Goal: Task Accomplishment & Management: Use online tool/utility

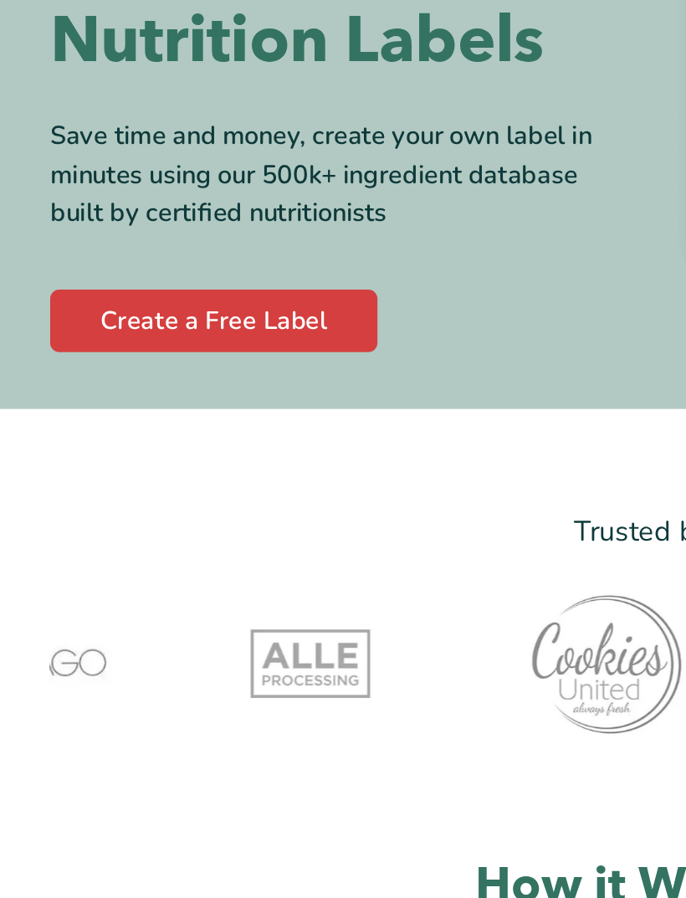
click at [69, 389] on link "Create a Free Label" at bounding box center [114, 405] width 175 height 33
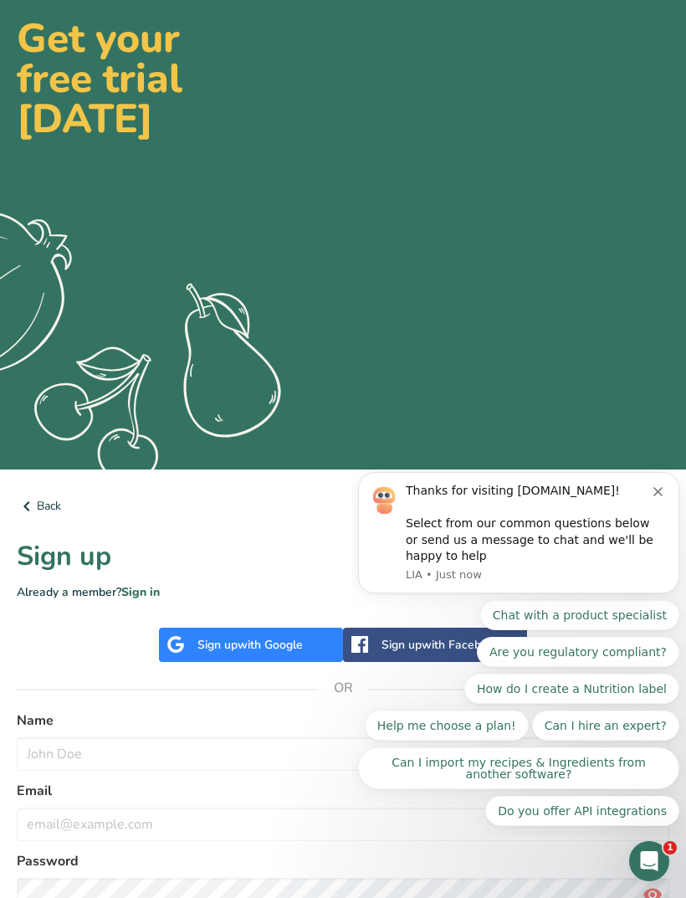
scroll to position [158, 0]
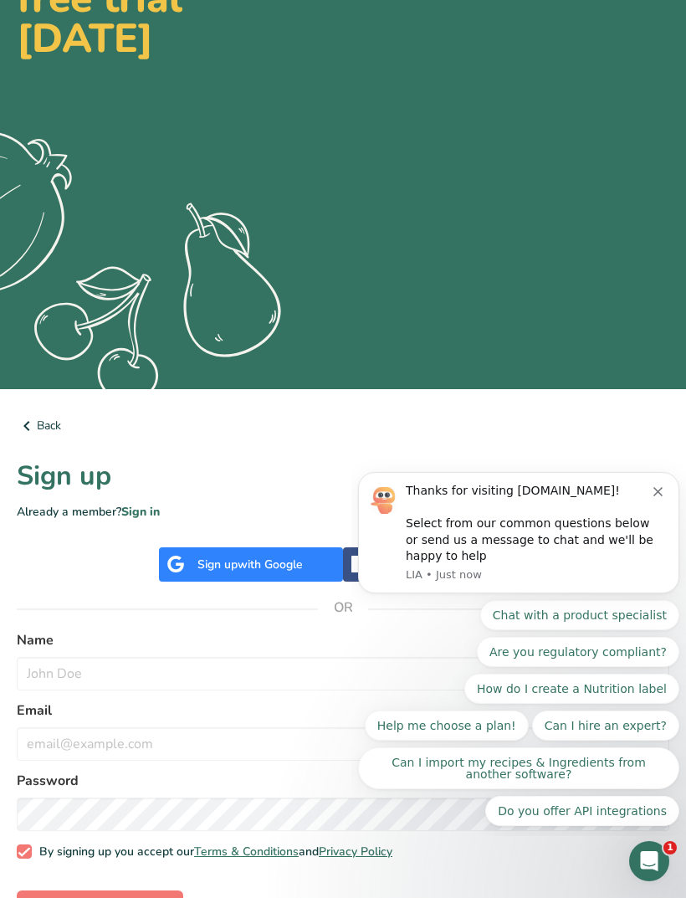
click at [626, 686] on button "How do I create a Nutrition label" at bounding box center [572, 689] width 215 height 30
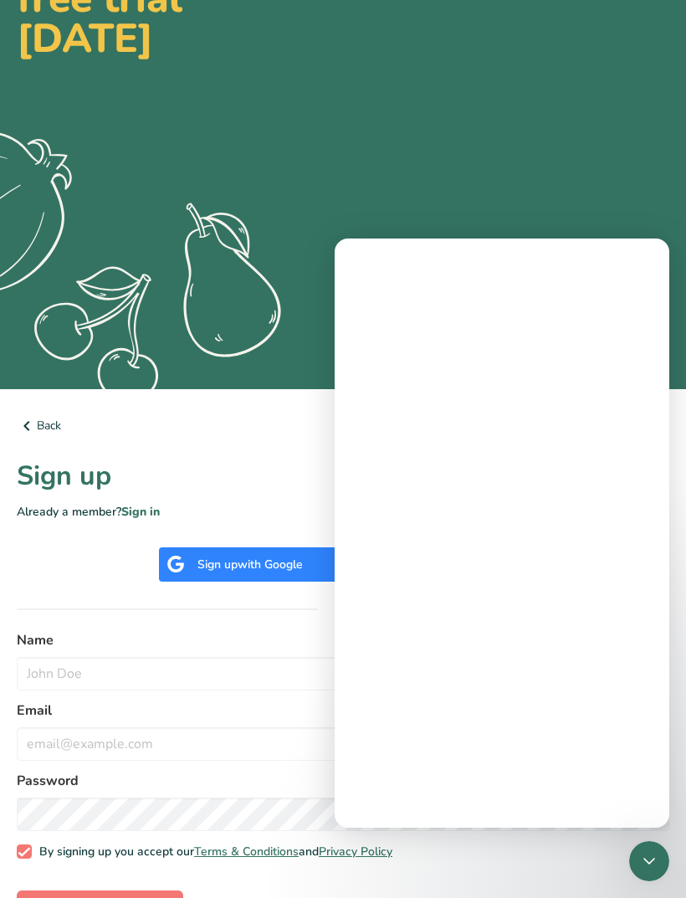
scroll to position [0, 0]
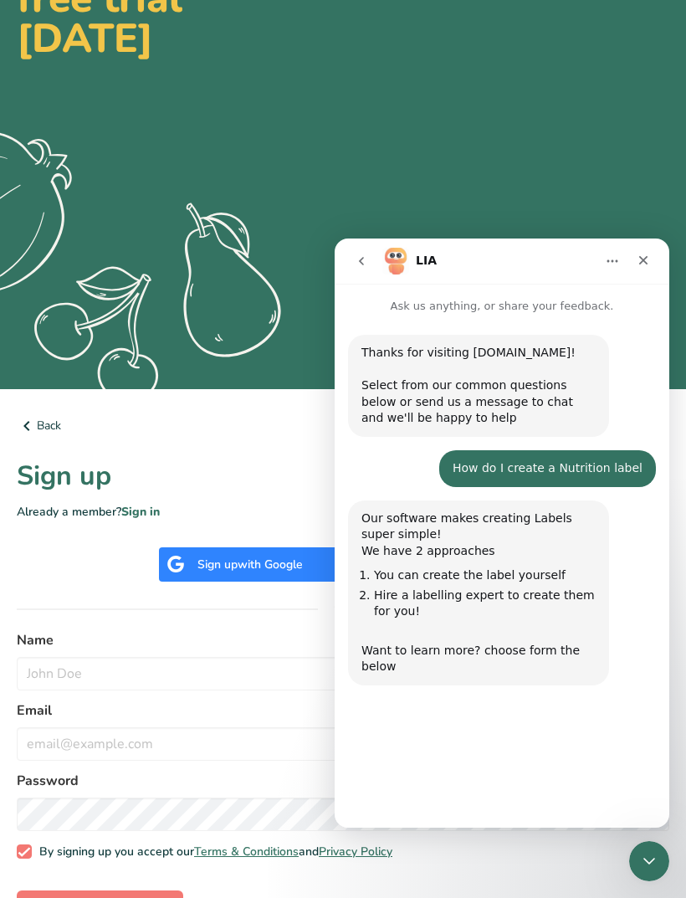
click at [600, 741] on button "Start my free Demo and create a label" at bounding box center [522, 741] width 251 height 33
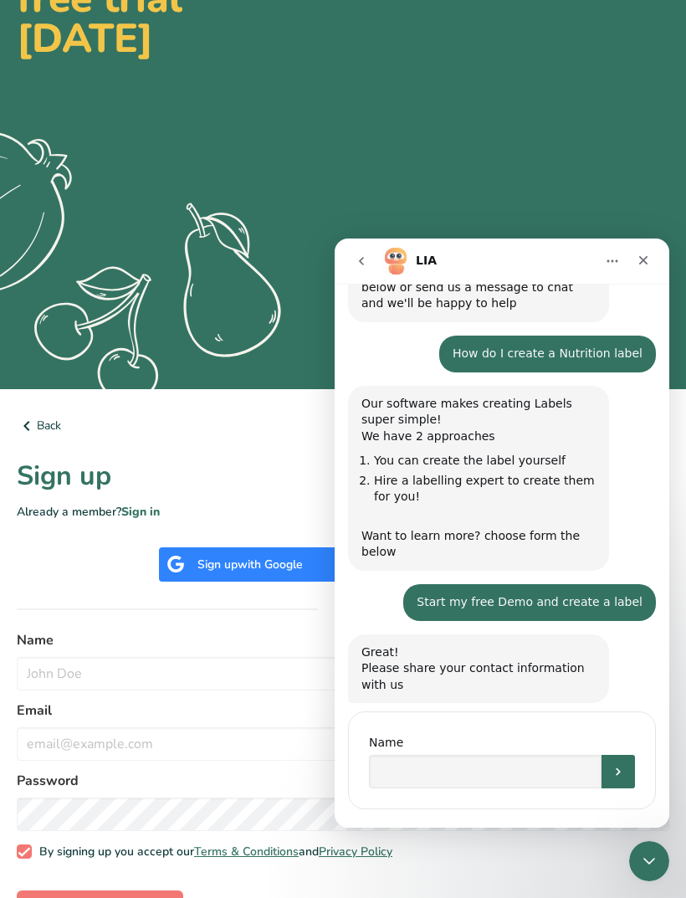
scroll to position [132, 0]
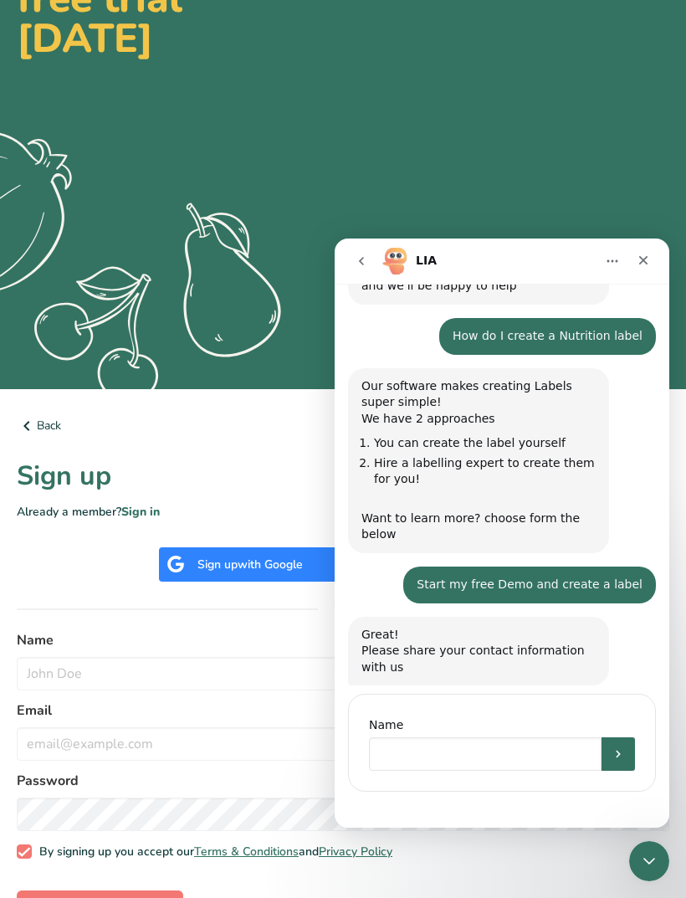
click at [500, 737] on input "Name" at bounding box center [485, 753] width 233 height 33
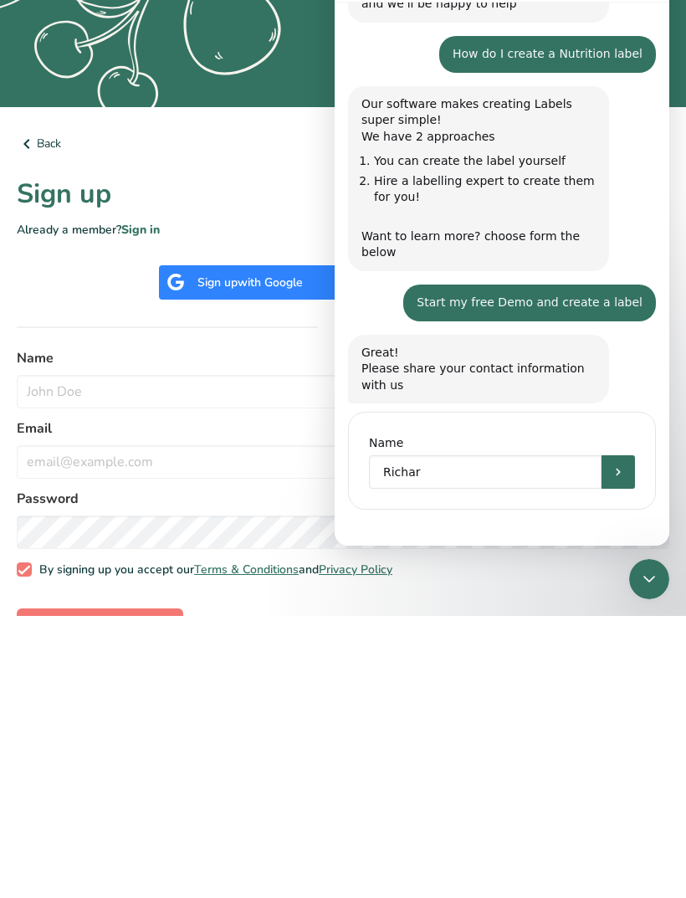
type input "[PERSON_NAME]"
click at [622, 473] on button "Submit" at bounding box center [618, 471] width 33 height 33
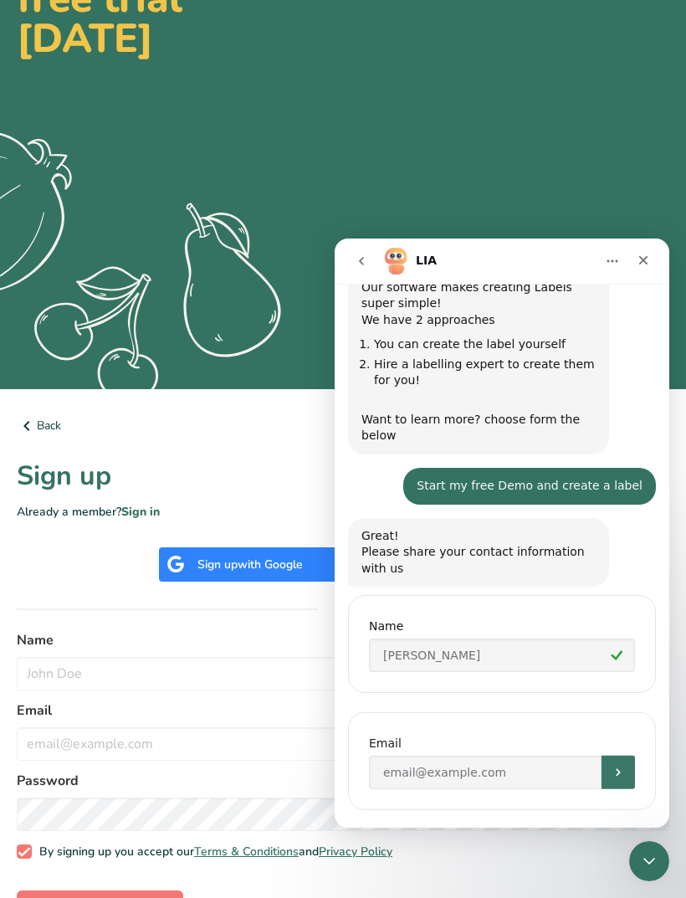
scroll to position [249, 0]
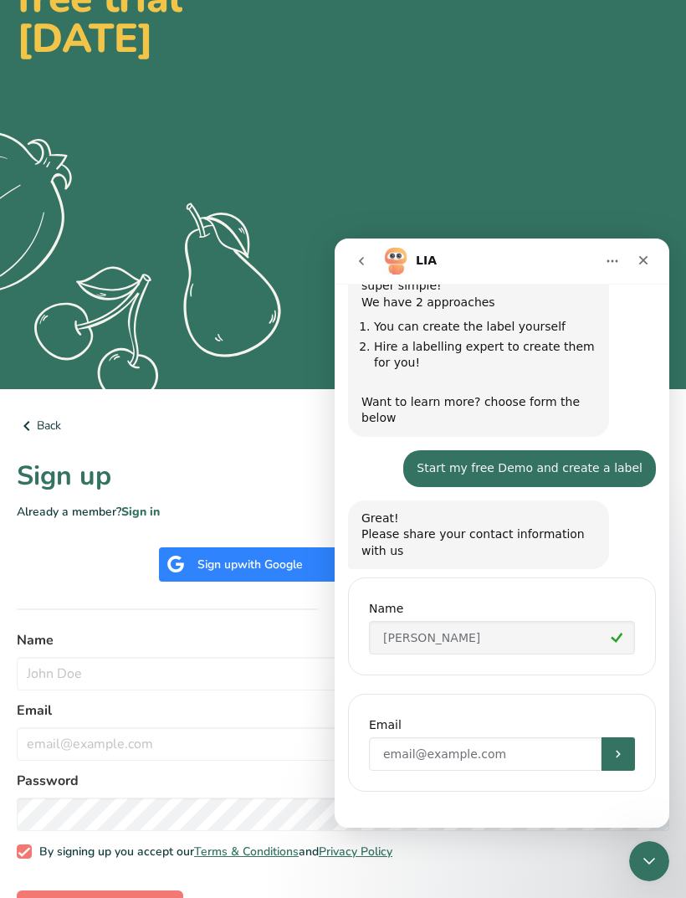
click at [552, 740] on input "Enter your email" at bounding box center [485, 753] width 233 height 33
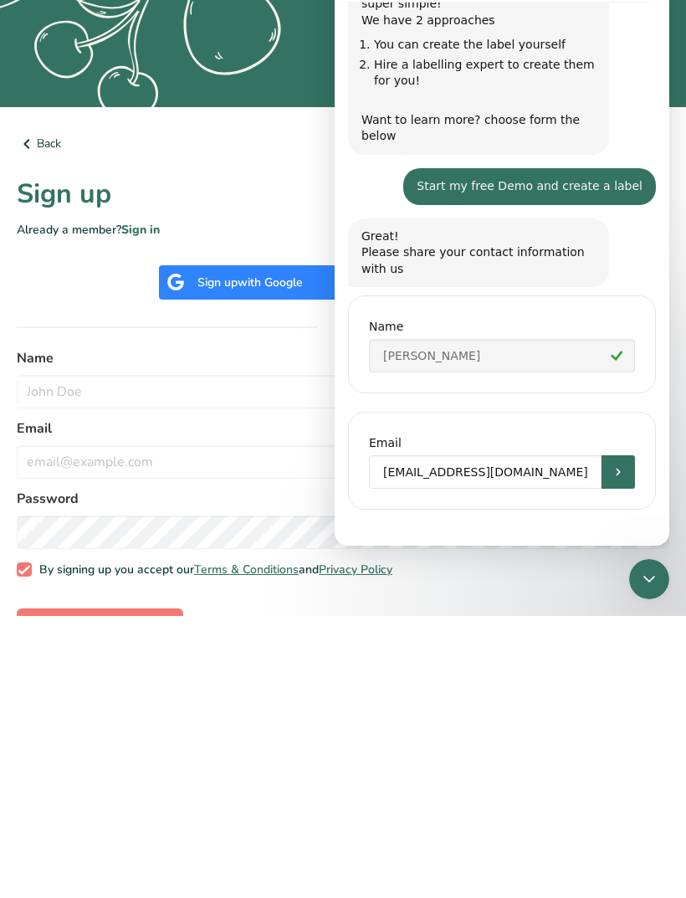
type input "[EMAIL_ADDRESS][DOMAIN_NAME]"
click at [625, 462] on button "Submit" at bounding box center [618, 471] width 33 height 33
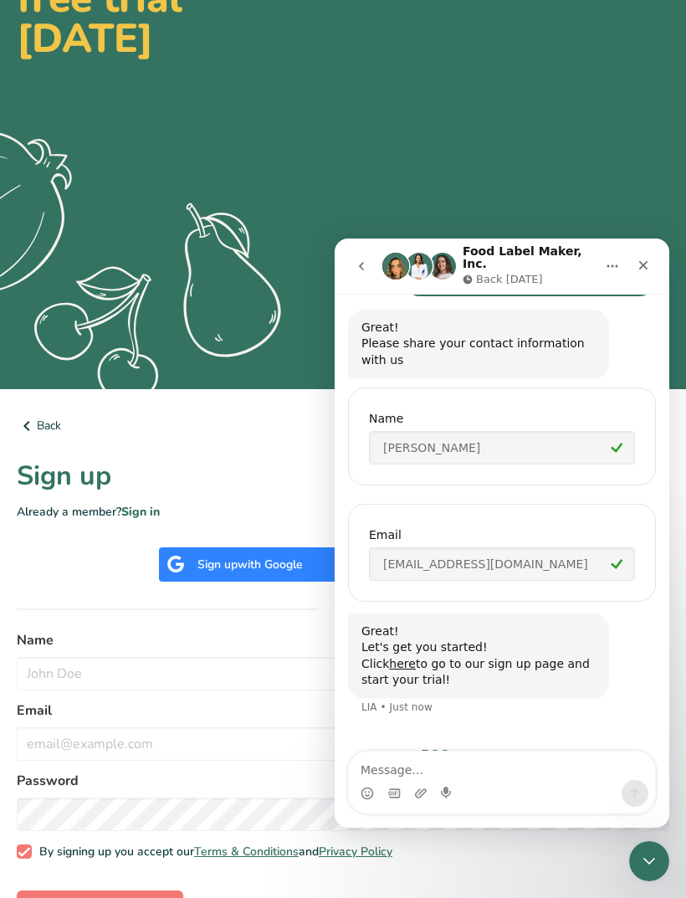
scroll to position [458, 0]
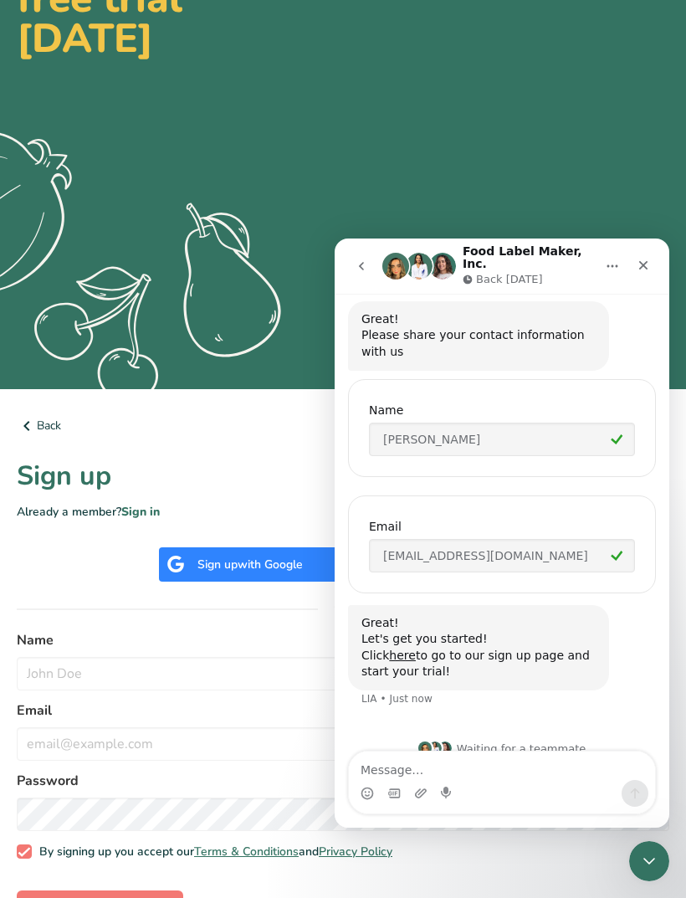
click at [408, 649] on link "here" at bounding box center [402, 655] width 27 height 13
click at [645, 264] on icon "Close" at bounding box center [643, 265] width 13 height 13
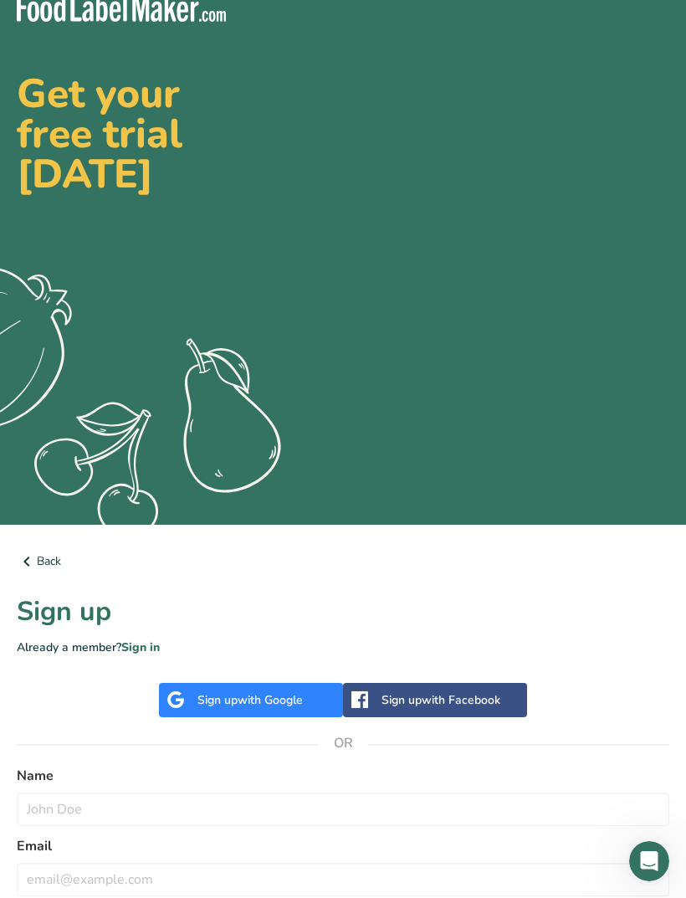
scroll to position [0, 0]
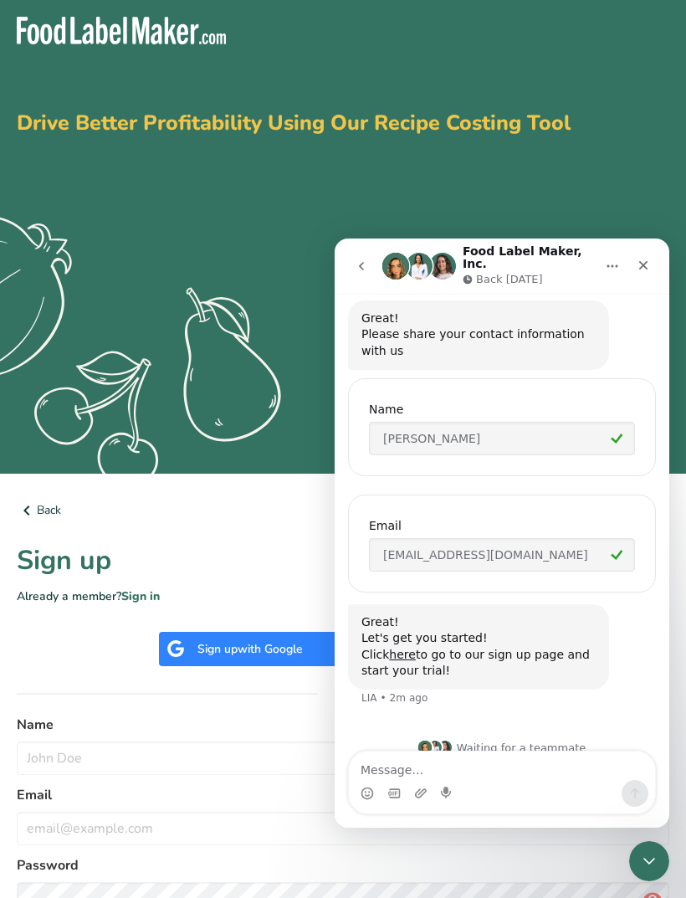
scroll to position [458, 0]
click at [406, 649] on link "here" at bounding box center [402, 655] width 27 height 13
click at [59, 42] on img at bounding box center [121, 31] width 209 height 28
click at [649, 264] on icon "Close" at bounding box center [643, 265] width 13 height 13
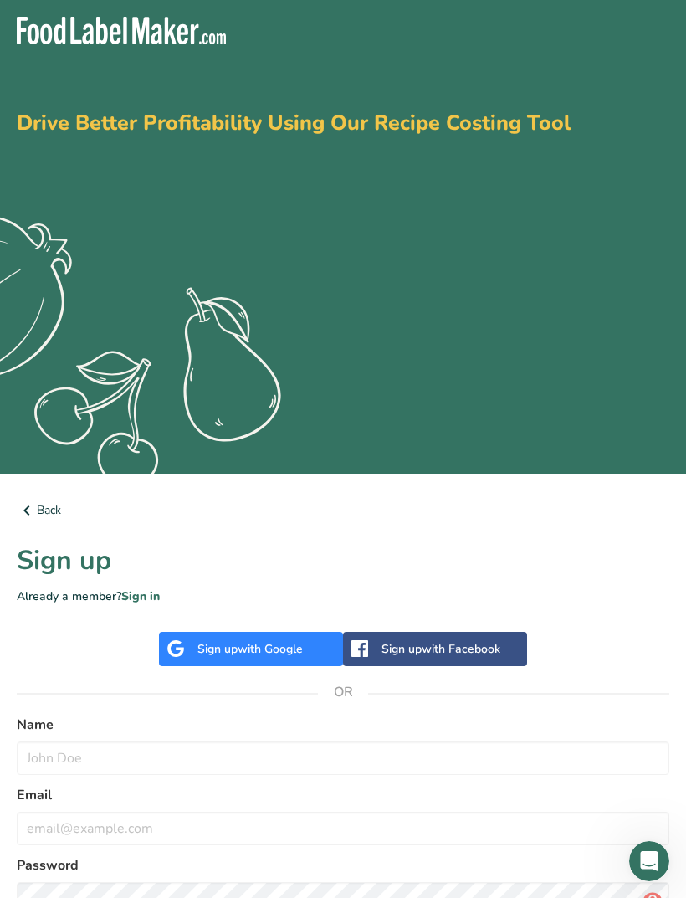
scroll to position [0, 0]
click at [64, 42] on img at bounding box center [121, 31] width 209 height 28
click at [67, 43] on img at bounding box center [121, 31] width 209 height 28
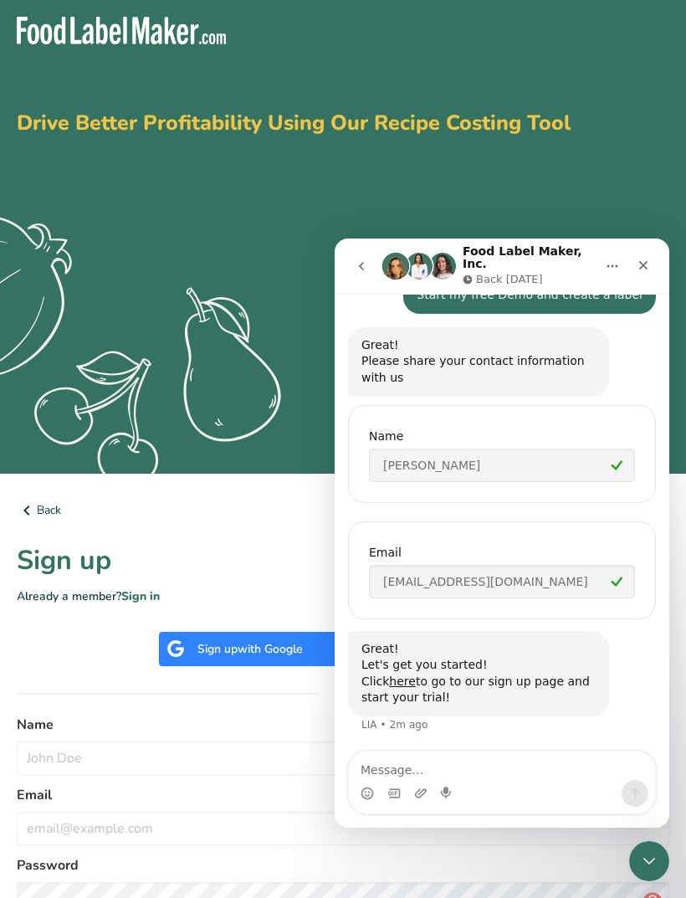
scroll to position [458, 0]
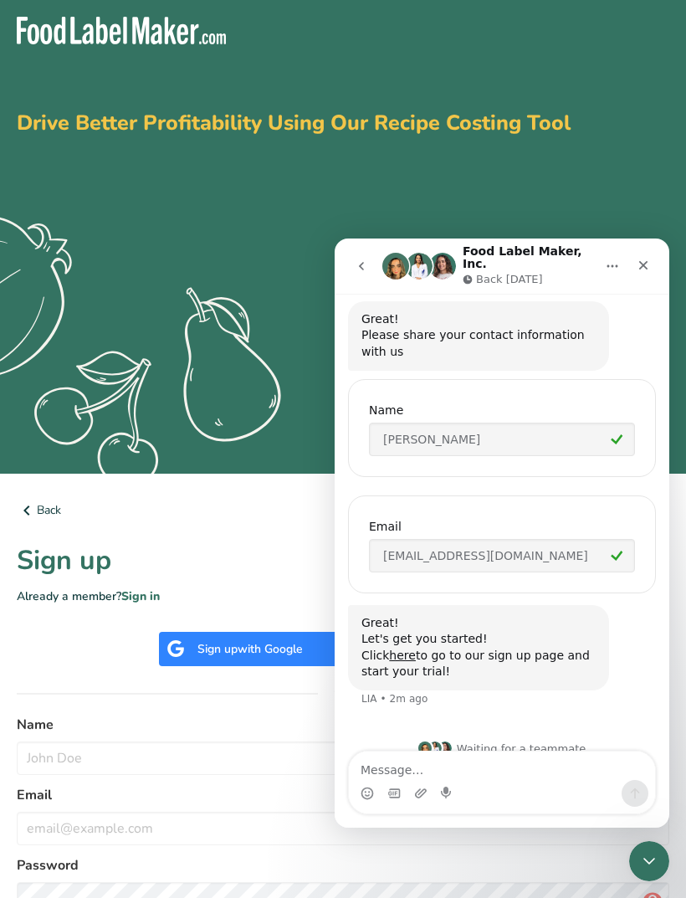
click at [636, 44] on div "Drive Better Profitability Using Our Recipe Costing Tool .a{fill:#f5f3ed;}" at bounding box center [343, 232] width 706 height 484
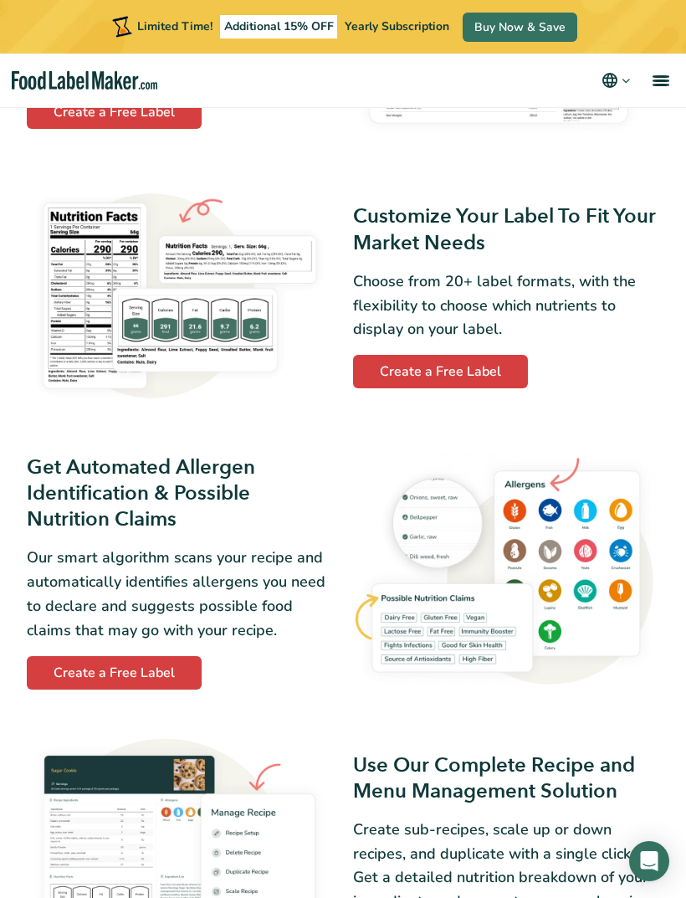
scroll to position [906, 0]
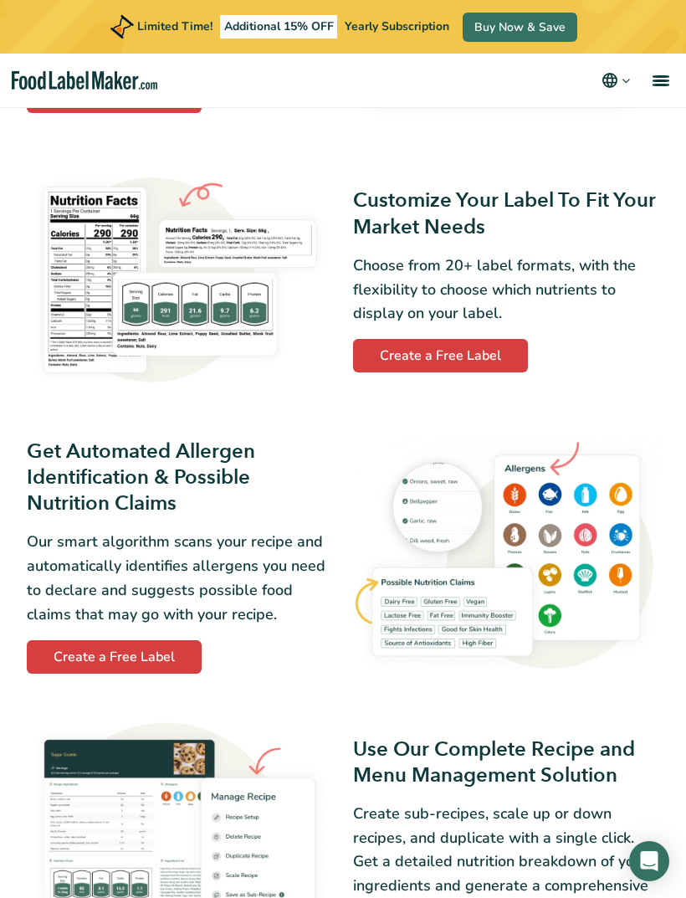
click at [656, 871] on icon "Open Intercom Messenger" at bounding box center [650, 861] width 18 height 20
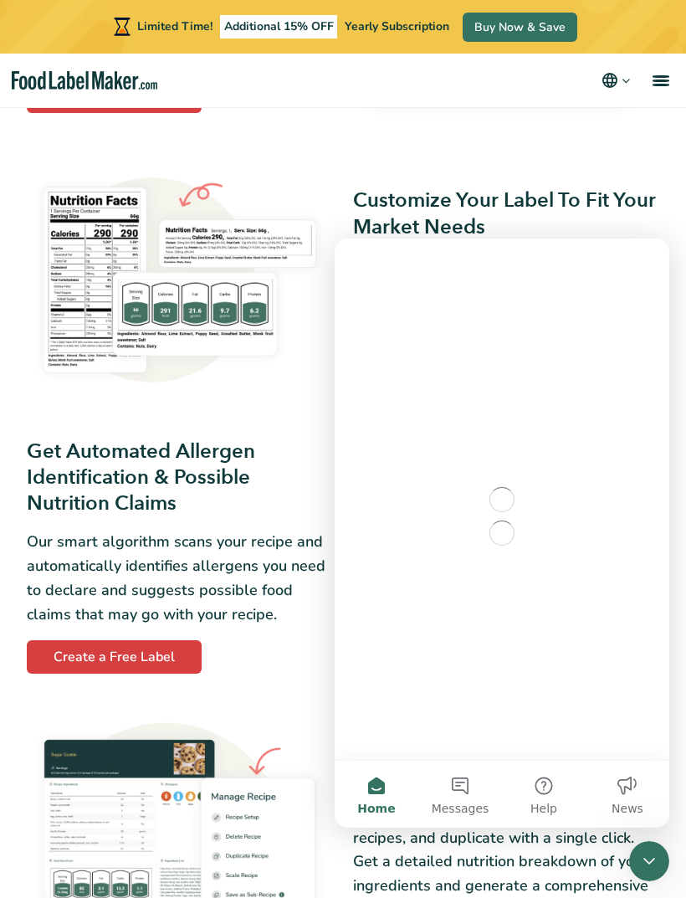
scroll to position [0, 0]
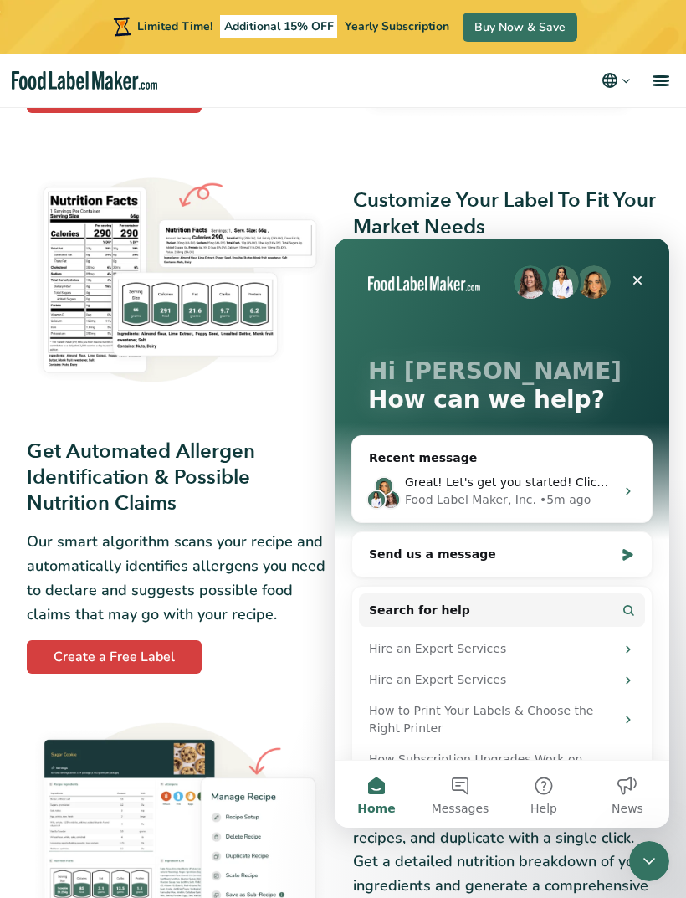
click at [641, 281] on icon "Close" at bounding box center [637, 280] width 13 height 13
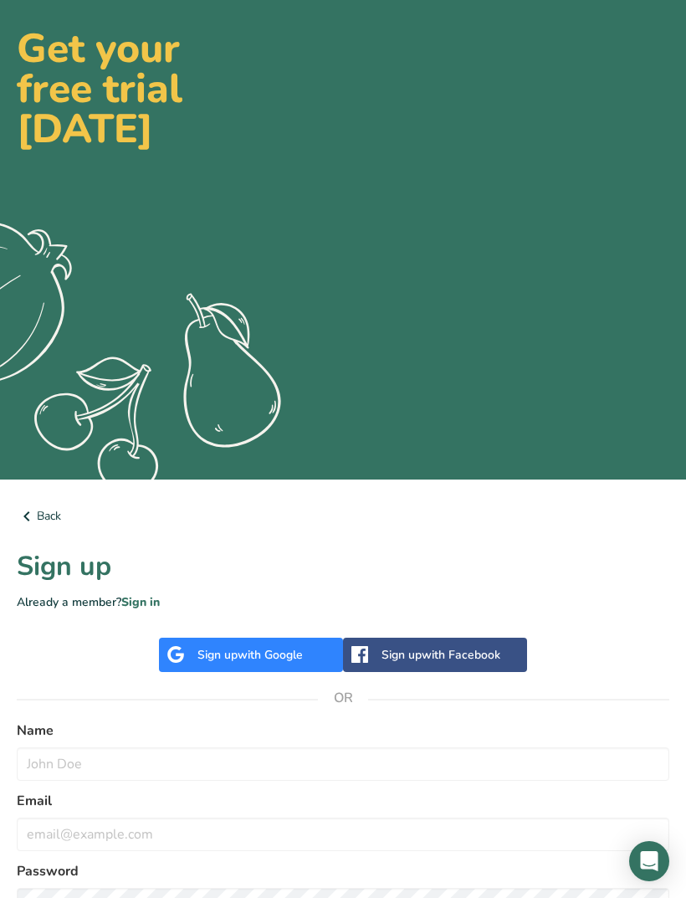
scroll to position [158, 0]
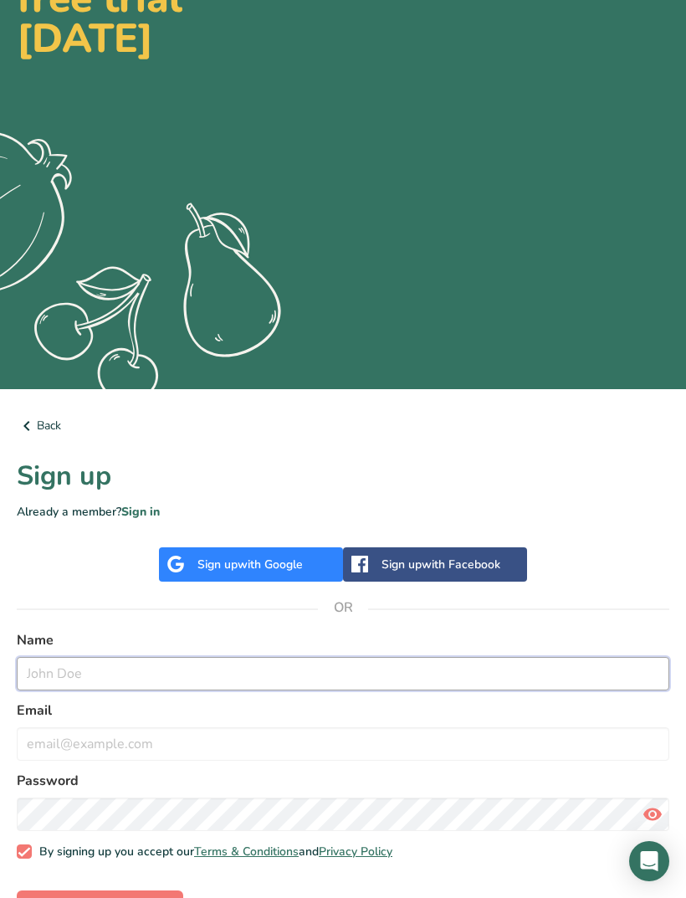
click at [185, 675] on input "text" at bounding box center [343, 673] width 653 height 33
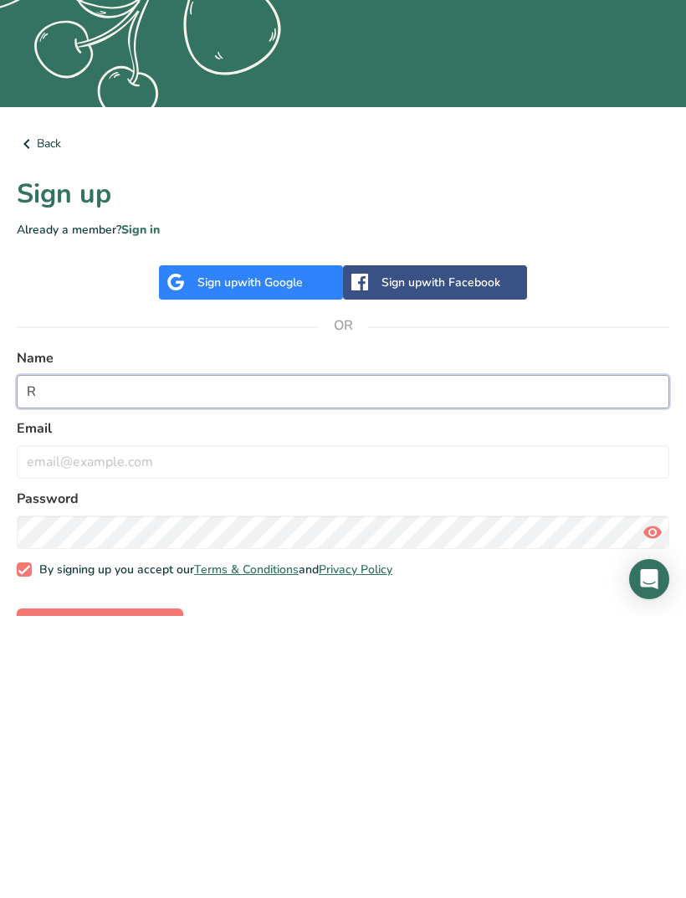
scroll to position [212, 0]
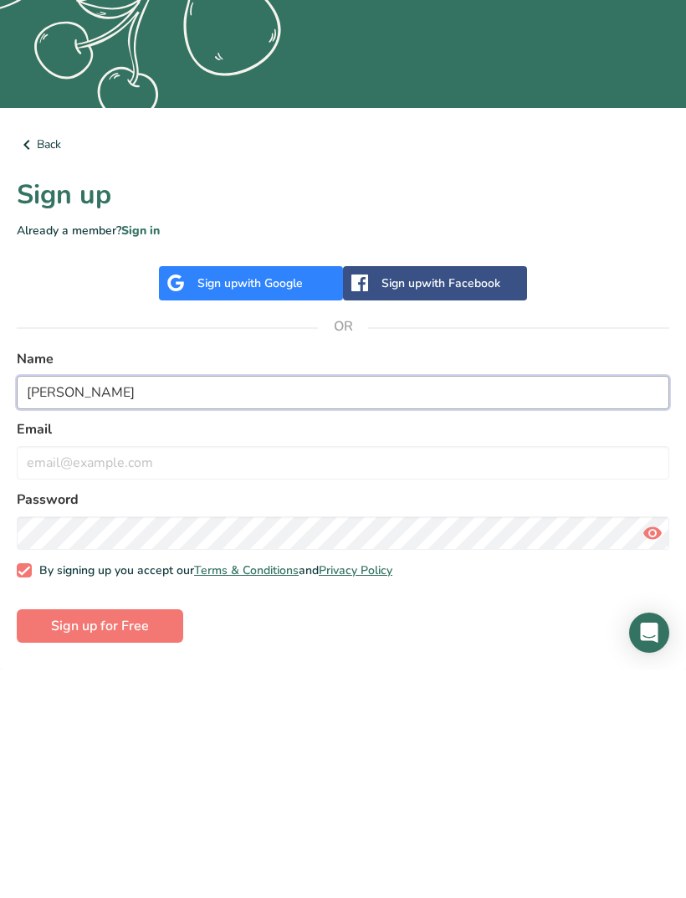
type input "[PERSON_NAME]"
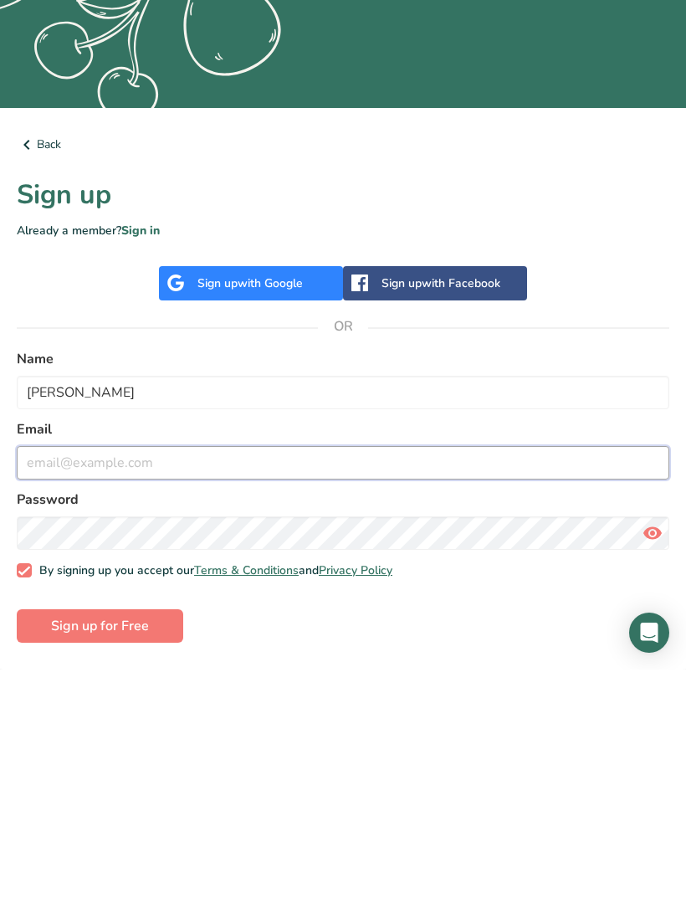
click at [337, 675] on input "email" at bounding box center [343, 691] width 653 height 33
type input "[EMAIL_ADDRESS][DOMAIN_NAME]"
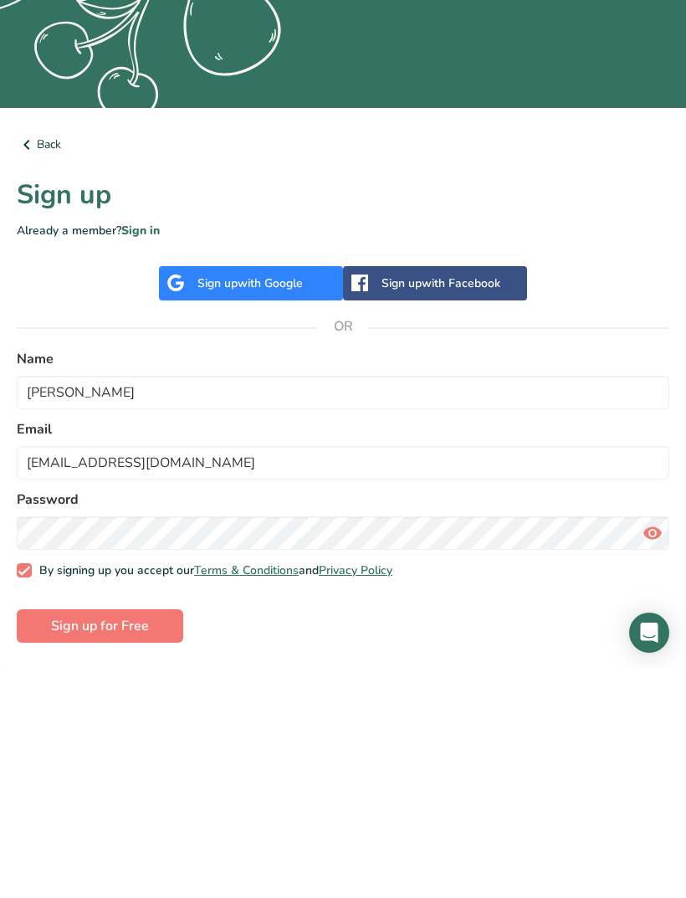
click at [652, 747] on icon at bounding box center [653, 762] width 20 height 30
click at [147, 844] on span "Sign up for Free" at bounding box center [100, 854] width 98 height 20
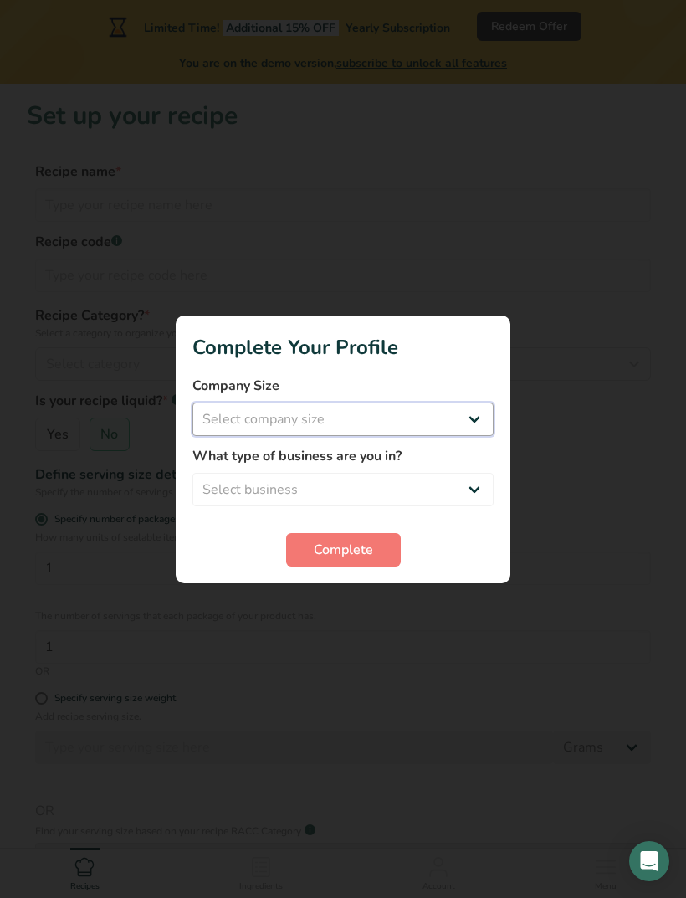
click at [475, 436] on select "Select company size Fewer than 10 Employees 10 to 50 Employees 51 to 500 Employ…" at bounding box center [342, 419] width 301 height 33
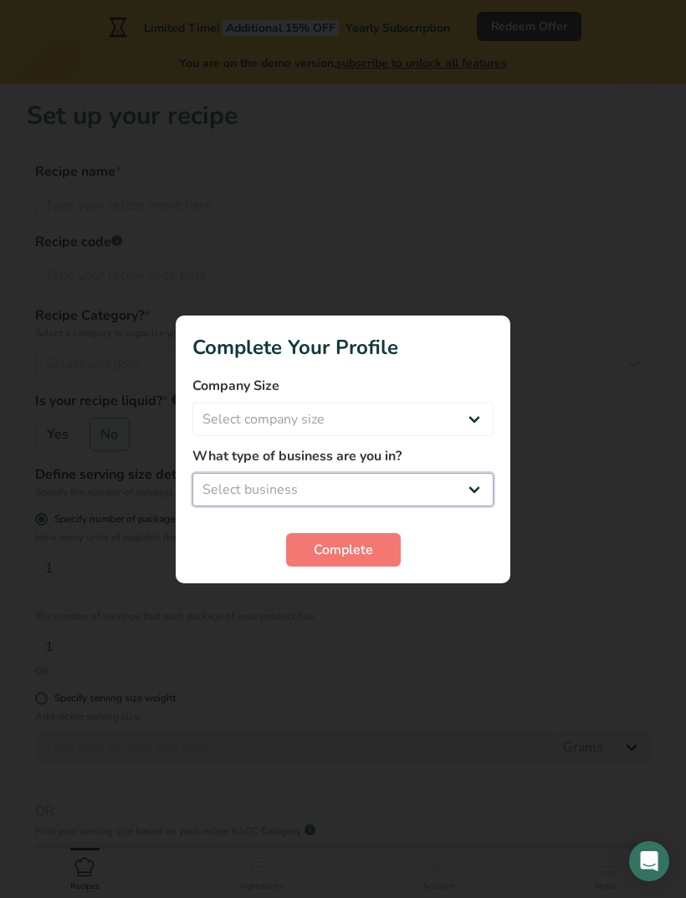
click at [475, 506] on select "Select business Packaged Food Manufacturer Restaurant & Cafe Bakery Meal Plans …" at bounding box center [342, 489] width 301 height 33
select select "1"
click at [387, 567] on button "Complete" at bounding box center [343, 549] width 115 height 33
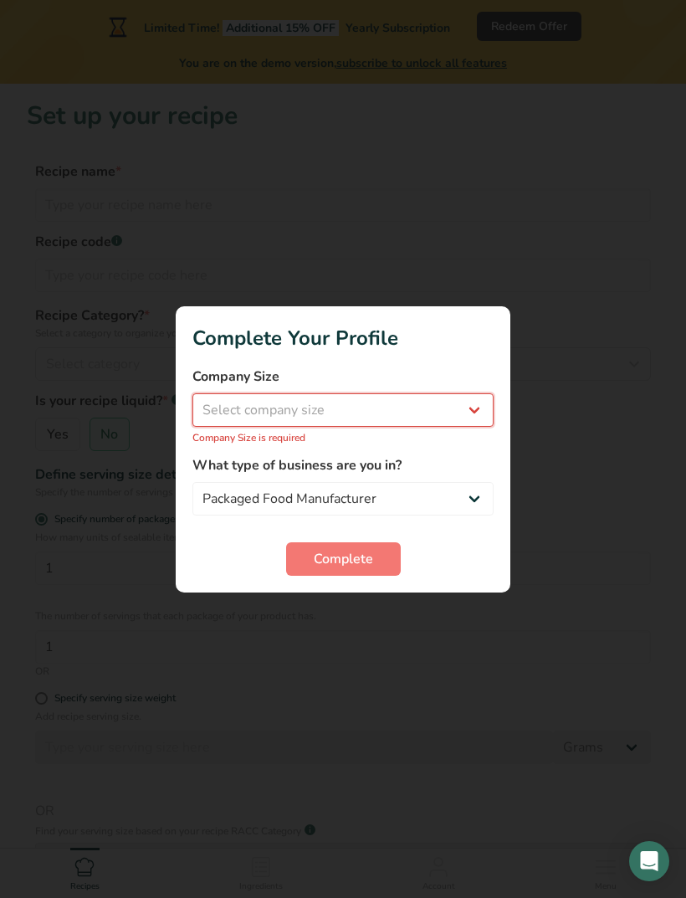
click at [459, 427] on select "Select company size Fewer than 10 Employees 10 to 50 Employees 51 to 500 Employ…" at bounding box center [342, 409] width 301 height 33
select select "1"
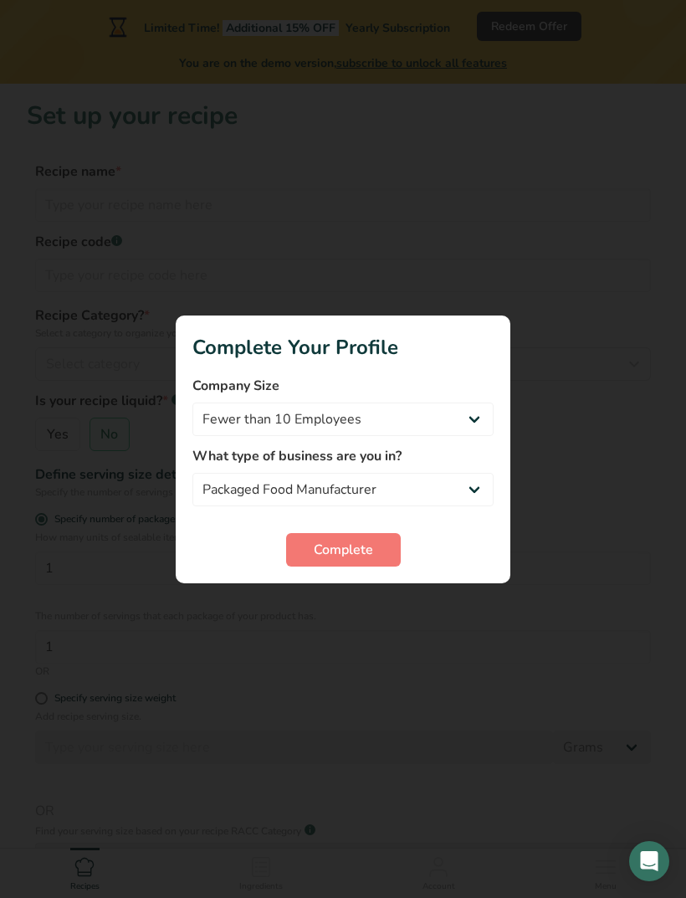
click at [372, 560] on span "Complete" at bounding box center [343, 550] width 59 height 20
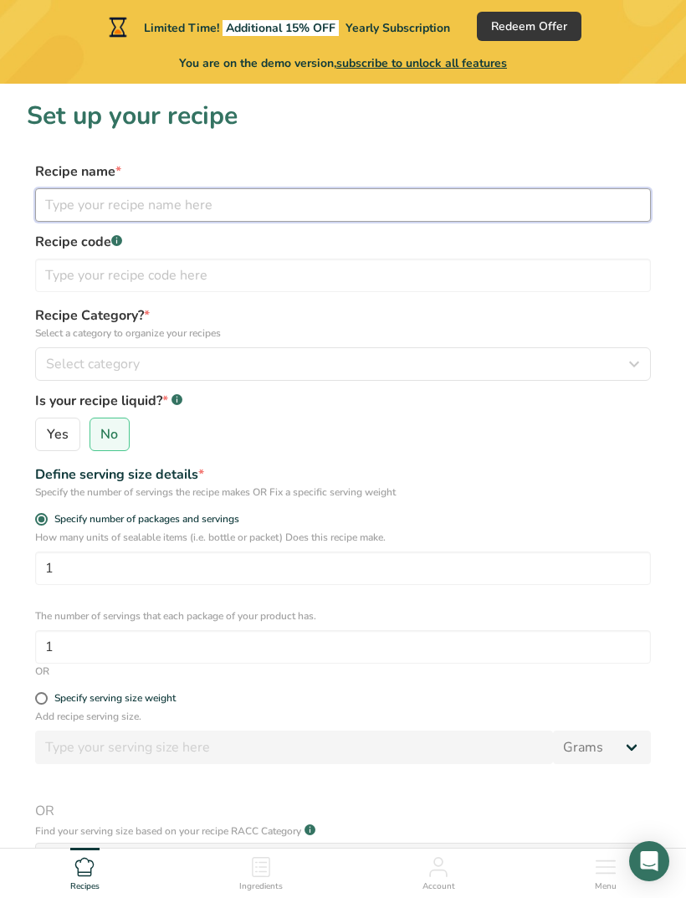
click at [69, 203] on input "text" at bounding box center [343, 204] width 616 height 33
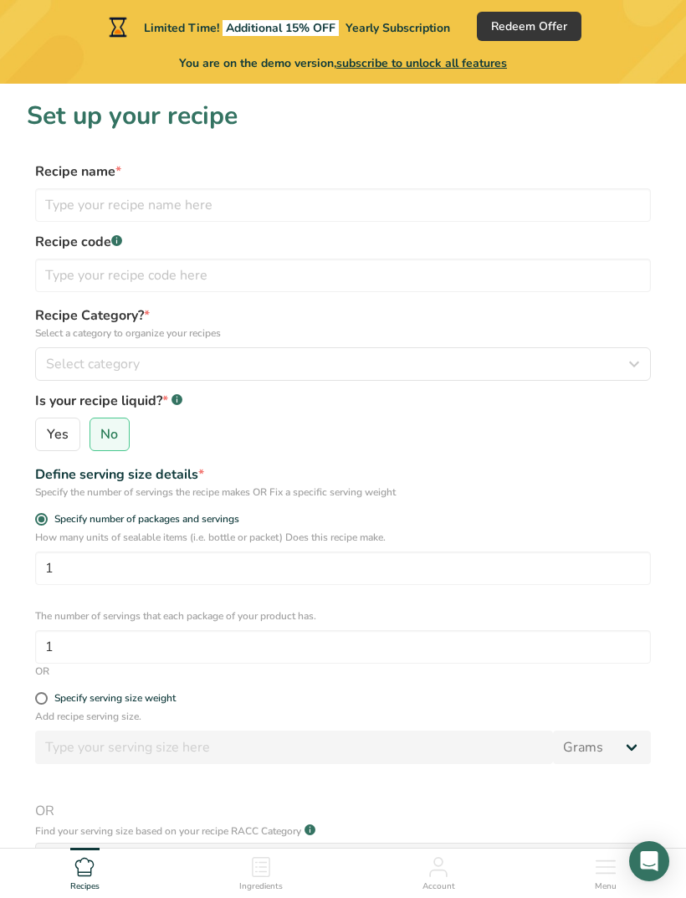
click at [64, 371] on span "Select category" at bounding box center [93, 364] width 94 height 20
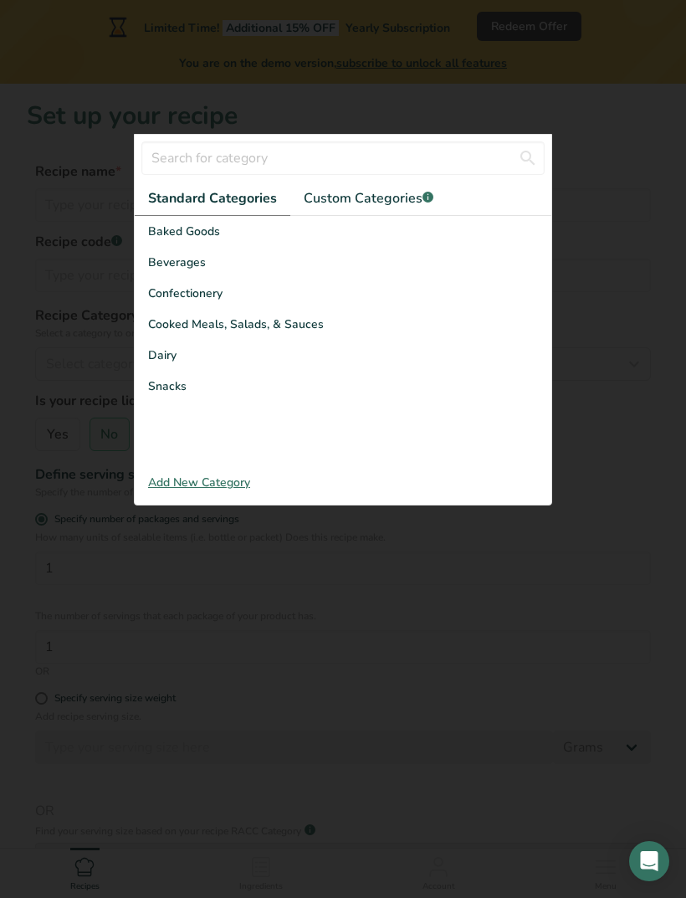
click at [166, 271] on span "Beverages" at bounding box center [177, 263] width 58 height 18
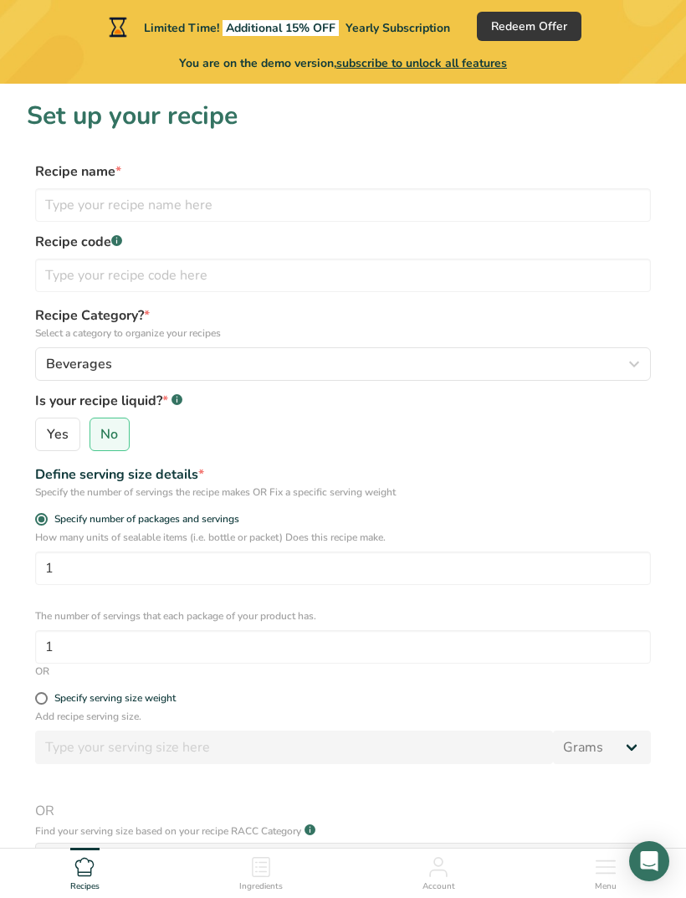
click at [62, 430] on span "Yes" at bounding box center [58, 434] width 22 height 17
click at [47, 430] on input "Yes" at bounding box center [41, 434] width 11 height 11
radio input "true"
radio input "false"
select select "22"
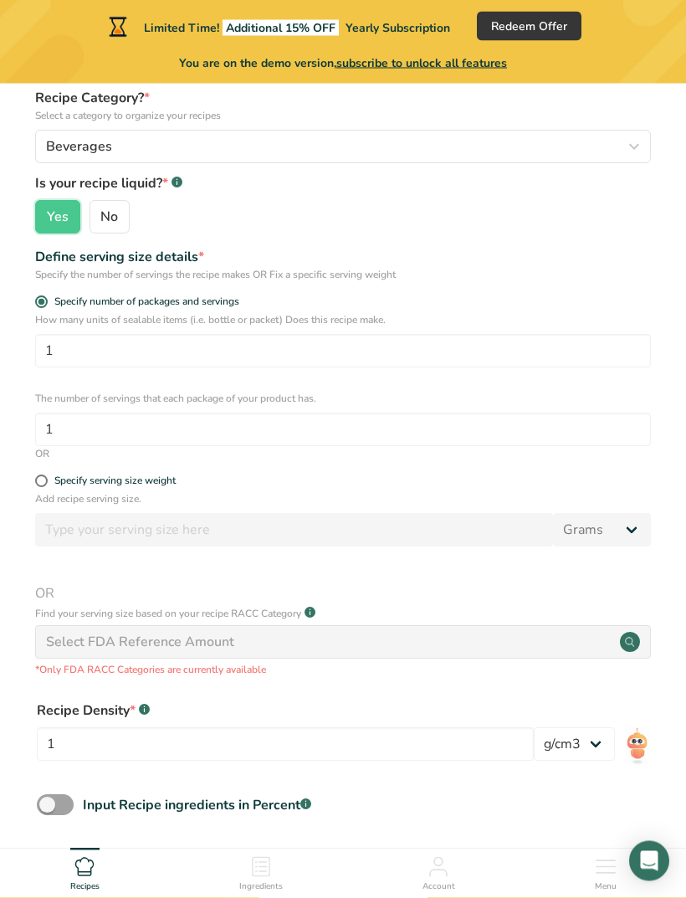
scroll to position [219, 0]
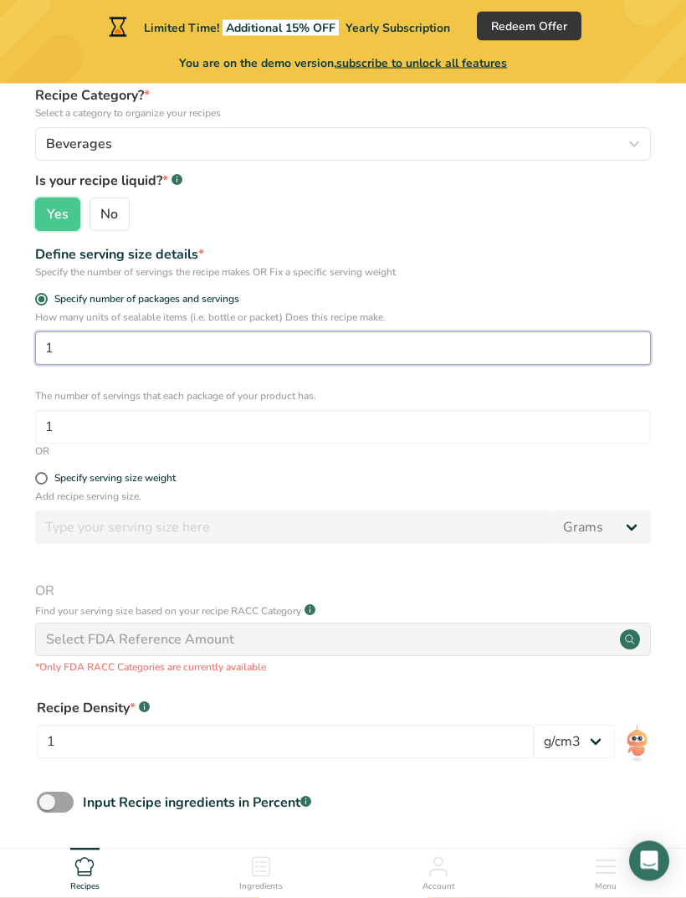
click at [69, 353] on input "1" at bounding box center [343, 348] width 616 height 33
type input "1"
type input "3000"
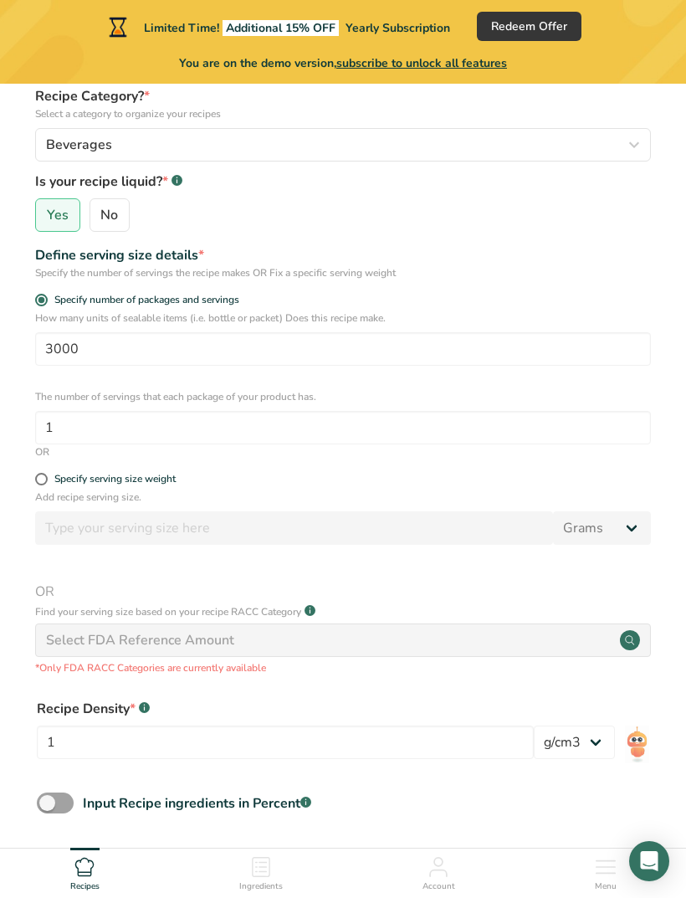
click at [44, 475] on span at bounding box center [41, 479] width 13 height 13
click at [44, 475] on input "Specify serving size weight" at bounding box center [40, 479] width 11 height 11
radio input "true"
radio input "false"
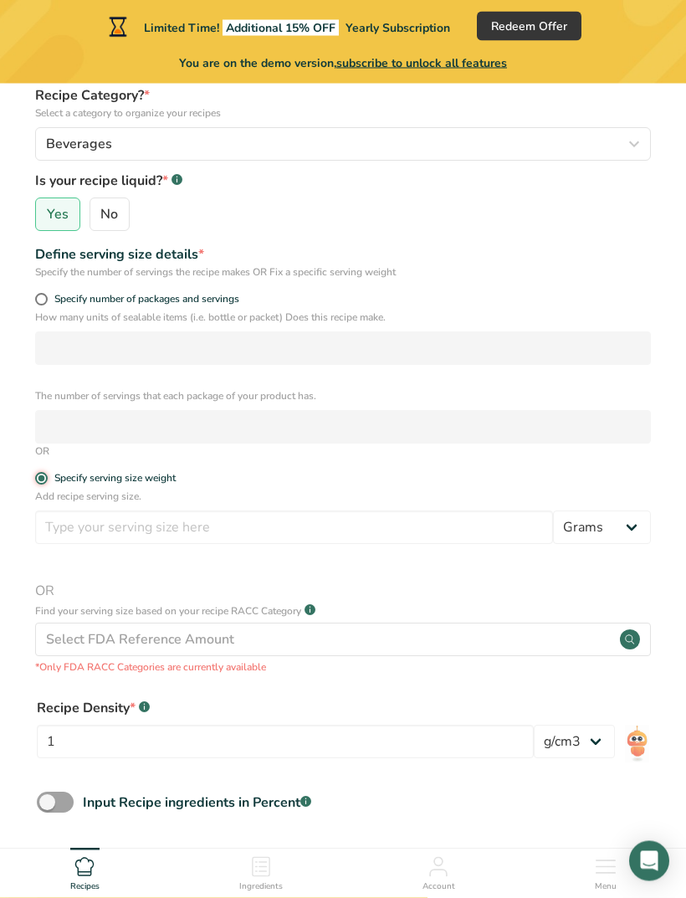
scroll to position [220, 0]
click at [38, 473] on span at bounding box center [41, 478] width 13 height 13
click at [38, 473] on input "Specify serving size weight" at bounding box center [40, 478] width 11 height 11
click at [44, 290] on form "Recipe name * Recipe code .a-a{fill:#347362;}.b-a{fill:#fff;} Recipe Category? …" at bounding box center [343, 423] width 633 height 965
click at [49, 297] on span "Specify number of packages and servings" at bounding box center [144, 299] width 192 height 13
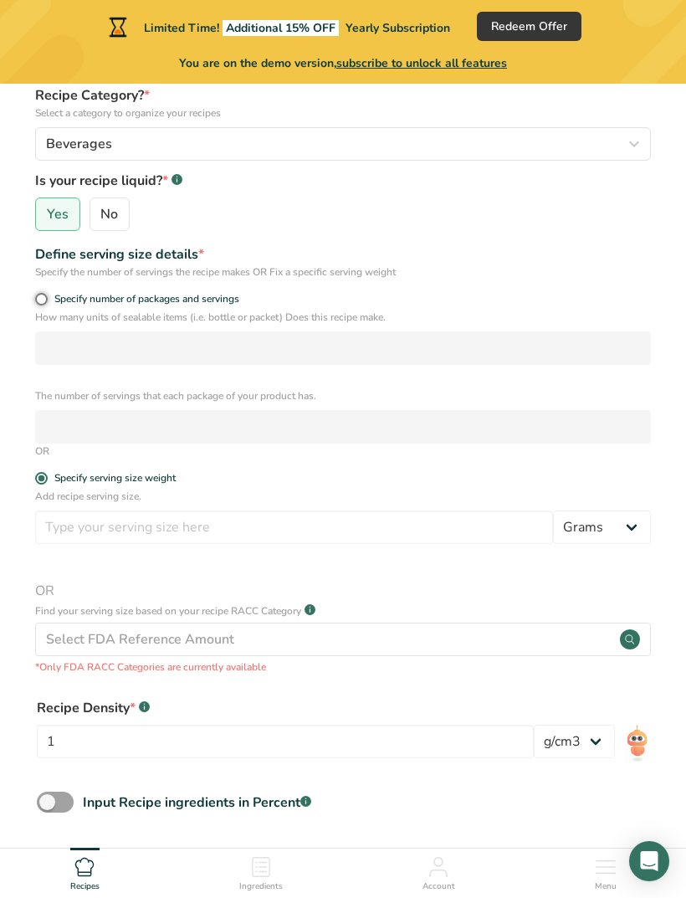
click at [46, 297] on input "Specify number of packages and servings" at bounding box center [40, 299] width 11 height 11
radio input "true"
radio input "false"
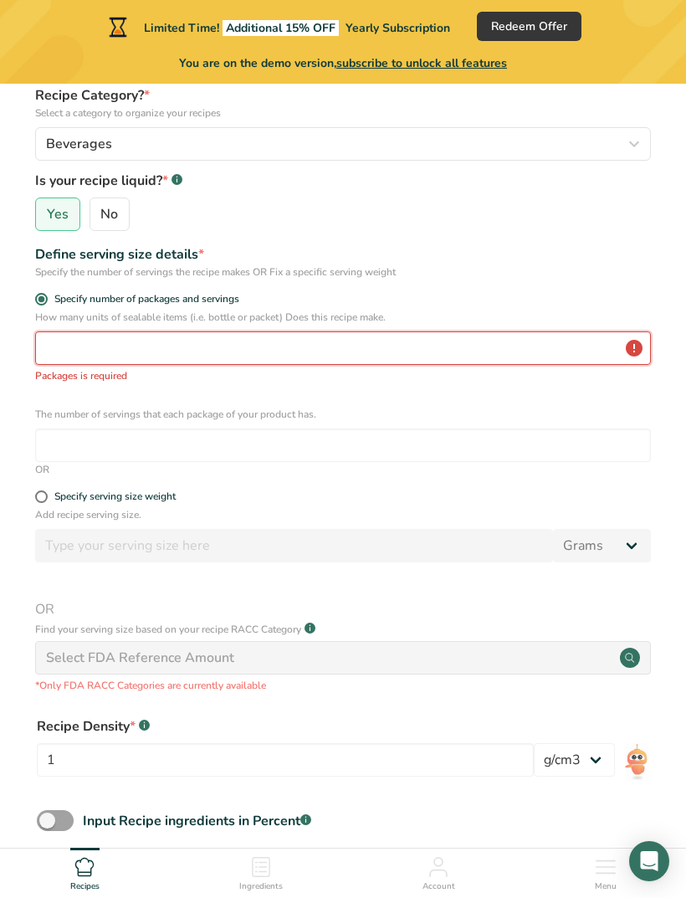
click at [61, 355] on input "number" at bounding box center [343, 347] width 616 height 33
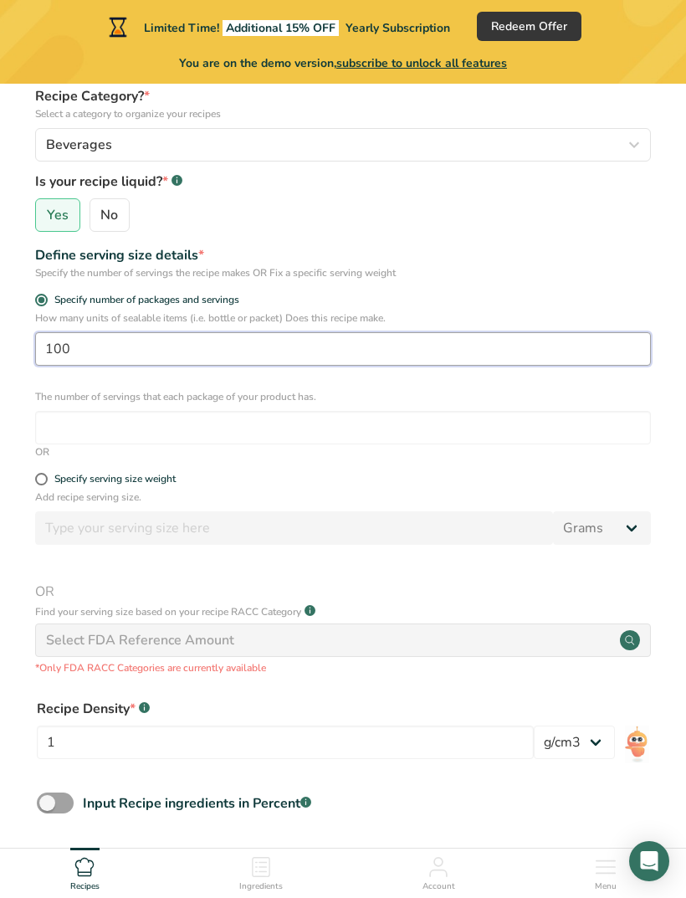
type input "100"
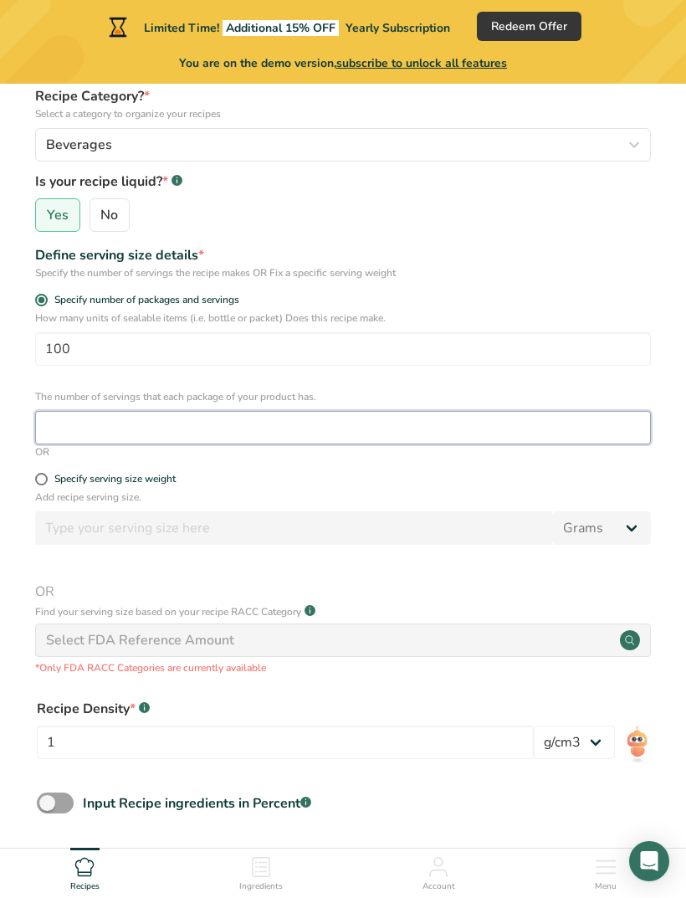
click at [54, 428] on input "number" at bounding box center [343, 427] width 616 height 33
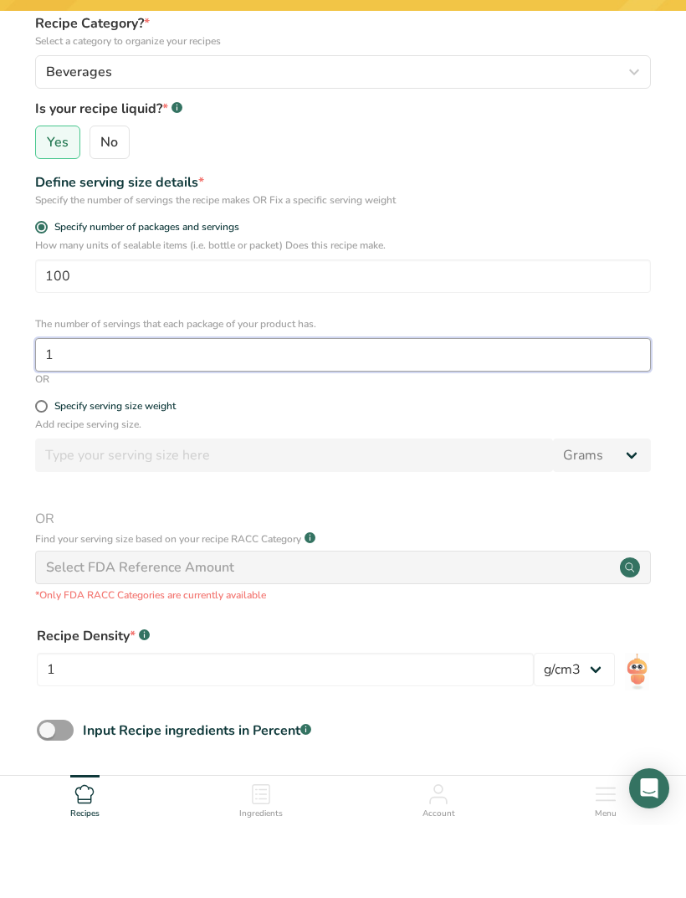
type input "1"
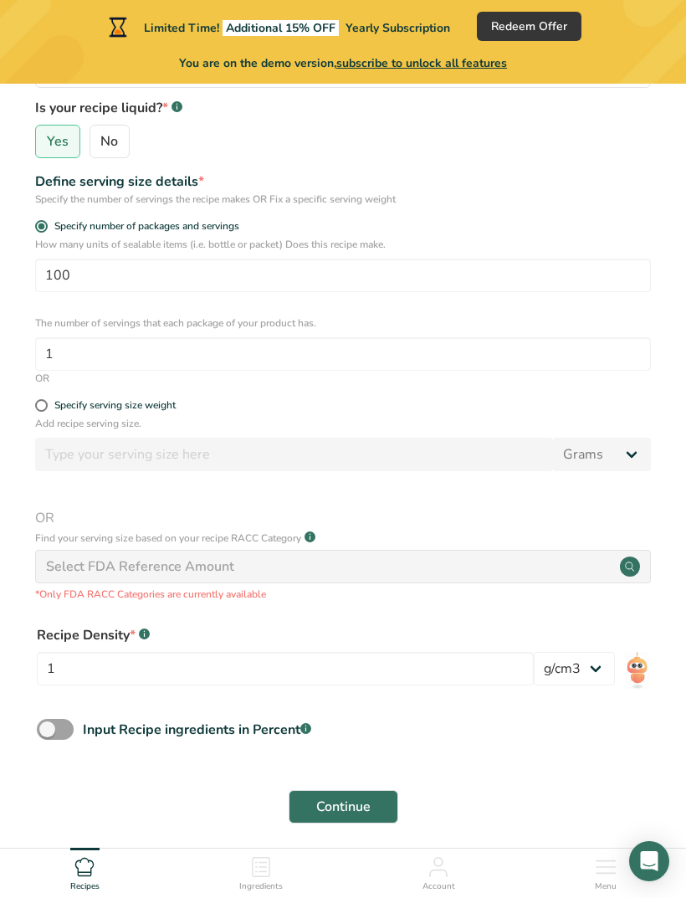
click at [50, 566] on div "Select FDA Reference Amount" at bounding box center [140, 567] width 188 height 20
click at [626, 565] on icon at bounding box center [629, 566] width 9 height 9
click at [625, 567] on circle at bounding box center [630, 567] width 20 height 20
click at [630, 562] on icon at bounding box center [629, 566] width 9 height 9
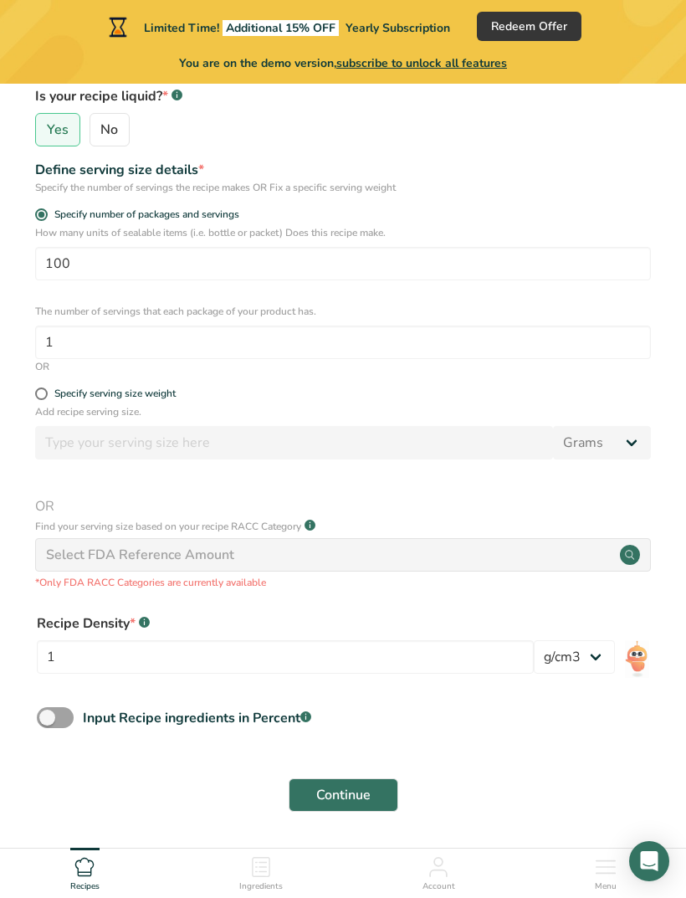
click at [58, 715] on span at bounding box center [55, 717] width 37 height 21
click at [48, 715] on input "Input Recipe ingredients in Percent .a-a{fill:#347362;}.b-a{fill:#fff;}" at bounding box center [42, 717] width 11 height 11
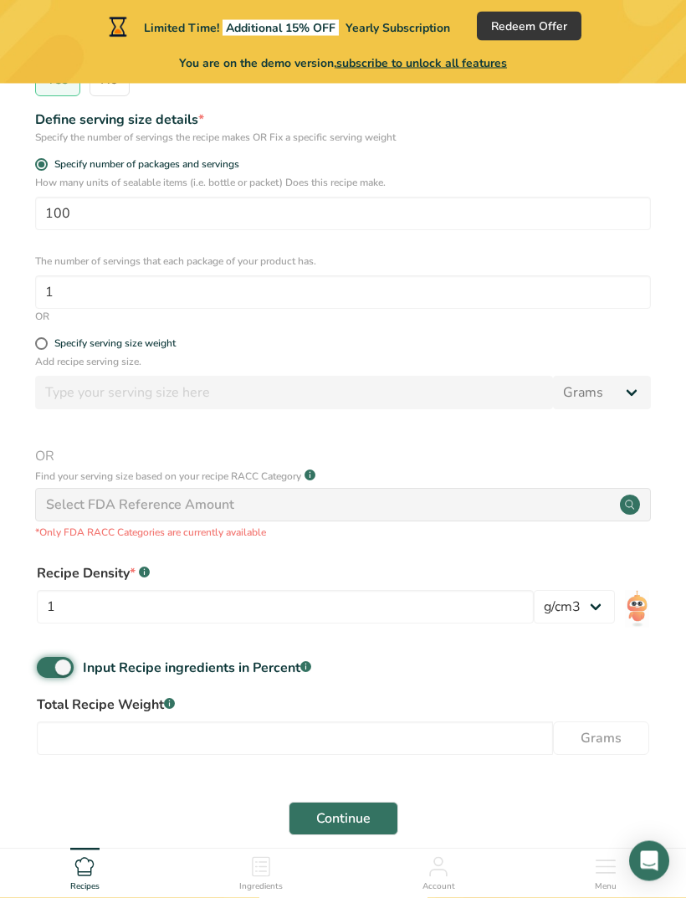
scroll to position [378, 0]
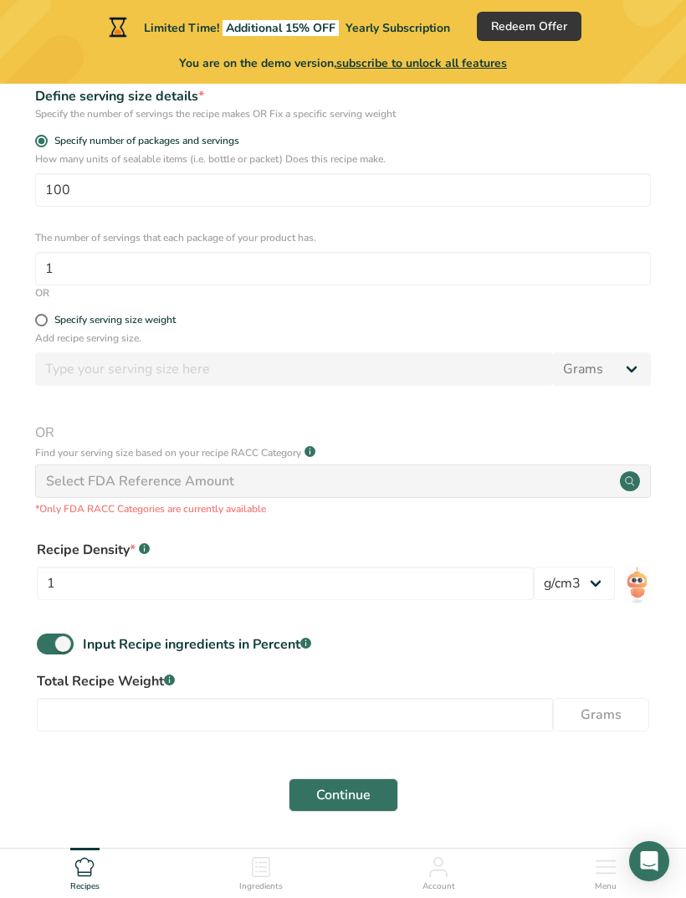
click at [60, 645] on span at bounding box center [55, 644] width 37 height 21
click at [48, 645] on input "Input Recipe ingredients in Percent .a-a{fill:#347362;}.b-a{fill:#fff;}" at bounding box center [42, 644] width 11 height 11
checkbox input "false"
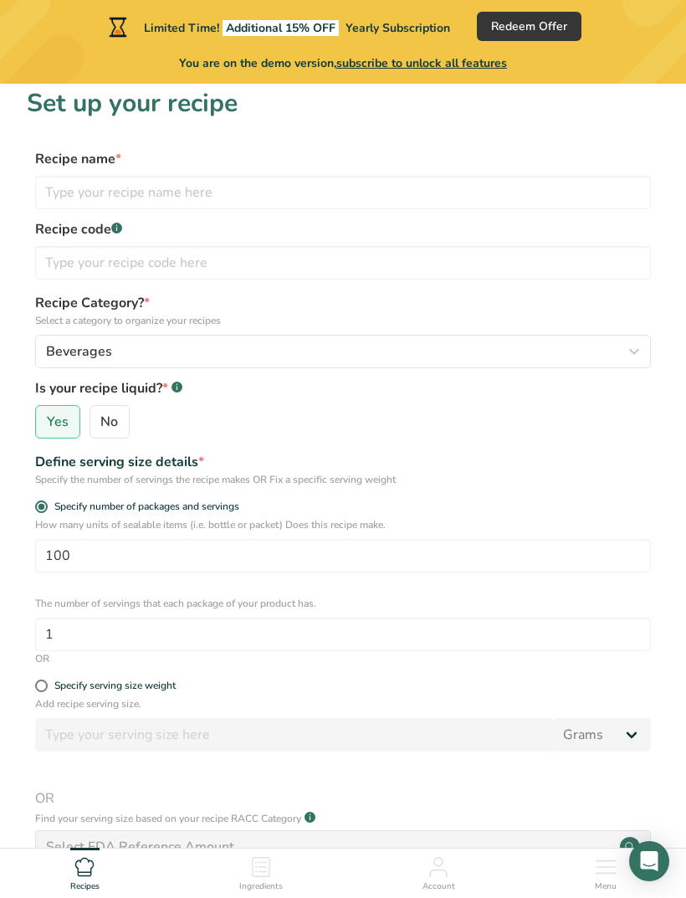
scroll to position [0, 0]
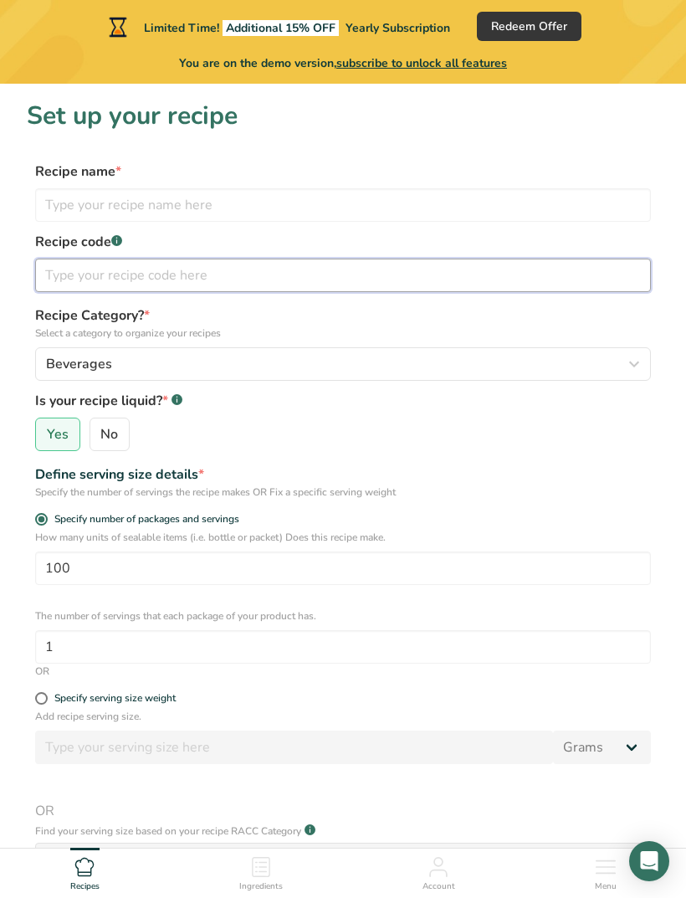
click at [54, 285] on input "text" at bounding box center [343, 275] width 616 height 33
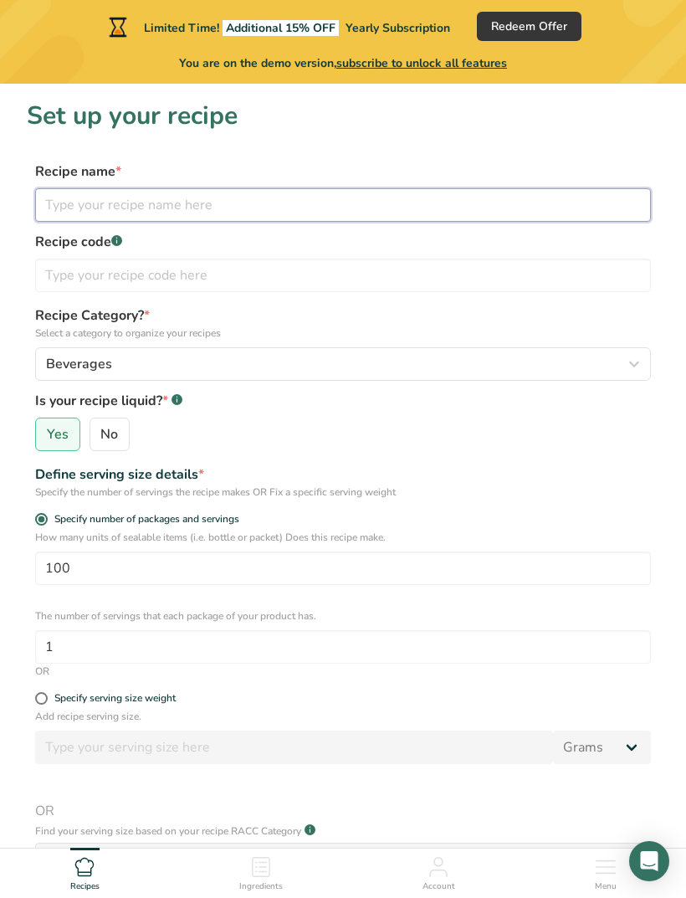
click at [55, 203] on input "text" at bounding box center [343, 204] width 616 height 33
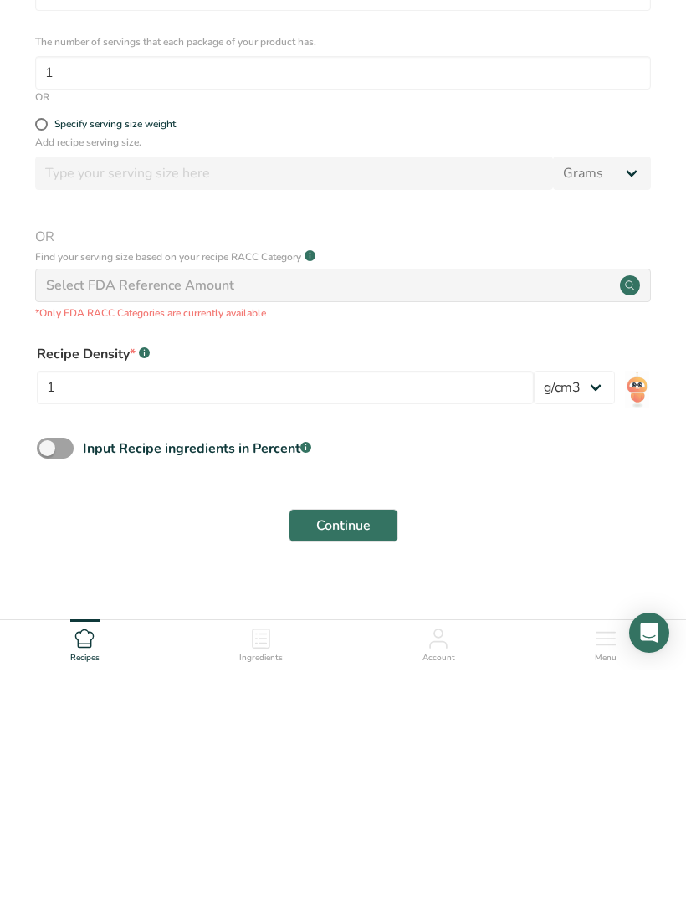
scroll to position [358, 0]
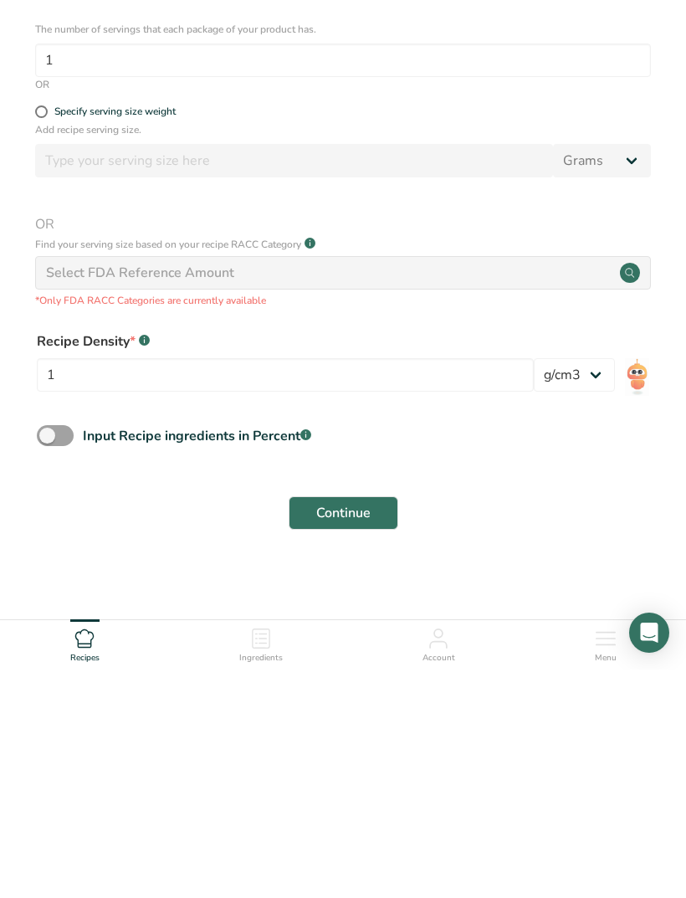
type input "Og Ritchelada"
click at [608, 587] on select "lb/ft3 g/cm3" at bounding box center [574, 603] width 81 height 33
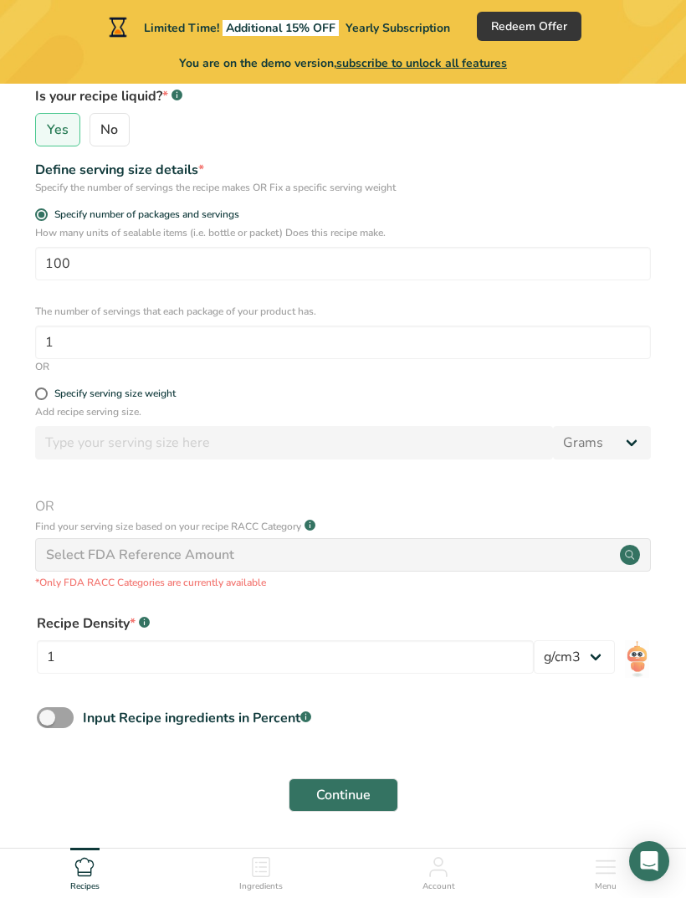
click at [54, 723] on span at bounding box center [55, 717] width 37 height 21
click at [48, 723] on input "Input Recipe ingredients in Percent .a-a{fill:#347362;}.b-a{fill:#fff;}" at bounding box center [42, 717] width 11 height 11
click at [54, 721] on span at bounding box center [55, 717] width 37 height 21
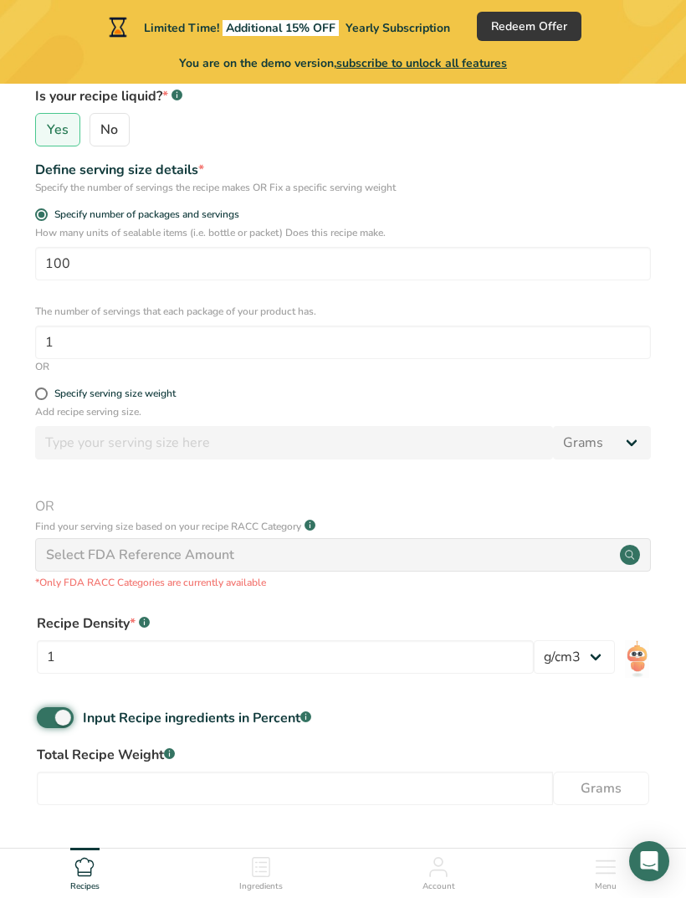
click at [48, 721] on input "Input Recipe ingredients in Percent .a-a{fill:#347362;}.b-a{fill:#fff;}" at bounding box center [42, 717] width 11 height 11
checkbox input "false"
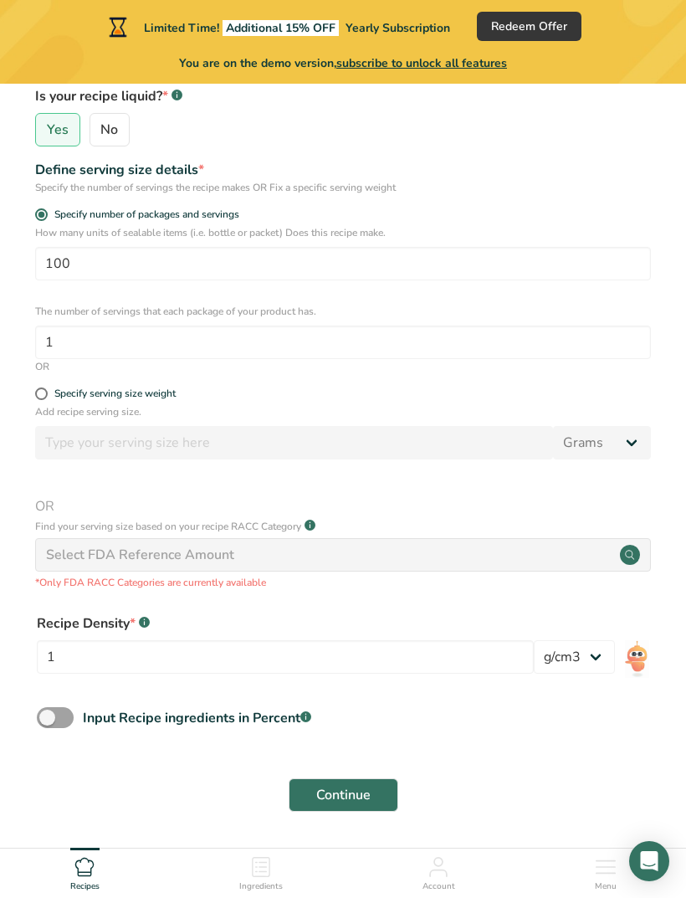
click at [374, 822] on section "Set up your recipe Recipe name * Og Ritchelada Recipe code .a-a{fill:#347362;}.…" at bounding box center [343, 314] width 686 height 1070
click at [373, 821] on section "Set up your recipe Recipe name * Og Ritchelada Recipe code .a-a{fill:#347362;}.…" at bounding box center [343, 314] width 686 height 1070
click at [521, 549] on div "Select FDA Reference Amount" at bounding box center [343, 554] width 616 height 33
click at [389, 797] on button "Continue" at bounding box center [344, 794] width 110 height 33
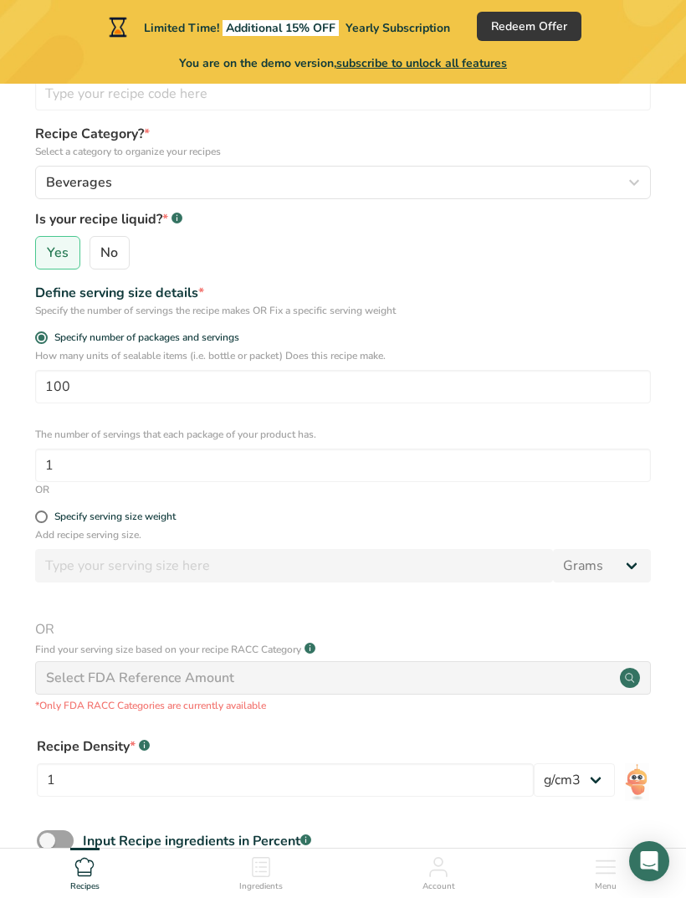
scroll to position [0, 0]
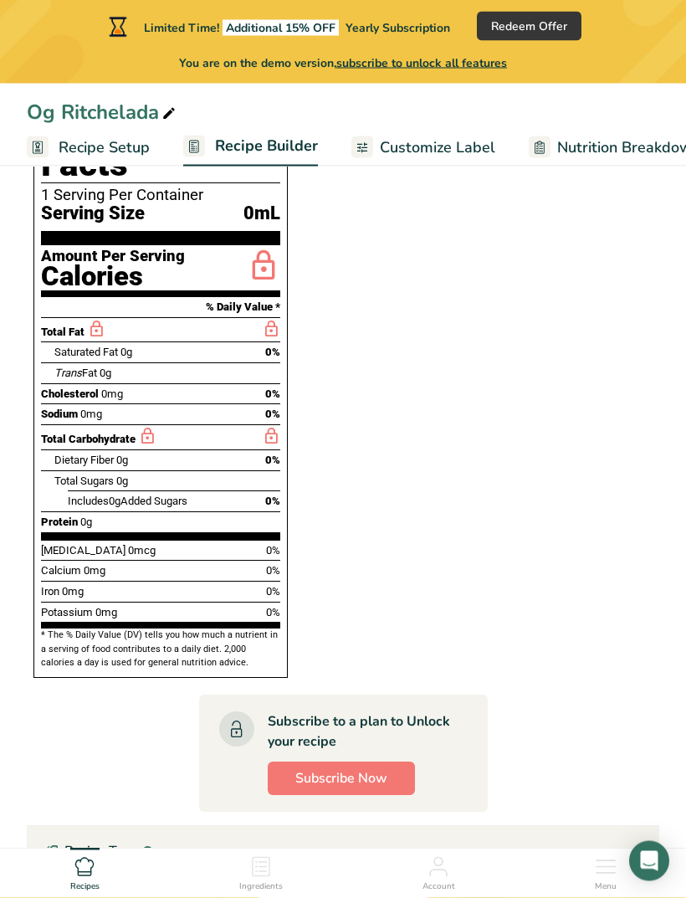
scroll to position [461, 0]
click at [391, 762] on button "Subscribe Now" at bounding box center [341, 778] width 147 height 33
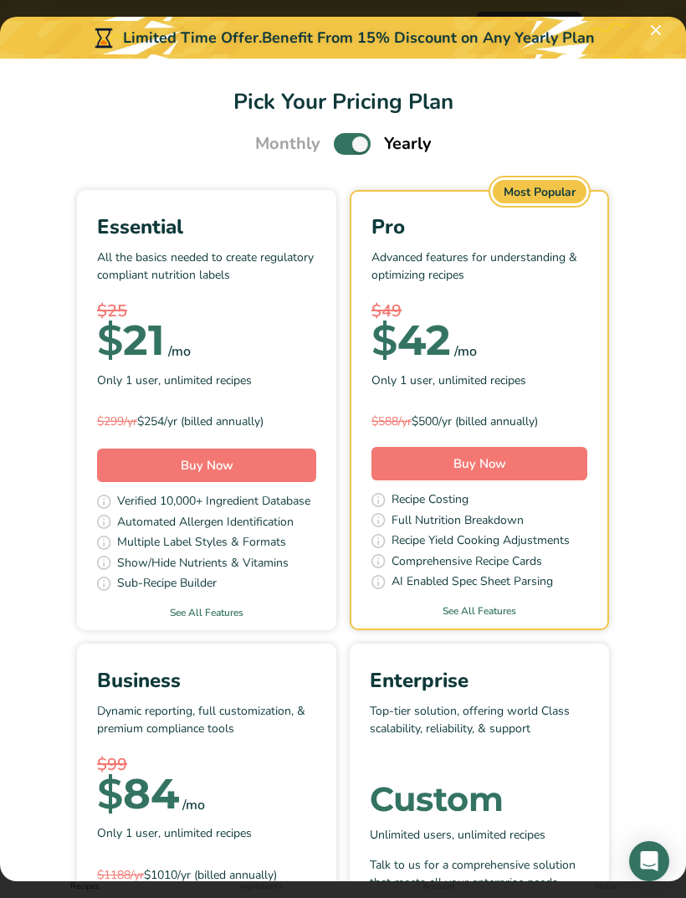
click at [657, 33] on button "Pick Your Pricing Plan Modal" at bounding box center [656, 30] width 27 height 27
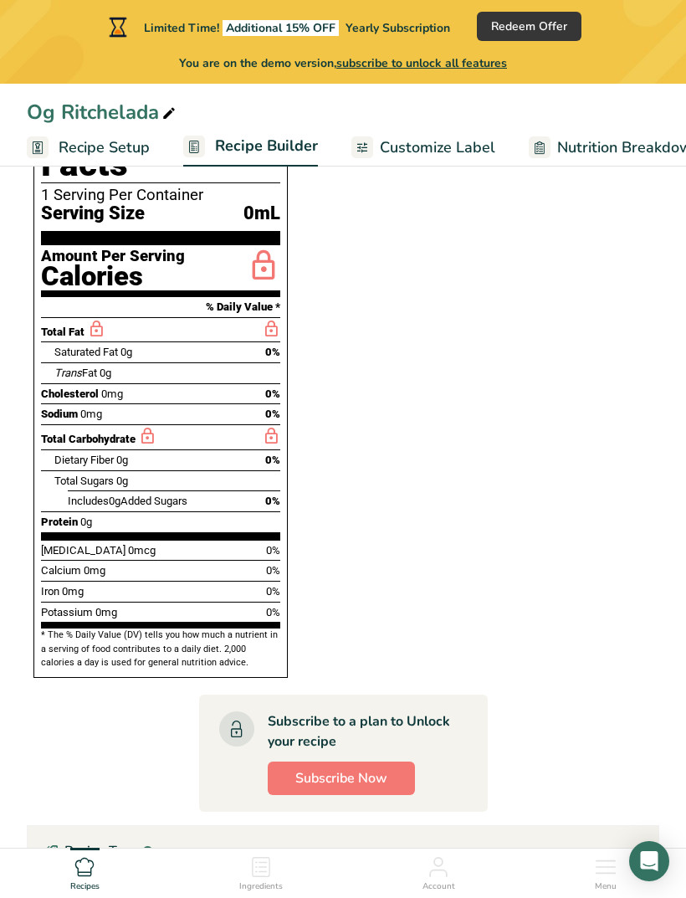
click at [398, 762] on button "Subscribe Now" at bounding box center [341, 778] width 147 height 33
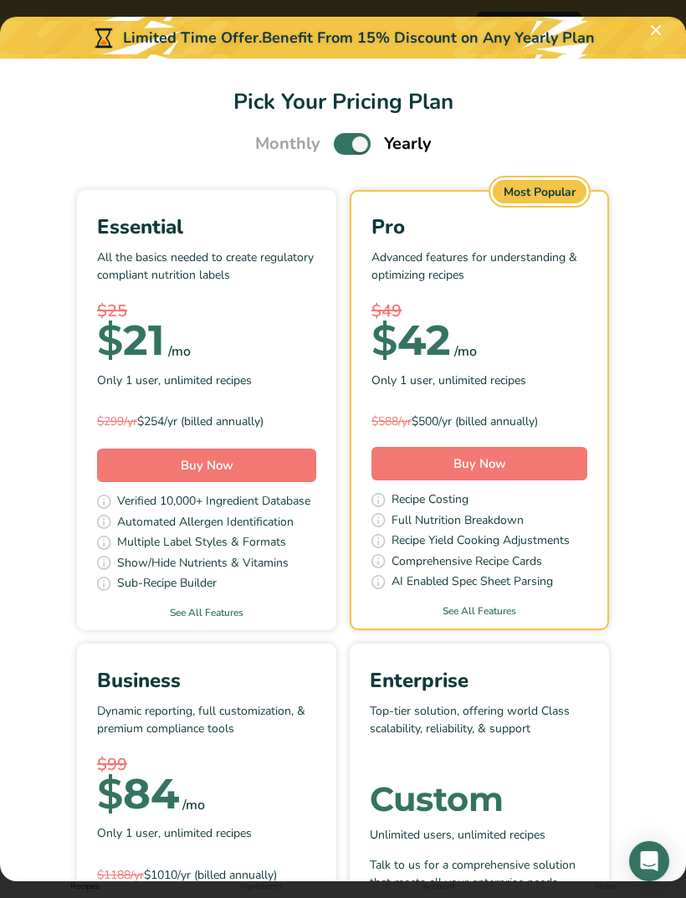
scroll to position [0, 0]
click at [654, 38] on button "Pick Your Pricing Plan Modal" at bounding box center [656, 30] width 27 height 27
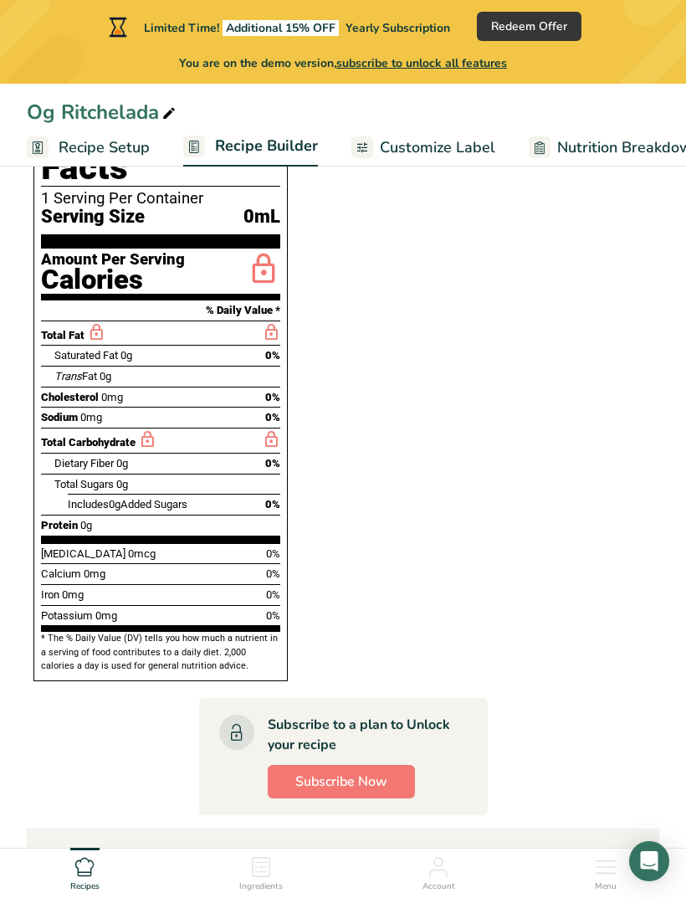
scroll to position [455, 0]
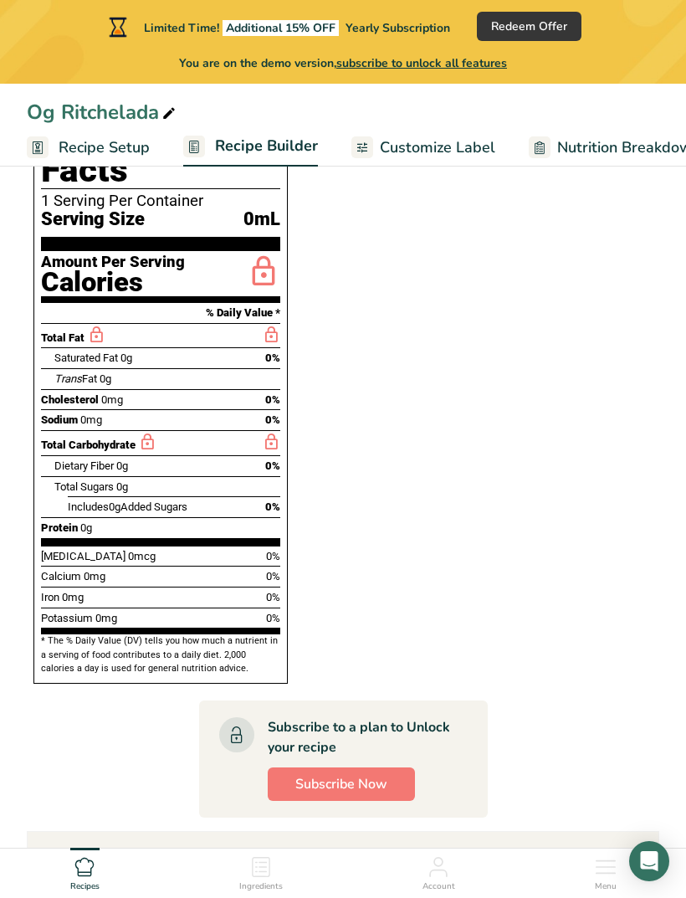
click at [218, 430] on div "Total Carbohydrate" at bounding box center [160, 442] width 239 height 25
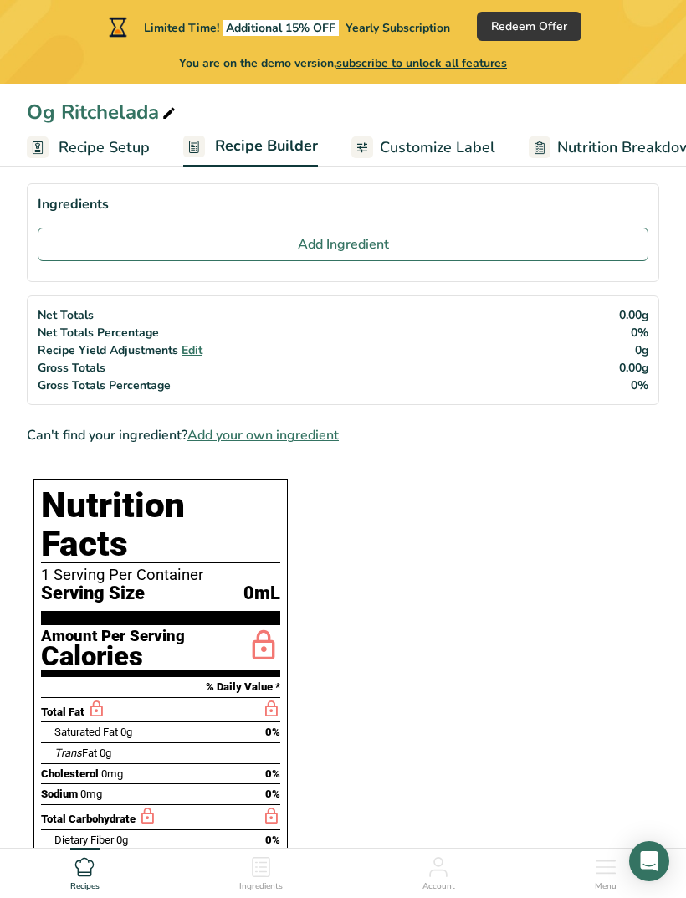
scroll to position [80, 0]
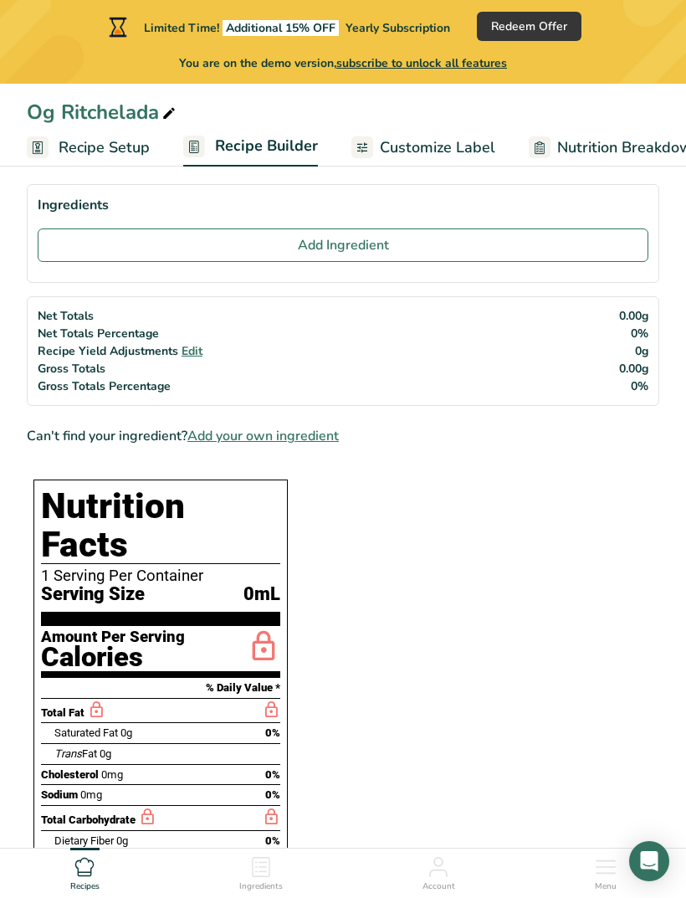
click at [471, 234] on button "Add Ingredient" at bounding box center [343, 244] width 611 height 33
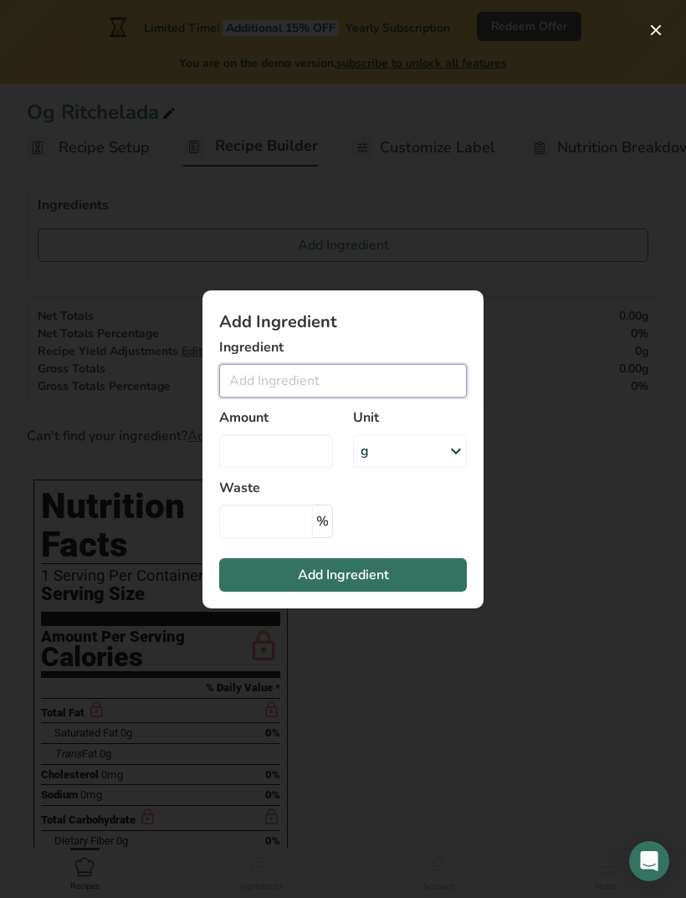
click at [407, 395] on input "Add ingredient modal" at bounding box center [343, 380] width 248 height 33
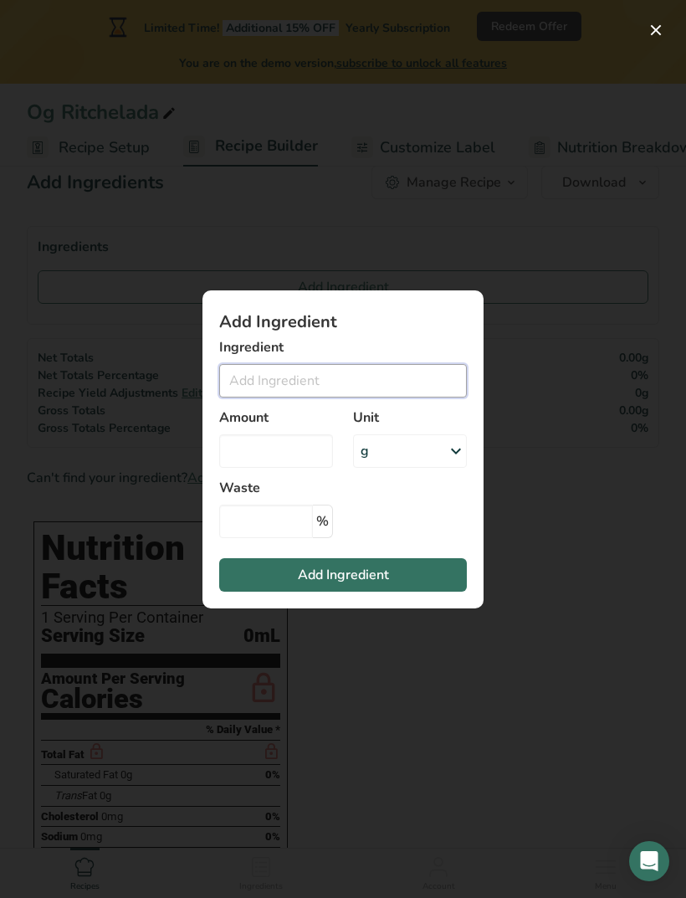
scroll to position [0, 0]
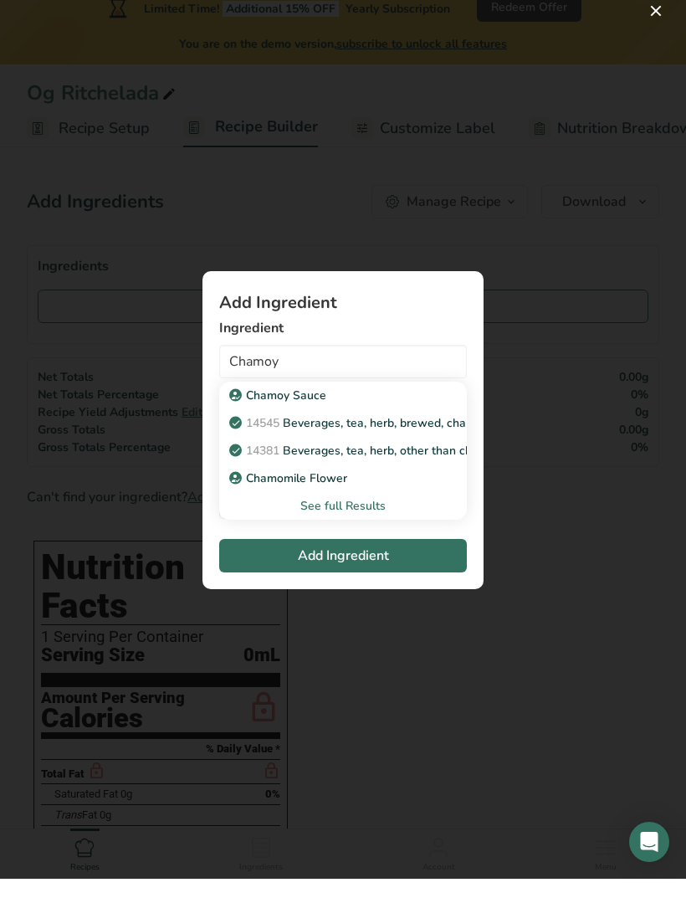
click at [322, 406] on p "Chamoy Sauce" at bounding box center [280, 415] width 94 height 18
type input "Chamoy Sauce"
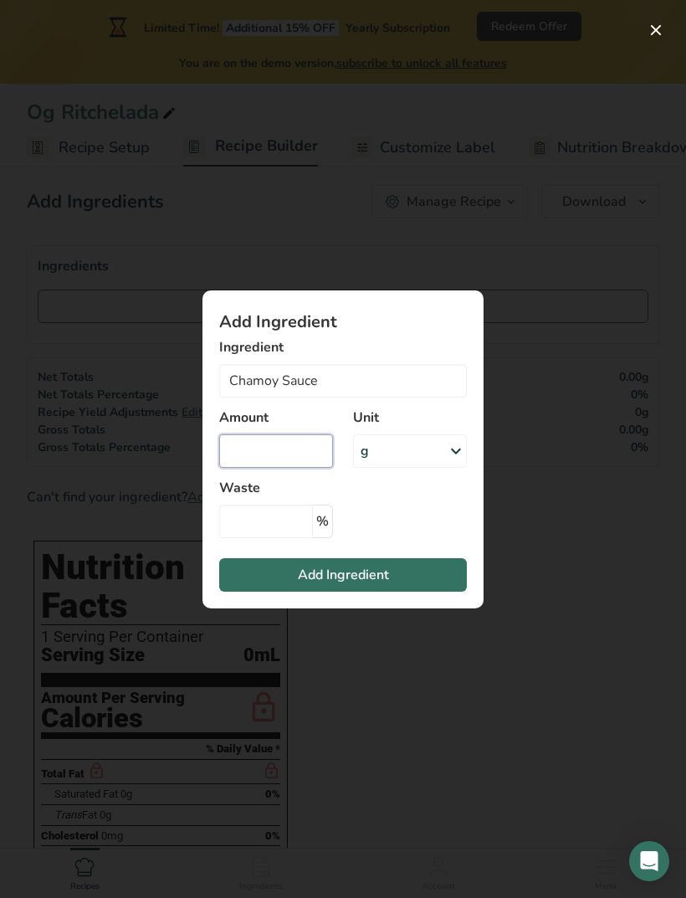
click at [311, 453] on input "Add ingredient modal" at bounding box center [276, 450] width 114 height 33
click at [441, 462] on div "g" at bounding box center [410, 450] width 114 height 33
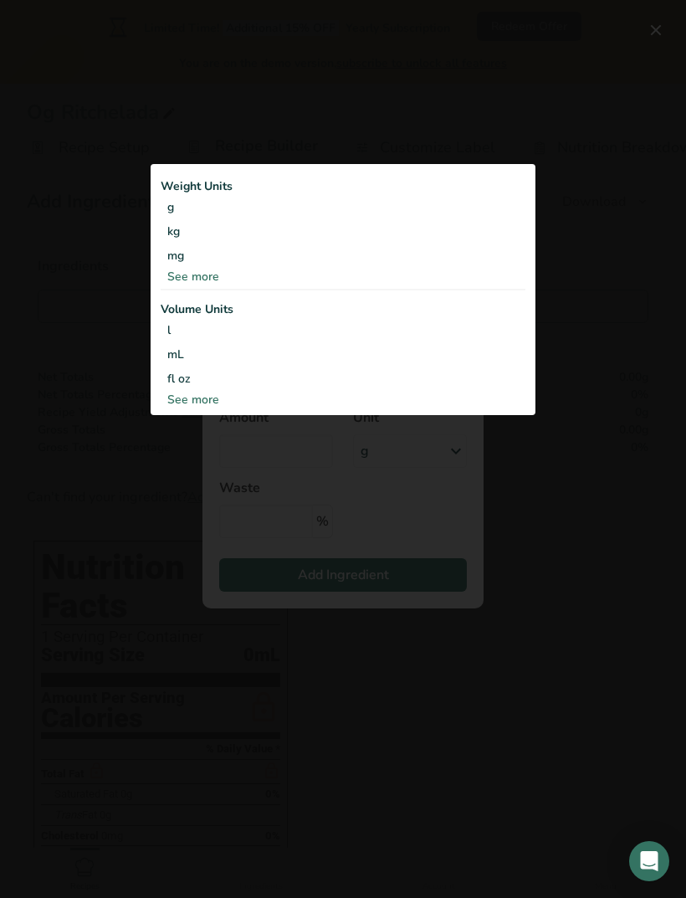
click at [208, 400] on div "See more" at bounding box center [343, 400] width 365 height 18
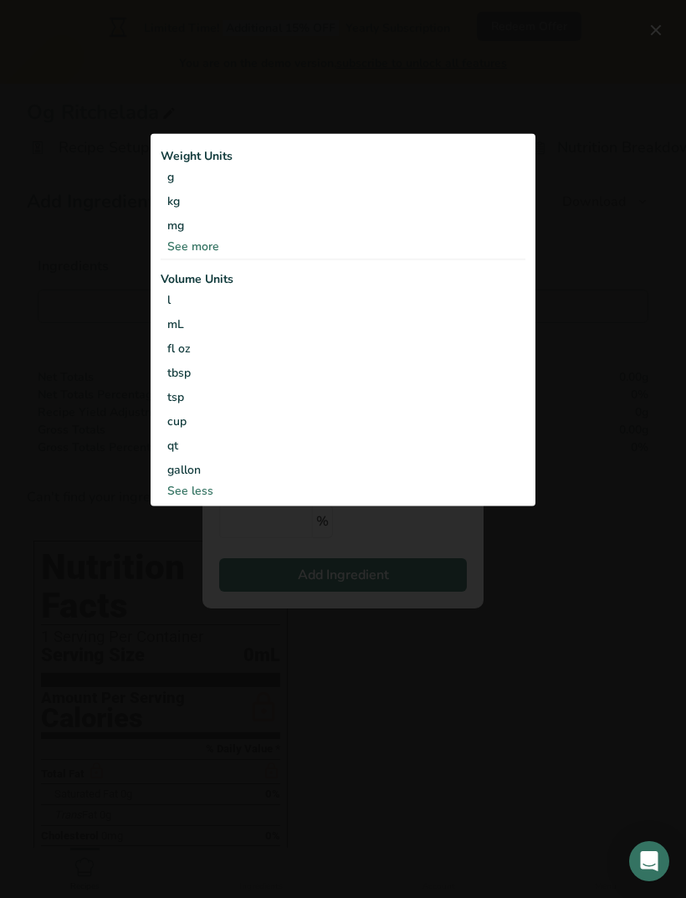
click at [189, 374] on div "tbsp" at bounding box center [343, 373] width 352 height 18
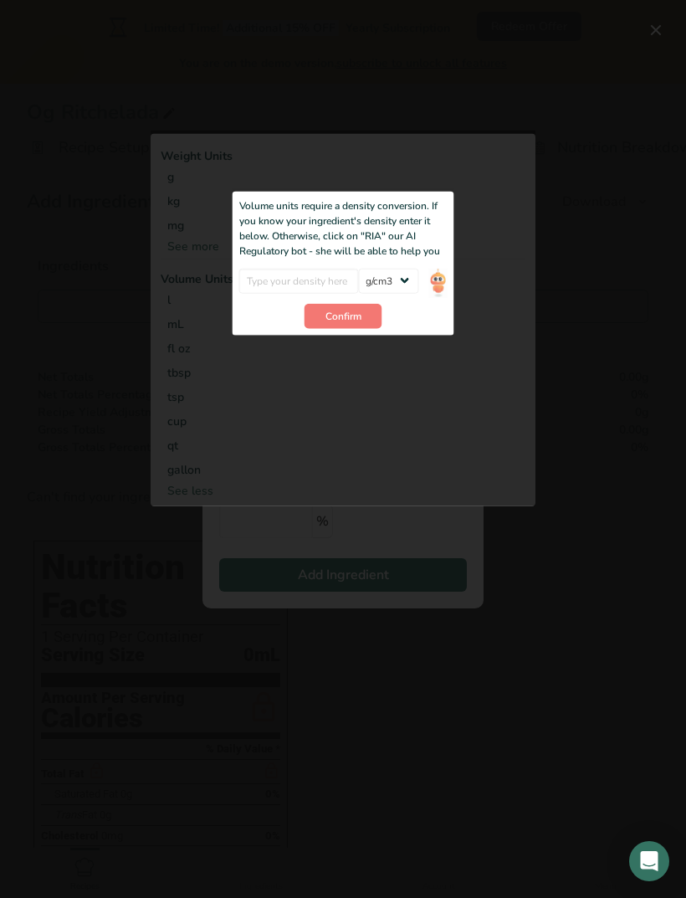
click at [367, 313] on button "Confirm" at bounding box center [344, 315] width 78 height 25
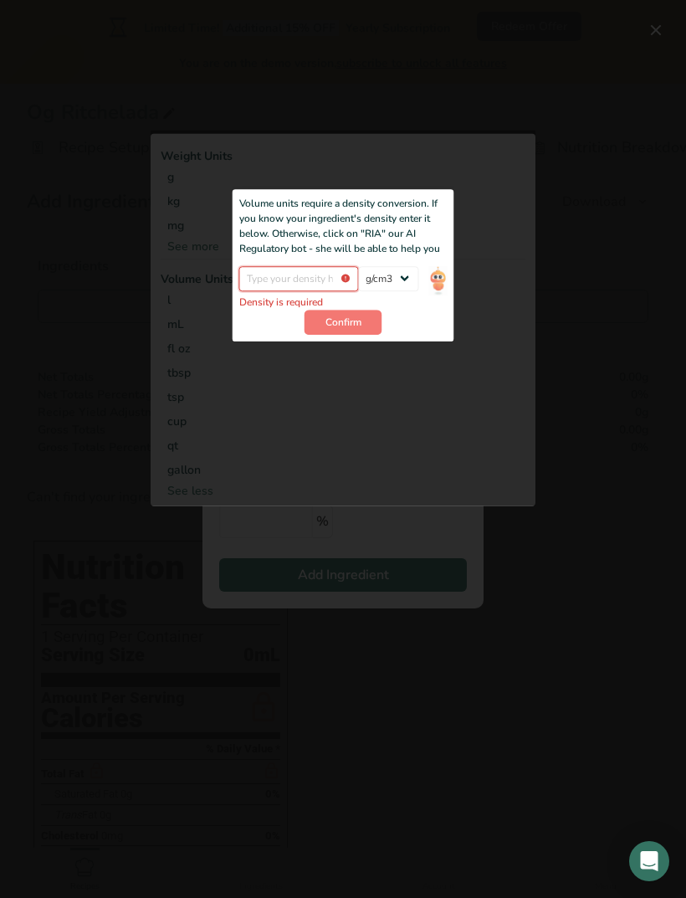
click at [311, 278] on input "Add ingredient modal" at bounding box center [299, 278] width 120 height 25
click at [346, 281] on input "Add ingredient modal" at bounding box center [299, 278] width 120 height 25
click at [350, 280] on input "Add ingredient modal" at bounding box center [299, 278] width 120 height 25
click at [351, 280] on input "Add ingredient modal" at bounding box center [299, 278] width 120 height 25
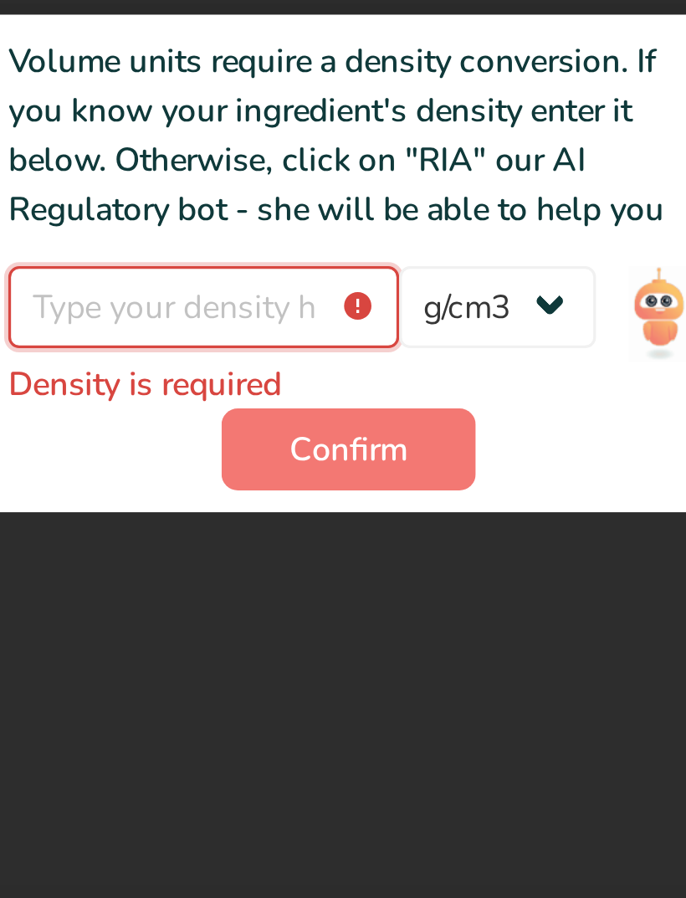
click at [239, 266] on input "Add ingredient modal" at bounding box center [299, 278] width 120 height 25
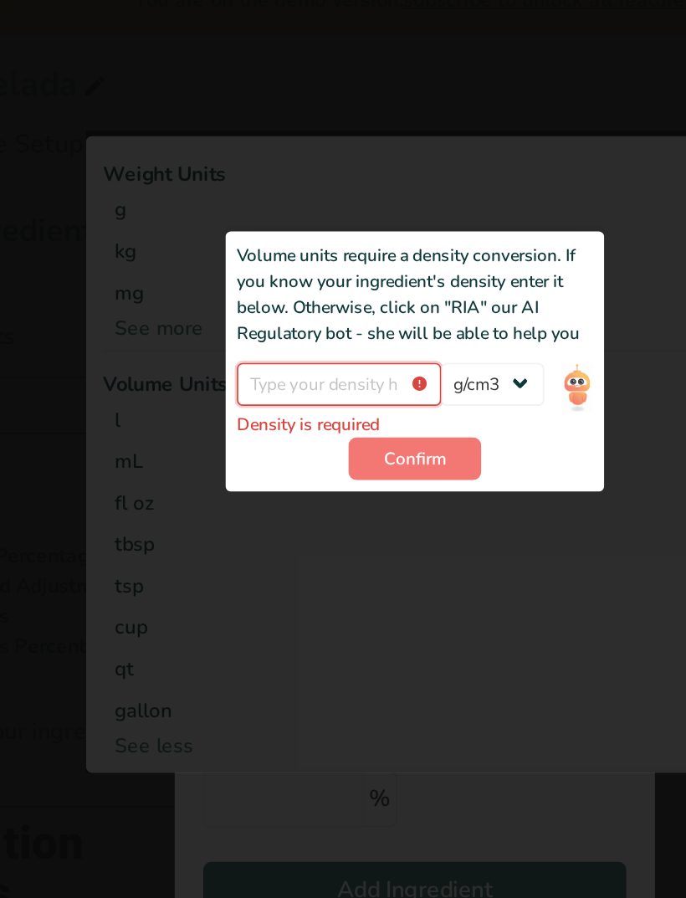
scroll to position [0, 0]
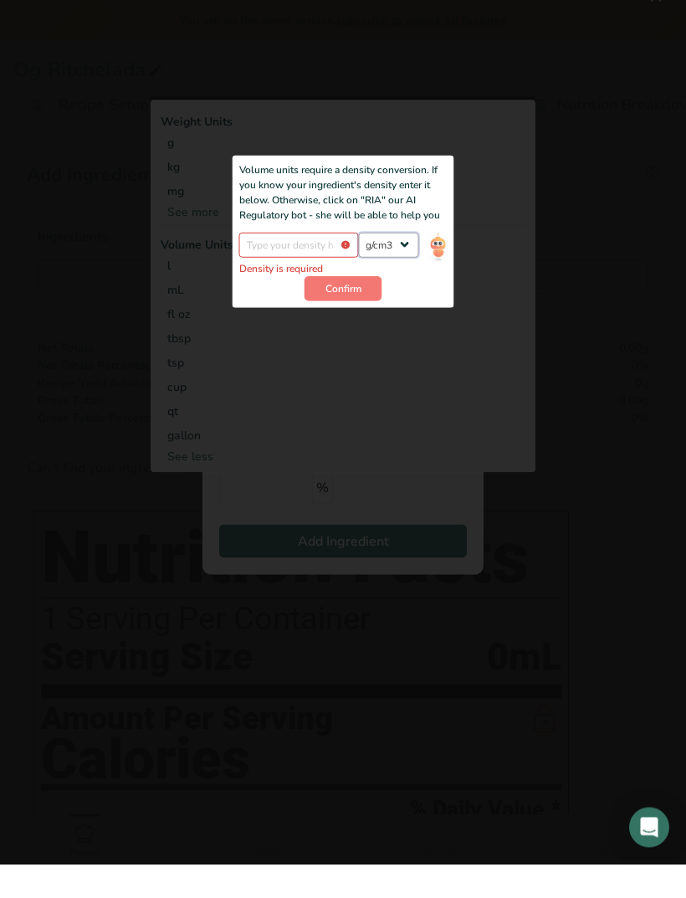
click at [406, 266] on select "lb/ft3 g/cm3" at bounding box center [388, 278] width 60 height 25
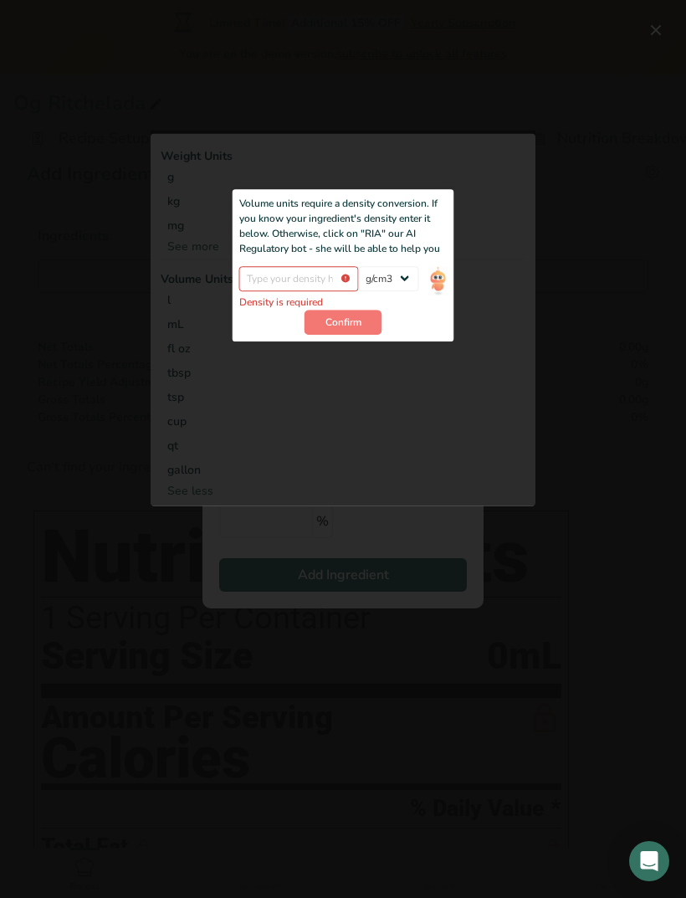
click at [362, 321] on span "Confirm" at bounding box center [344, 322] width 36 height 15
click at [316, 391] on div "Add ingredient modal" at bounding box center [343, 319] width 385 height 376
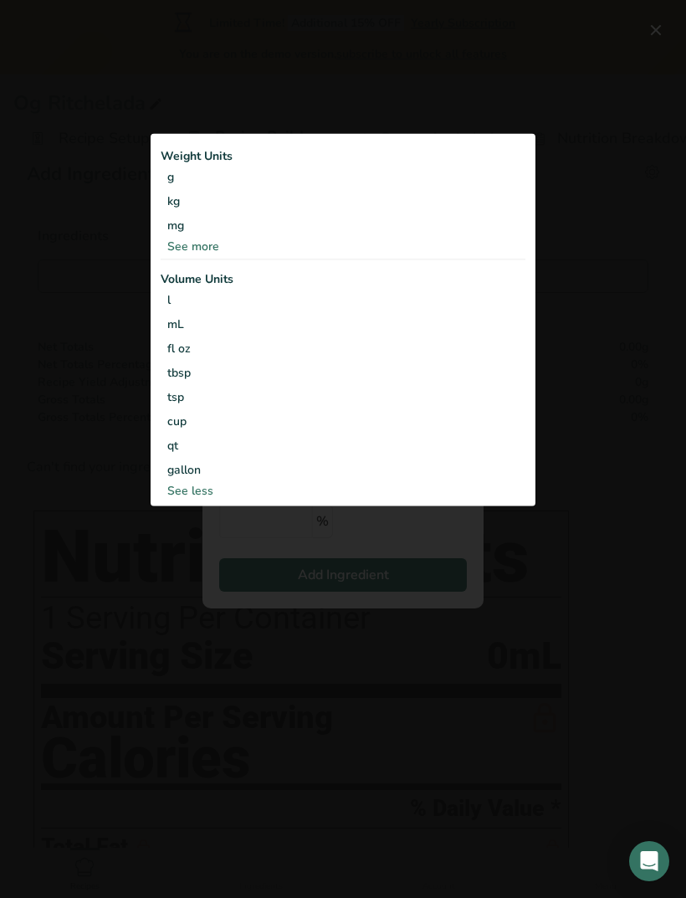
click at [215, 250] on div "See more" at bounding box center [343, 247] width 365 height 18
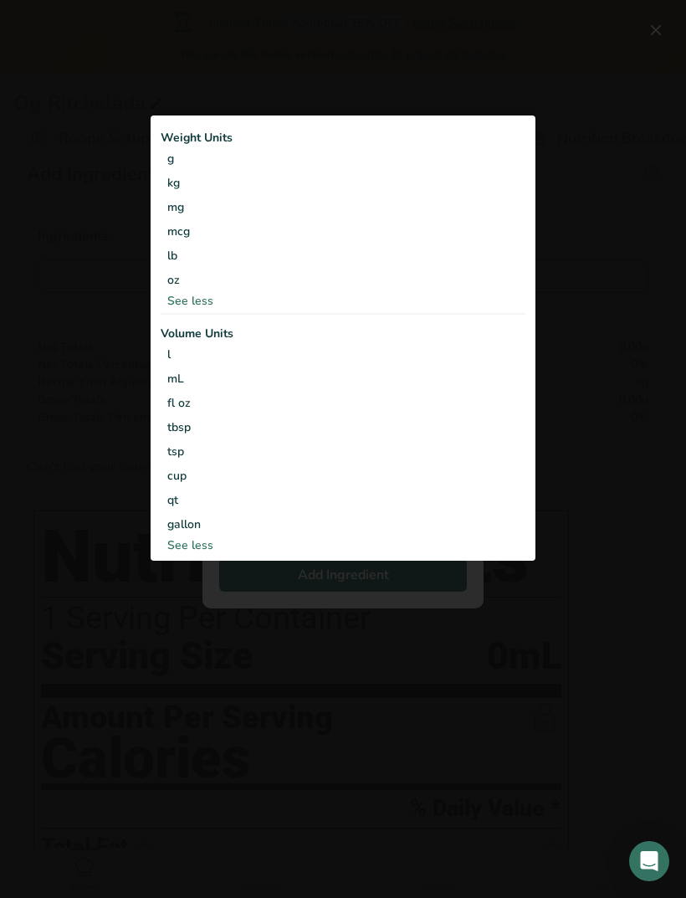
click at [179, 429] on div "tbsp" at bounding box center [343, 427] width 352 height 18
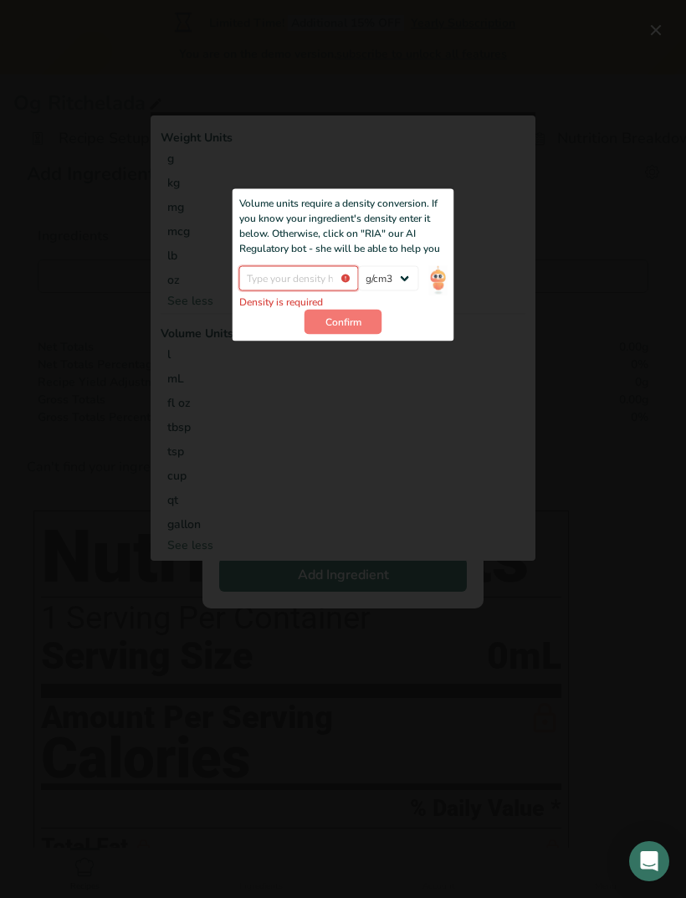
click at [300, 282] on input "Add ingredient modal" at bounding box center [299, 278] width 120 height 25
click at [305, 280] on input "Add ingredient modal" at bounding box center [299, 278] width 120 height 25
click at [367, 323] on button "Confirm" at bounding box center [344, 322] width 78 height 25
click at [378, 321] on button "Confirm" at bounding box center [344, 322] width 78 height 25
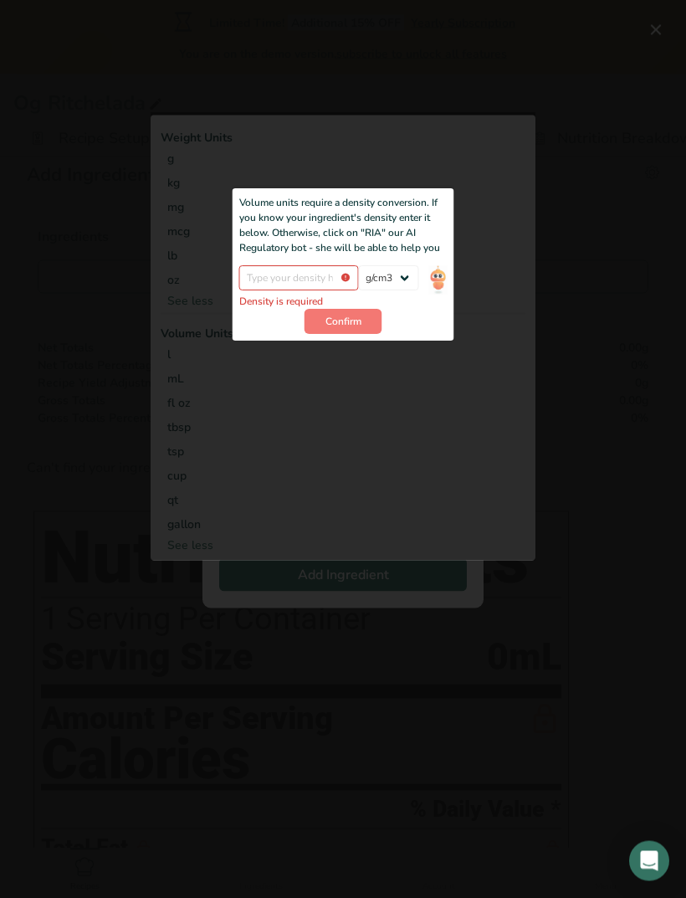
scroll to position [34, 0]
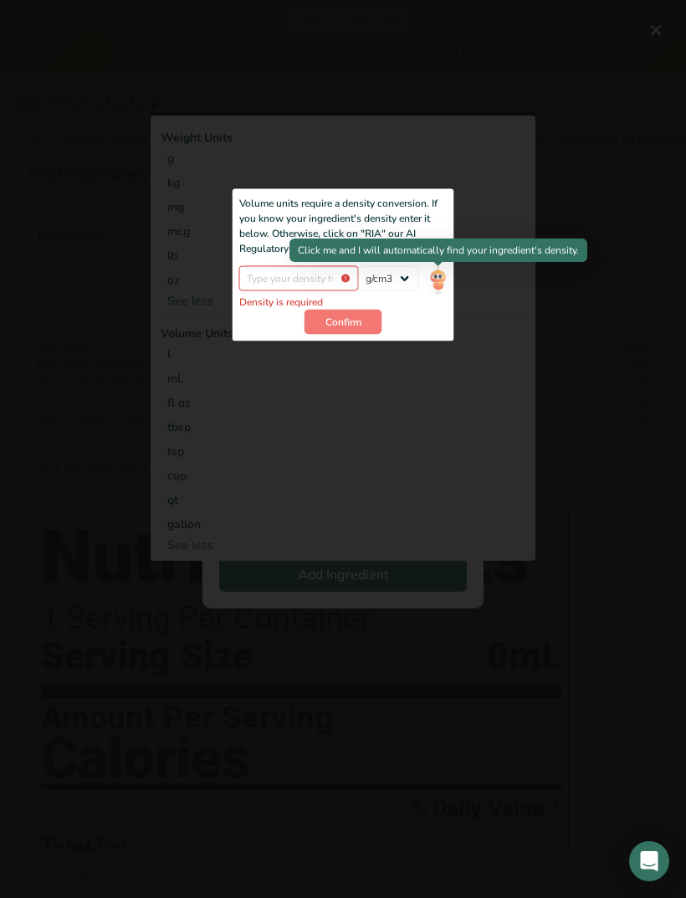
click at [442, 280] on img "Add ingredient modal" at bounding box center [438, 280] width 18 height 29
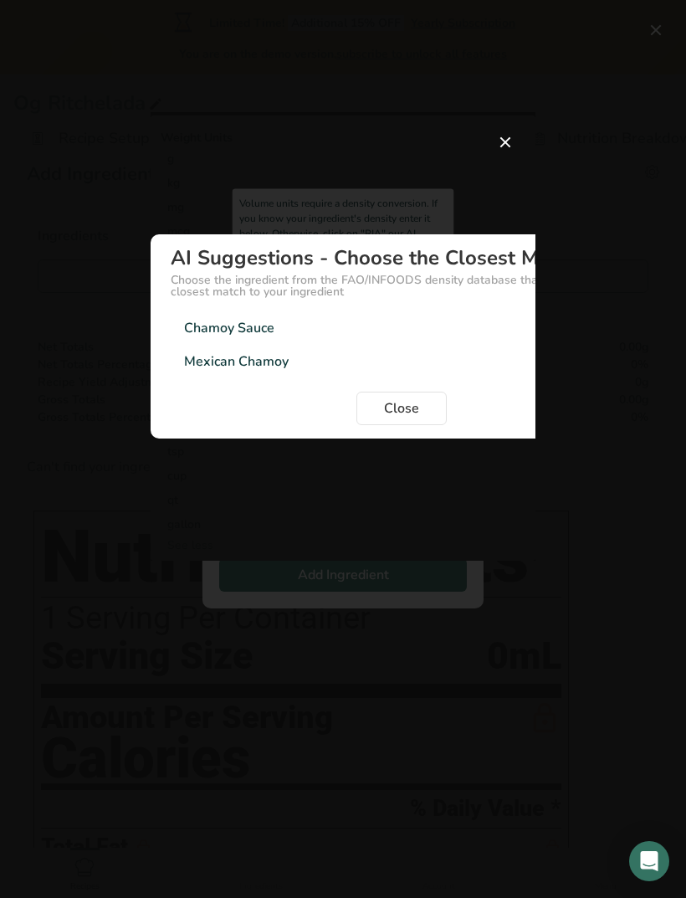
click at [265, 367] on div "Mexican Chamoy" at bounding box center [236, 362] width 105 height 20
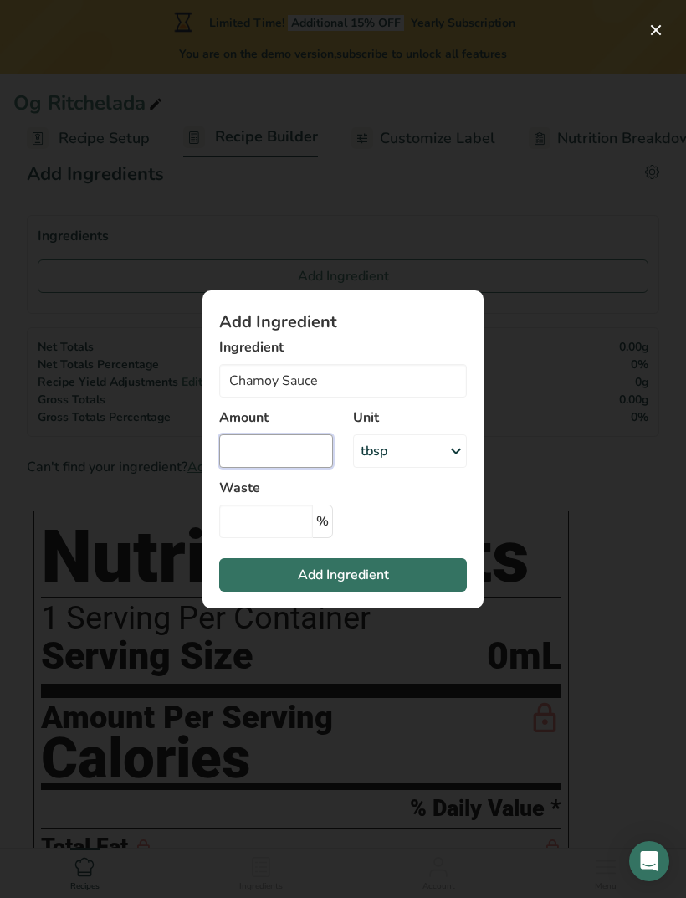
click at [317, 442] on input "Add ingredient modal" at bounding box center [276, 450] width 114 height 33
type input "2"
click at [294, 521] on input "Add ingredient modal" at bounding box center [266, 521] width 94 height 33
click at [329, 517] on p "%" at bounding box center [323, 521] width 20 height 33
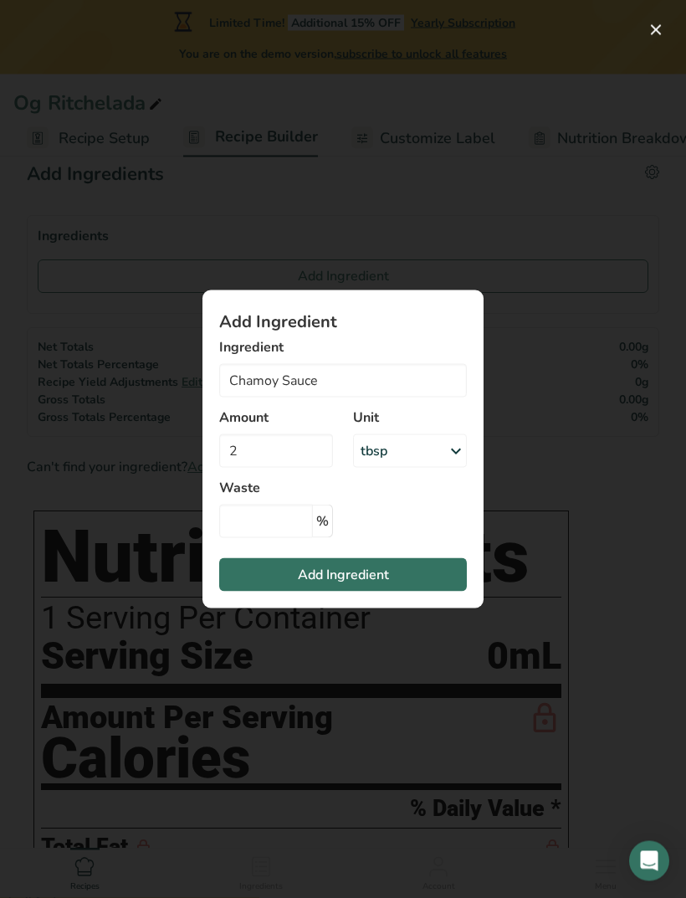
click at [330, 524] on p "%" at bounding box center [323, 521] width 20 height 33
click at [360, 575] on span "Add Ingredient" at bounding box center [343, 575] width 91 height 20
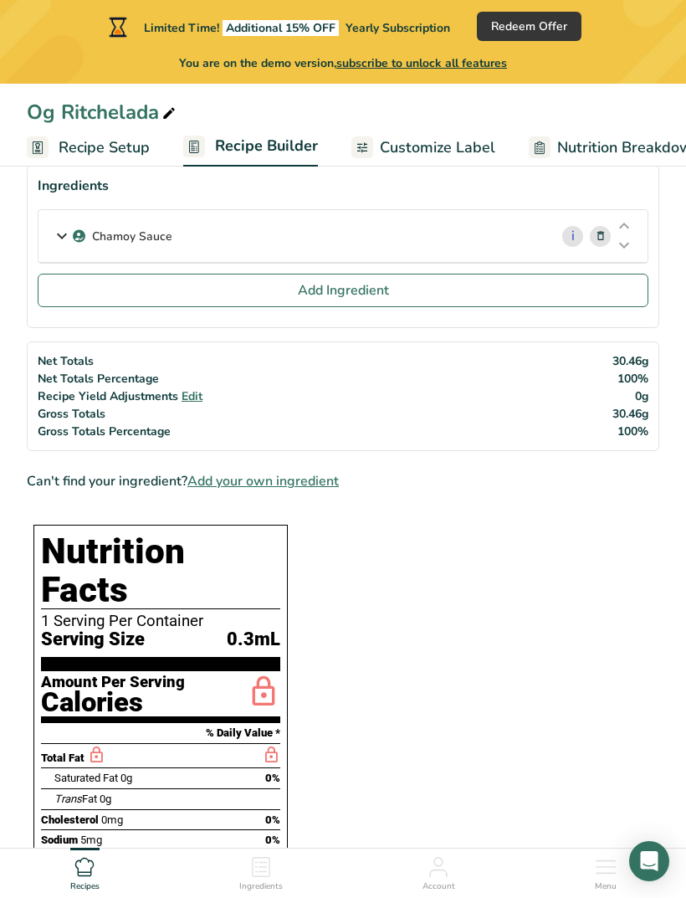
scroll to position [96, 0]
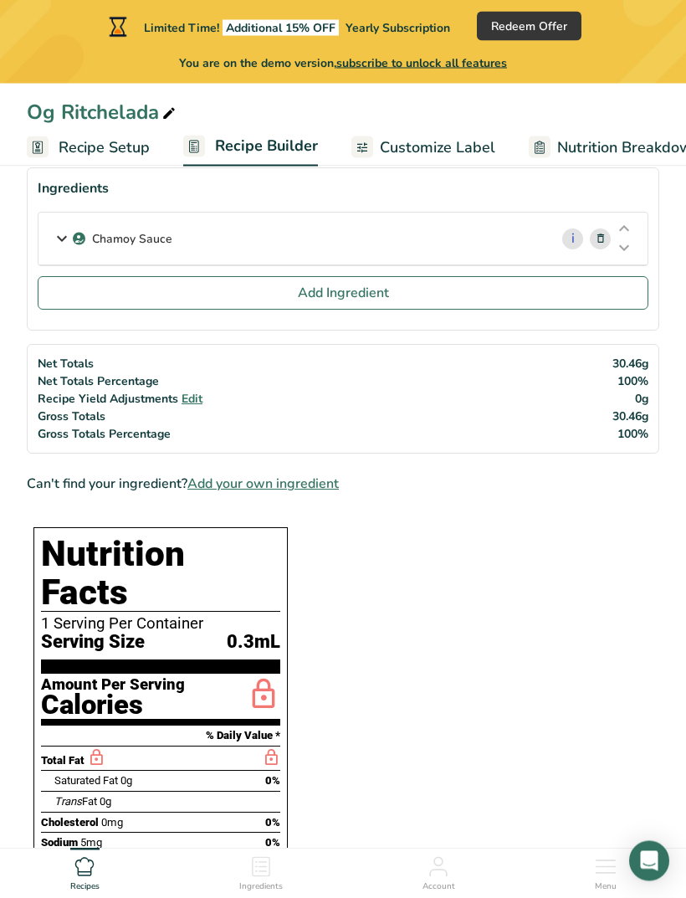
click at [232, 298] on button "Add Ingredient" at bounding box center [343, 293] width 611 height 33
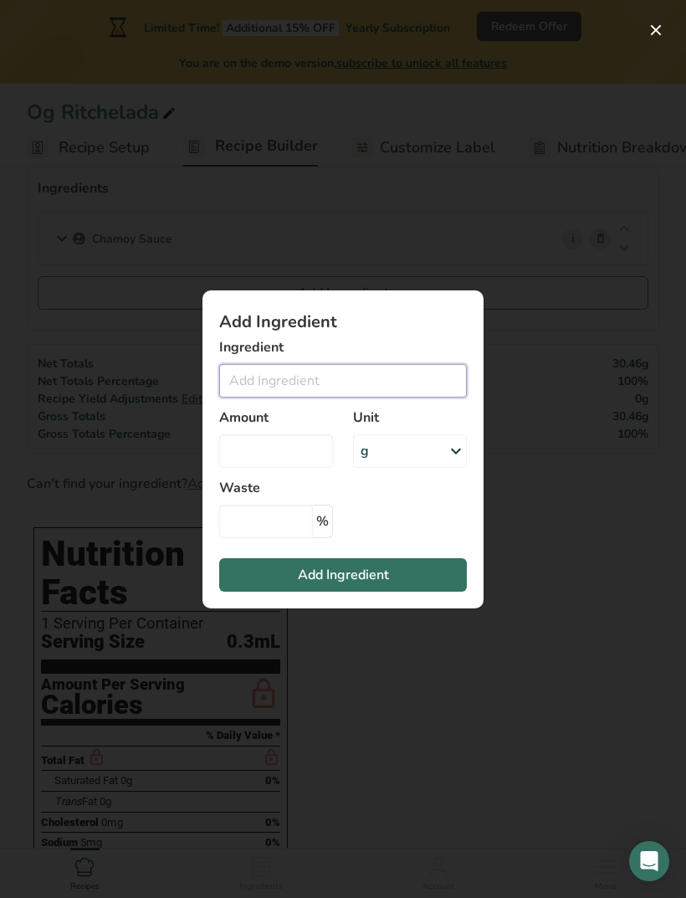
click at [357, 398] on input "Add ingredient modal" at bounding box center [343, 380] width 248 height 33
type input "W"
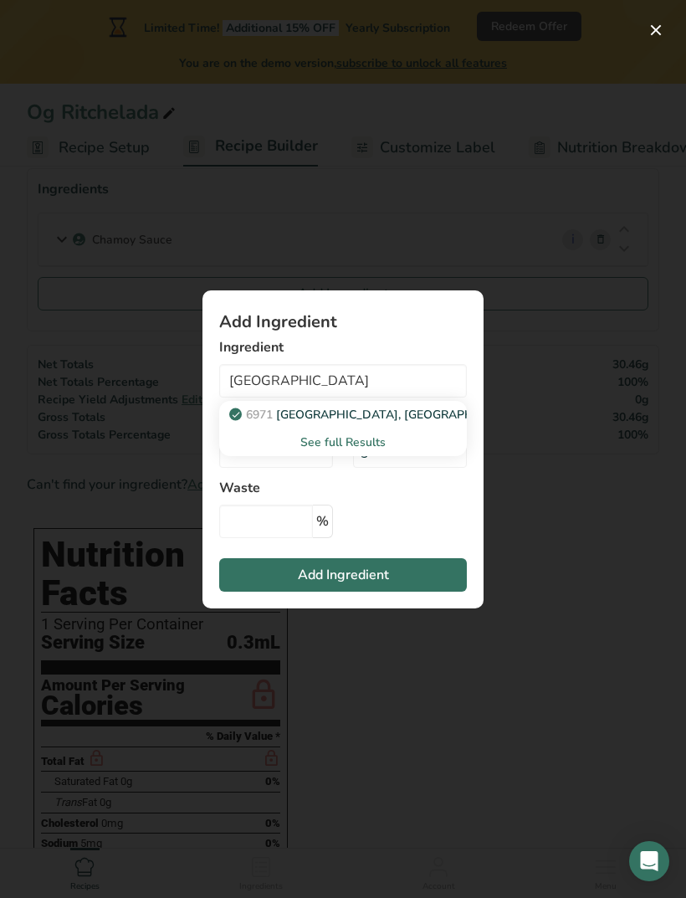
click at [362, 423] on p "6971 [GEOGRAPHIC_DATA], [GEOGRAPHIC_DATA]" at bounding box center [380, 415] width 294 height 18
type input "[GEOGRAPHIC_DATA], [GEOGRAPHIC_DATA]"
click at [312, 468] on input "Add ingredient modal" at bounding box center [276, 450] width 114 height 33
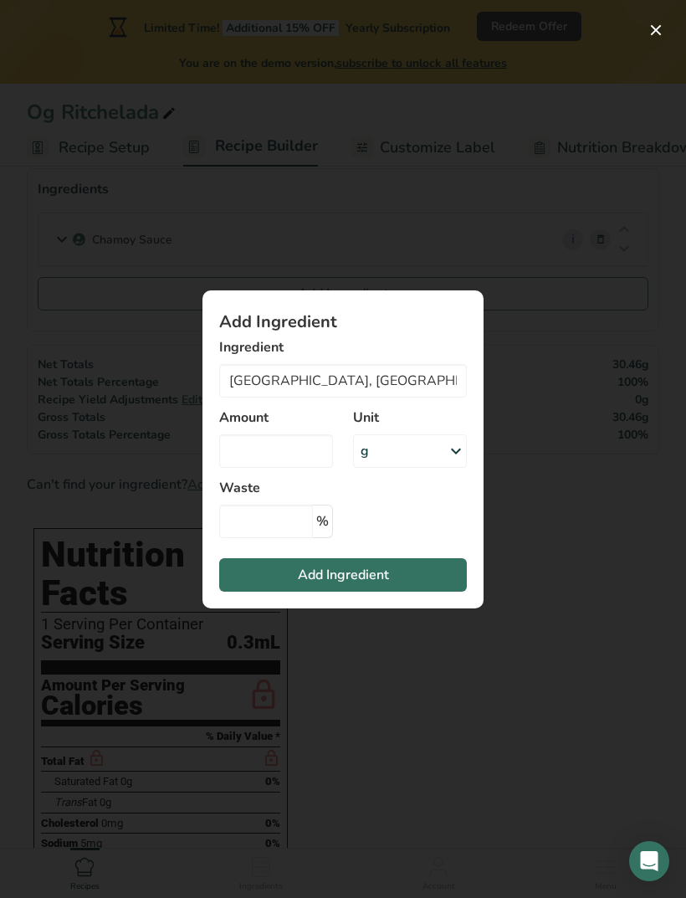
click at [450, 466] on icon "Add ingredient modal" at bounding box center [456, 451] width 20 height 30
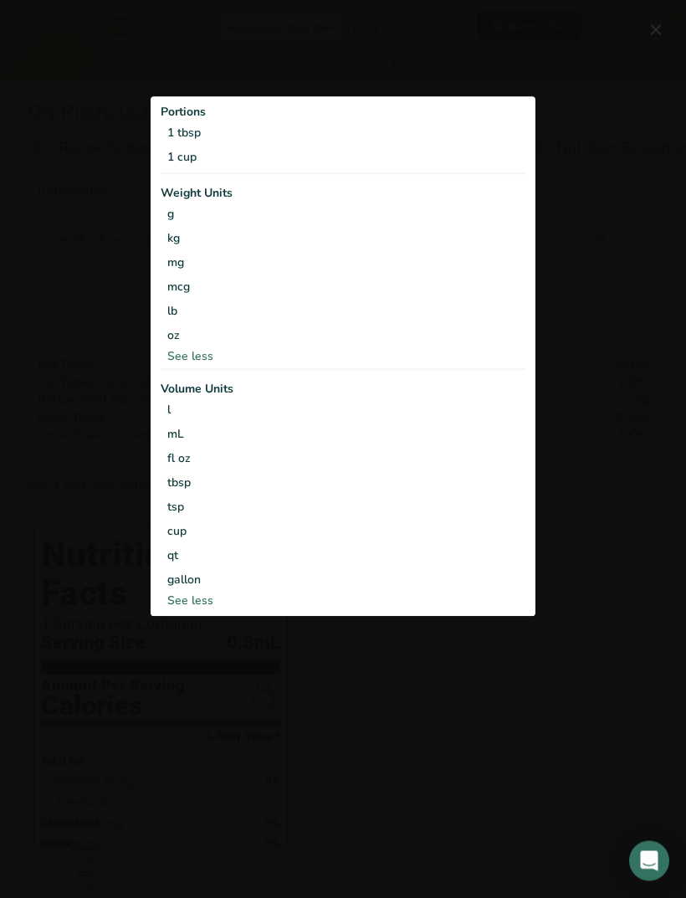
scroll to position [97, 0]
click at [178, 516] on div "tsp" at bounding box center [343, 508] width 352 height 18
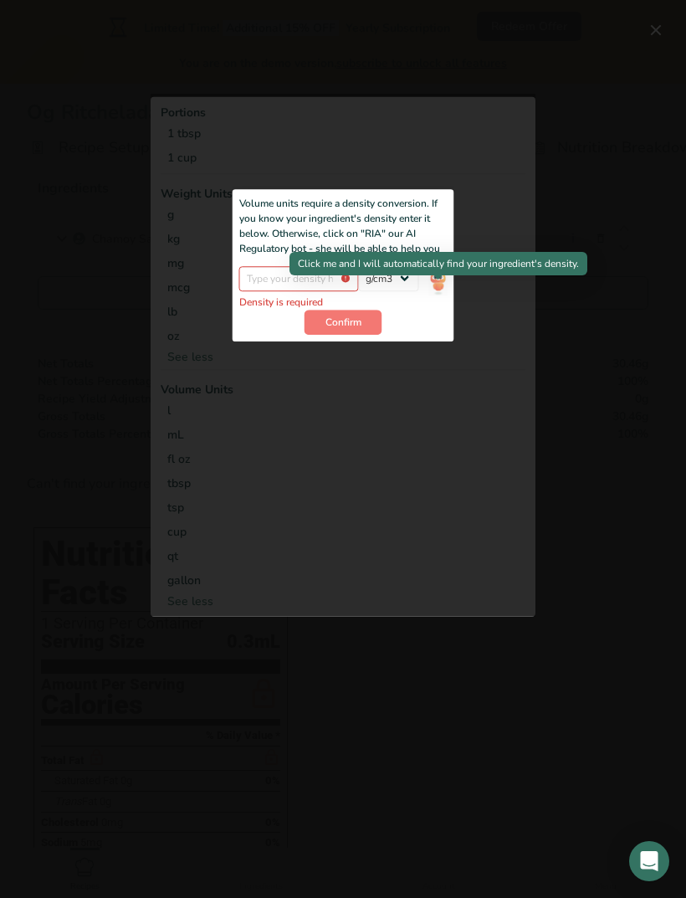
click at [442, 295] on img "Add ingredient modal" at bounding box center [438, 280] width 18 height 29
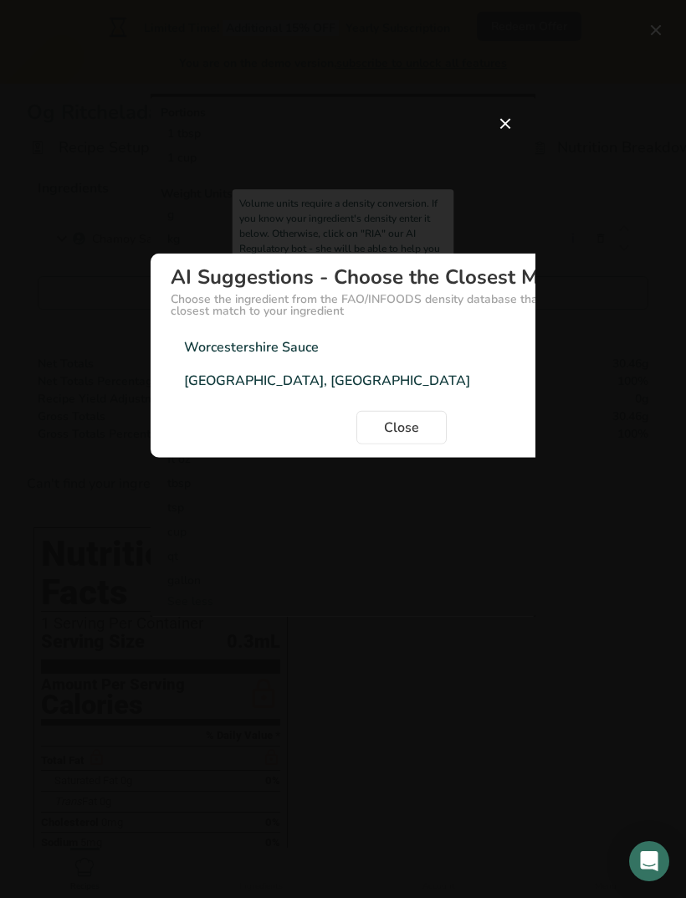
click at [291, 357] on div "Worcestershire Sauce" at bounding box center [251, 347] width 135 height 20
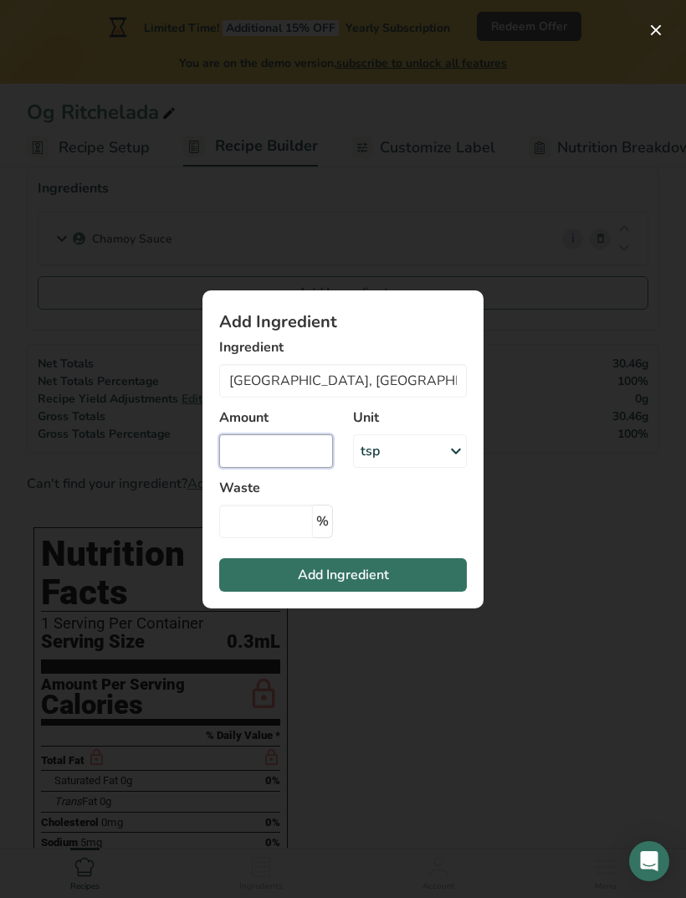
click at [293, 468] on input "Add ingredient modal" at bounding box center [276, 450] width 114 height 33
type input "2"
click at [391, 592] on button "Add Ingredient" at bounding box center [343, 574] width 248 height 33
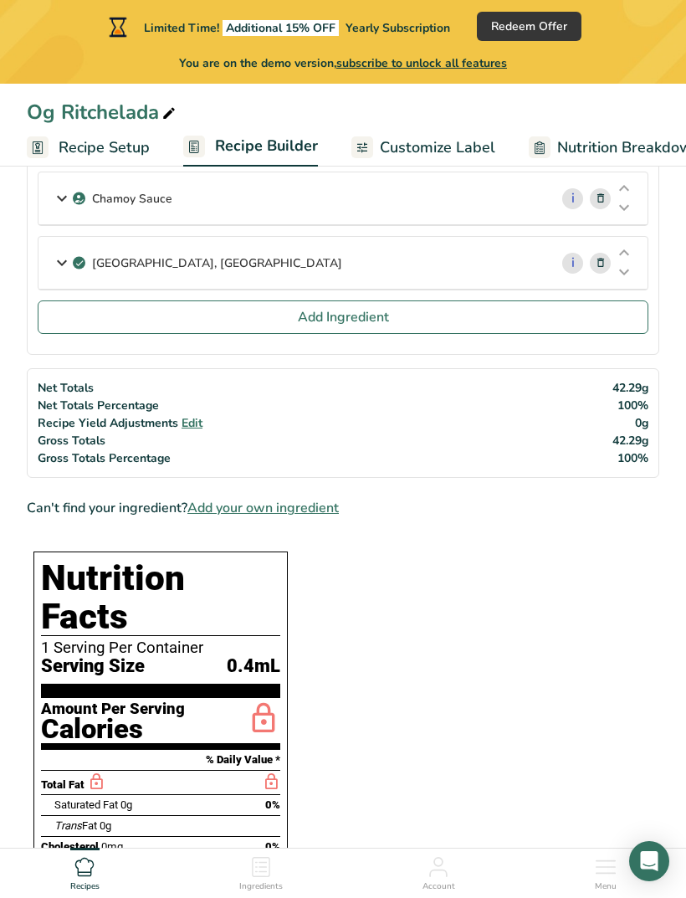
scroll to position [135, 0]
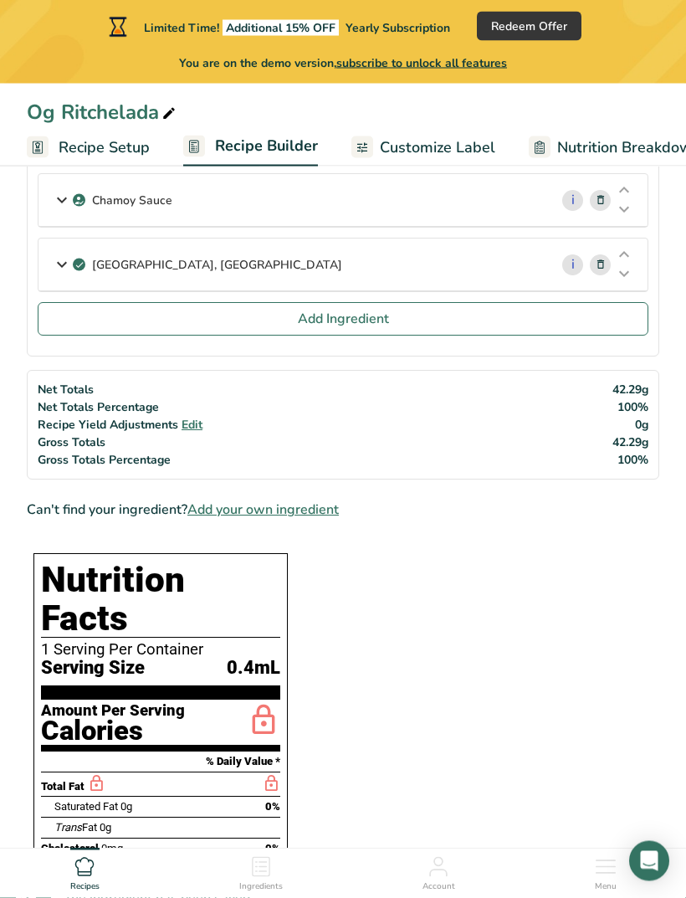
click at [376, 320] on span "Add Ingredient" at bounding box center [343, 320] width 91 height 20
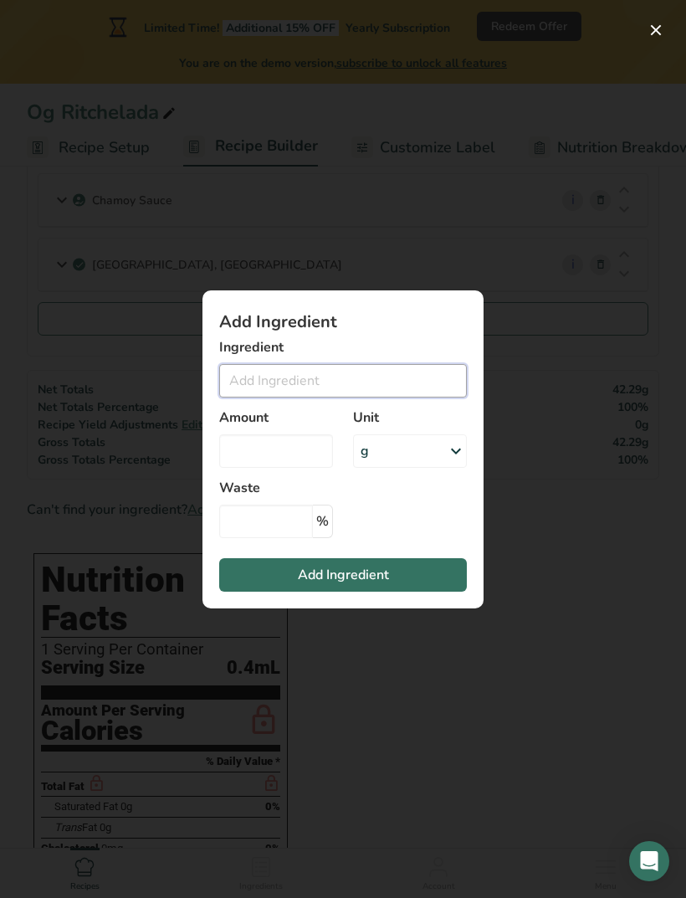
click at [316, 381] on input "Add ingredient modal" at bounding box center [343, 380] width 248 height 33
type input "C"
click at [604, 552] on div "Add ingredient modal" at bounding box center [343, 449] width 686 height 898
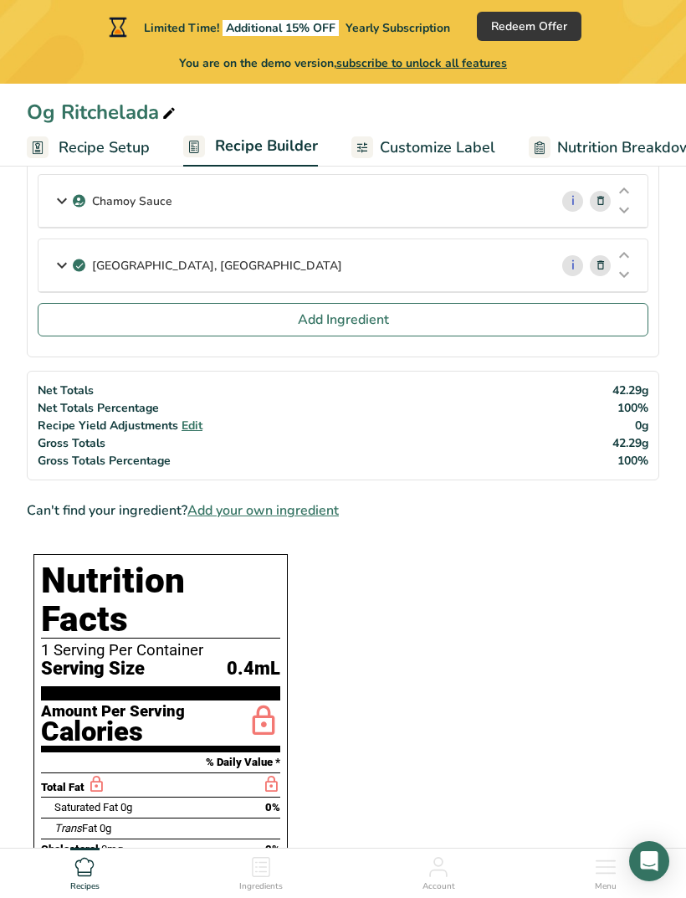
scroll to position [136, 0]
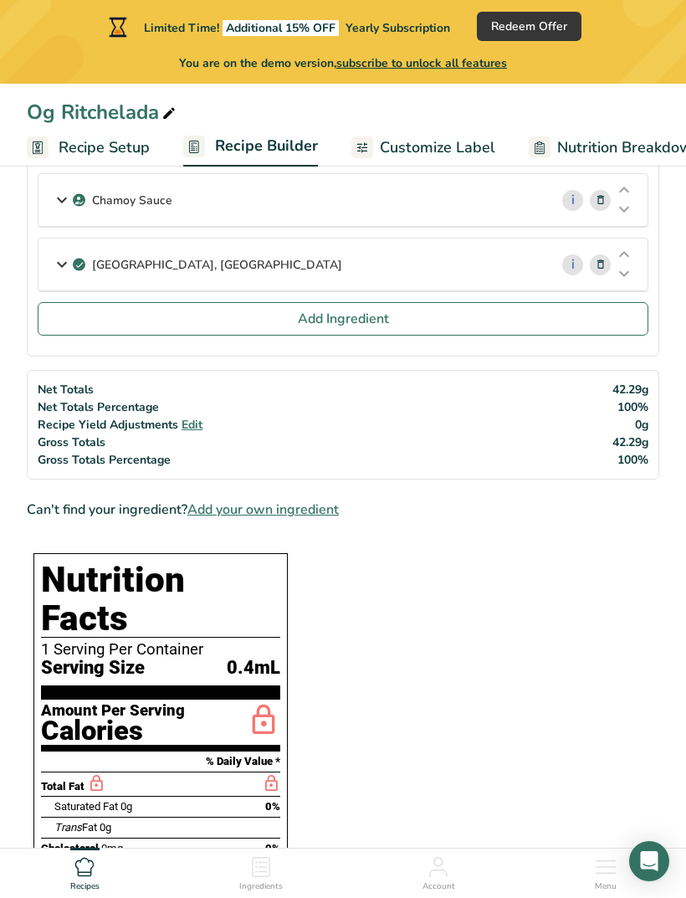
click at [623, 255] on icon at bounding box center [624, 255] width 20 height 13
click at [628, 278] on icon at bounding box center [624, 274] width 20 height 13
click at [625, 278] on icon at bounding box center [624, 274] width 20 height 13
click at [627, 258] on icon at bounding box center [624, 255] width 20 height 13
click at [624, 213] on icon at bounding box center [624, 209] width 20 height 13
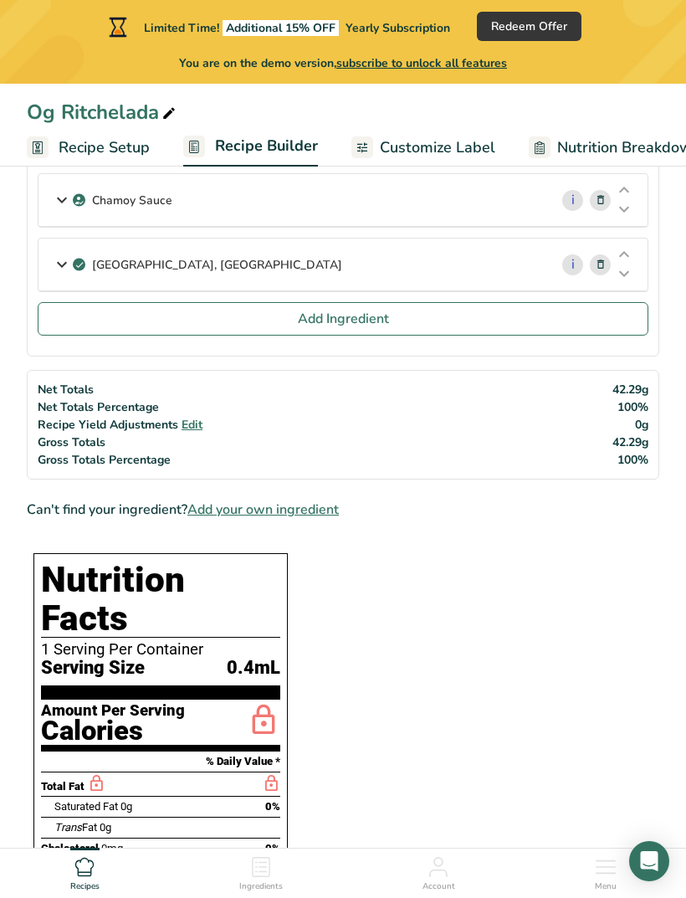
click at [629, 213] on icon at bounding box center [624, 209] width 20 height 13
click at [57, 265] on icon at bounding box center [62, 264] width 20 height 30
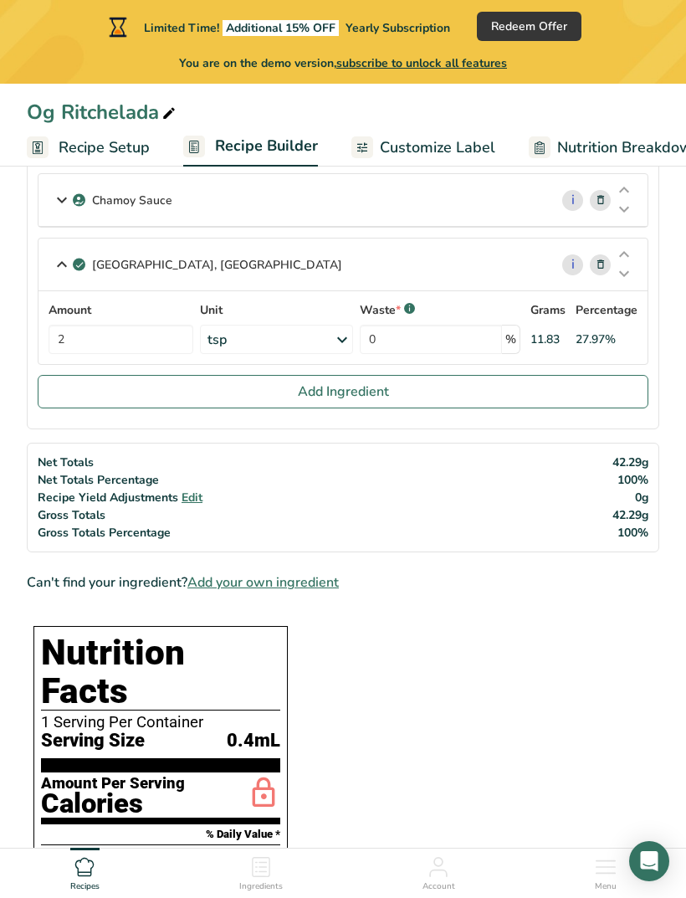
click at [67, 264] on icon at bounding box center [62, 264] width 20 height 30
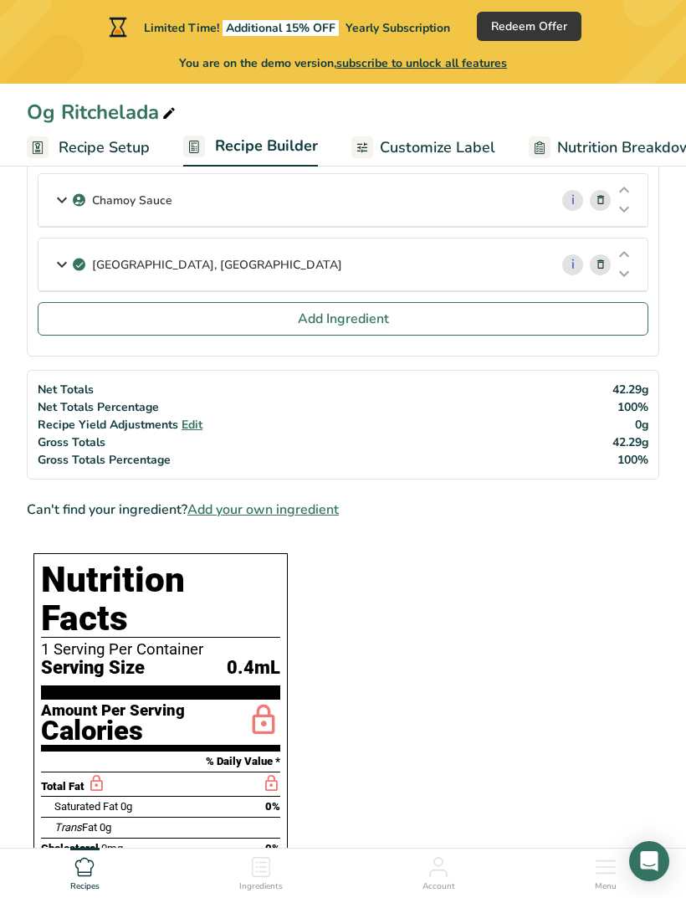
click at [606, 258] on icon at bounding box center [601, 265] width 12 height 18
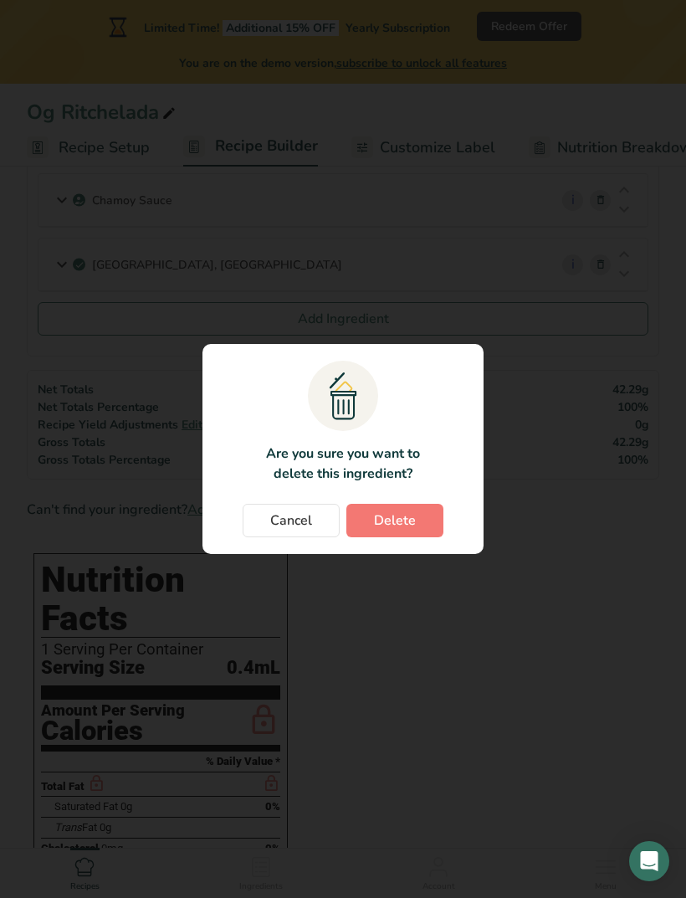
click at [434, 521] on button "Delete" at bounding box center [394, 520] width 97 height 33
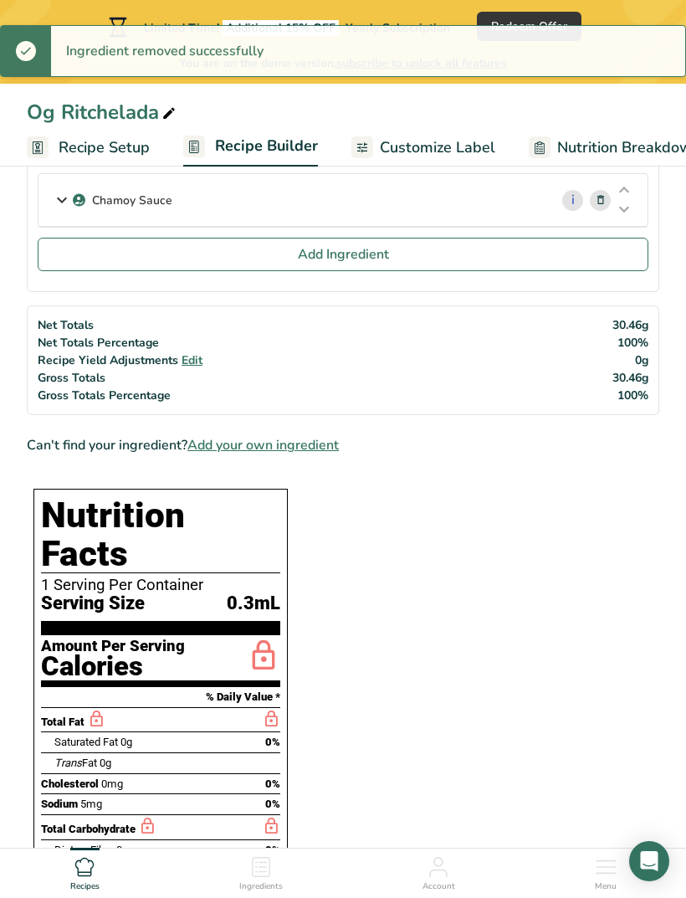
click at [403, 251] on button "Add Ingredient" at bounding box center [343, 254] width 611 height 33
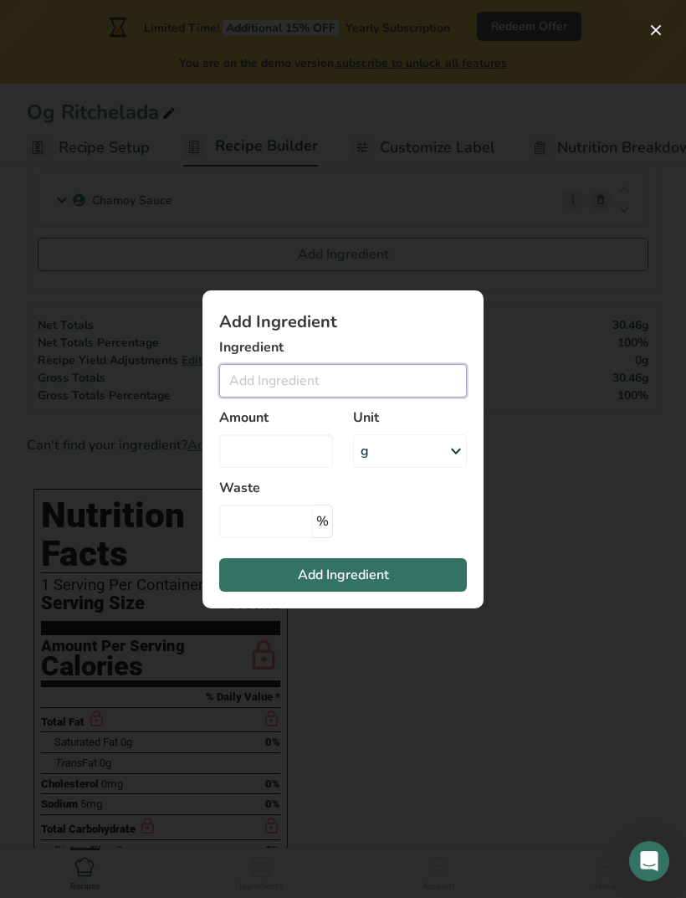
click at [372, 386] on input "Add ingredient modal" at bounding box center [343, 380] width 248 height 33
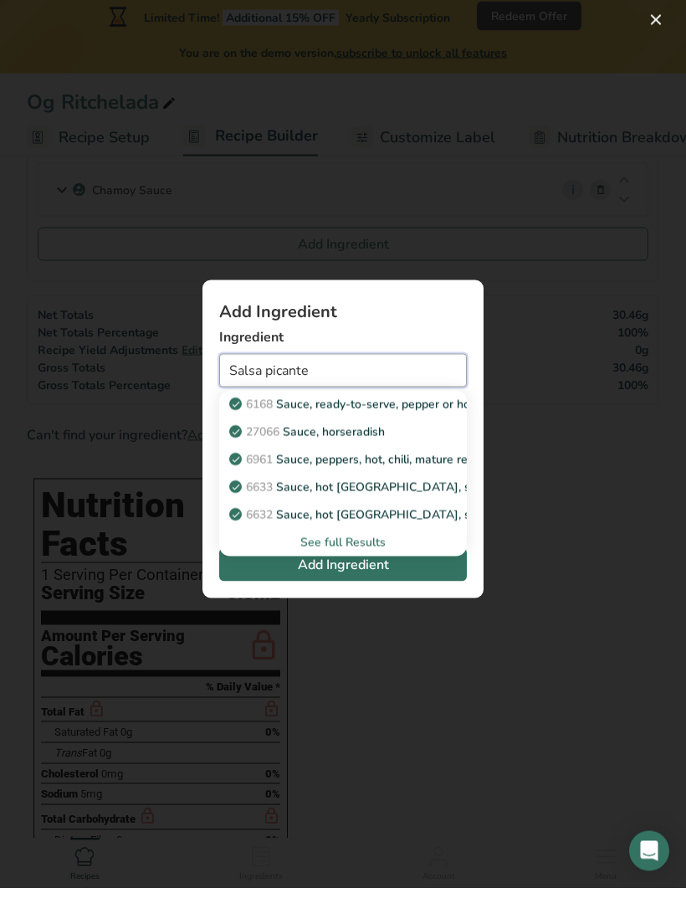
type input "Salsa picante"
click at [386, 585] on span "Add Ingredient" at bounding box center [343, 575] width 91 height 20
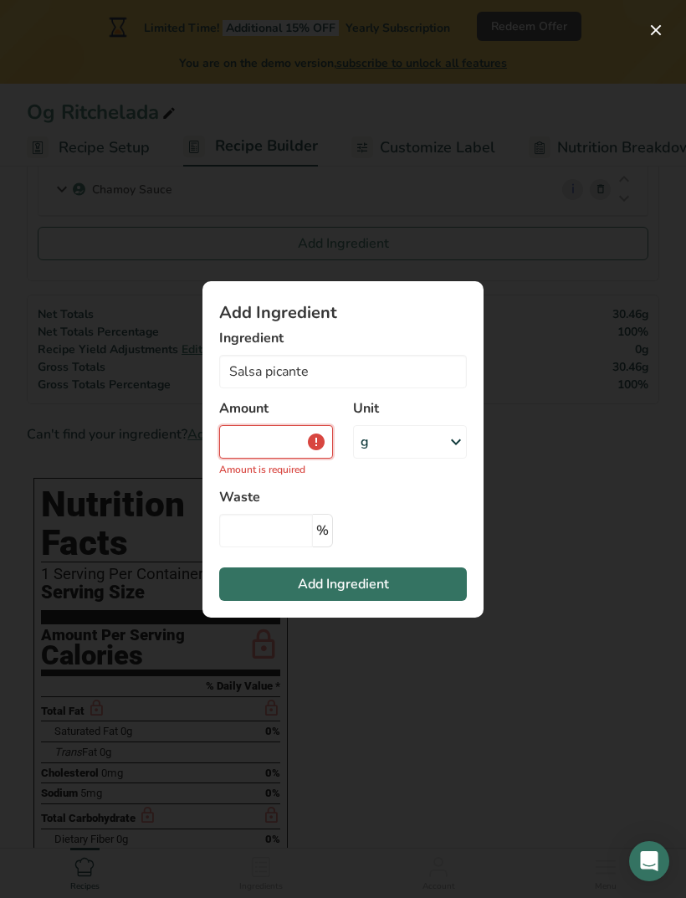
click at [324, 459] on input "Add ingredient modal" at bounding box center [276, 441] width 114 height 33
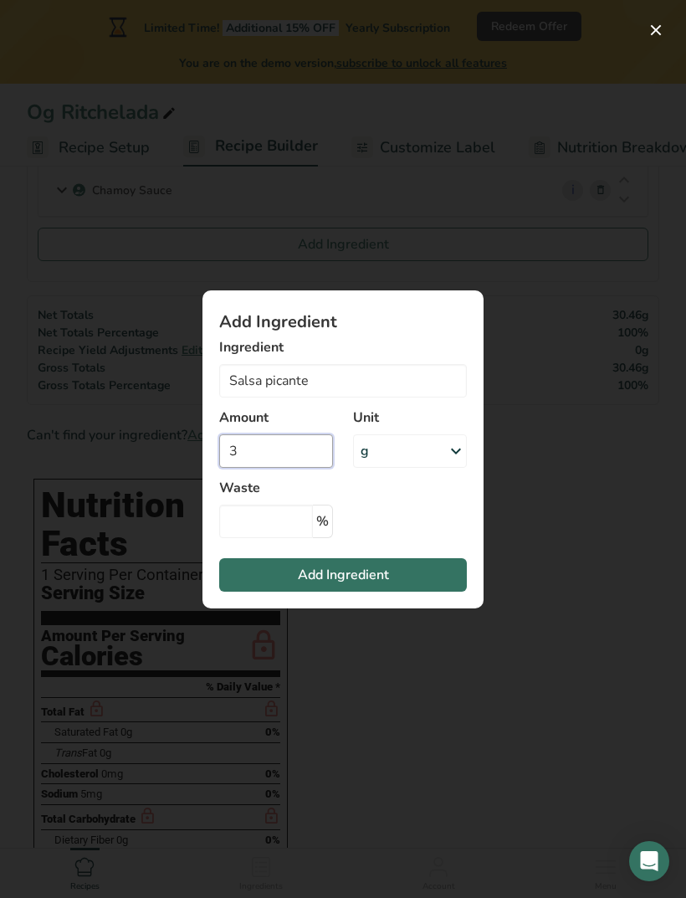
type input "3"
click at [455, 466] on icon "Add ingredient modal" at bounding box center [456, 451] width 20 height 30
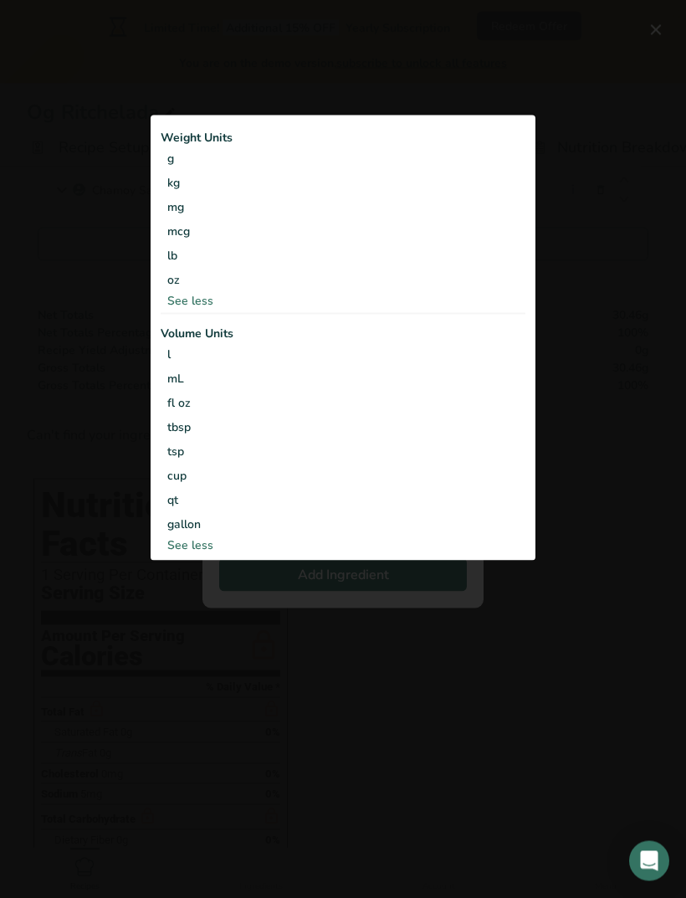
scroll to position [146, 0]
click at [182, 436] on div "tbsp" at bounding box center [343, 427] width 352 height 18
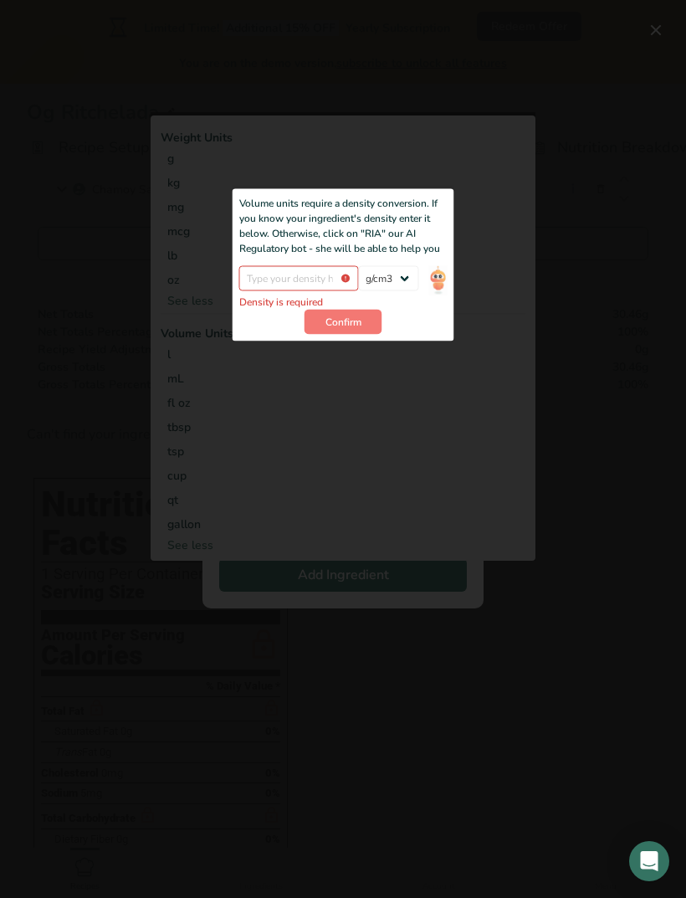
click at [443, 295] on img "Add ingredient modal" at bounding box center [438, 280] width 18 height 29
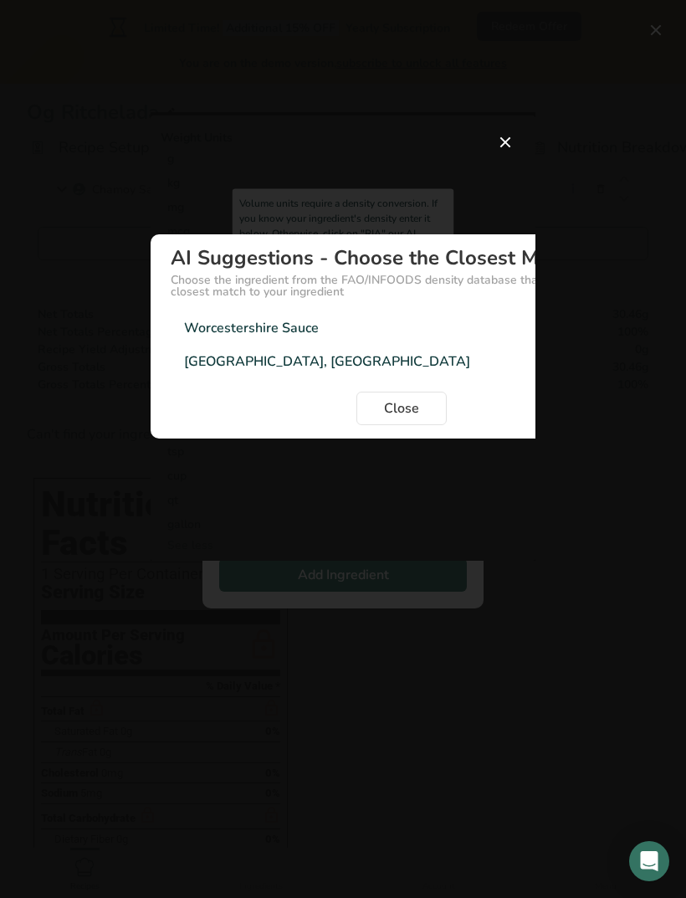
click at [415, 418] on span "Close" at bounding box center [401, 408] width 35 height 20
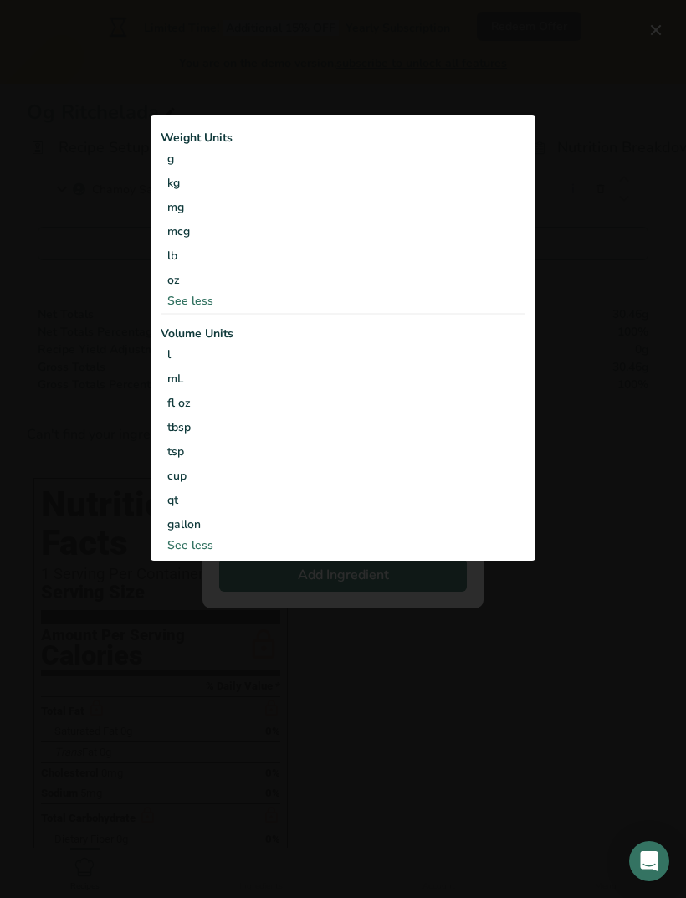
click at [619, 115] on div "Add ingredient modal" at bounding box center [343, 449] width 686 height 898
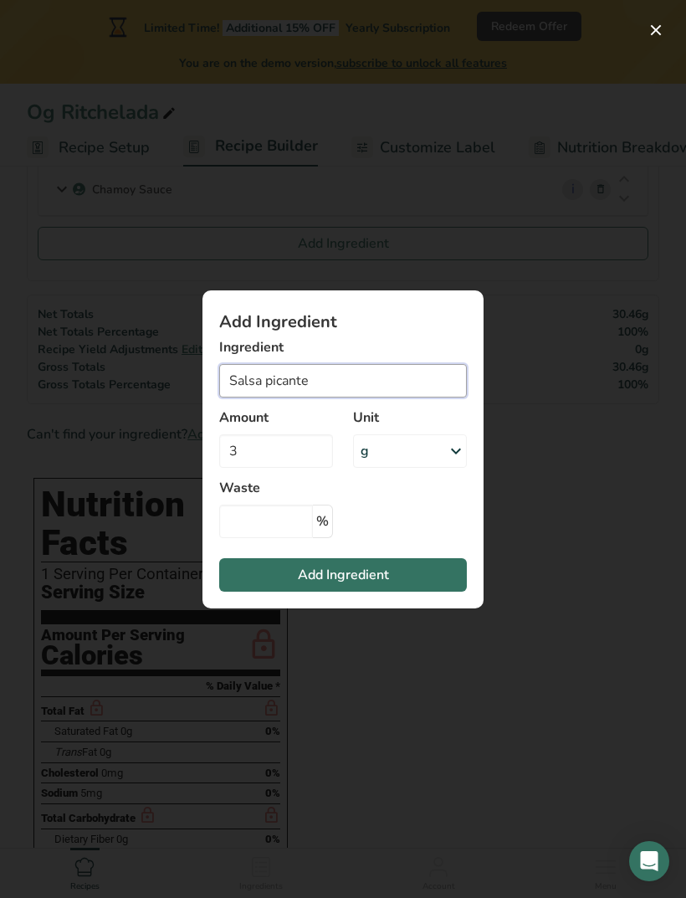
click at [334, 398] on input "Salsa picante" at bounding box center [343, 380] width 248 height 33
click at [459, 466] on icon "Add ingredient modal" at bounding box center [456, 451] width 20 height 30
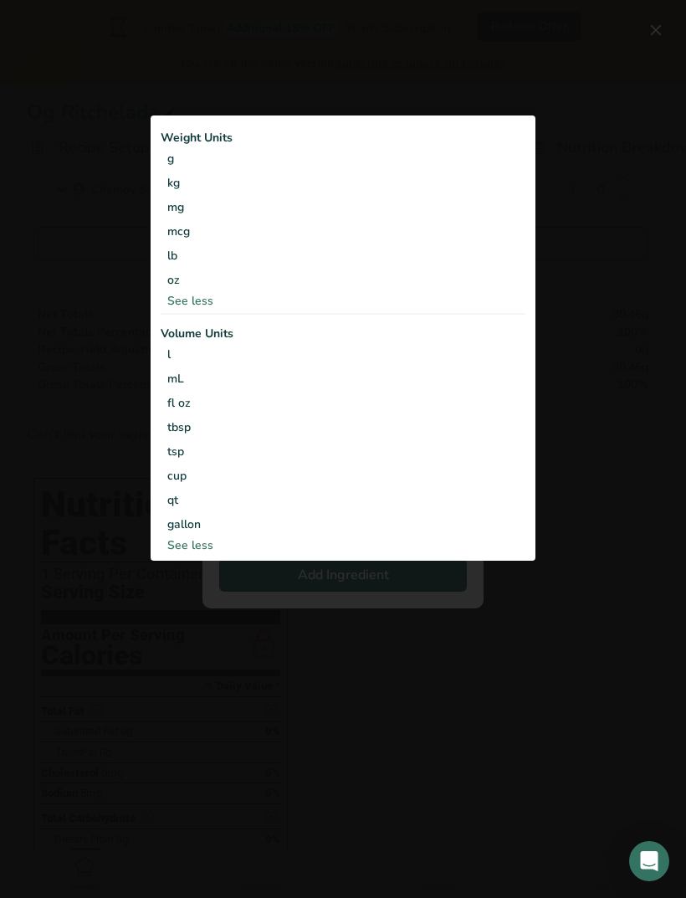
click at [185, 460] on div "tsp" at bounding box center [343, 452] width 352 height 18
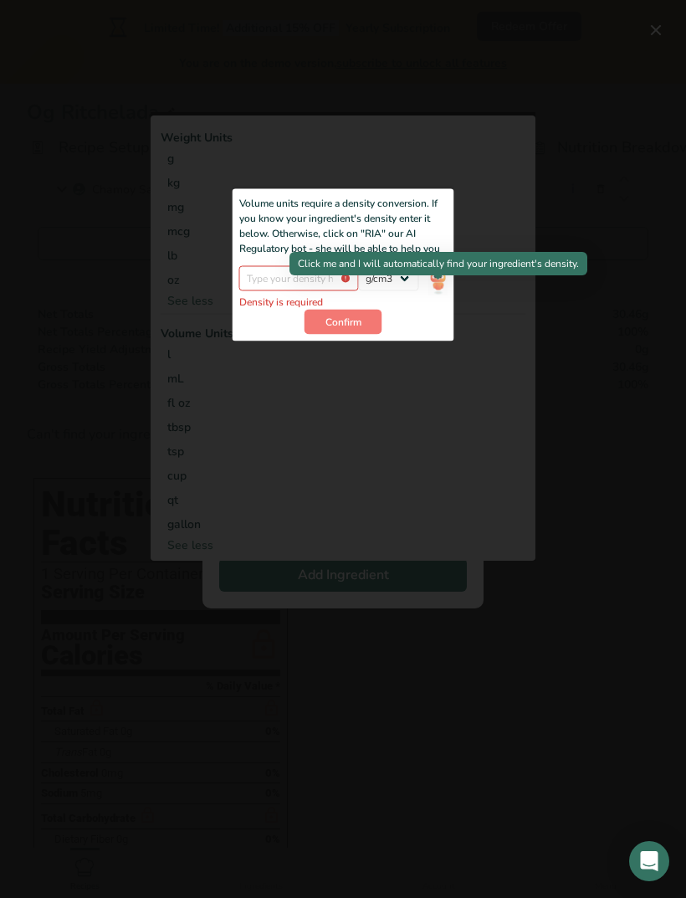
click at [442, 292] on img "Add ingredient modal" at bounding box center [438, 280] width 18 height 29
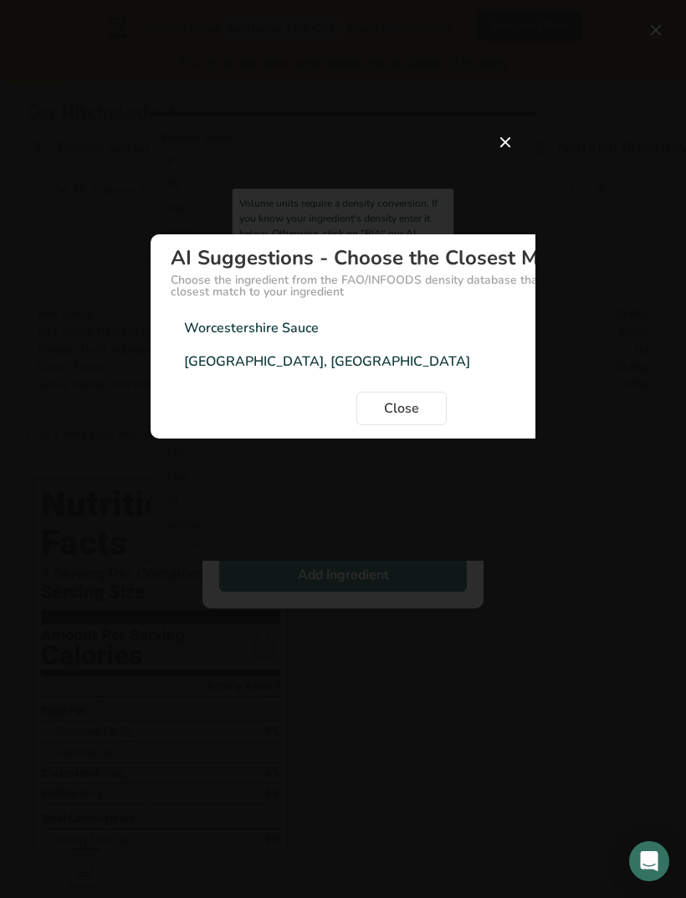
click at [410, 418] on span "Close" at bounding box center [401, 408] width 35 height 20
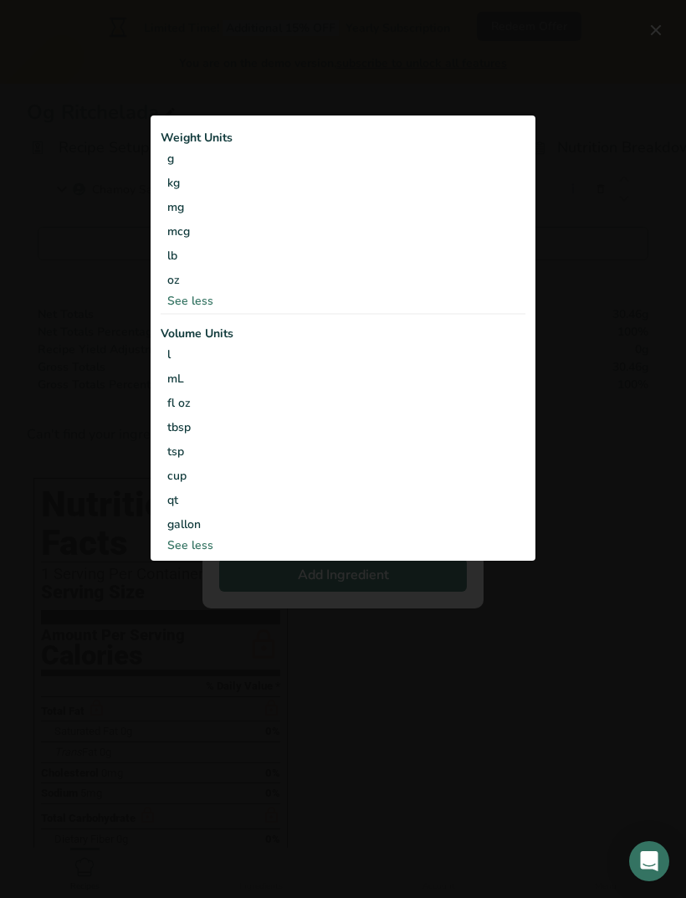
click at [614, 395] on div "Add ingredient modal" at bounding box center [343, 449] width 686 height 898
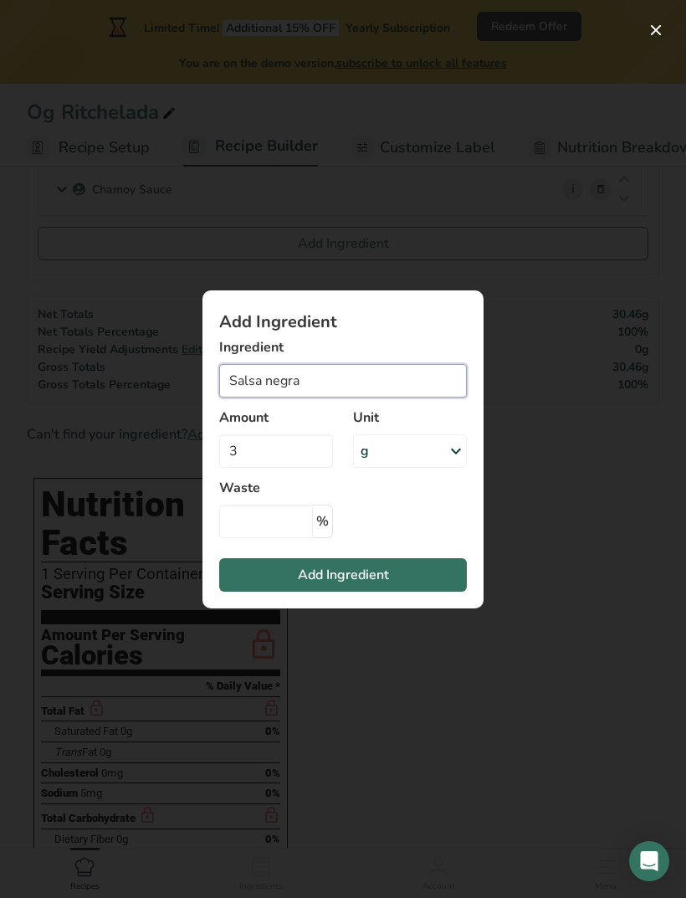
click at [334, 398] on input "Salsa negra" at bounding box center [343, 380] width 248 height 33
type input "S"
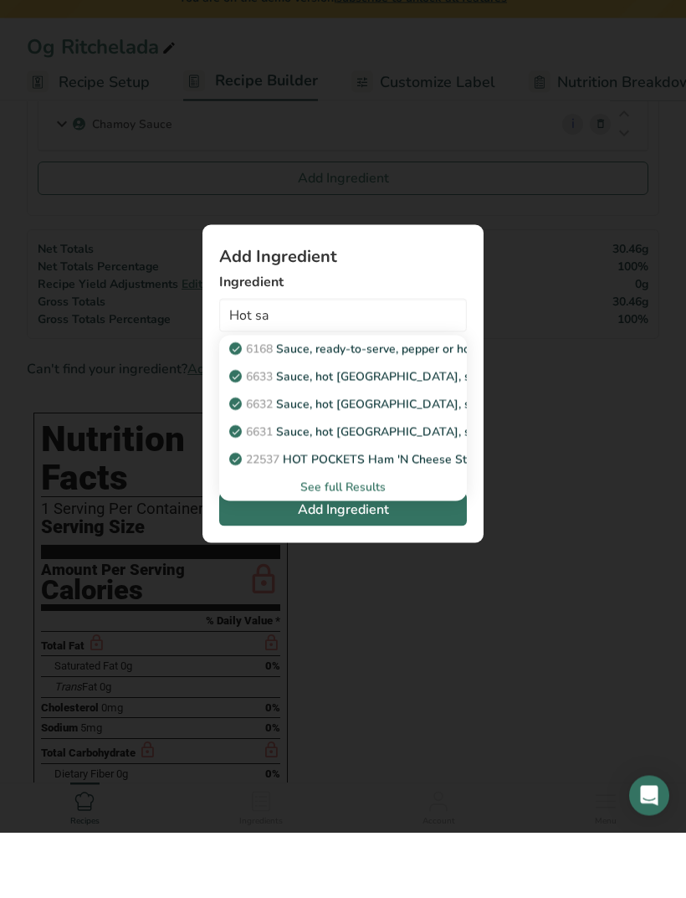
click at [366, 544] on div "See full Results" at bounding box center [343, 553] width 221 height 18
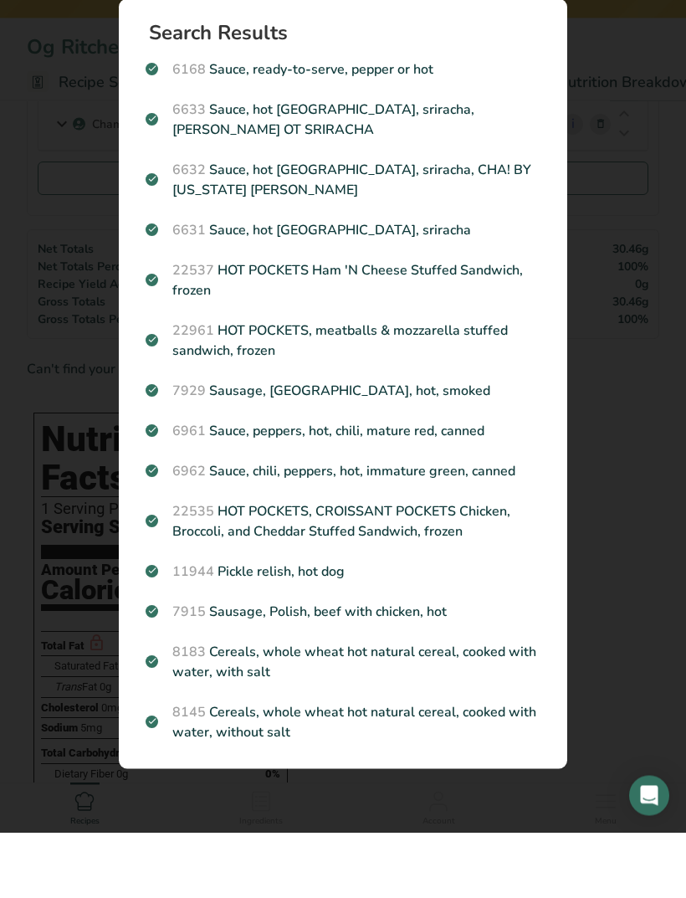
scroll to position [212, 0]
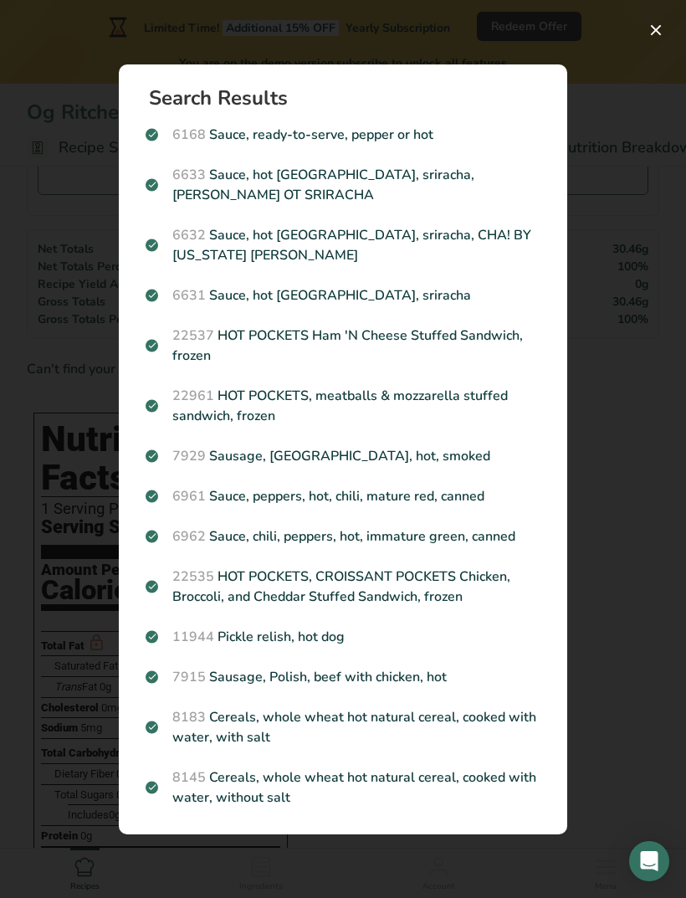
click at [618, 97] on div "Search results modal" at bounding box center [343, 449] width 686 height 898
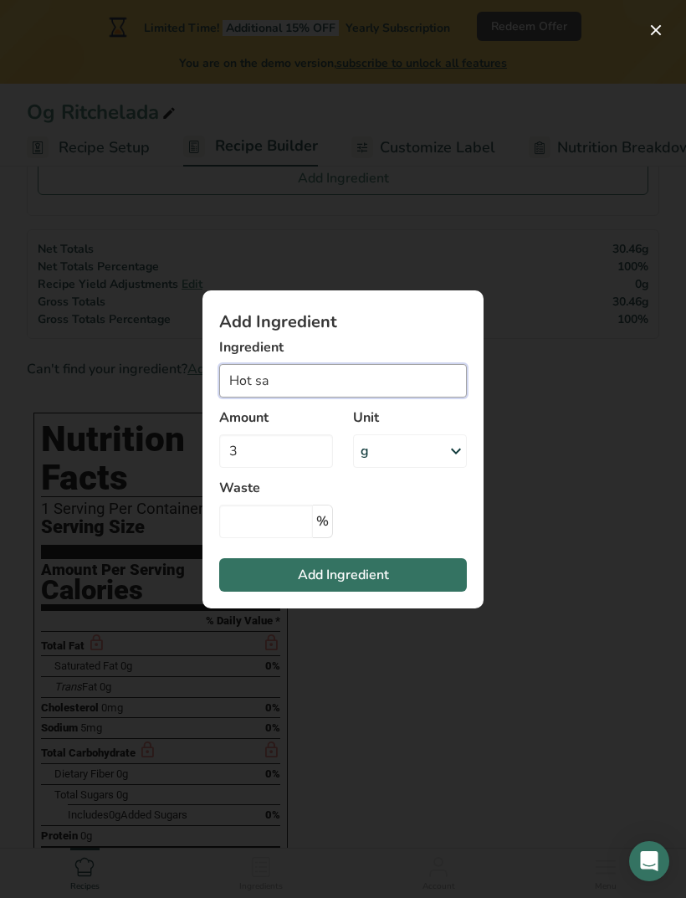
click at [353, 398] on input "Hot sa" at bounding box center [343, 380] width 248 height 33
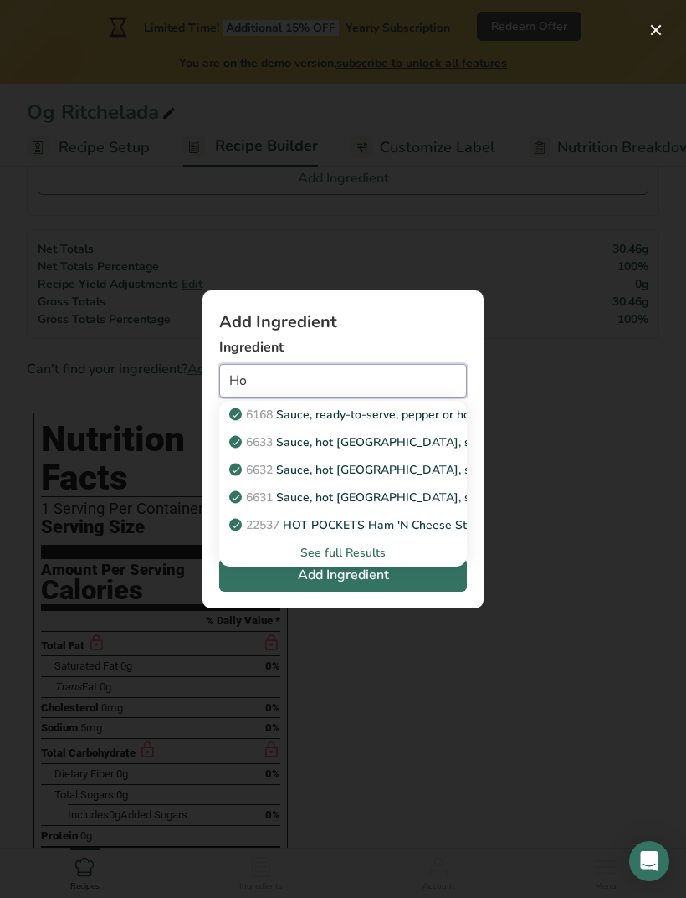
type input "H"
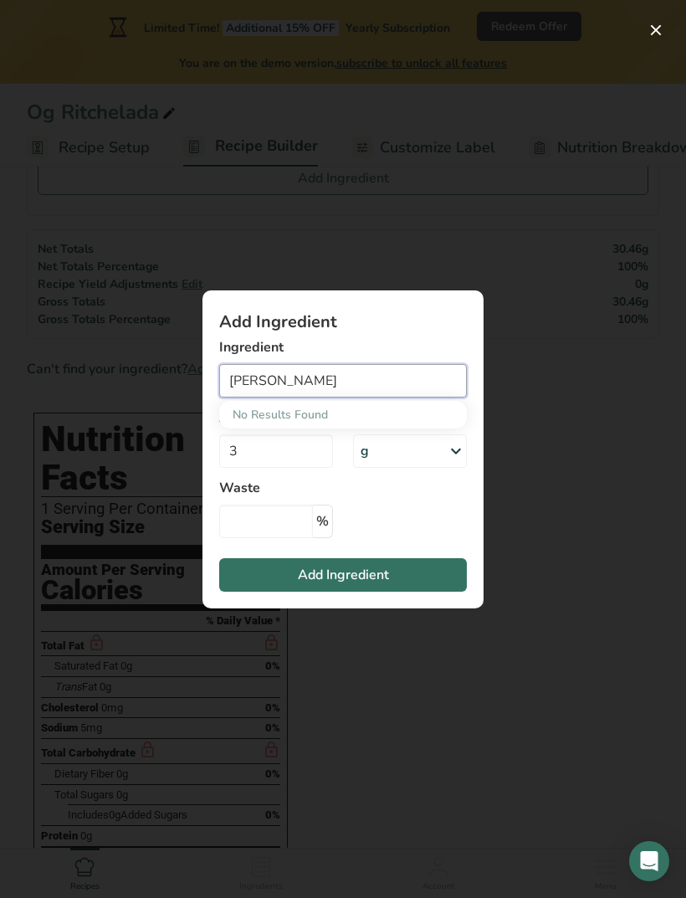
type input "[PERSON_NAME]"
click at [243, 468] on input "3" at bounding box center [276, 450] width 114 height 33
type input "0"
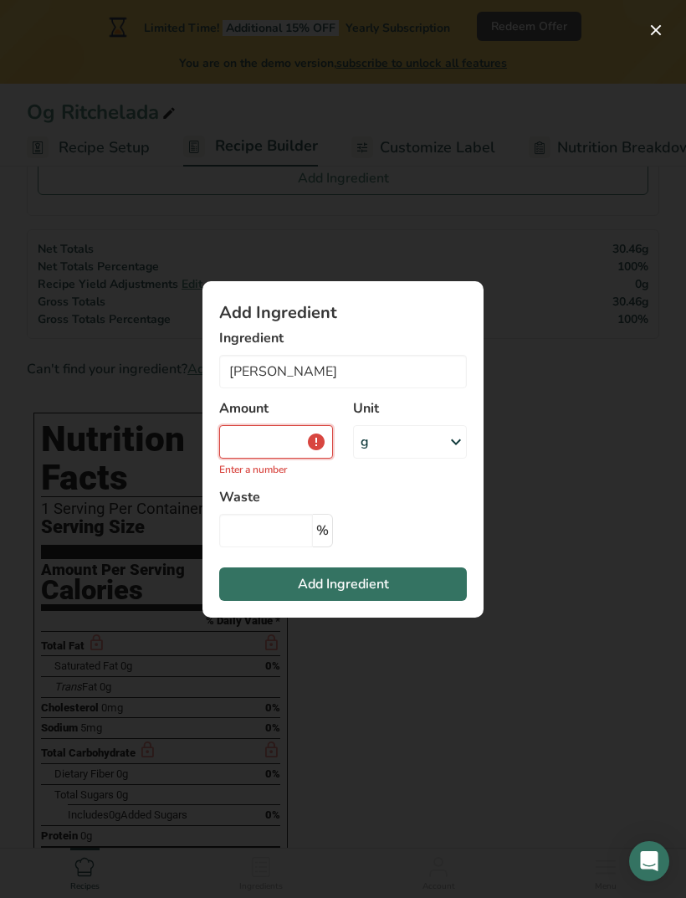
type input "0"
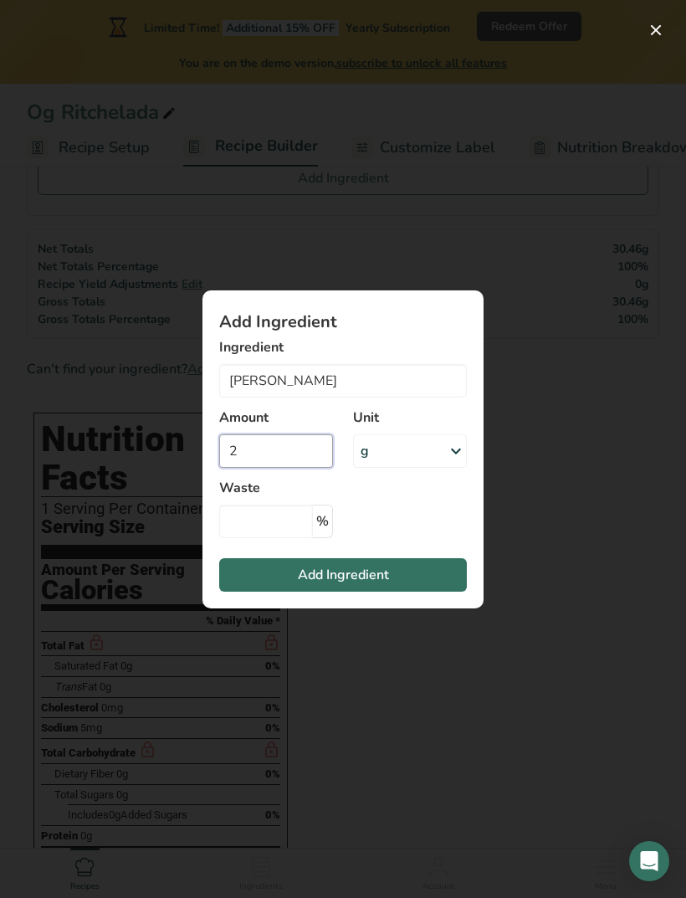
type input "2"
click at [451, 466] on icon "Add ingredient modal" at bounding box center [456, 451] width 20 height 30
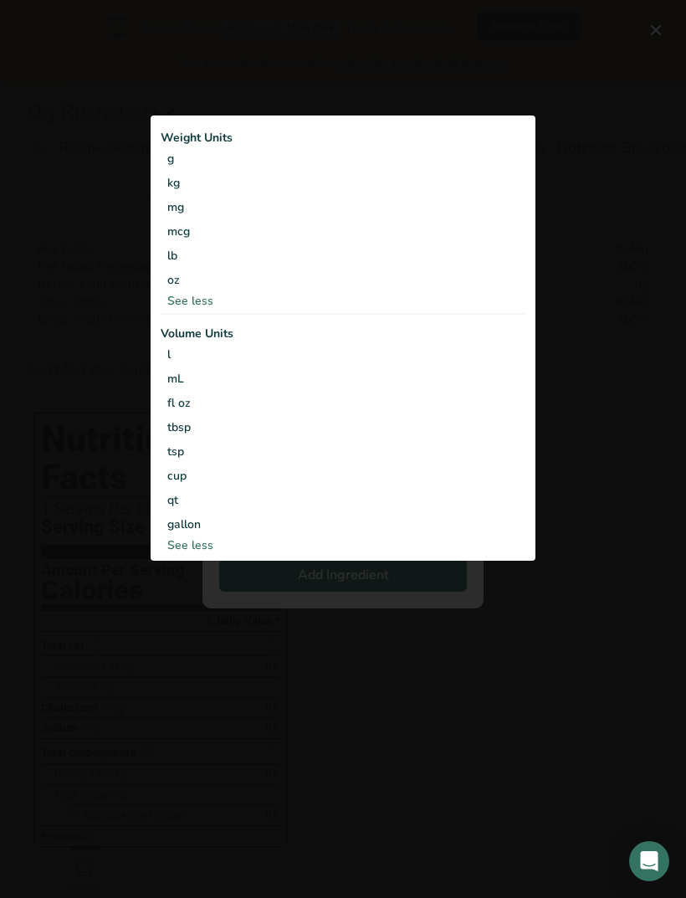
click at [169, 460] on div "tsp" at bounding box center [343, 452] width 352 height 18
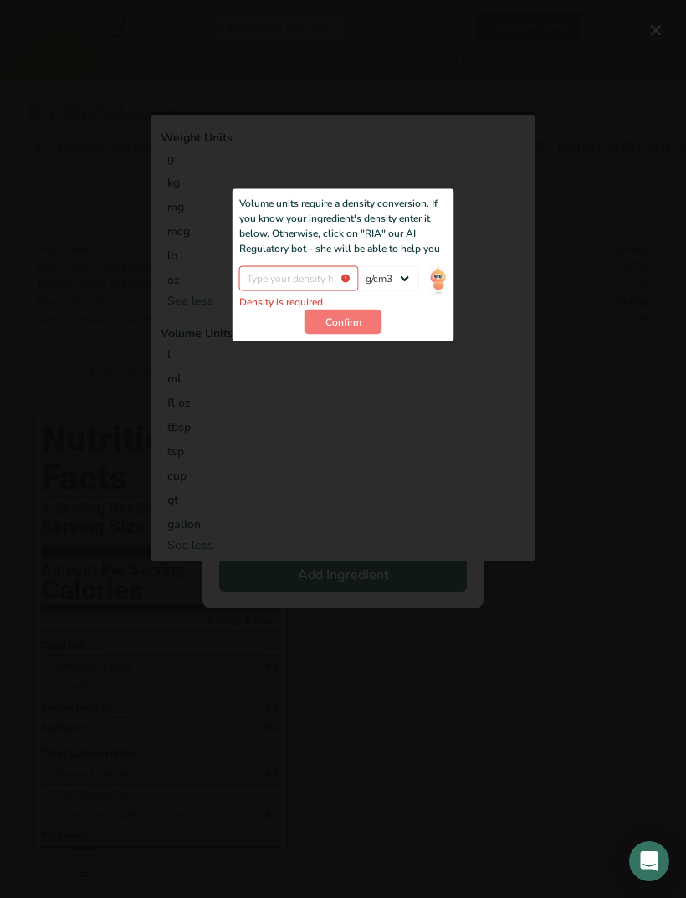
click at [438, 293] on img "Add ingredient modal" at bounding box center [438, 280] width 18 height 29
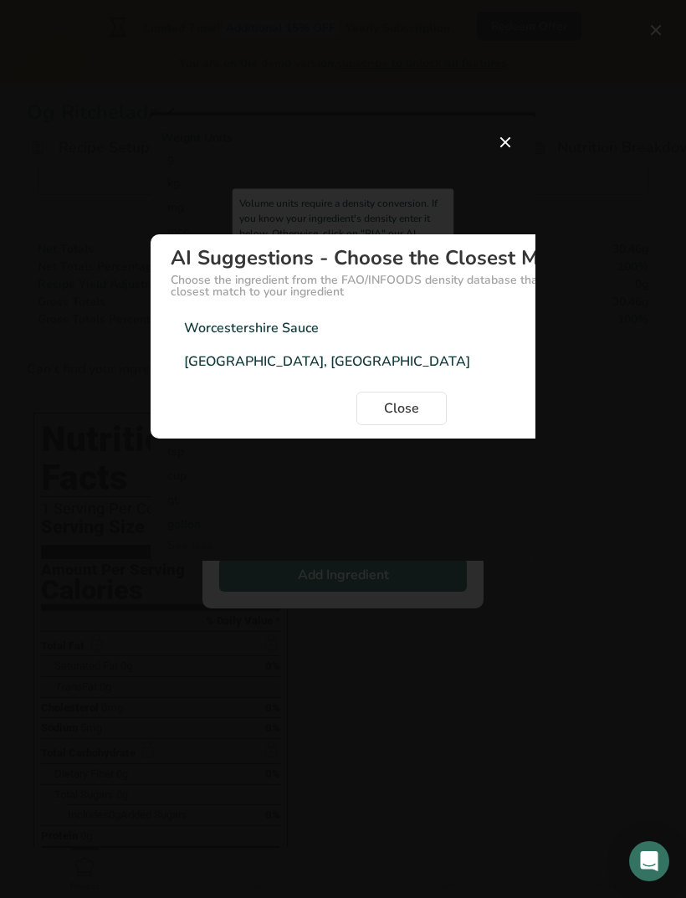
click at [395, 425] on button "Close" at bounding box center [402, 408] width 90 height 33
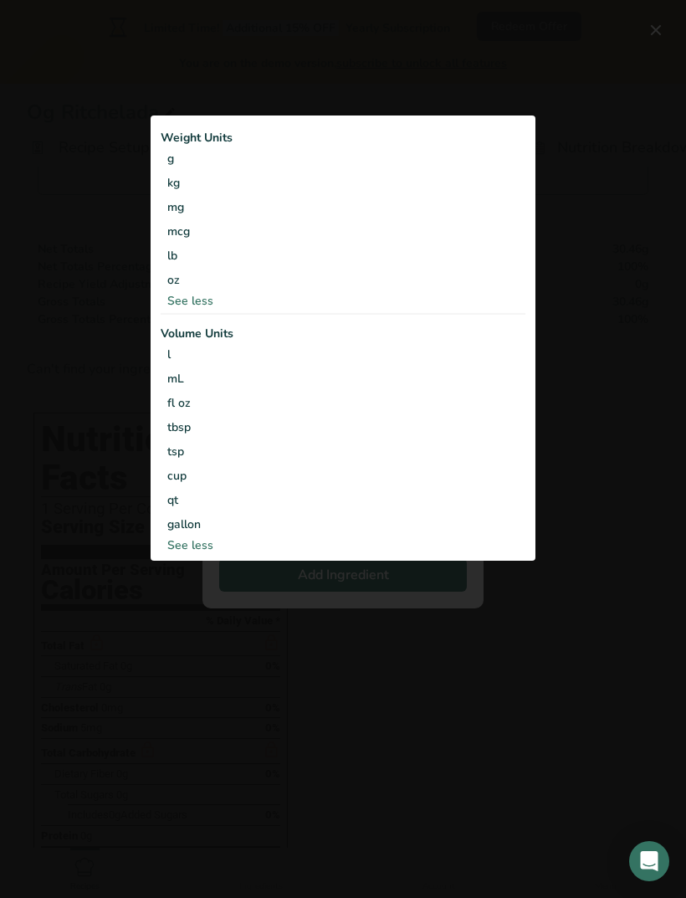
click at [181, 63] on div "Add ingredient modal" at bounding box center [343, 449] width 686 height 898
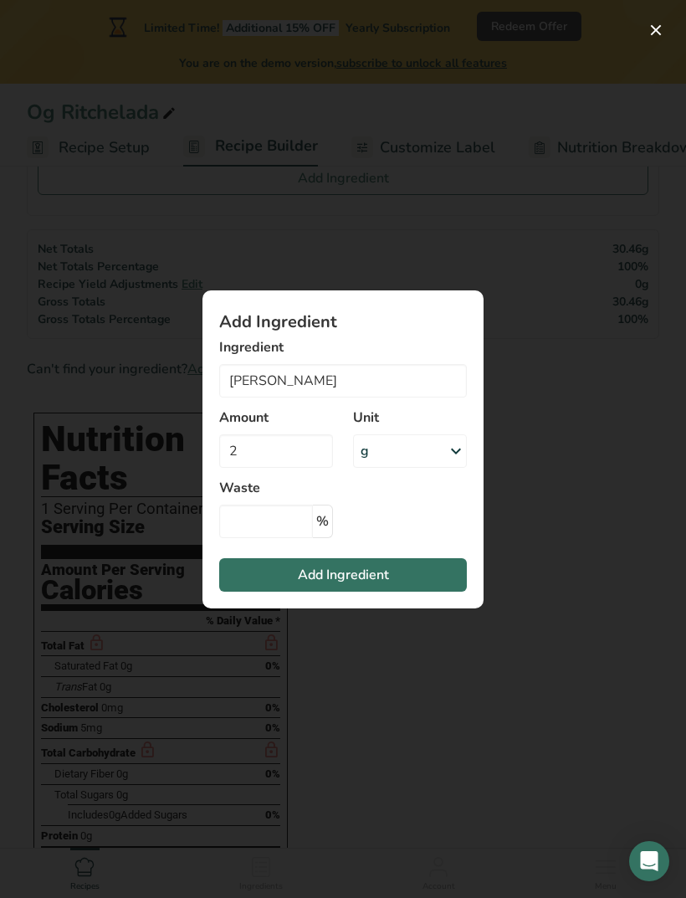
click at [78, 352] on div "Add ingredient modal" at bounding box center [343, 449] width 686 height 898
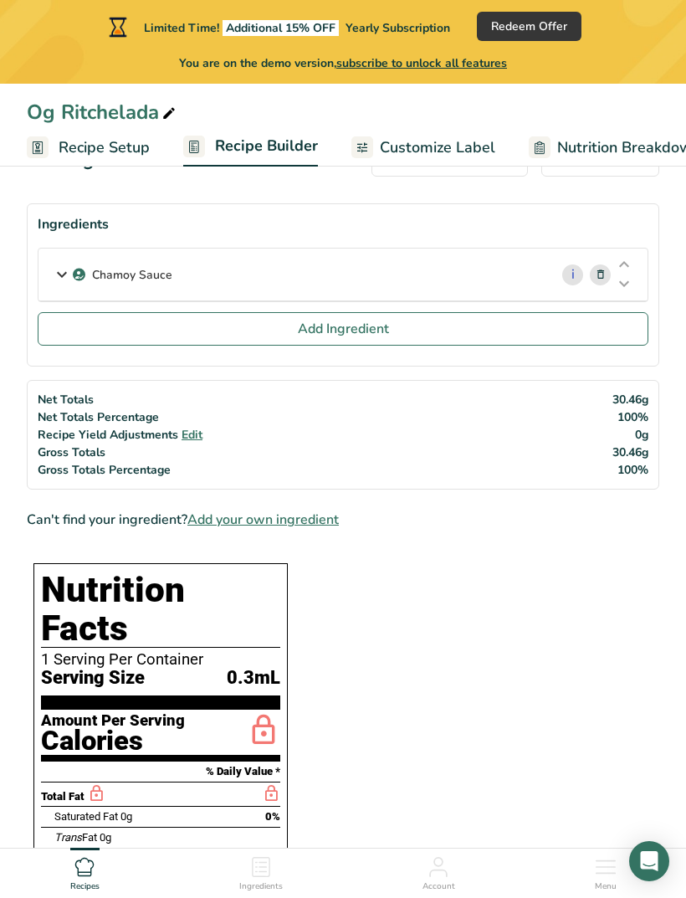
scroll to position [0, 0]
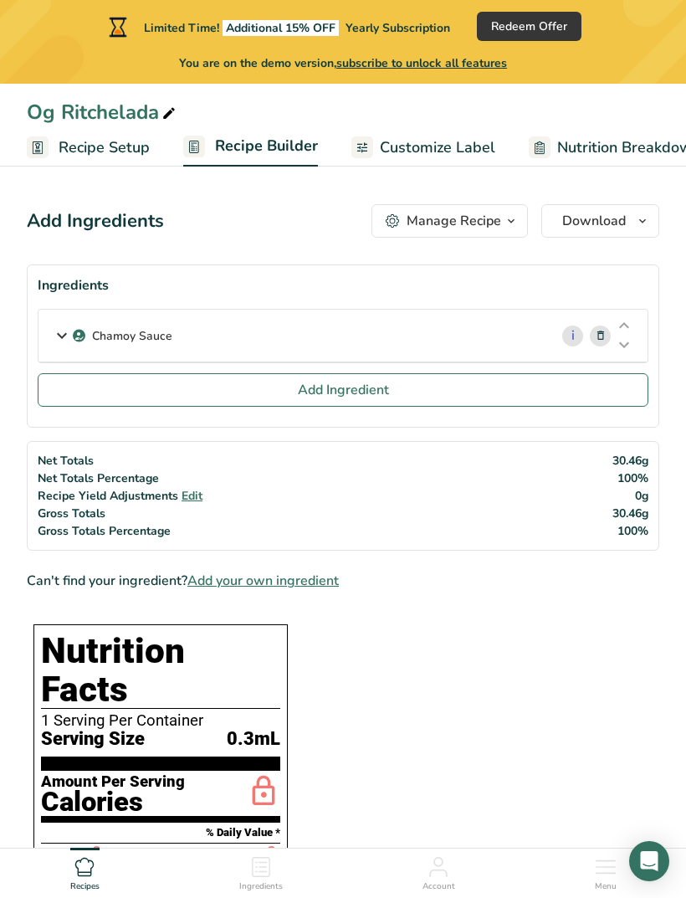
click at [355, 393] on span "Add Ingredient" at bounding box center [343, 390] width 91 height 20
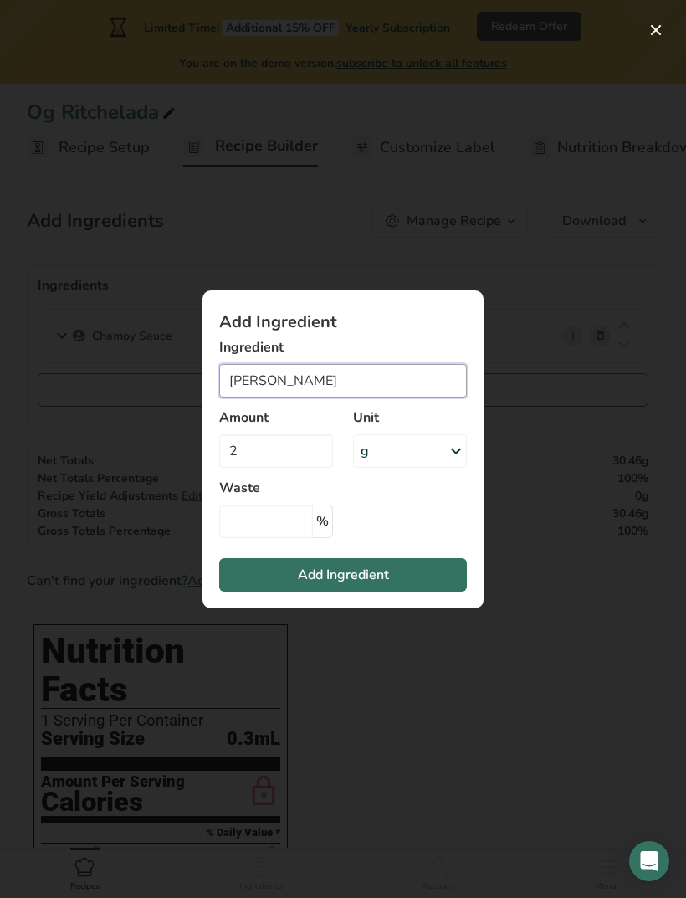
click at [349, 382] on input "[PERSON_NAME]" at bounding box center [343, 380] width 248 height 33
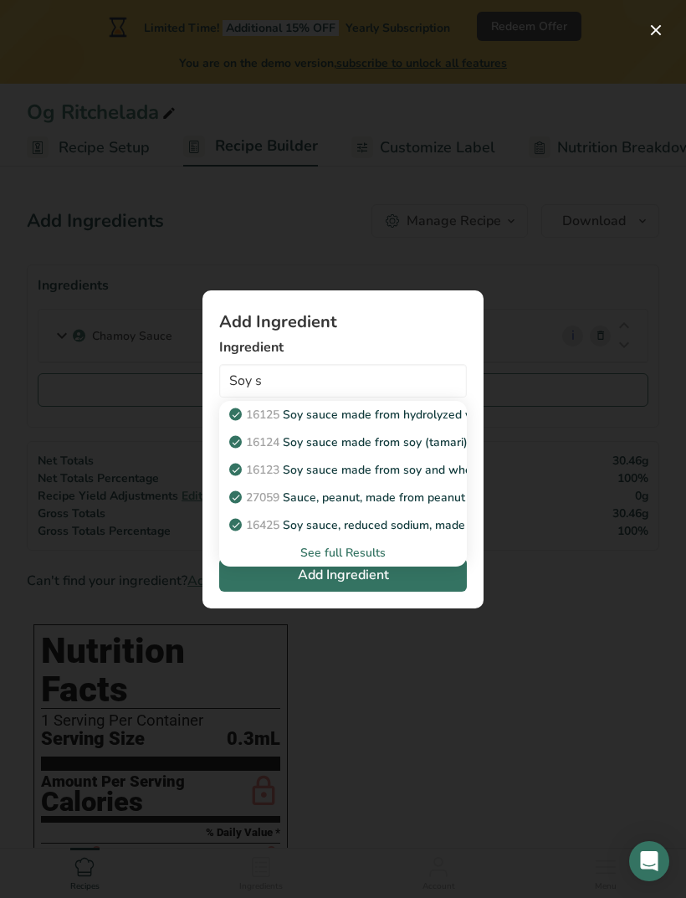
click at [357, 555] on div "See full Results" at bounding box center [343, 553] width 221 height 18
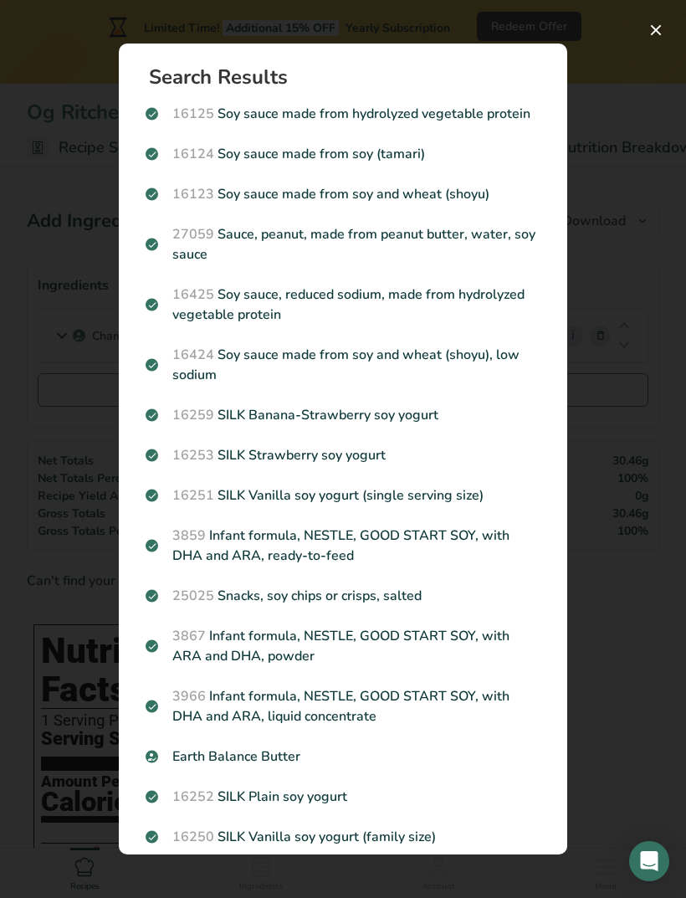
click at [624, 72] on div "Search results modal" at bounding box center [343, 449] width 686 height 898
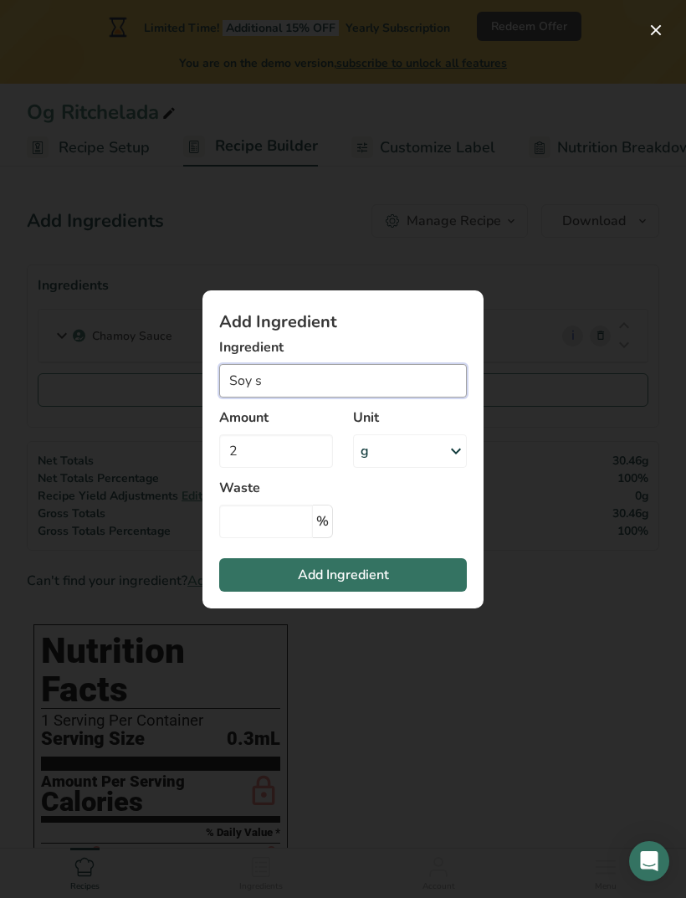
click at [334, 371] on input "Soy s" at bounding box center [343, 380] width 248 height 33
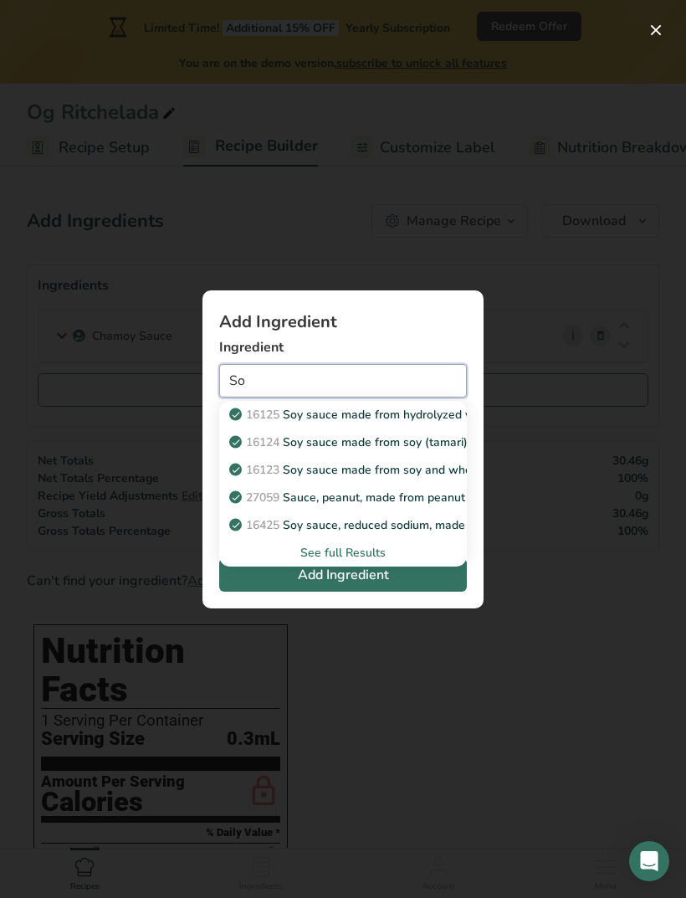
type input "S"
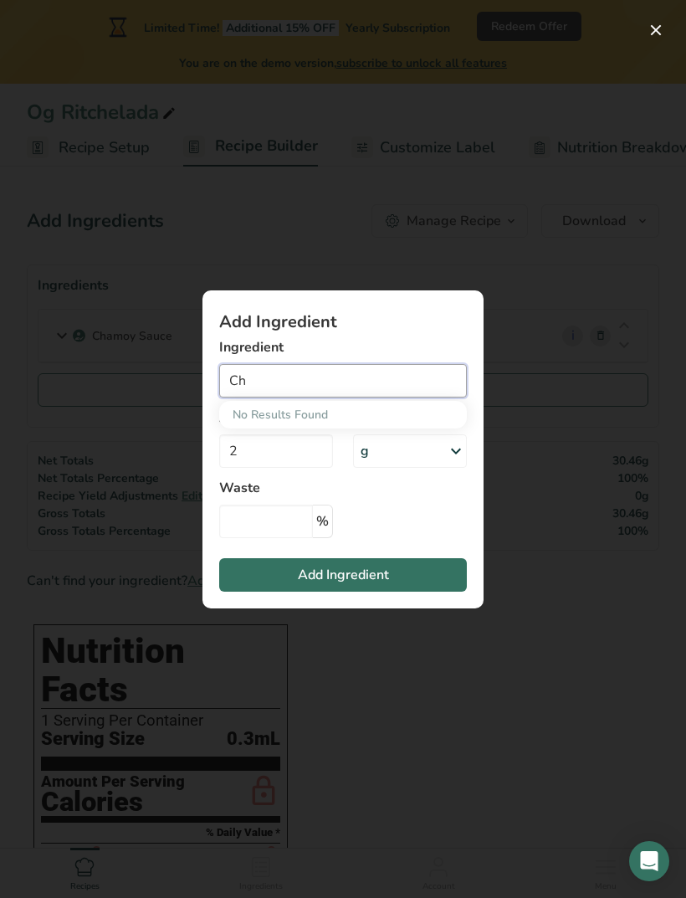
type input "C"
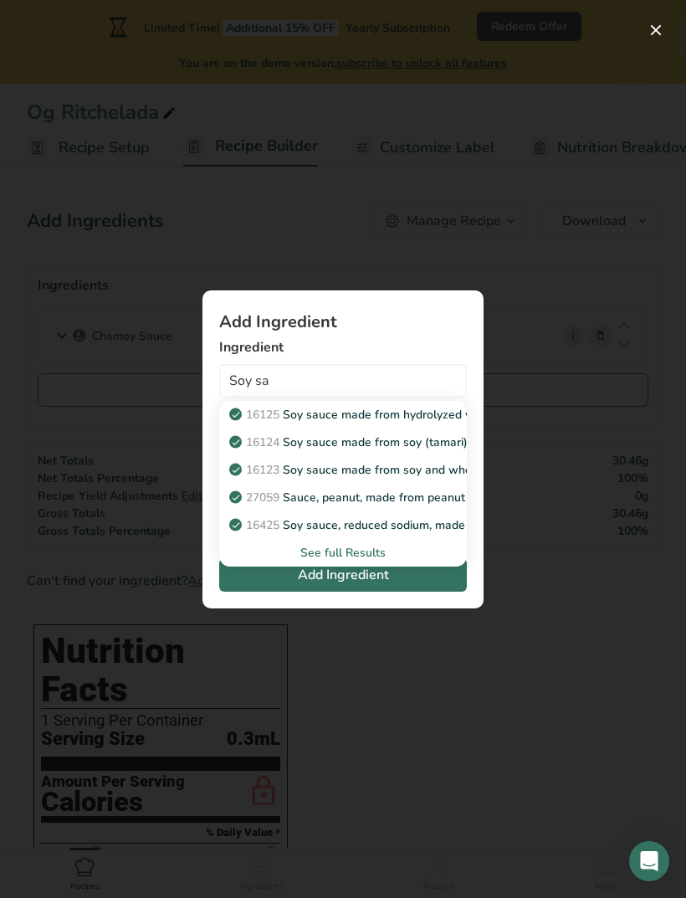
click at [367, 548] on div "See full Results" at bounding box center [343, 553] width 221 height 18
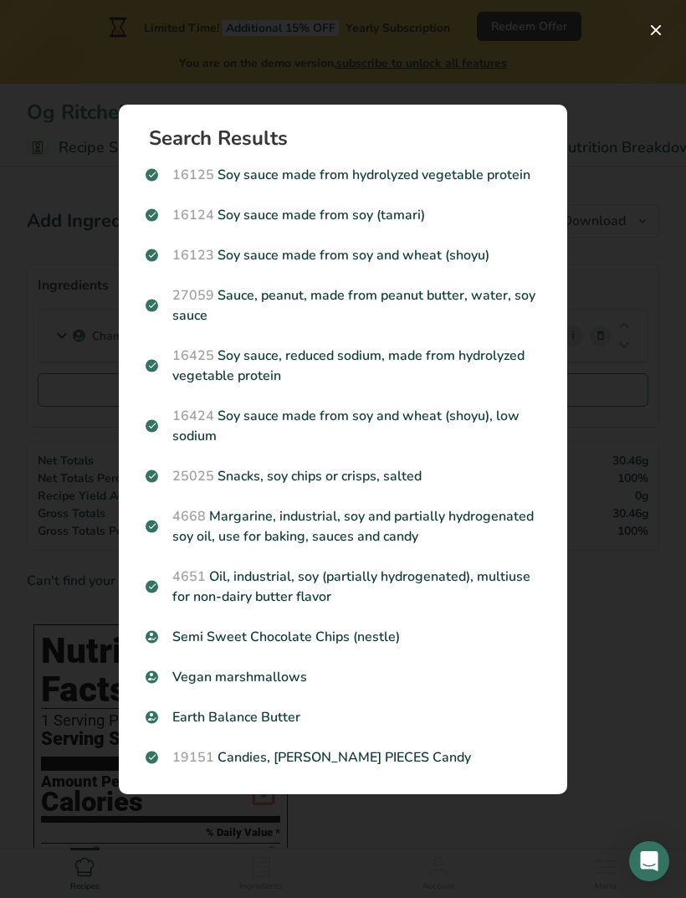
click at [301, 423] on p "16424 Soy sauce made from soy and wheat (shoyu), low sodium" at bounding box center [343, 426] width 395 height 40
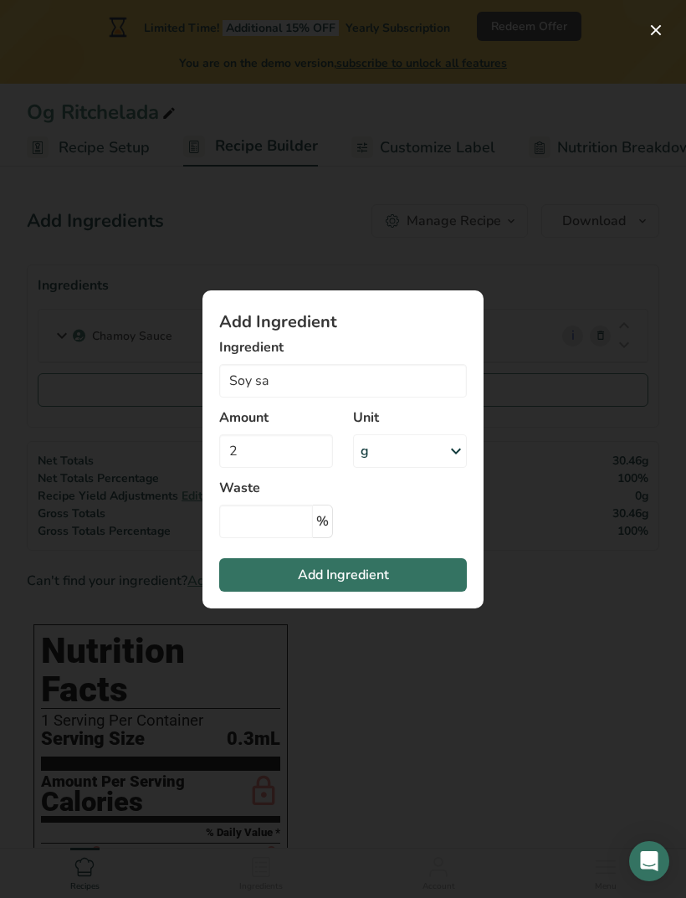
type input "Soy sauce made from soy and wheat (shoyu), low sodium"
click at [454, 444] on icon "Add ingredient modal" at bounding box center [456, 451] width 20 height 30
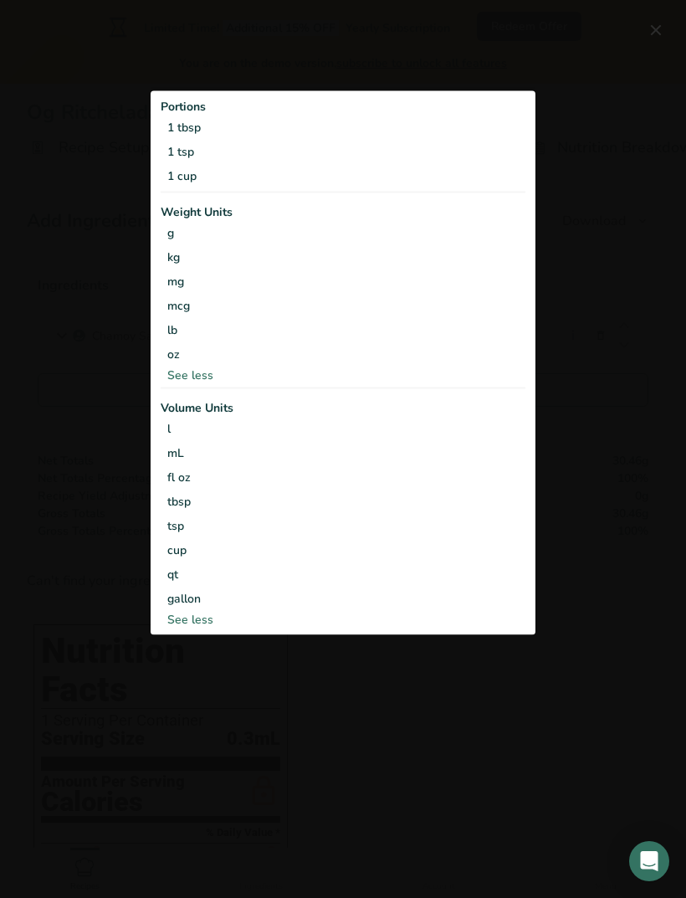
click at [179, 522] on div "tsp" at bounding box center [343, 526] width 352 height 18
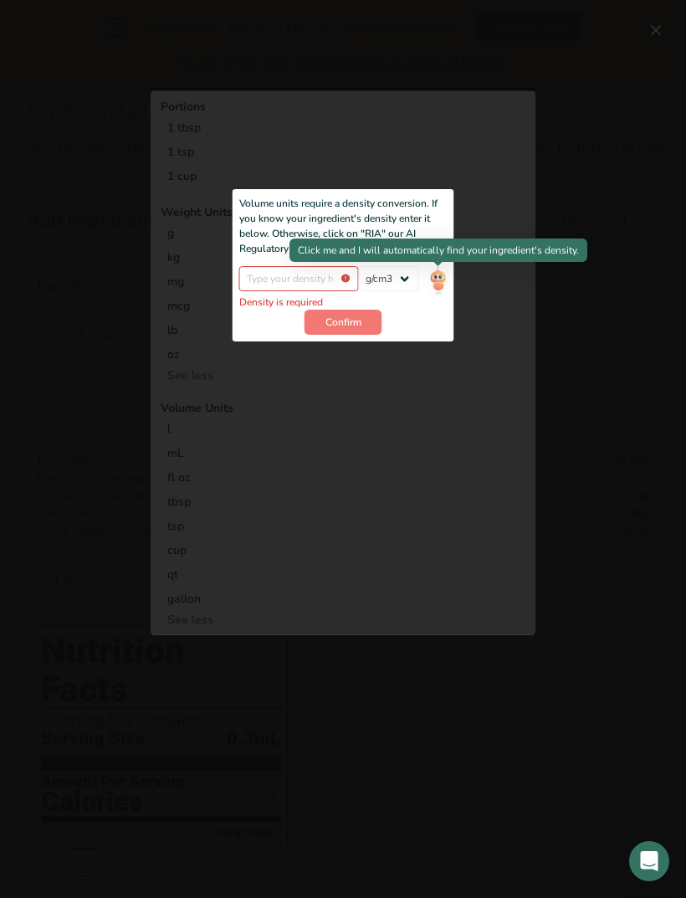
click at [445, 269] on img "Add ingredient modal" at bounding box center [438, 280] width 18 height 29
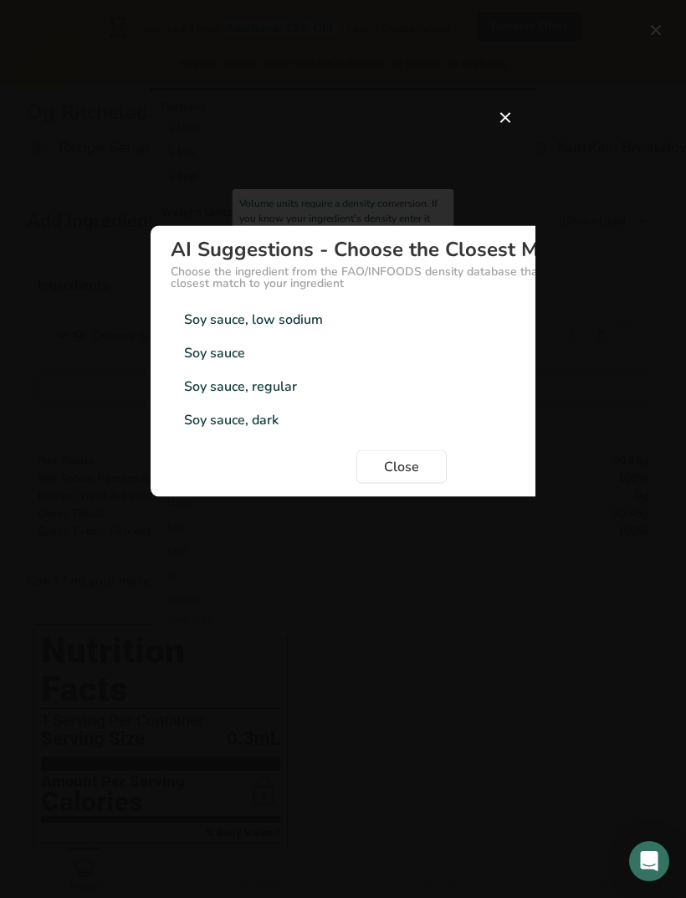
click at [304, 316] on div "Soy sauce, low sodium" at bounding box center [253, 320] width 139 height 20
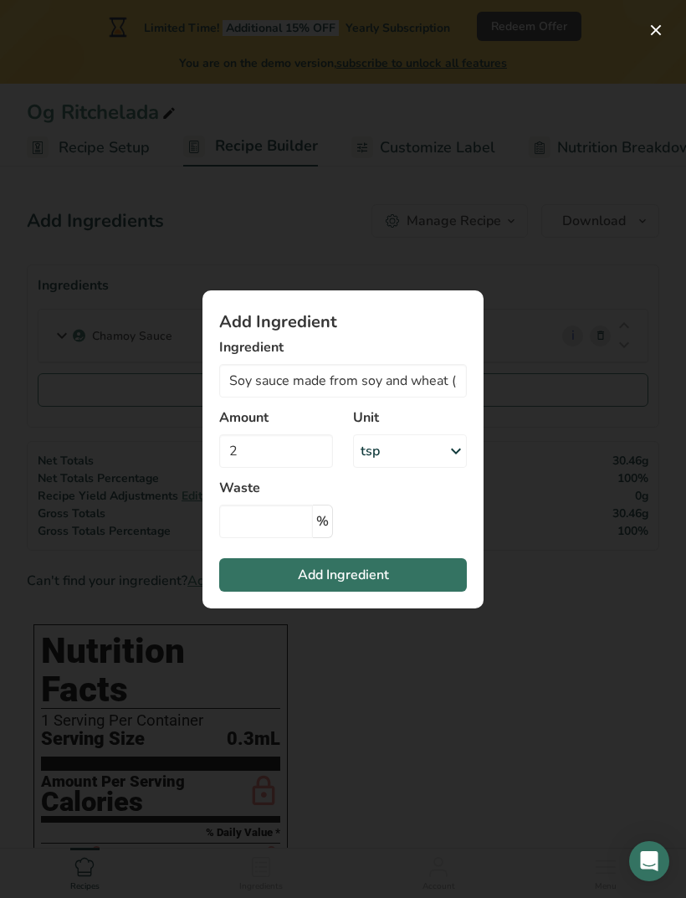
click at [425, 576] on button "Add Ingredient" at bounding box center [343, 574] width 248 height 33
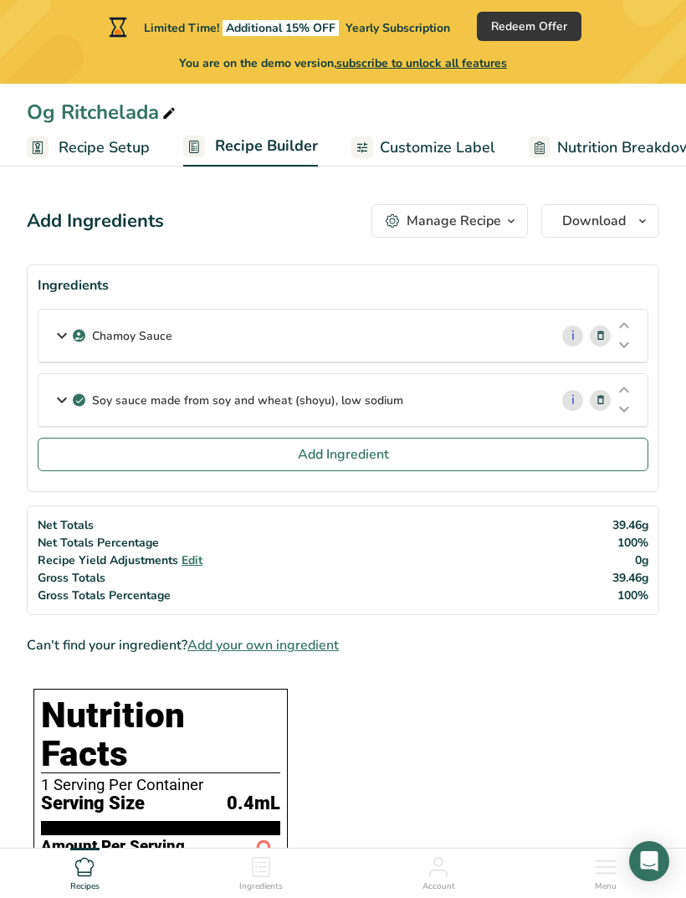
click at [367, 448] on span "Add Ingredient" at bounding box center [343, 454] width 91 height 20
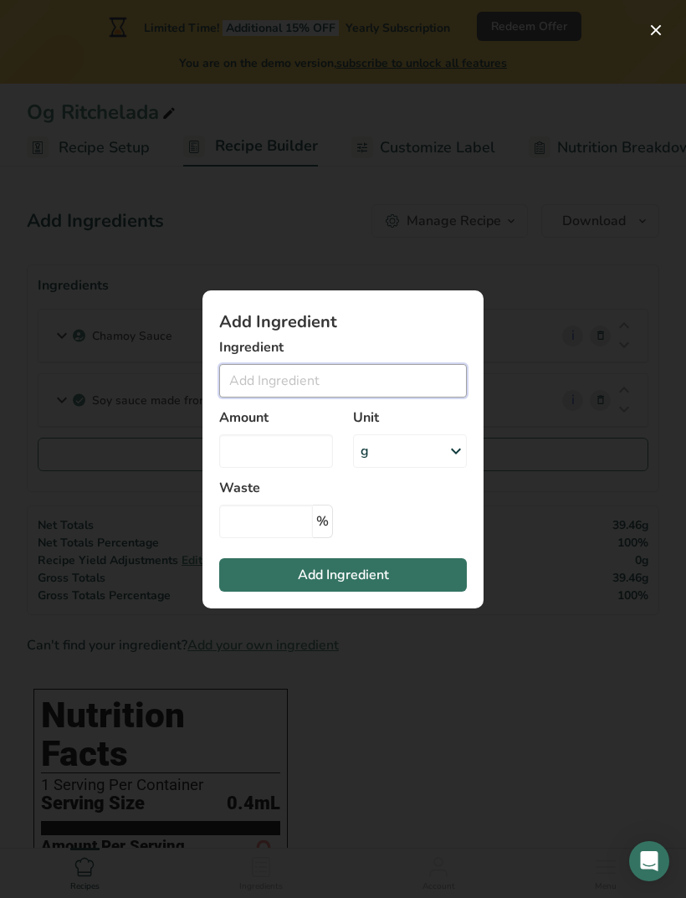
click at [365, 379] on input "Add ingredient modal" at bounding box center [343, 380] width 248 height 33
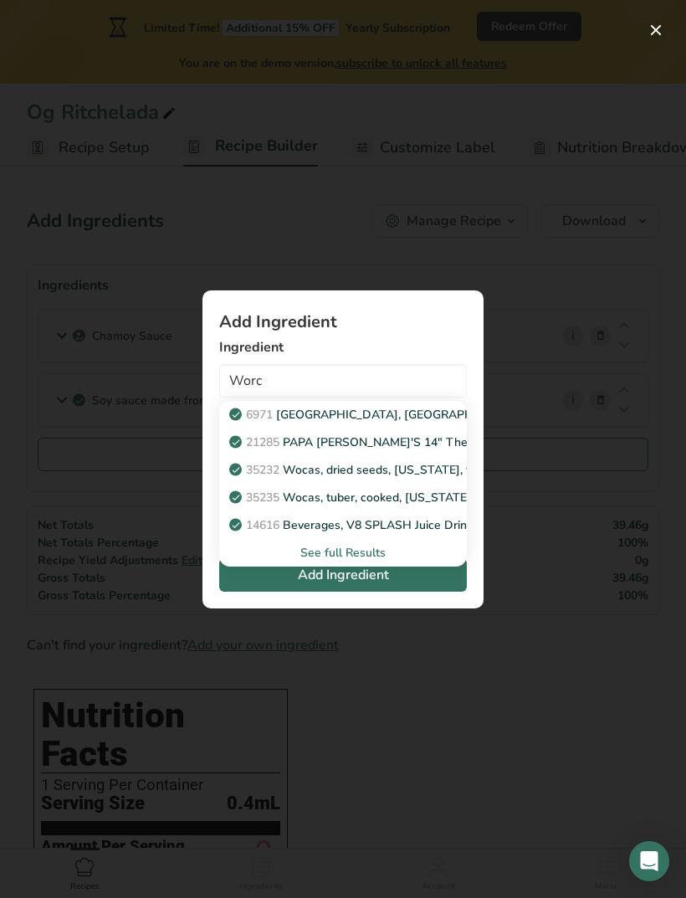
click at [369, 409] on p "6971 [GEOGRAPHIC_DATA], [GEOGRAPHIC_DATA]" at bounding box center [380, 415] width 294 height 18
type input "[GEOGRAPHIC_DATA], [GEOGRAPHIC_DATA]"
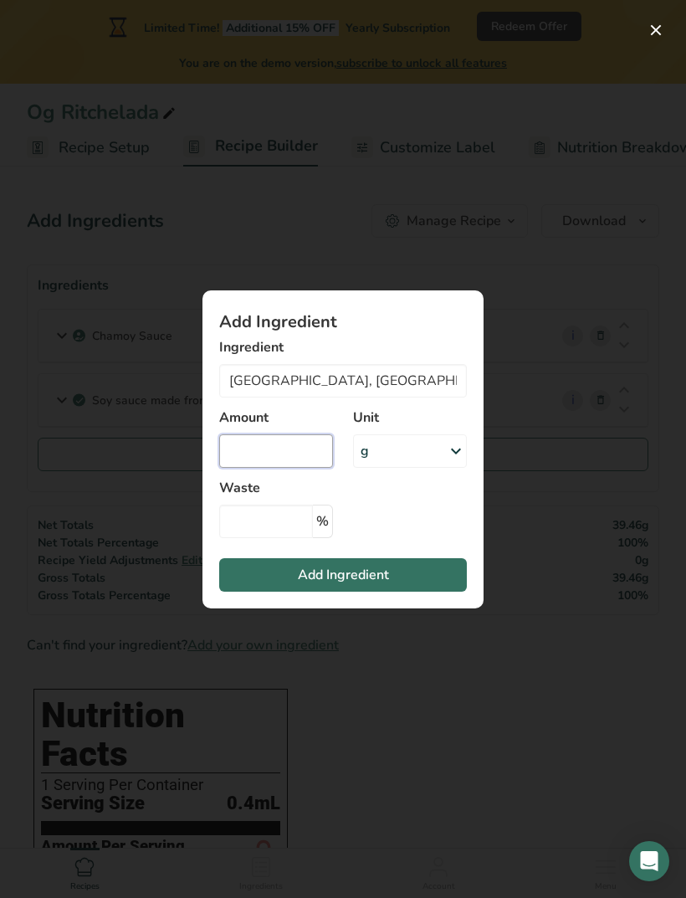
click at [310, 444] on input "Add ingredient modal" at bounding box center [276, 450] width 114 height 33
type input "2"
click at [459, 447] on icon "Add ingredient modal" at bounding box center [456, 451] width 20 height 30
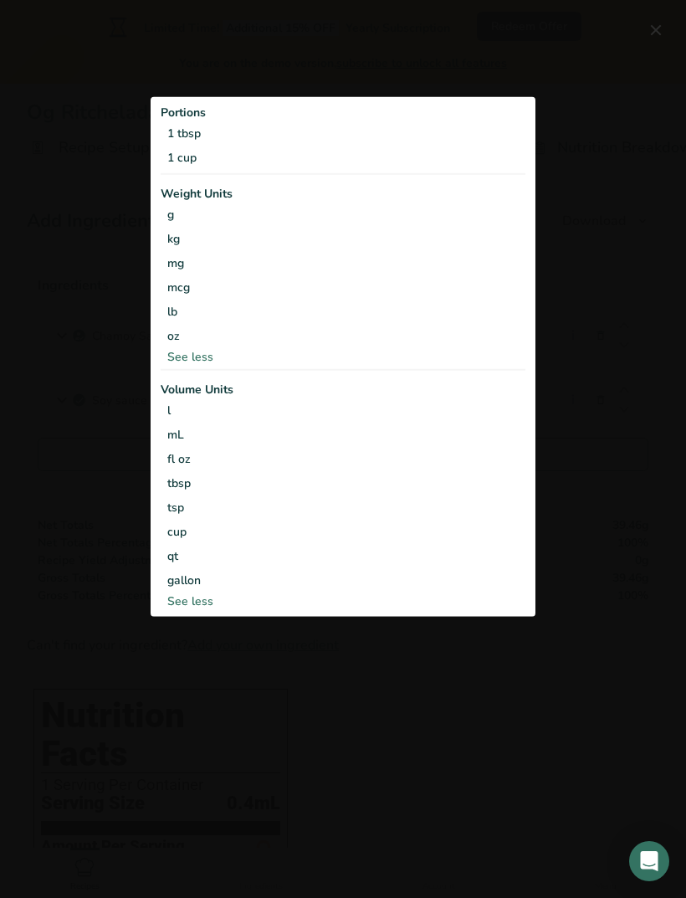
click at [172, 506] on div "tsp" at bounding box center [343, 508] width 352 height 18
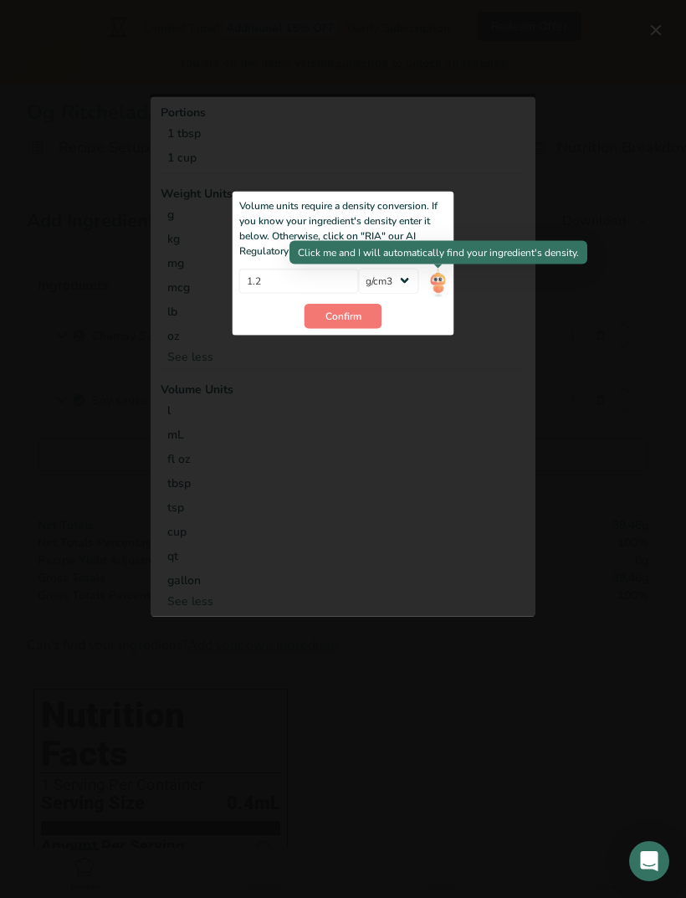
click at [439, 285] on img "Add ingredient modal" at bounding box center [438, 282] width 18 height 29
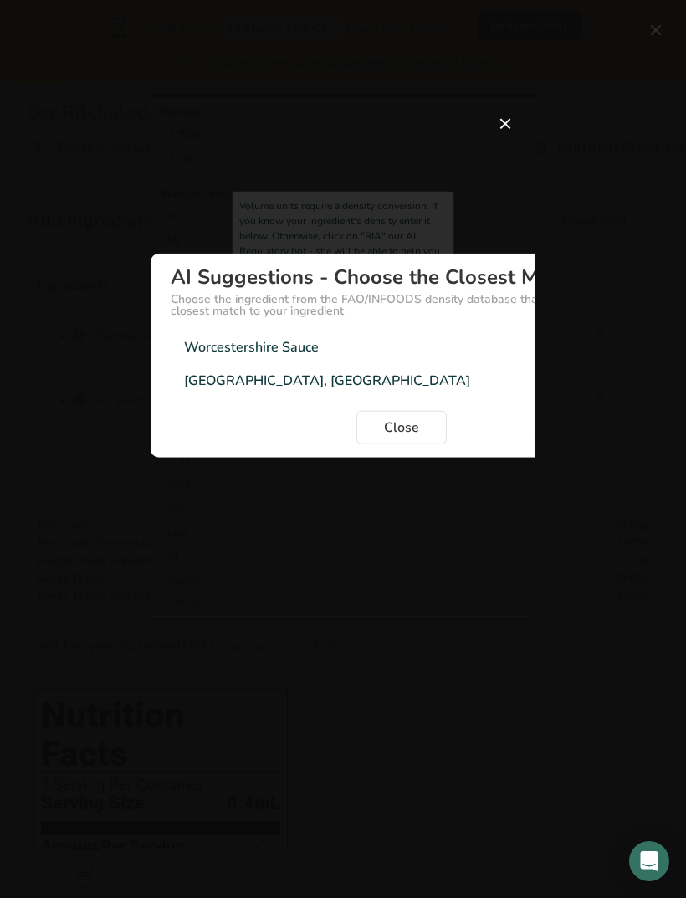
click at [294, 352] on div "Worcestershire Sauce" at bounding box center [251, 347] width 135 height 20
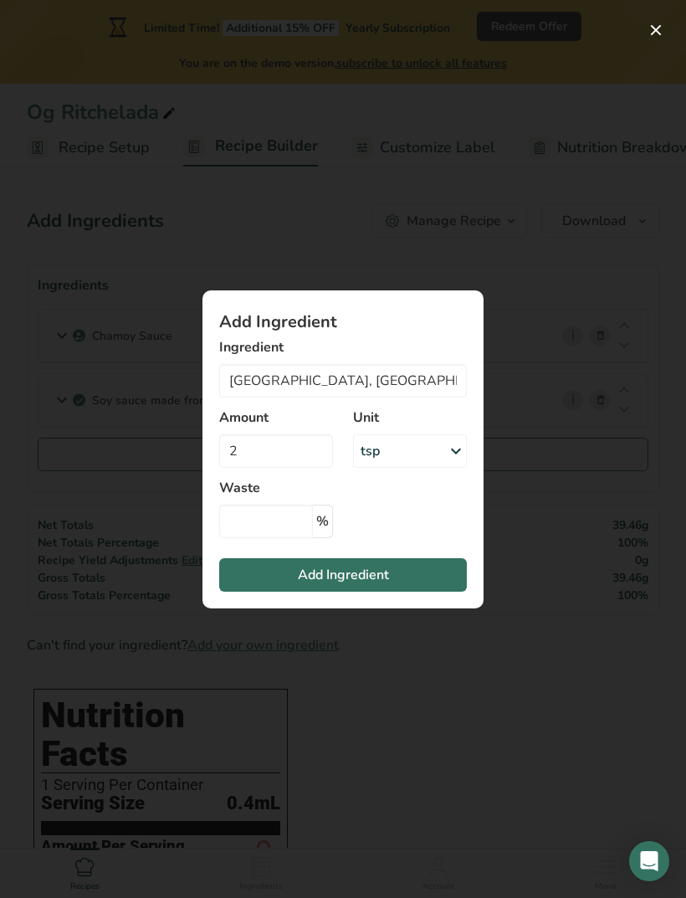
click at [418, 567] on button "Add Ingredient" at bounding box center [343, 574] width 248 height 33
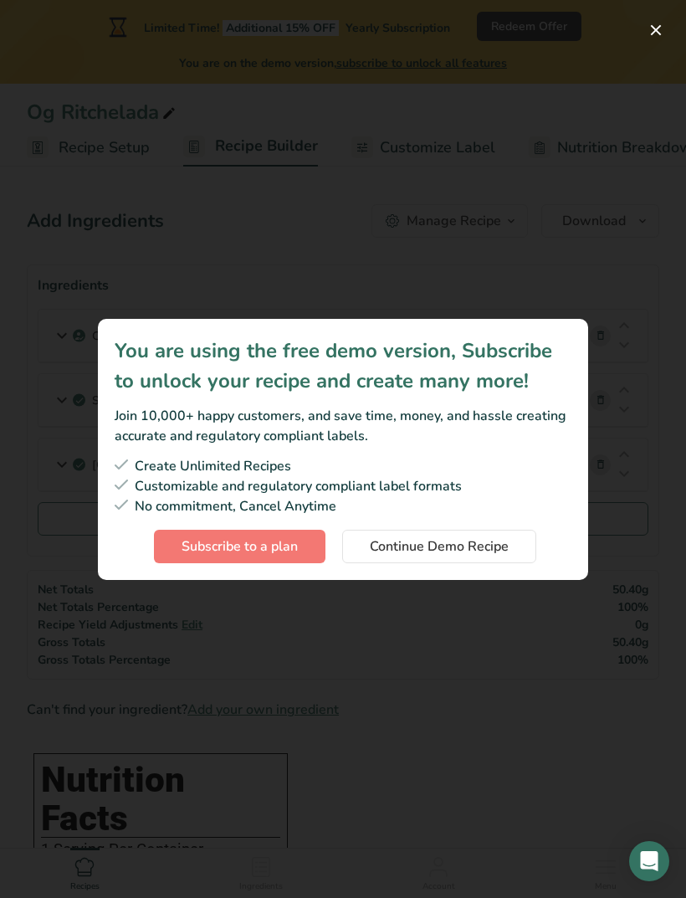
click at [527, 540] on button "Continue Demo Recipe" at bounding box center [439, 546] width 194 height 33
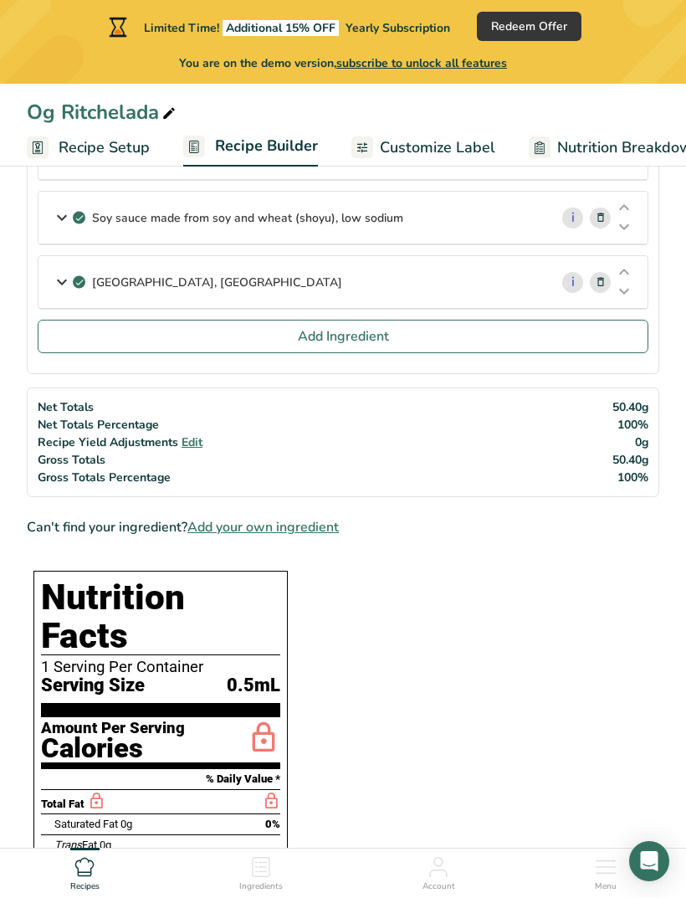
scroll to position [177, 0]
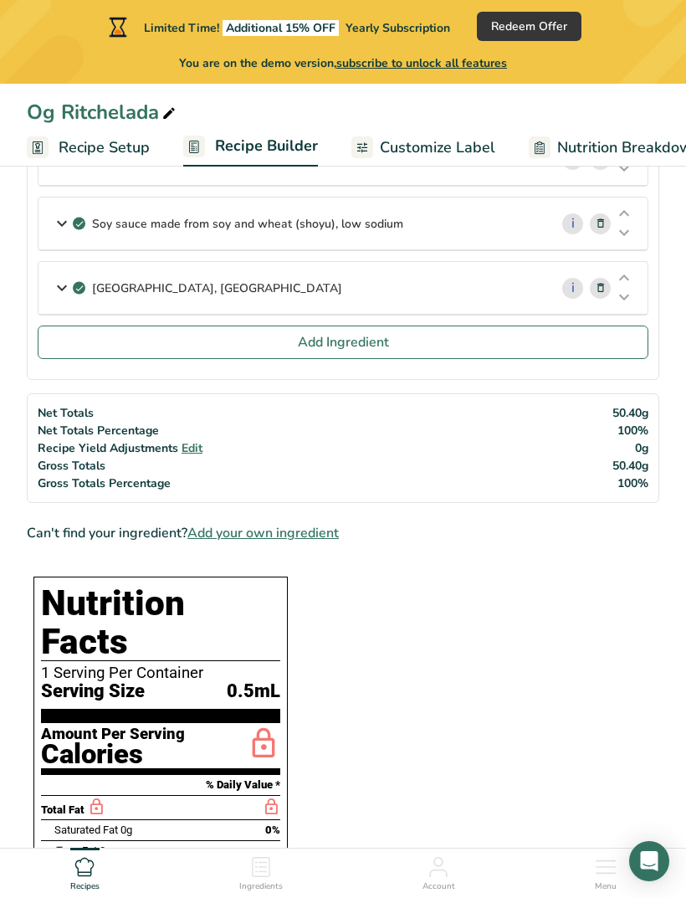
click at [405, 341] on button "Add Ingredient" at bounding box center [343, 342] width 611 height 33
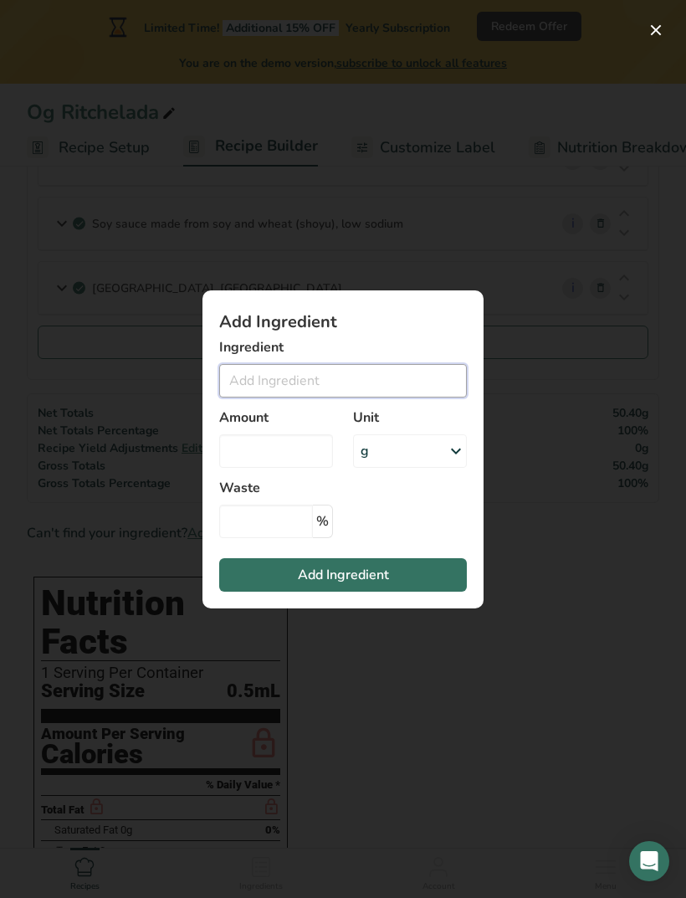
click at [326, 398] on input "Add ingredient modal" at bounding box center [343, 380] width 248 height 33
type input "C"
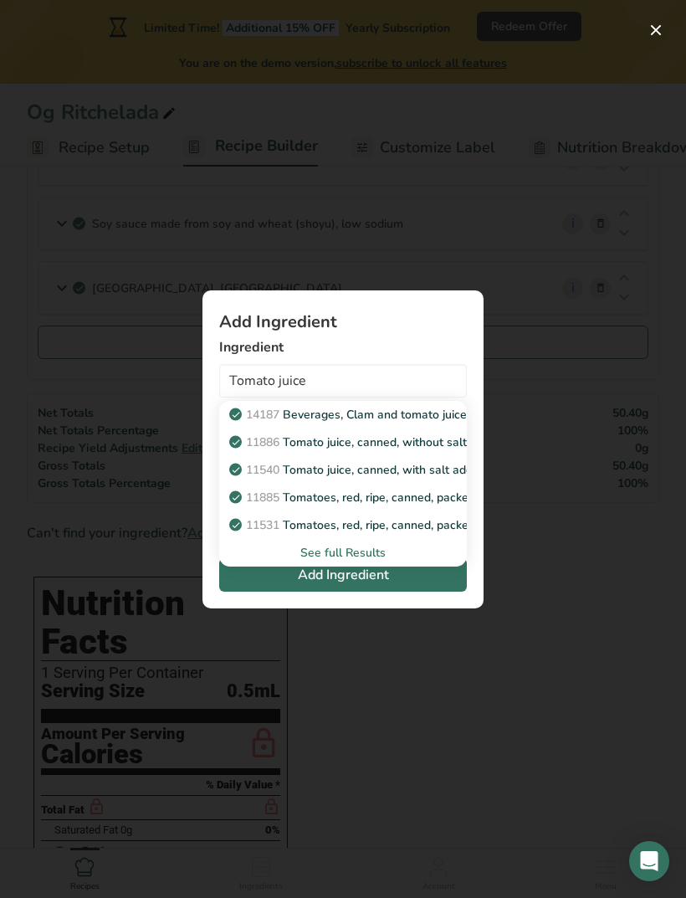
click at [419, 423] on p "14187 Beverages, Clam and tomato juice, canned" at bounding box center [373, 415] width 280 height 18
type input "Beverages, Clam and tomato juice, canned"
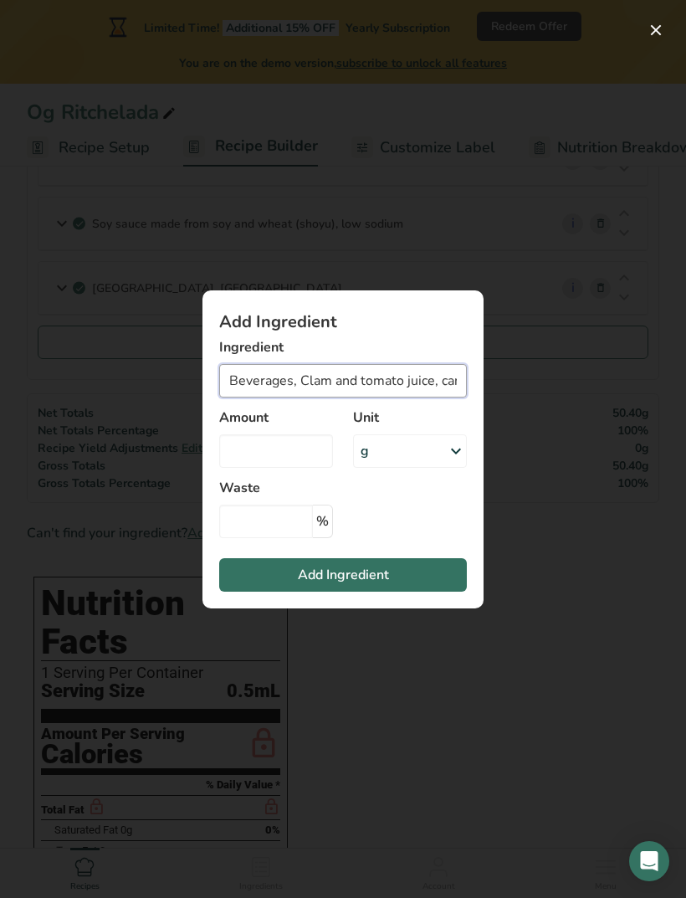
click at [441, 398] on input "Beverages, Clam and tomato juice, canned" at bounding box center [343, 380] width 248 height 33
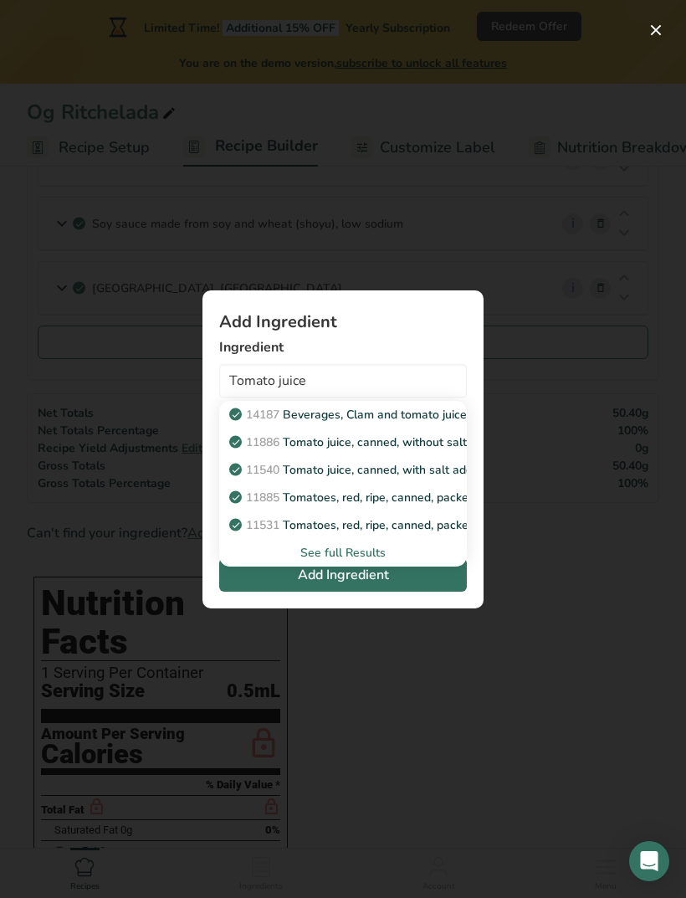
click at [359, 562] on div "See full Results" at bounding box center [343, 553] width 221 height 18
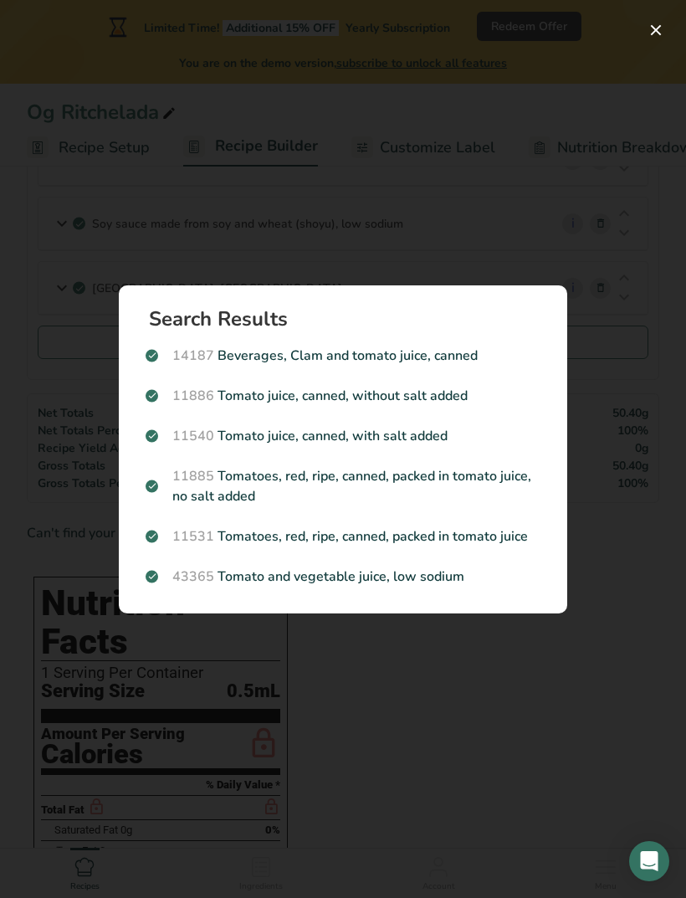
click at [418, 366] on p "14187 Beverages, Clam and tomato juice, canned" at bounding box center [343, 356] width 395 height 20
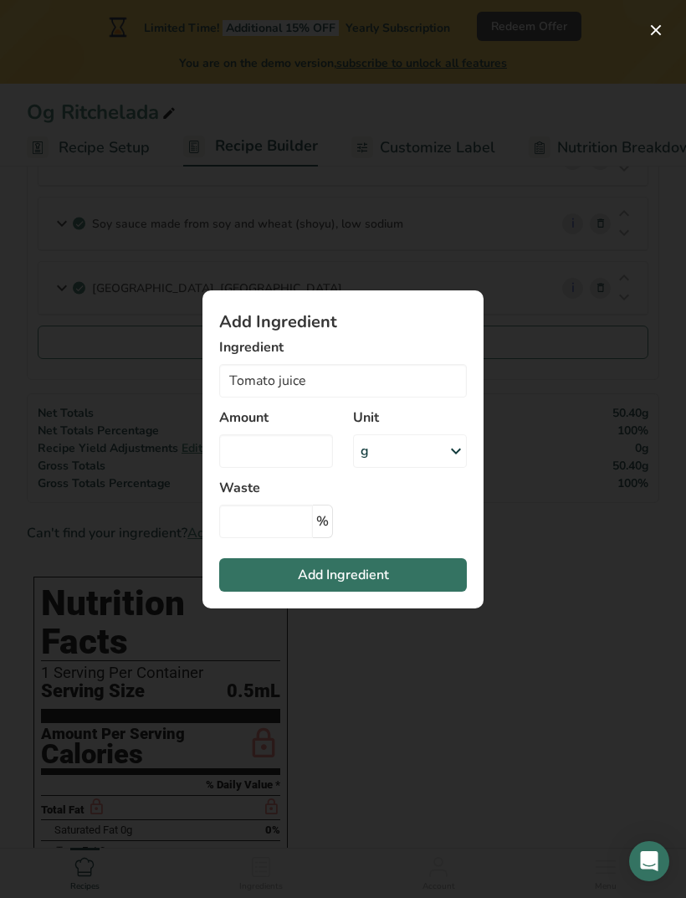
type input "Beverages, Clam and tomato juice, canned"
click at [308, 465] on input "Add ingredient modal" at bounding box center [276, 450] width 114 height 33
click at [446, 466] on icon "Add ingredient modal" at bounding box center [456, 451] width 20 height 30
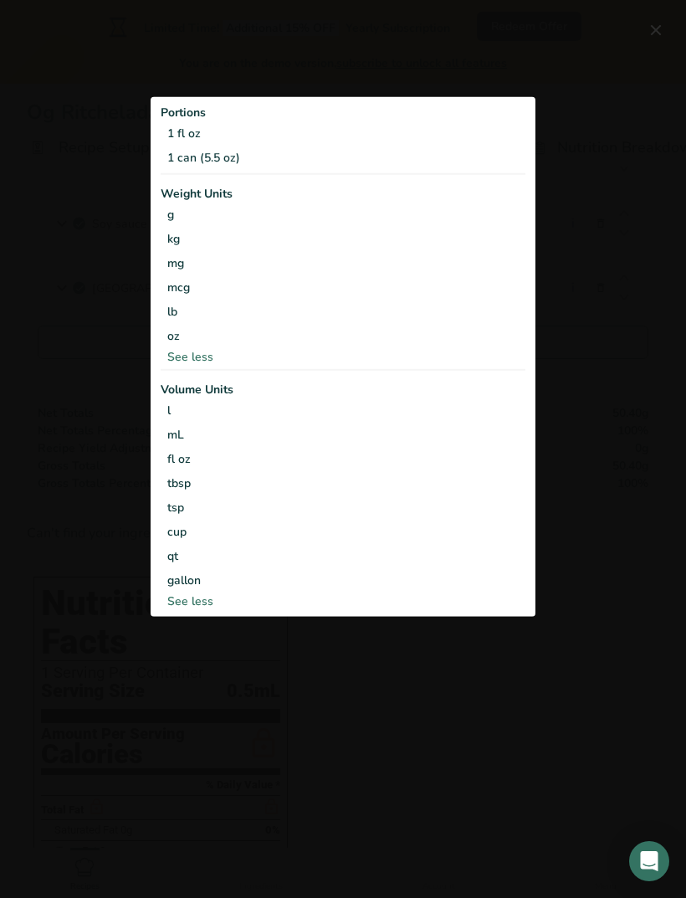
click at [178, 541] on div "cup" at bounding box center [343, 532] width 352 height 18
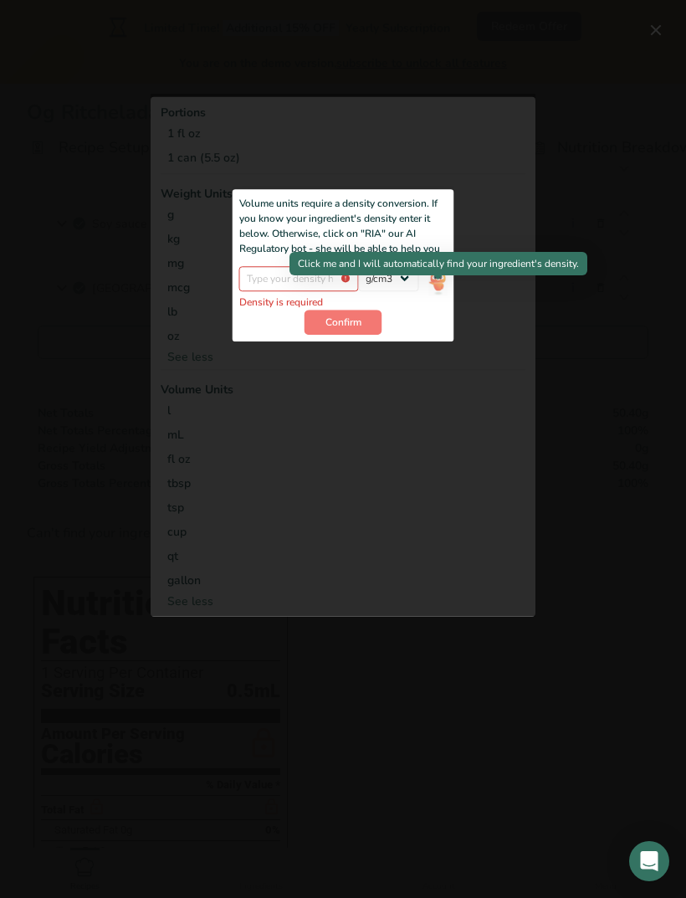
click at [434, 294] on img "Add ingredient modal" at bounding box center [438, 280] width 18 height 29
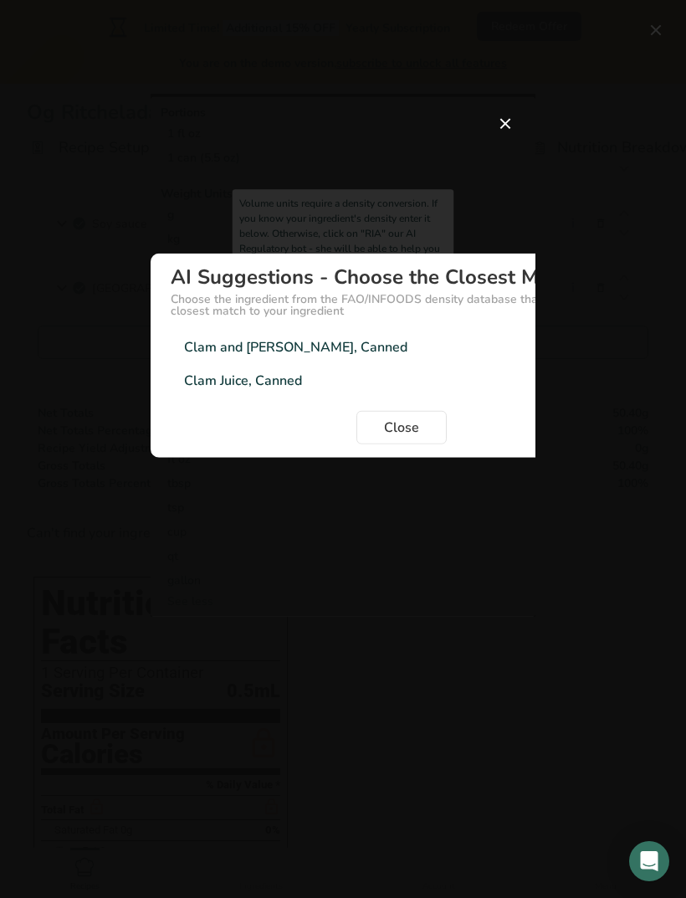
click at [363, 357] on div "Clam and [PERSON_NAME], Canned" at bounding box center [295, 347] width 223 height 20
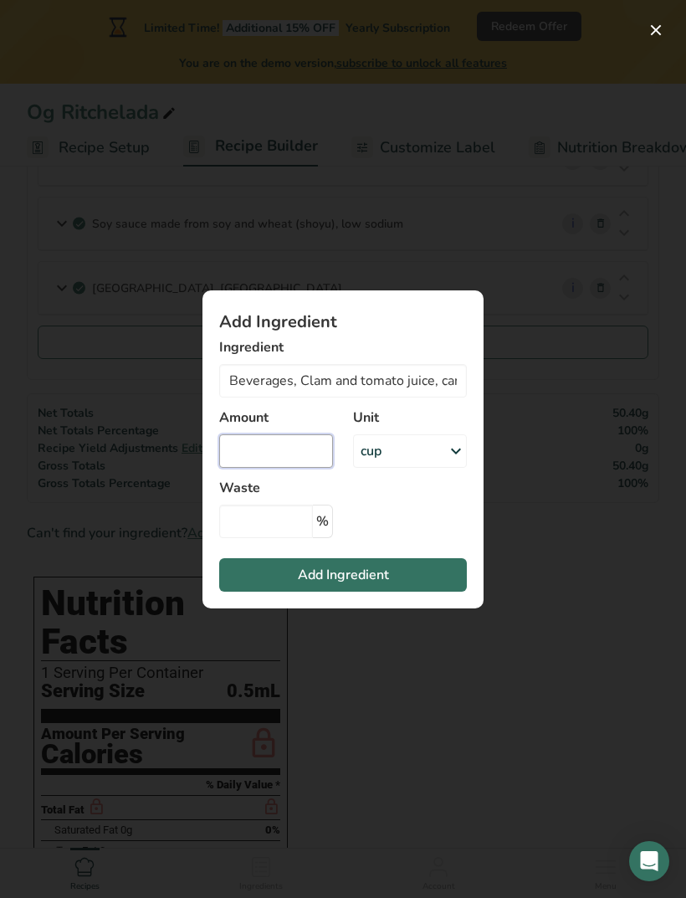
click at [286, 461] on input "Add ingredient modal" at bounding box center [276, 450] width 114 height 33
type input "1"
click at [455, 592] on button "Add Ingredient" at bounding box center [343, 574] width 248 height 33
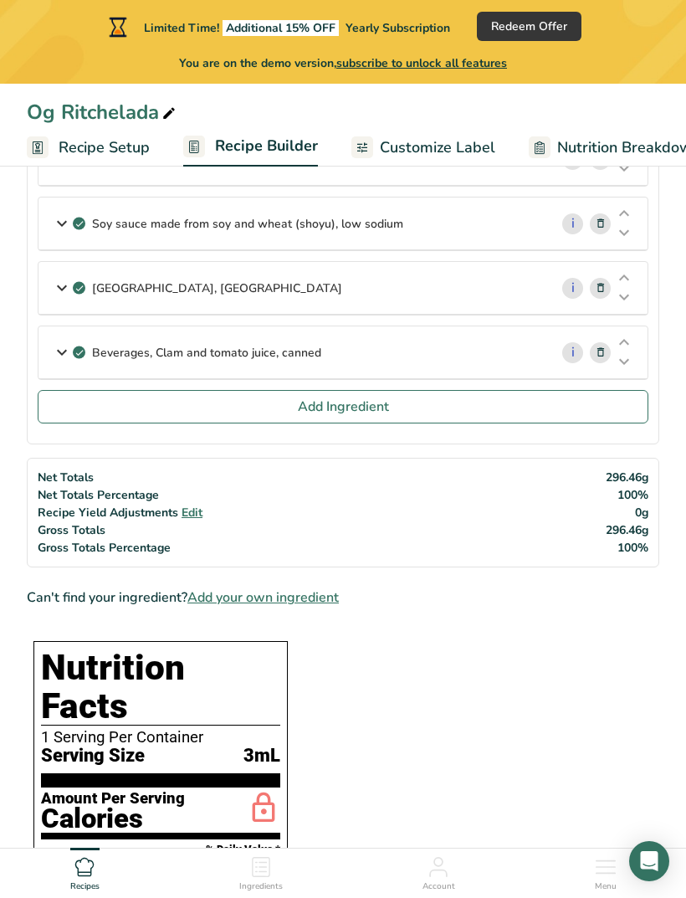
click at [112, 403] on button "Add Ingredient" at bounding box center [343, 406] width 611 height 33
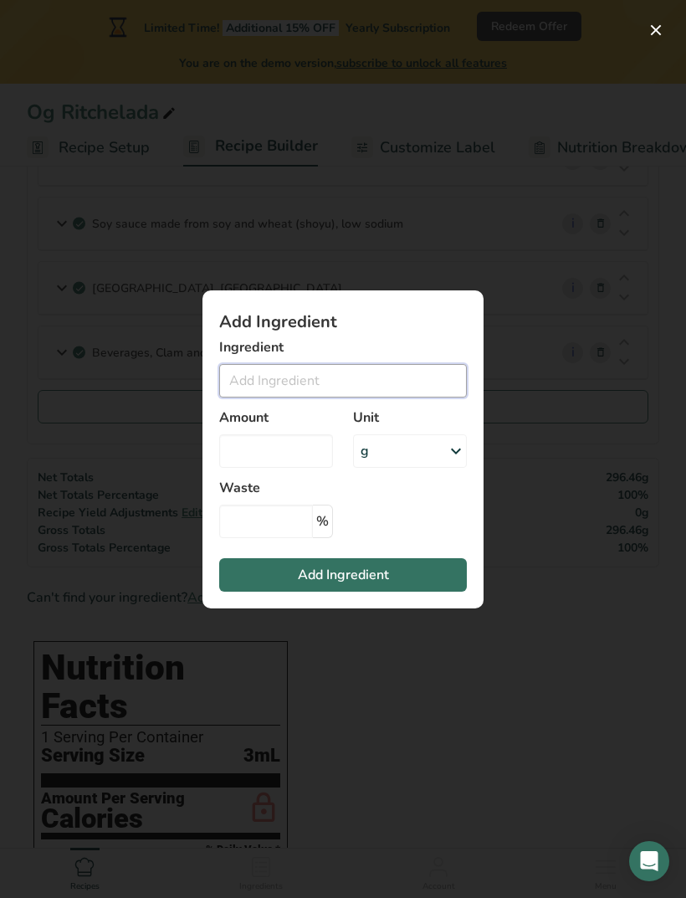
click at [413, 398] on input "Add ingredient modal" at bounding box center [343, 380] width 248 height 33
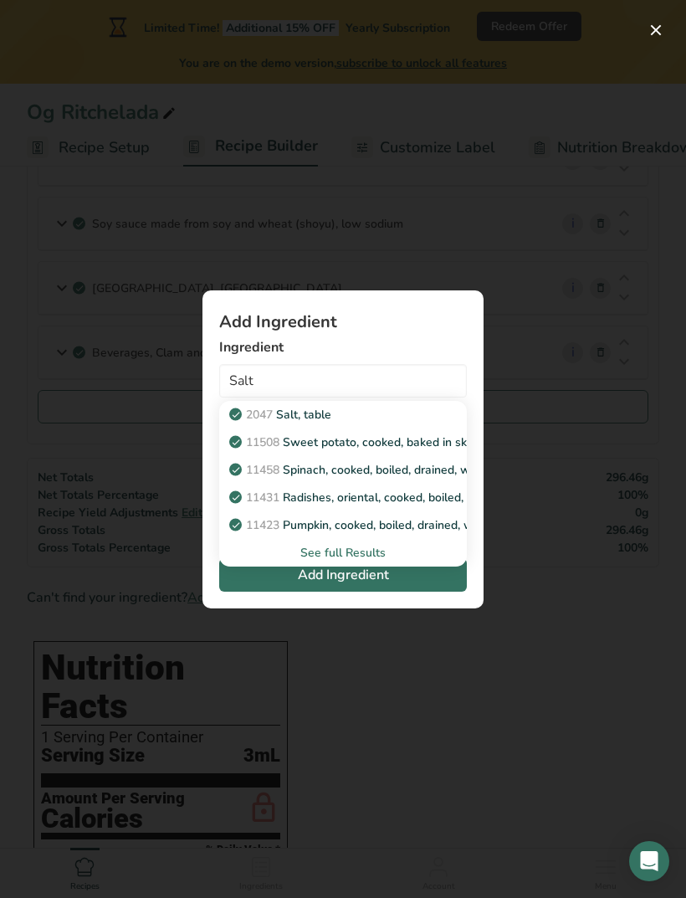
click at [336, 423] on div "2047 Salt, table" at bounding box center [330, 415] width 194 height 18
type input "Salt, table"
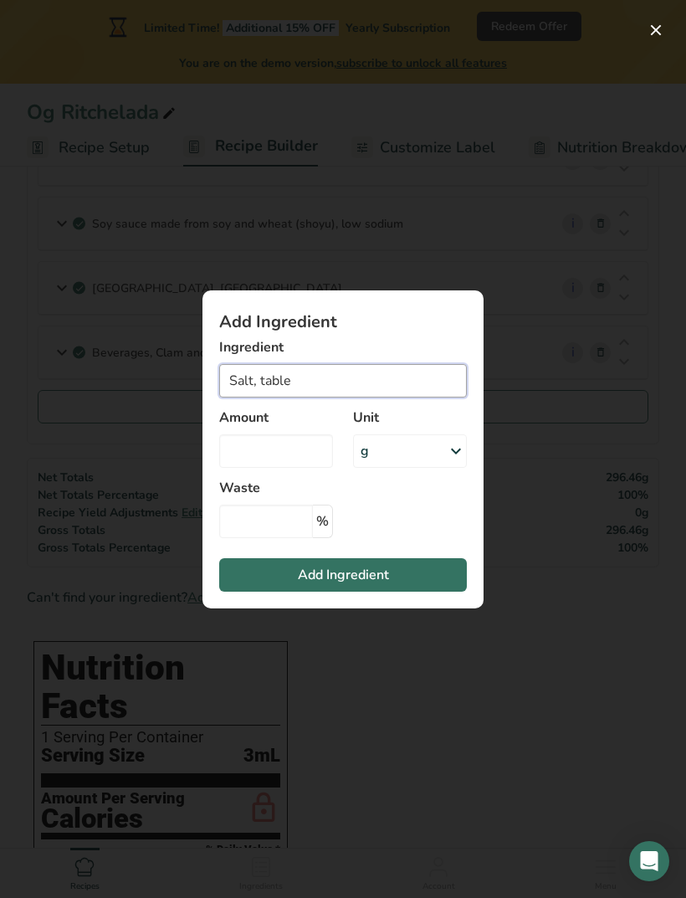
click at [401, 397] on input "Salt, table" at bounding box center [343, 380] width 248 height 33
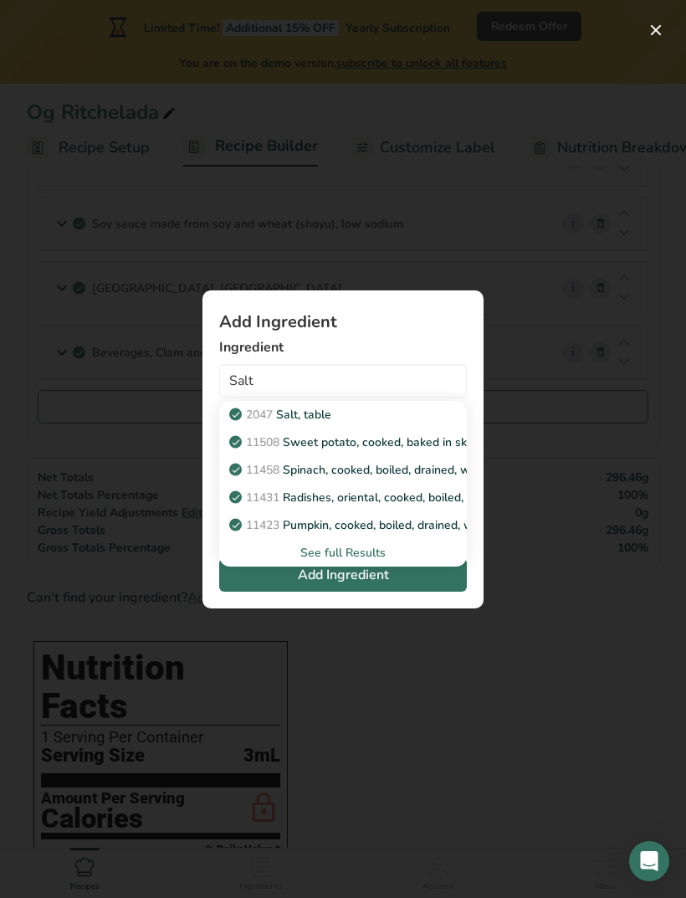
click at [368, 562] on div "See full Results" at bounding box center [343, 553] width 221 height 18
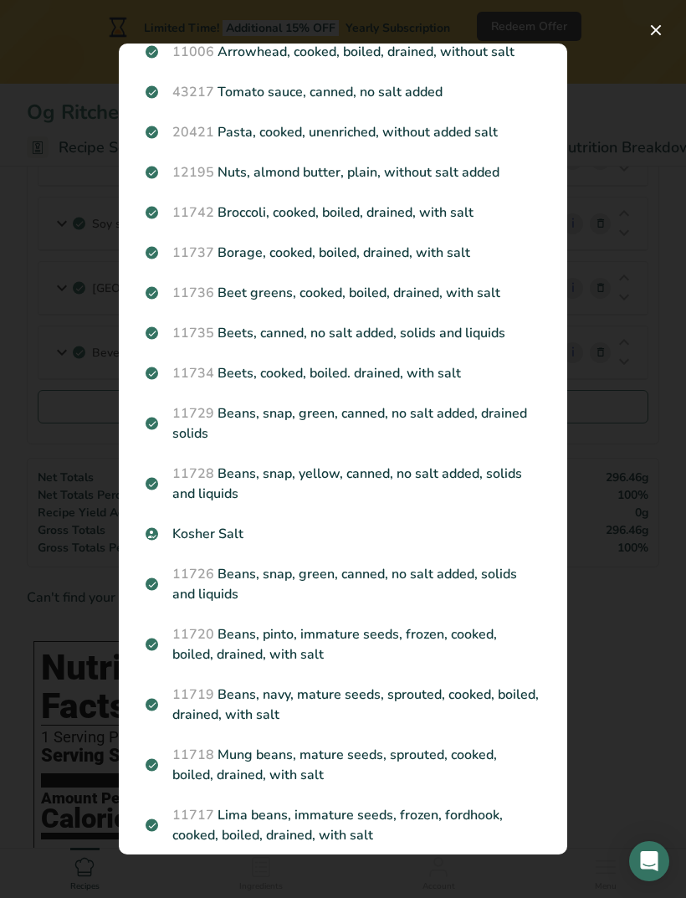
scroll to position [1291, 0]
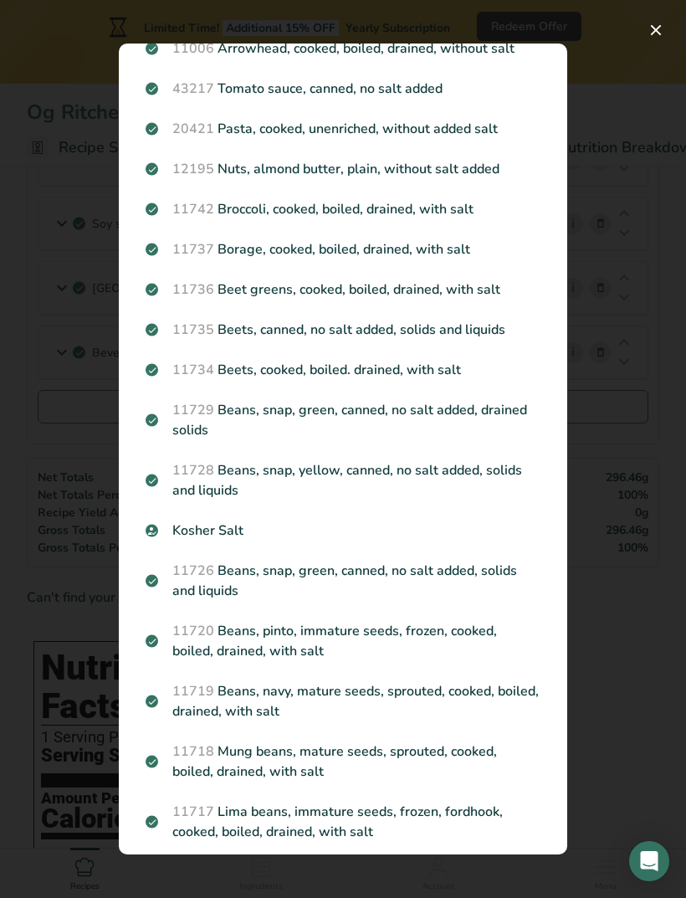
click at [225, 541] on p "Kosher Salt" at bounding box center [343, 531] width 395 height 20
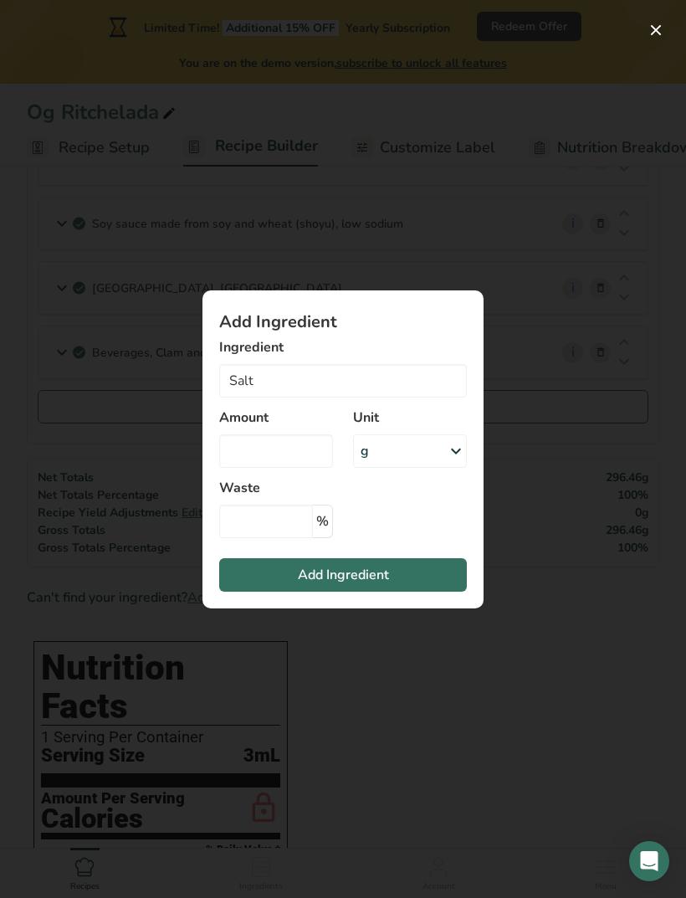
type input "Kosher Salt"
click at [299, 468] on input "Add ingredient modal" at bounding box center [276, 450] width 114 height 33
type input "1"
click at [451, 466] on icon "Add ingredient modal" at bounding box center [456, 451] width 20 height 30
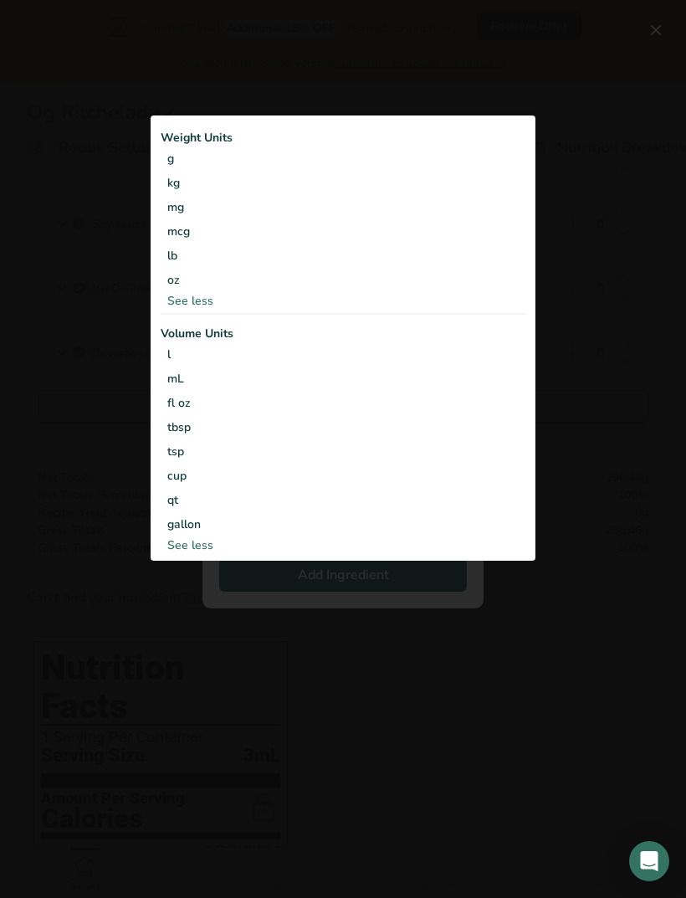
click at [177, 436] on div "tbsp" at bounding box center [343, 427] width 352 height 18
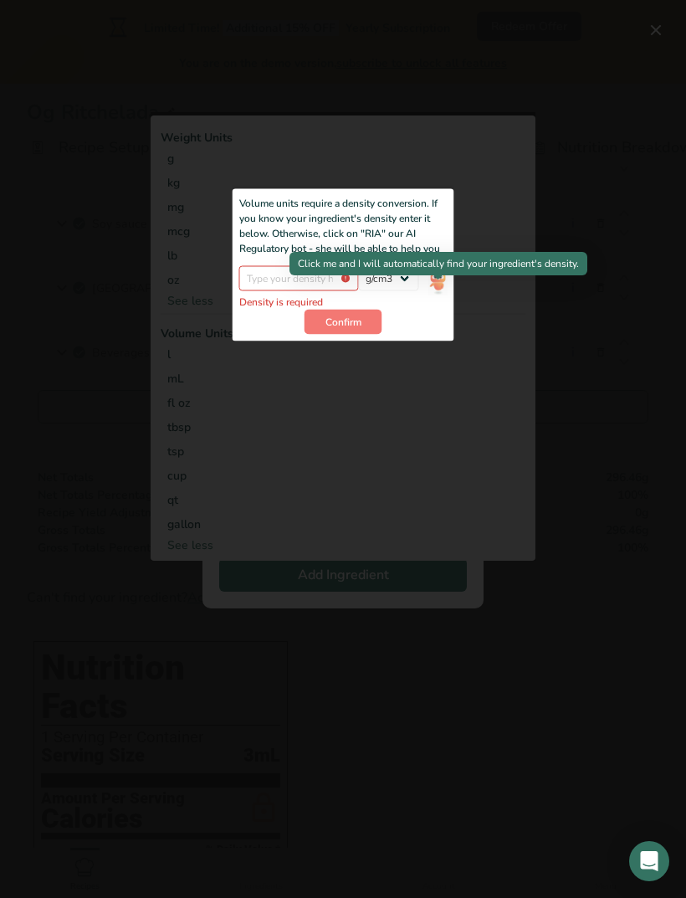
click at [436, 295] on img "Add ingredient modal" at bounding box center [438, 280] width 18 height 29
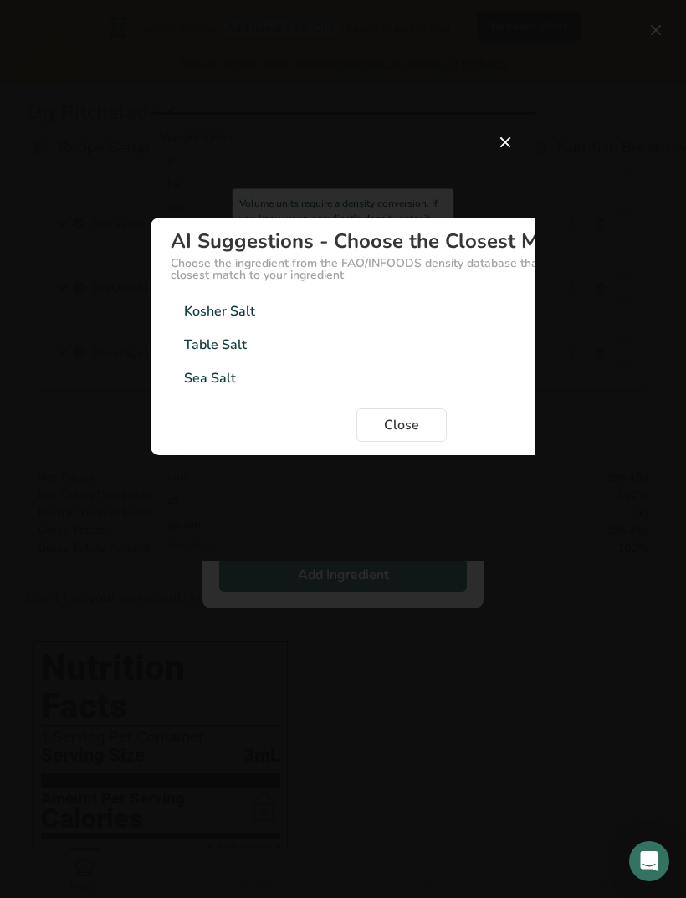
click at [232, 321] on div "Kosher Salt" at bounding box center [219, 311] width 71 height 20
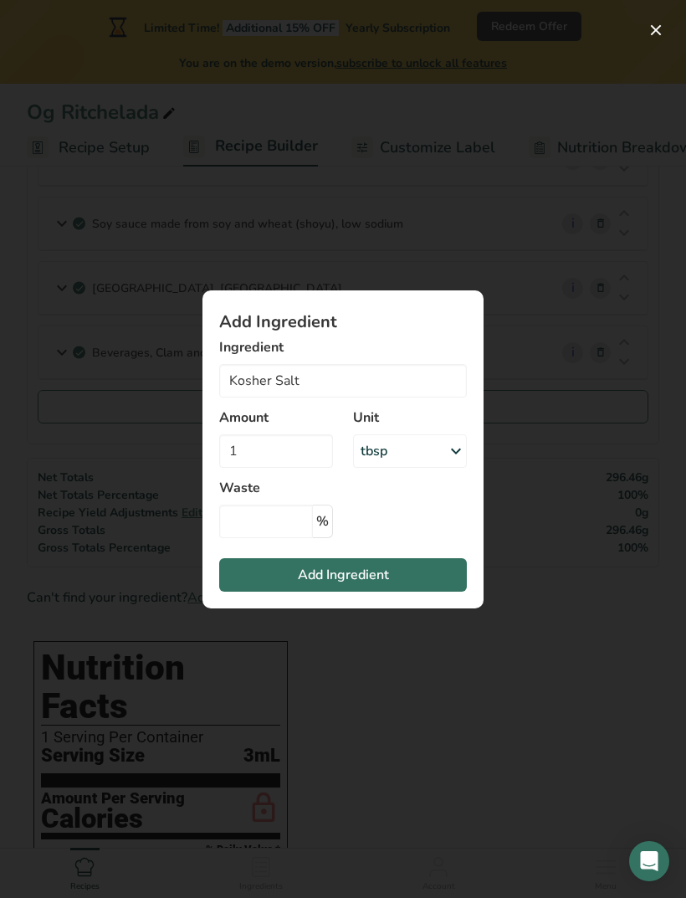
click at [395, 592] on button "Add Ingredient" at bounding box center [343, 574] width 248 height 33
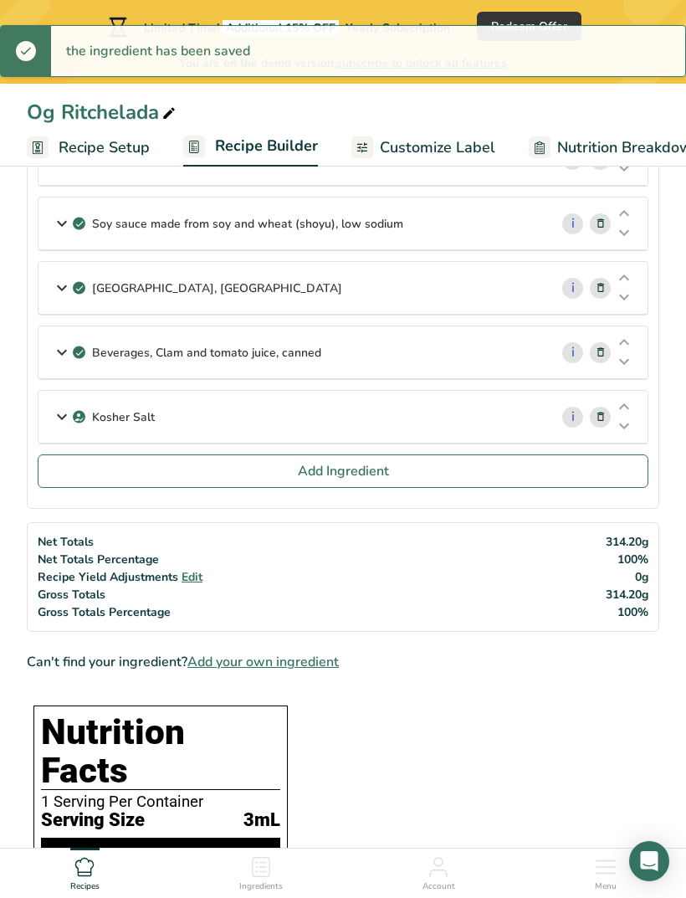
click at [381, 462] on span "Add Ingredient" at bounding box center [343, 471] width 91 height 20
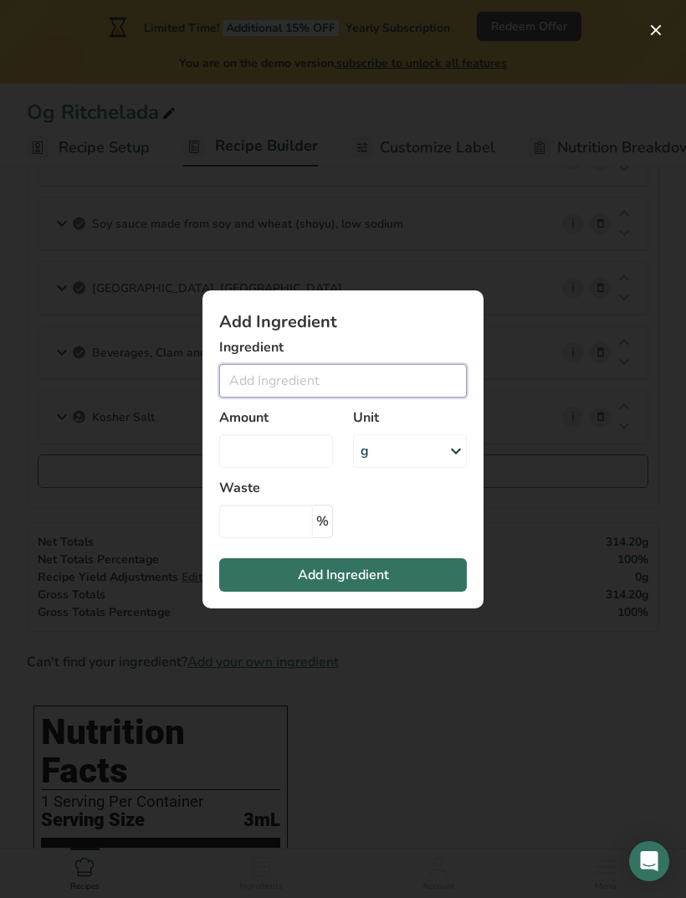
click at [385, 398] on input "Add ingredient modal" at bounding box center [343, 380] width 248 height 33
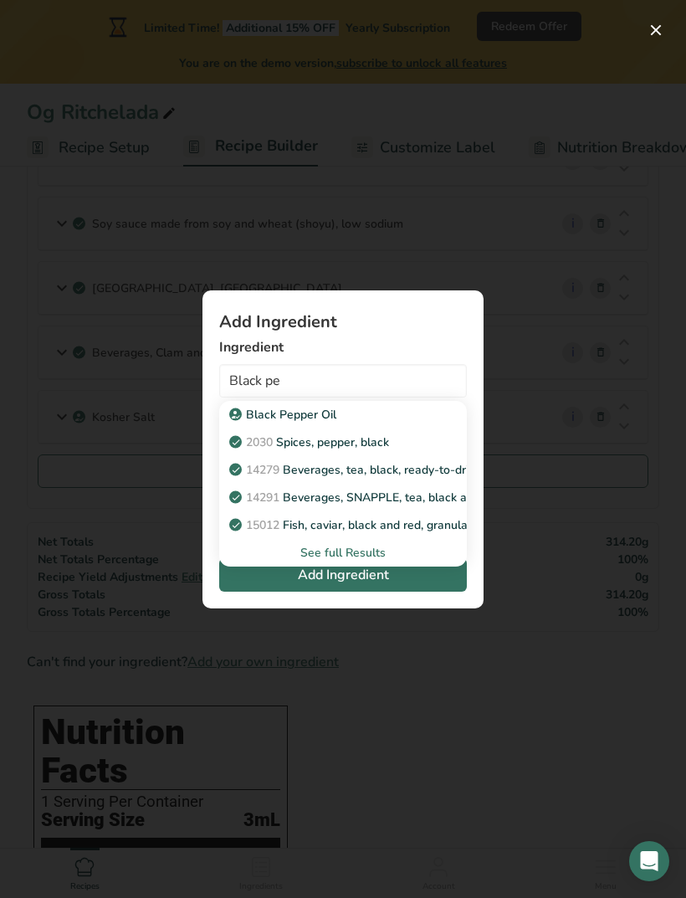
click at [375, 451] on p "2030 Spices, pepper, black" at bounding box center [311, 443] width 157 height 18
type input "Spices, pepper, black"
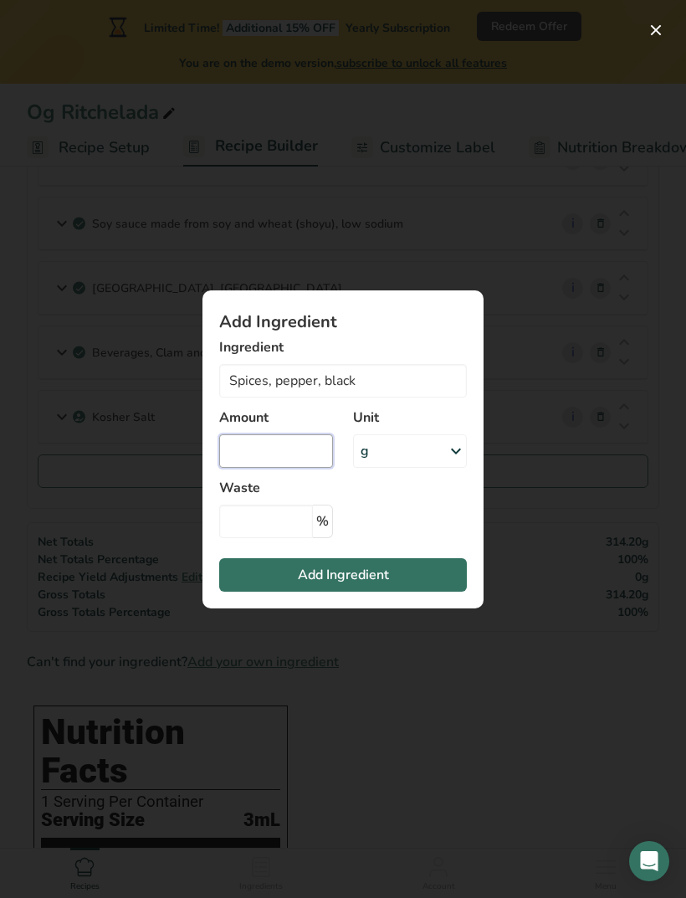
click at [304, 468] on input "Add ingredient modal" at bounding box center [276, 450] width 114 height 33
type input "1"
click at [465, 466] on icon "Add ingredient modal" at bounding box center [456, 451] width 20 height 30
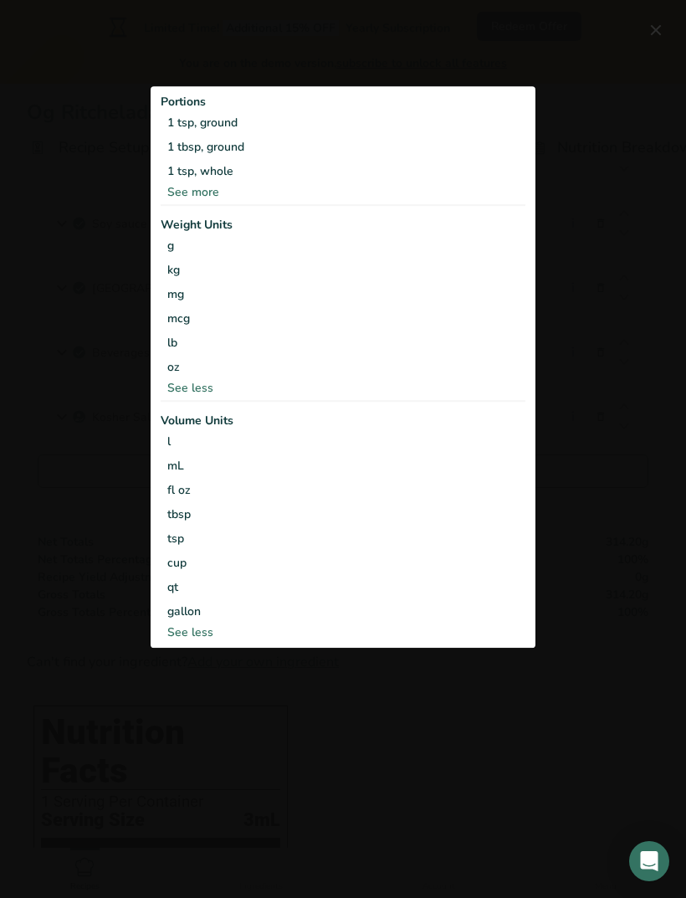
click at [180, 548] on div "tsp" at bounding box center [343, 540] width 352 height 18
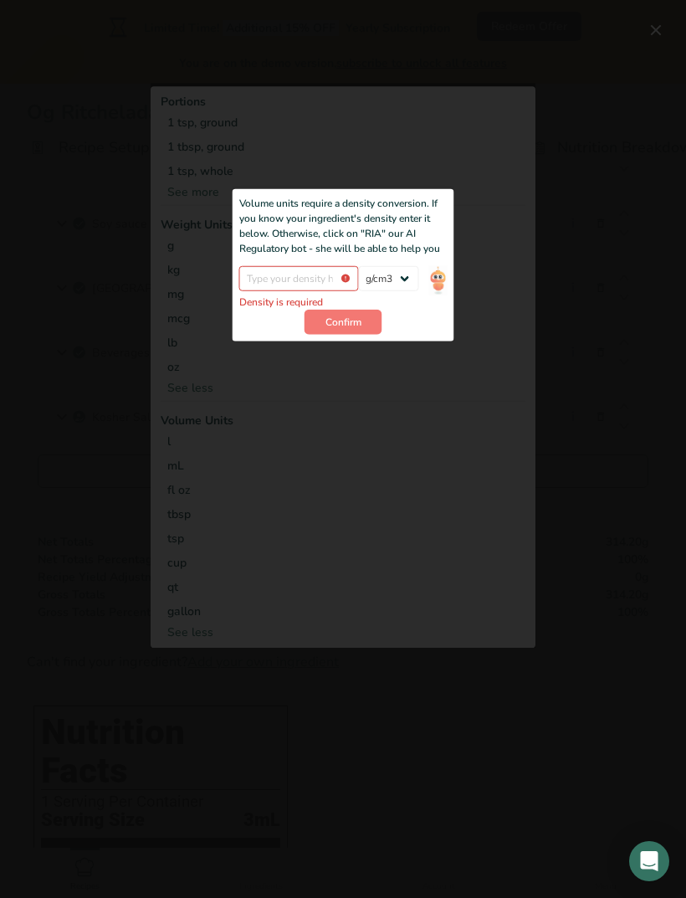
click at [445, 289] on img "Add ingredient modal" at bounding box center [438, 280] width 18 height 29
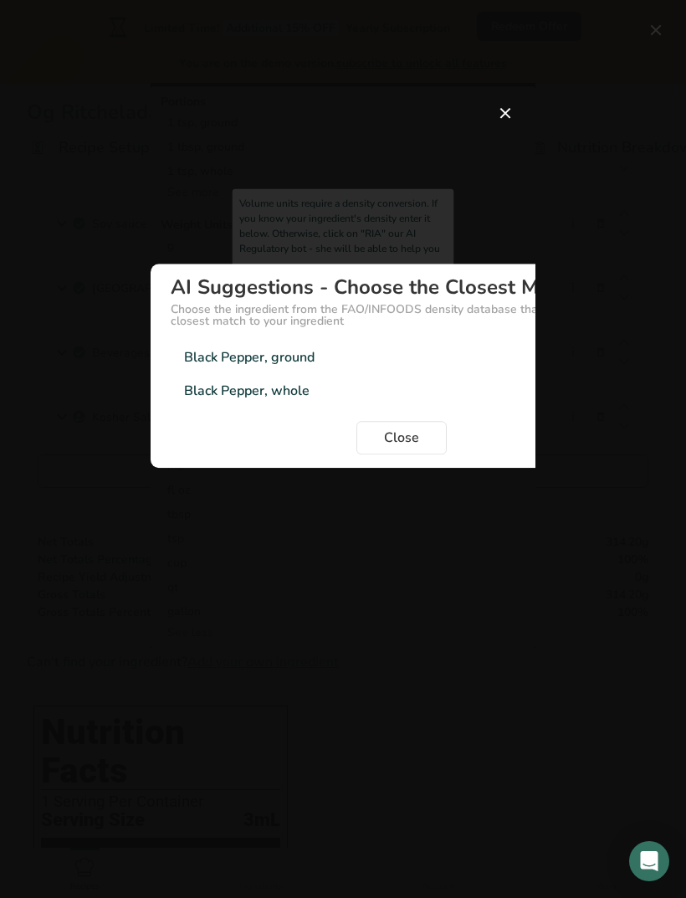
click at [193, 367] on div "Black Pepper, ground" at bounding box center [249, 357] width 131 height 20
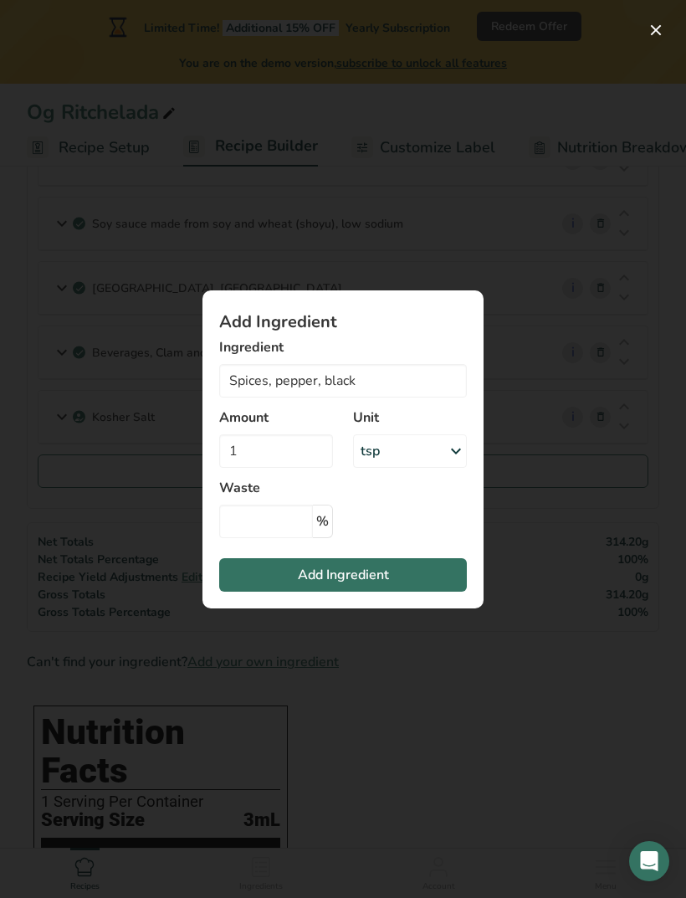
click at [466, 468] on div "tsp" at bounding box center [410, 450] width 114 height 33
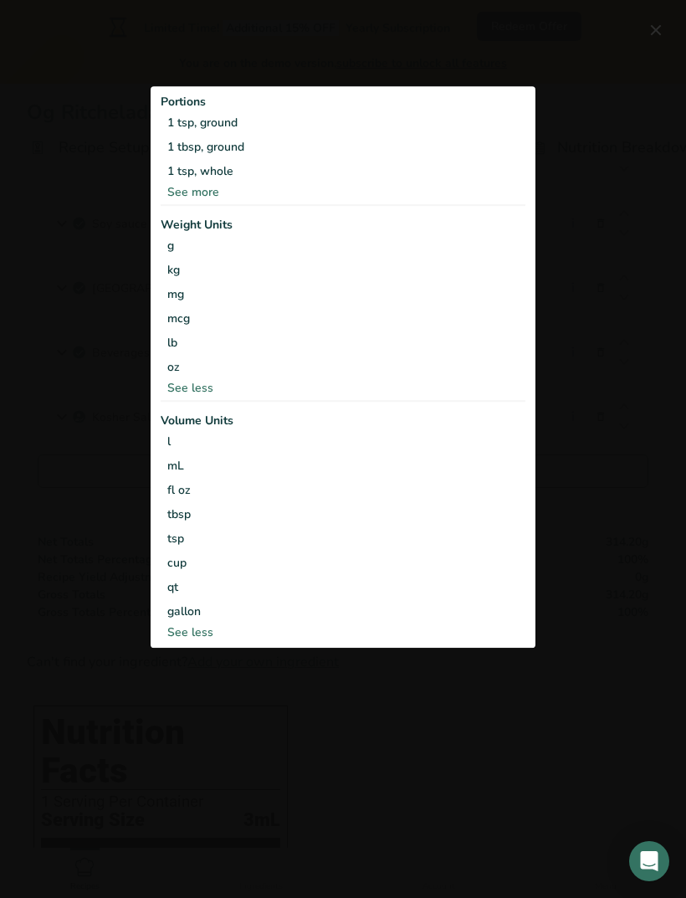
click at [199, 642] on div "See less" at bounding box center [343, 633] width 365 height 18
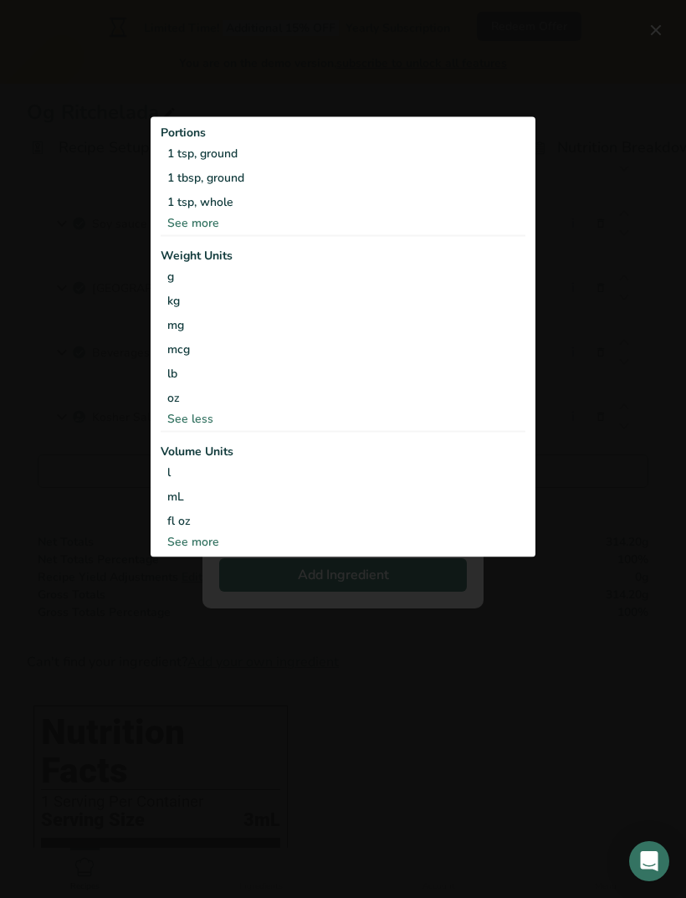
click at [59, 334] on div "Add ingredient modal" at bounding box center [343, 449] width 686 height 898
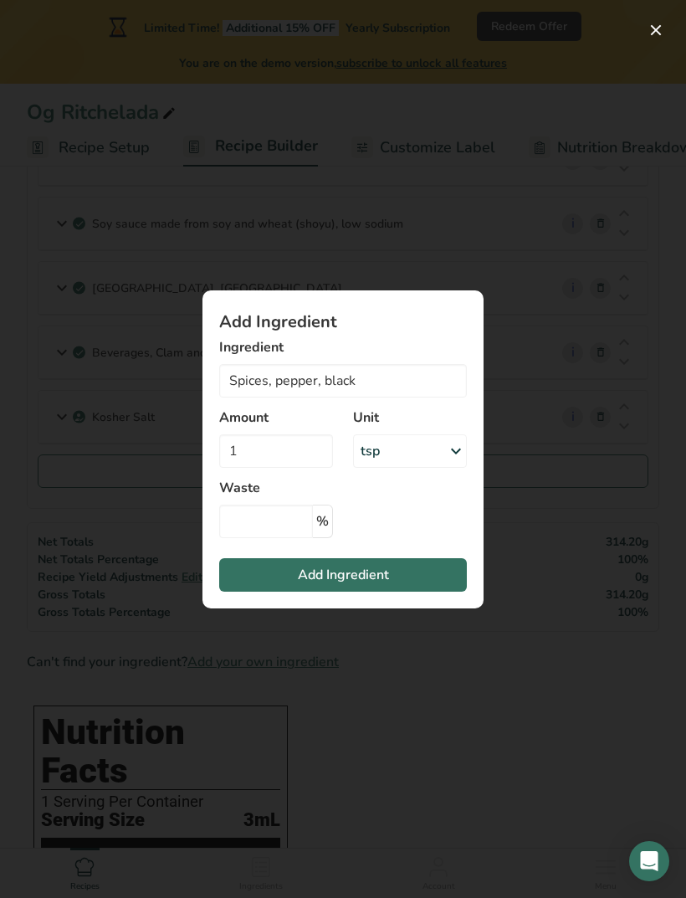
click at [403, 592] on button "Add Ingredient" at bounding box center [343, 574] width 248 height 33
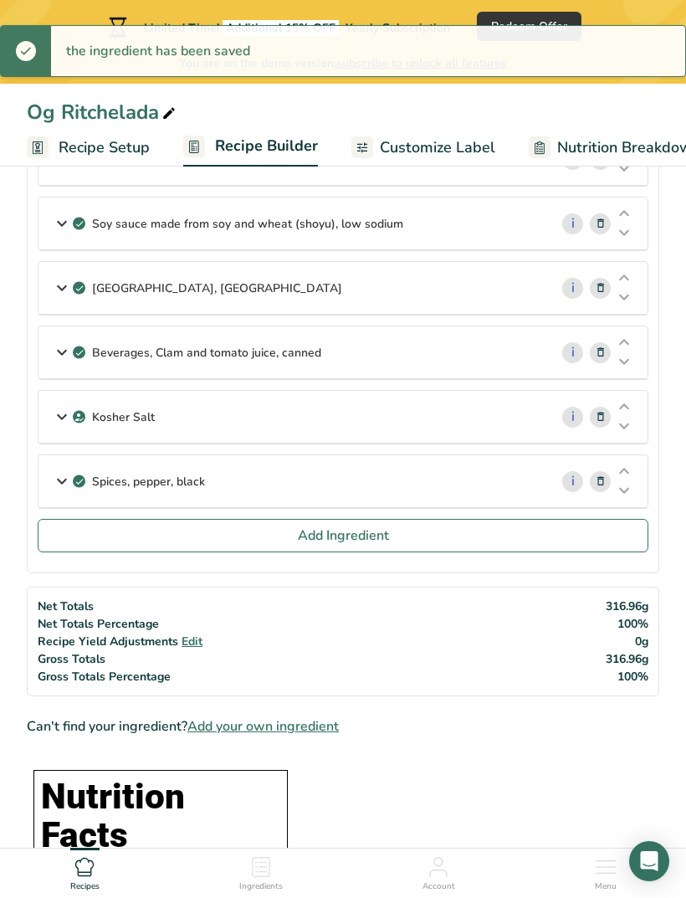
click at [393, 540] on button "Add Ingredient" at bounding box center [343, 535] width 611 height 33
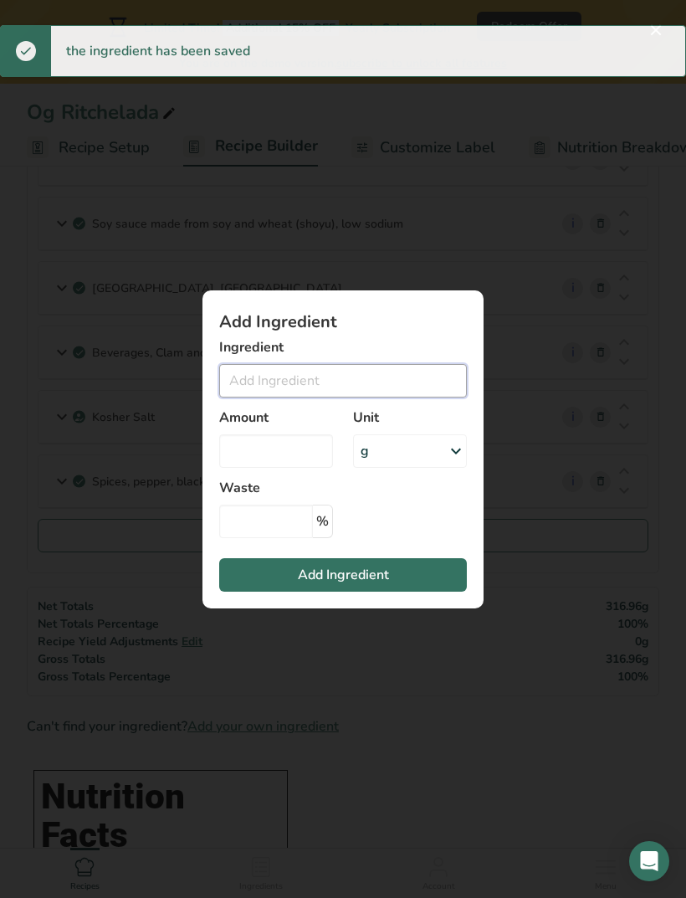
click at [406, 398] on input "Add ingredient modal" at bounding box center [343, 380] width 248 height 33
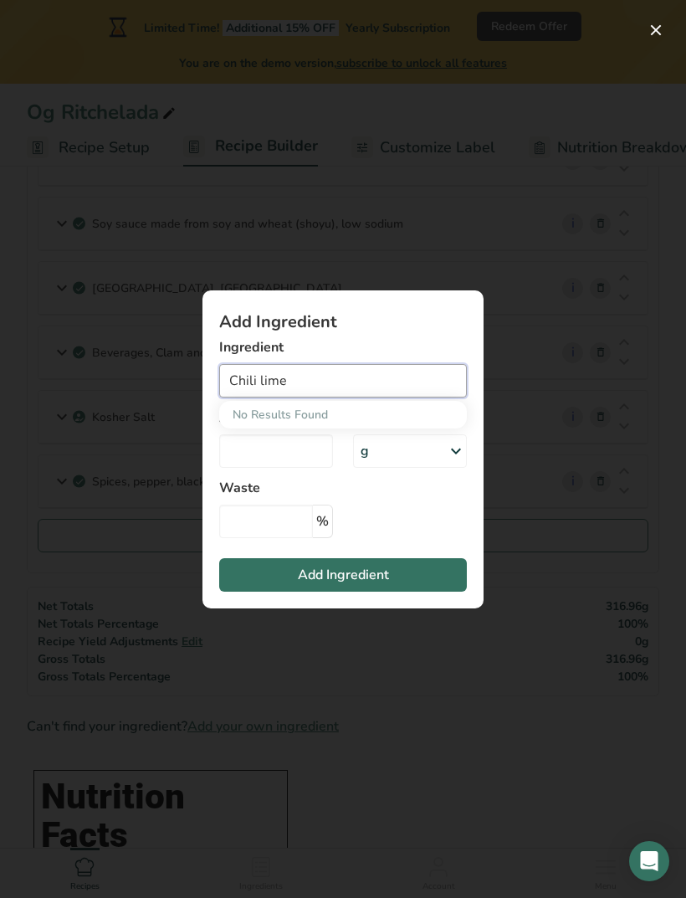
type input "Chili lime"
click at [438, 592] on button "Add Ingredient" at bounding box center [343, 574] width 248 height 33
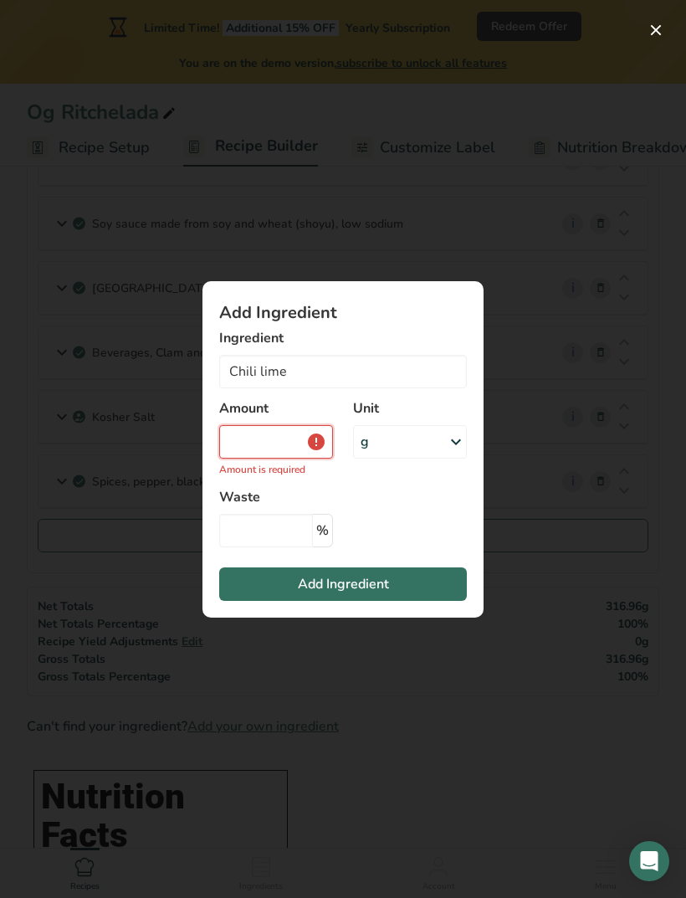
click at [271, 459] on input "Add ingredient modal" at bounding box center [276, 441] width 114 height 33
type input "0"
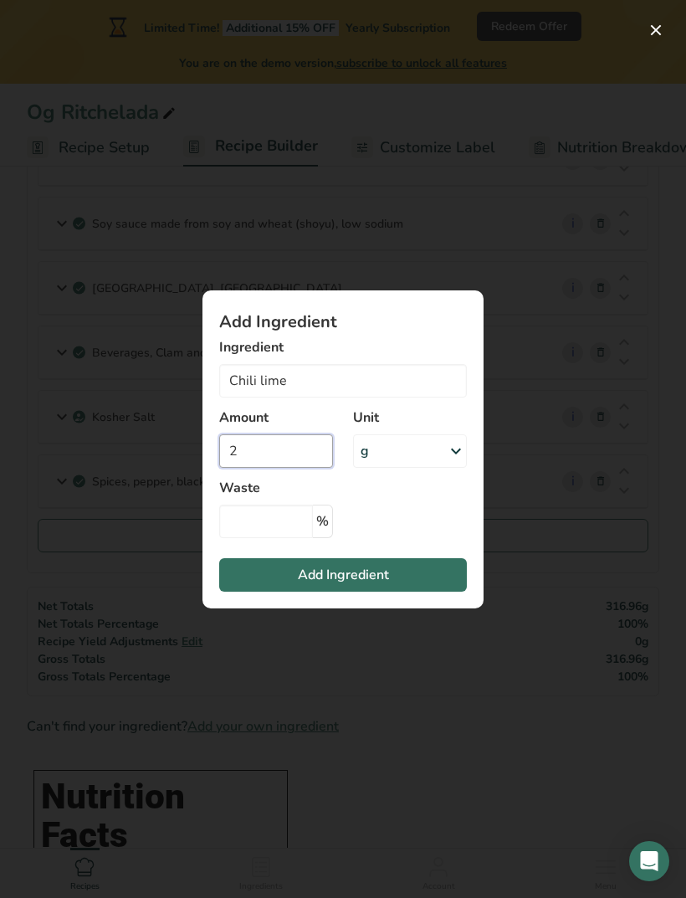
type input "2"
click at [461, 466] on icon "Add ingredient modal" at bounding box center [456, 451] width 20 height 30
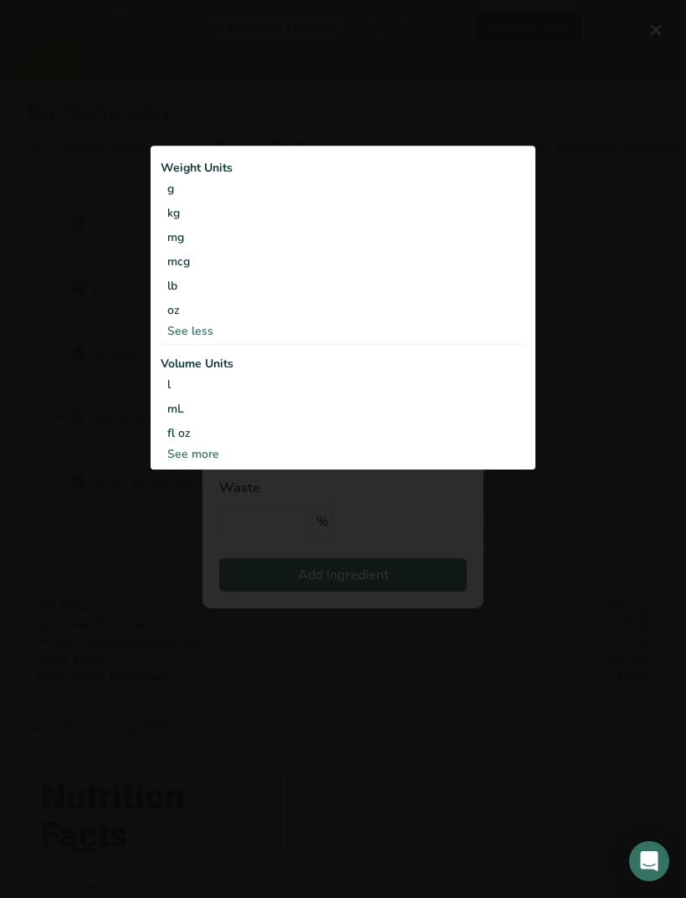
click at [171, 464] on div "See more" at bounding box center [343, 455] width 365 height 18
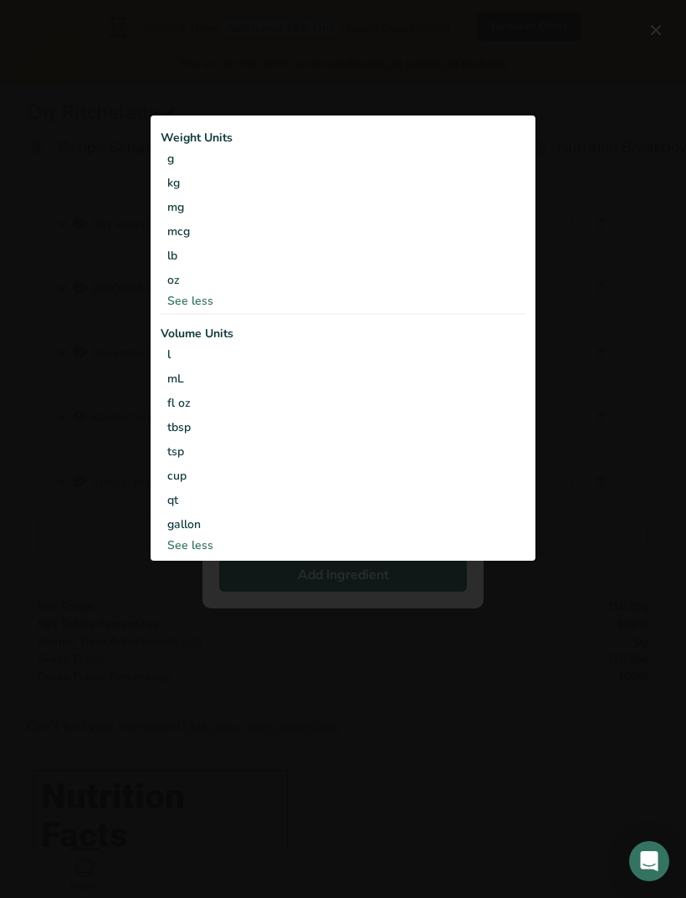
click at [167, 436] on div "tbsp" at bounding box center [343, 427] width 352 height 18
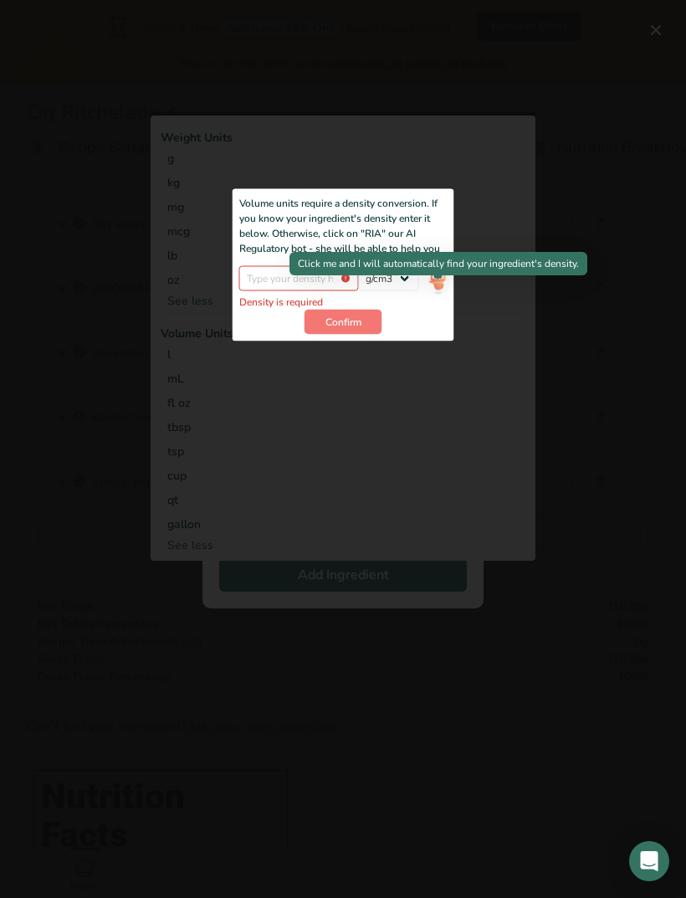
click at [439, 290] on img "Add ingredient modal" at bounding box center [438, 280] width 18 height 29
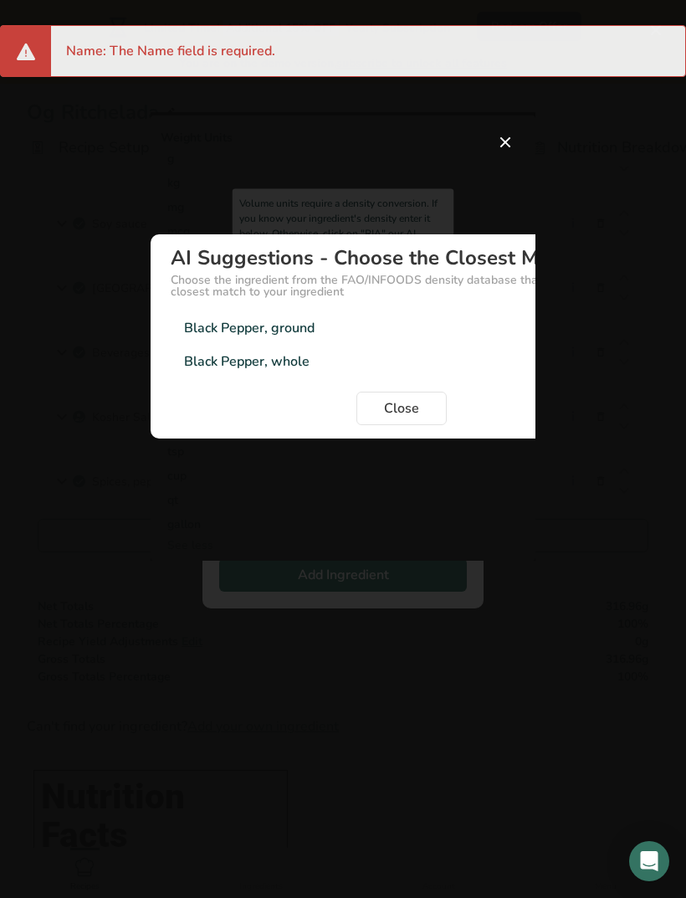
click at [436, 425] on button "Close" at bounding box center [402, 408] width 90 height 33
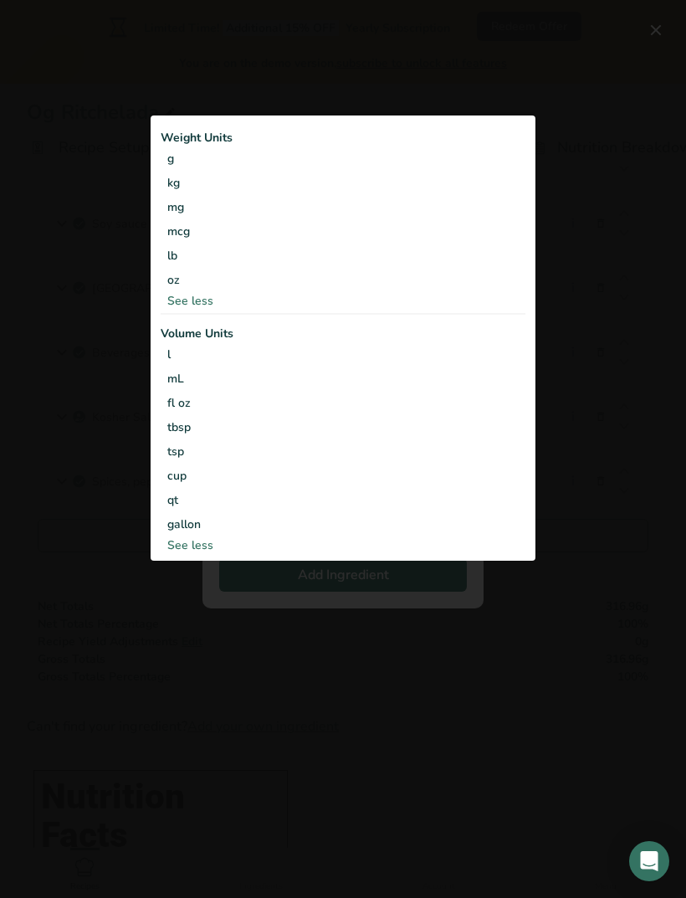
click at [85, 368] on div "Add ingredient modal" at bounding box center [343, 449] width 686 height 898
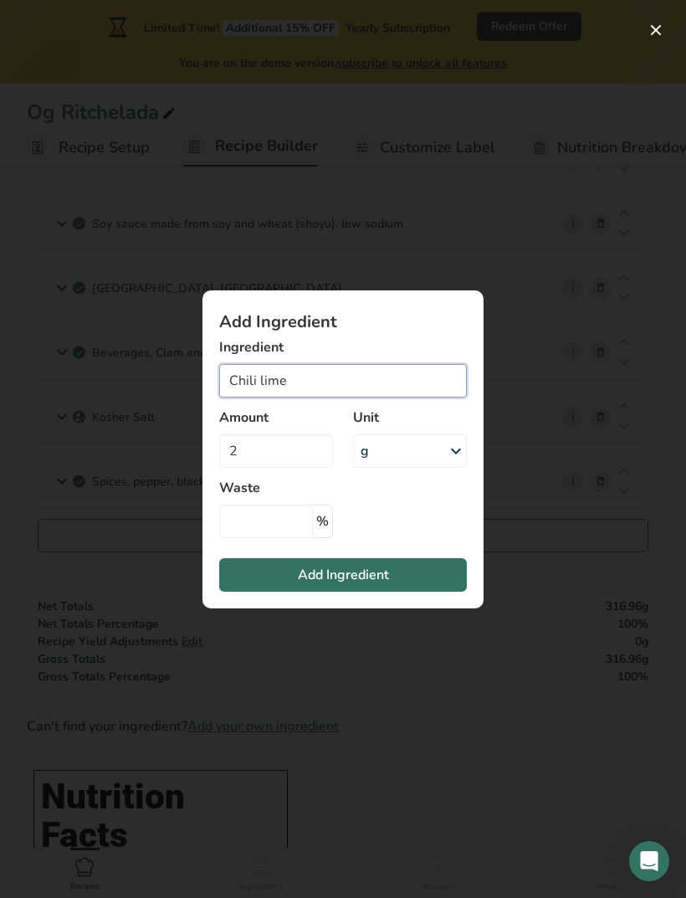
click at [371, 398] on input "Chili lime" at bounding box center [343, 380] width 248 height 33
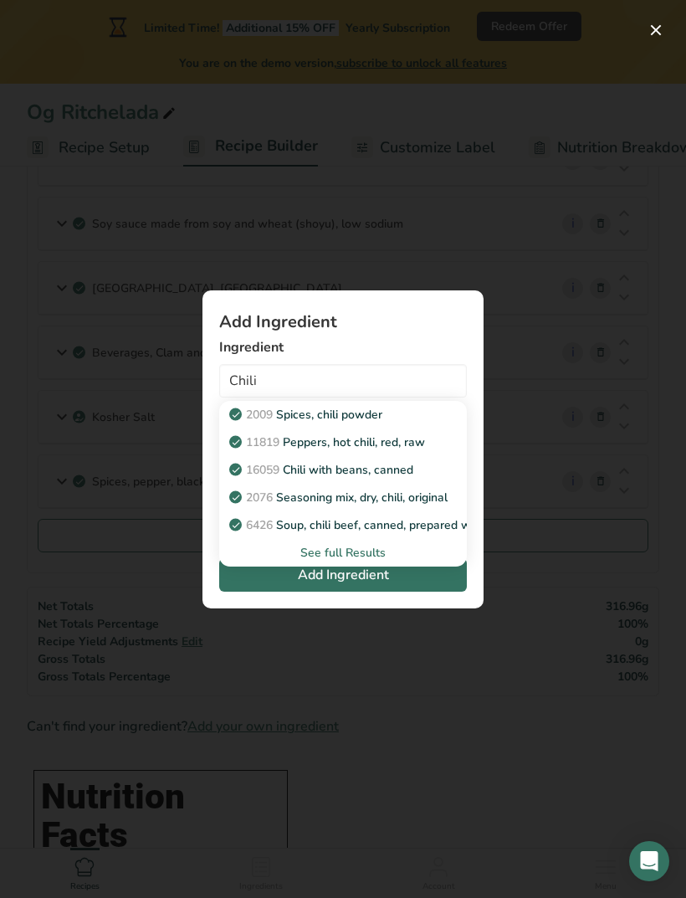
click at [364, 562] on div "See full Results" at bounding box center [343, 553] width 221 height 18
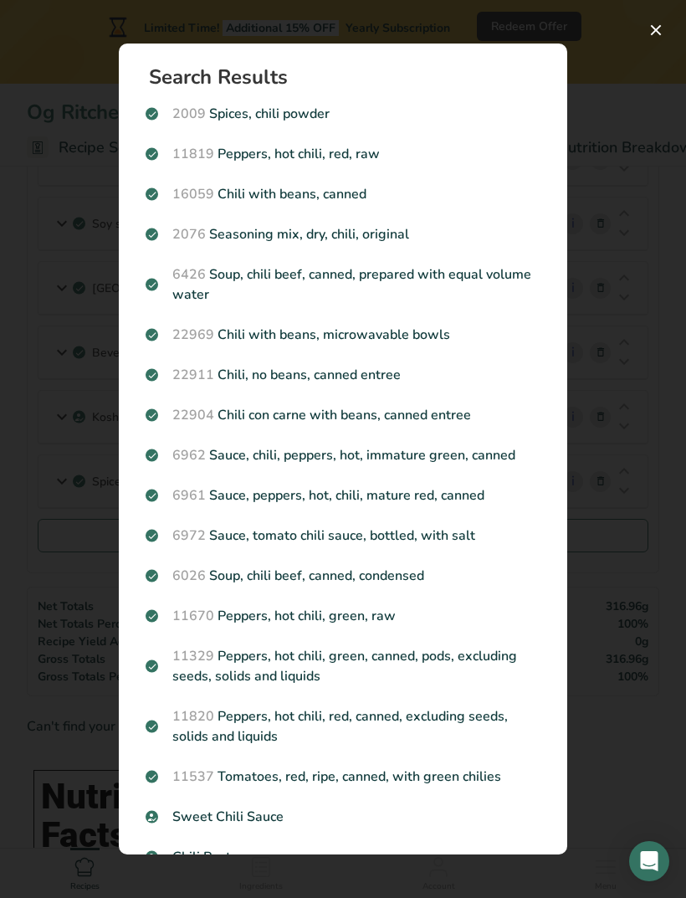
scroll to position [0, 0]
click at [316, 110] on p "2009 Spices, chili powder" at bounding box center [343, 114] width 395 height 20
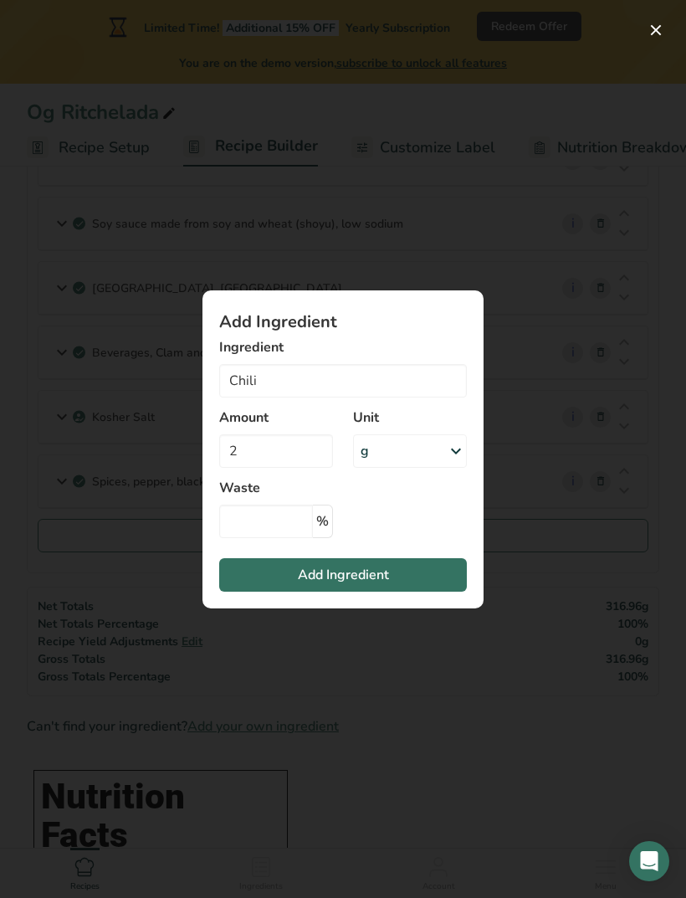
type input "Spices, chili powder"
click at [408, 592] on button "Add Ingredient" at bounding box center [343, 574] width 248 height 33
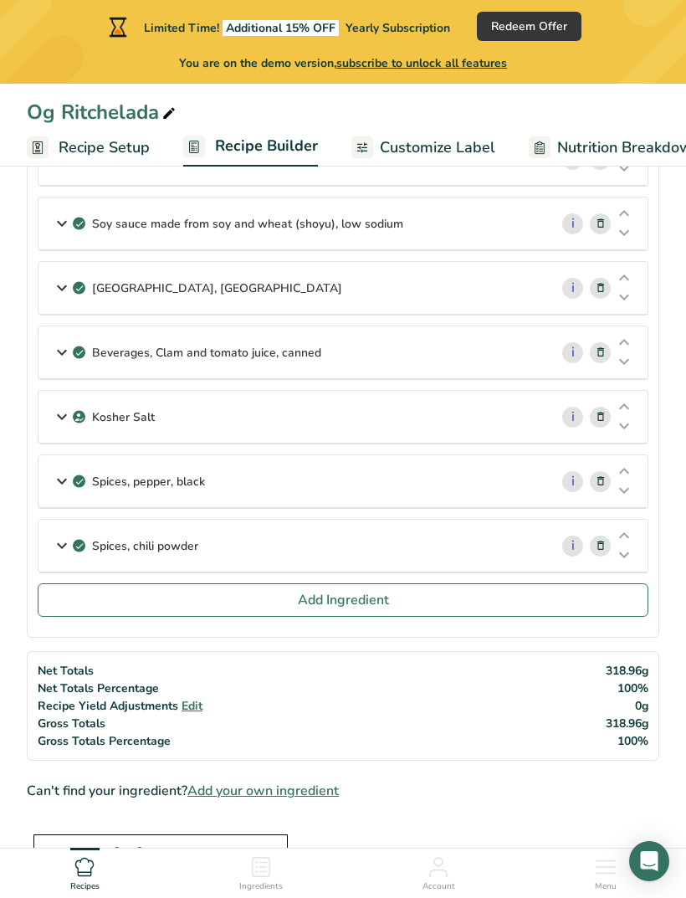
click at [502, 542] on div "Spices, chili powder" at bounding box center [293, 546] width 511 height 52
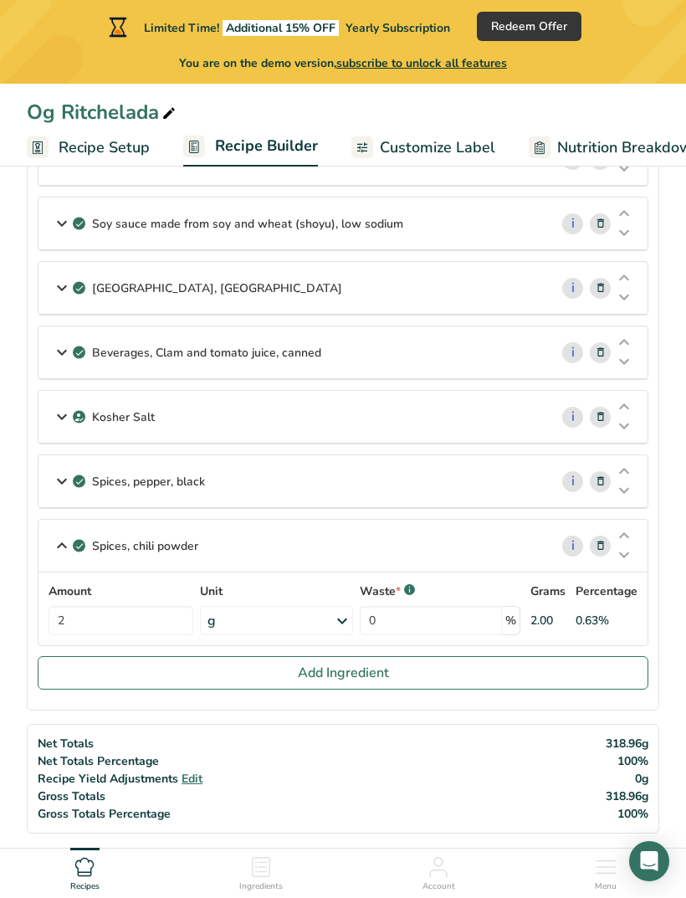
click at [344, 619] on icon at bounding box center [342, 621] width 20 height 30
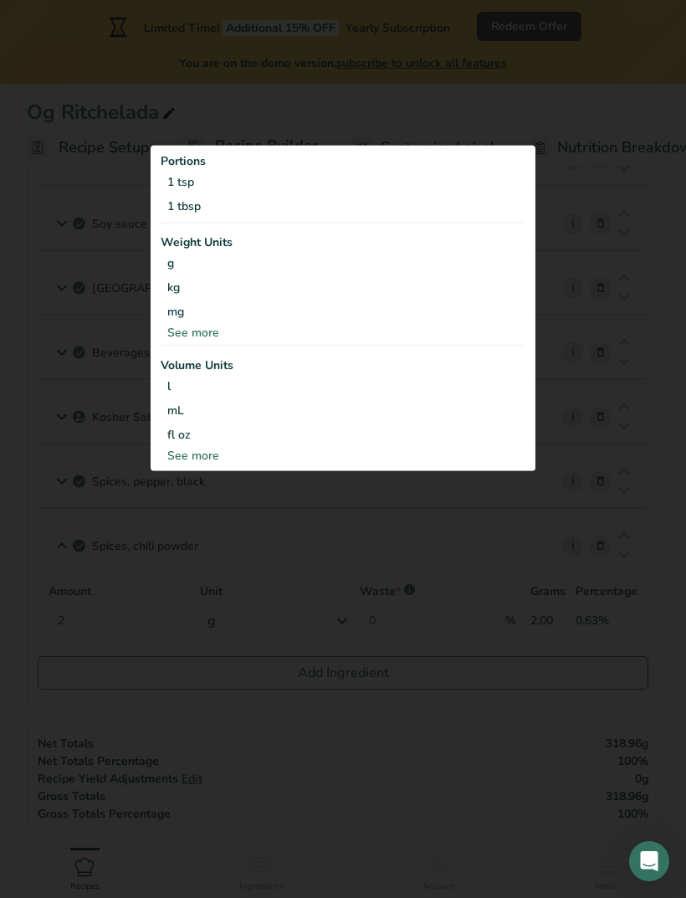
click at [211, 465] on div "See more" at bounding box center [343, 456] width 365 height 18
select select "22"
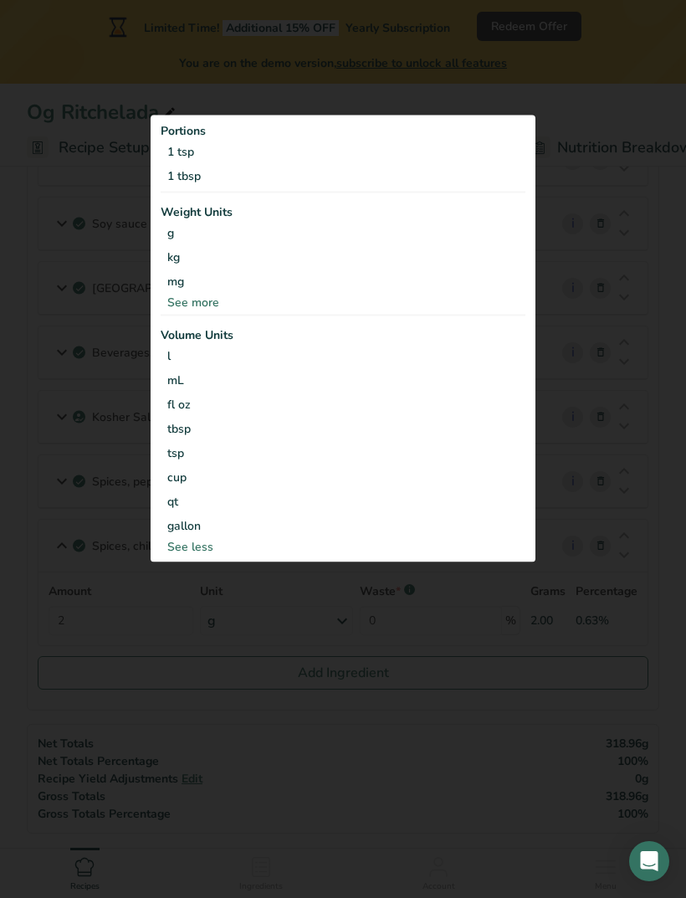
click at [190, 438] on div "tbsp" at bounding box center [343, 429] width 352 height 18
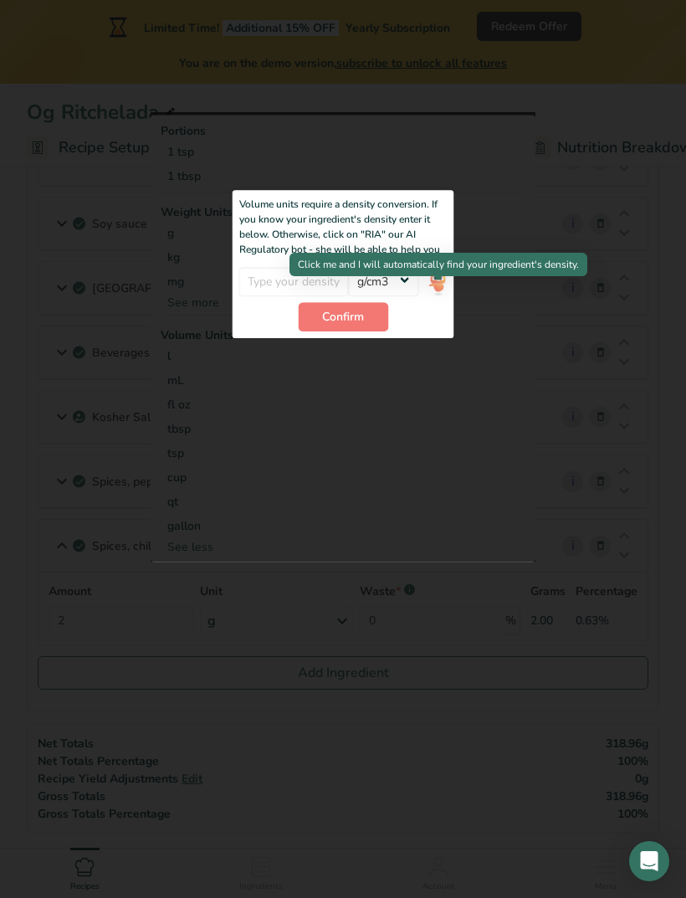
click at [368, 331] on button "Confirm" at bounding box center [343, 316] width 90 height 29
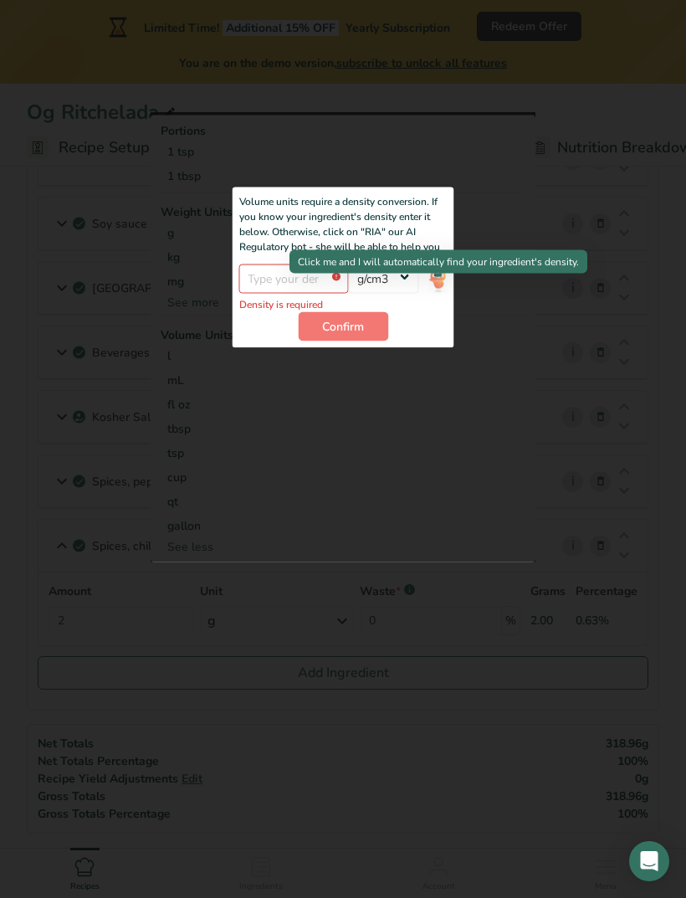
click at [440, 293] on img at bounding box center [438, 278] width 18 height 29
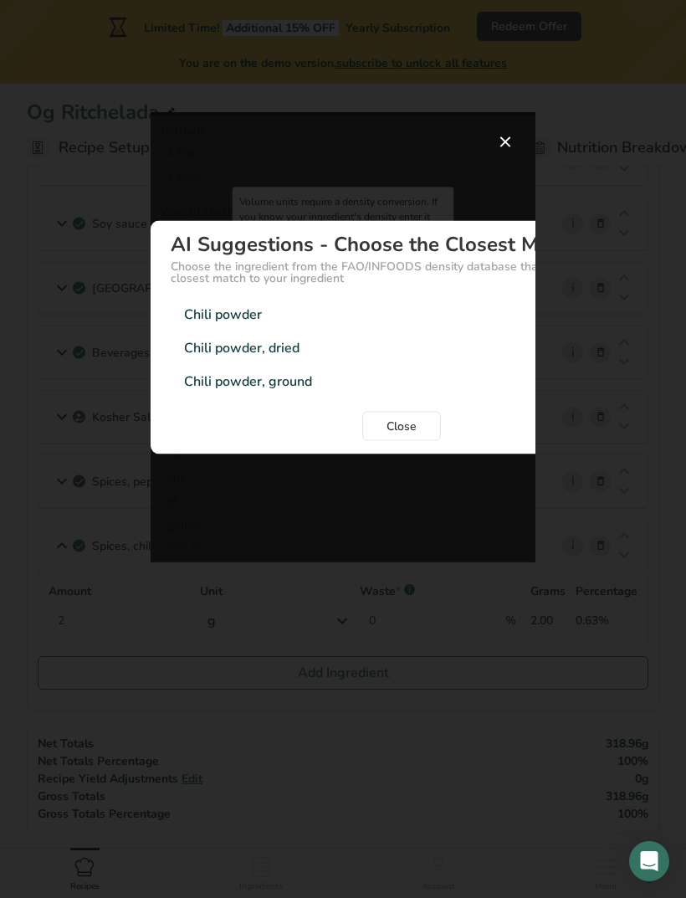
click at [190, 357] on div "Chili powder, dried" at bounding box center [241, 347] width 115 height 20
type input "0.5"
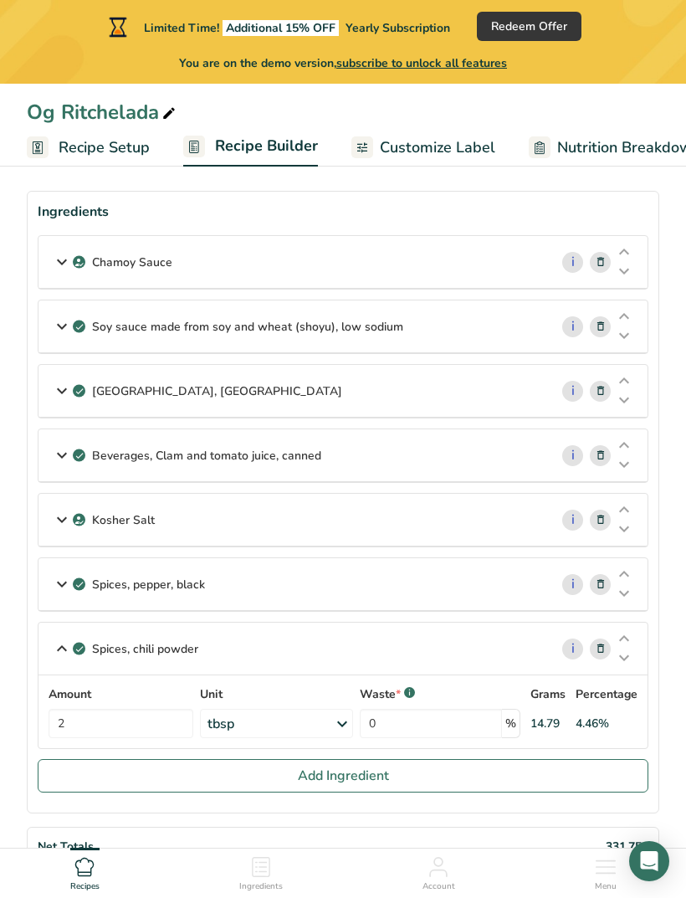
scroll to position [74, 0]
click at [379, 776] on span "Add Ingredient" at bounding box center [343, 776] width 91 height 20
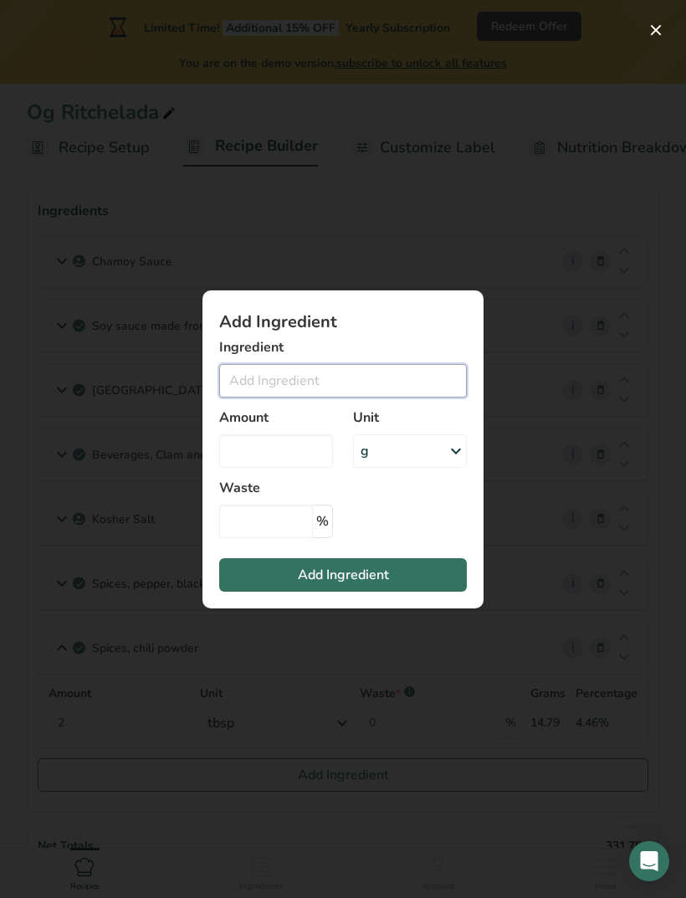
click at [377, 398] on input "Add ingredient modal" at bounding box center [343, 380] width 248 height 33
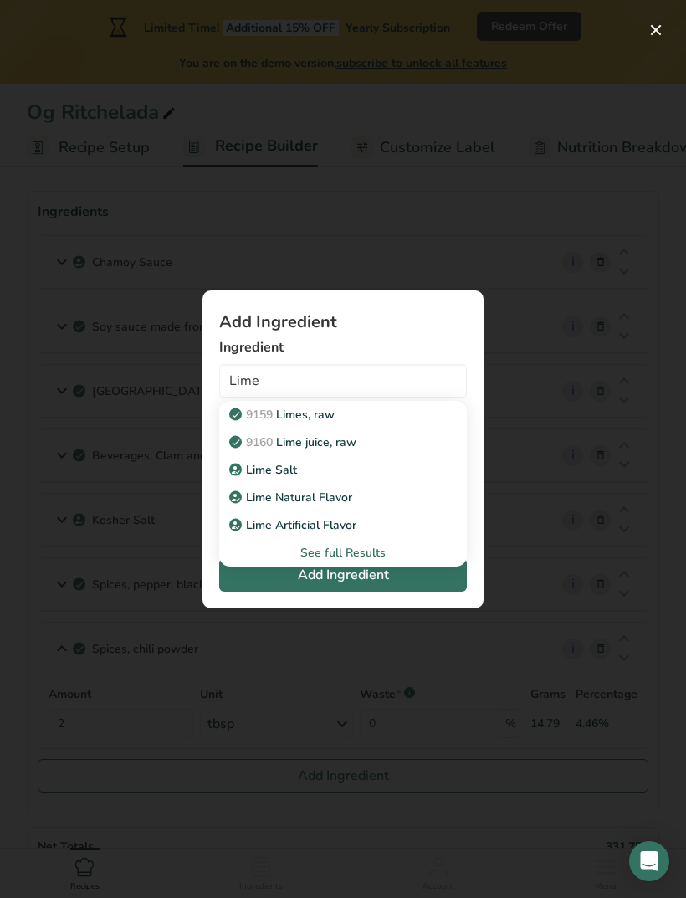
click at [370, 562] on div "See full Results" at bounding box center [343, 553] width 221 height 18
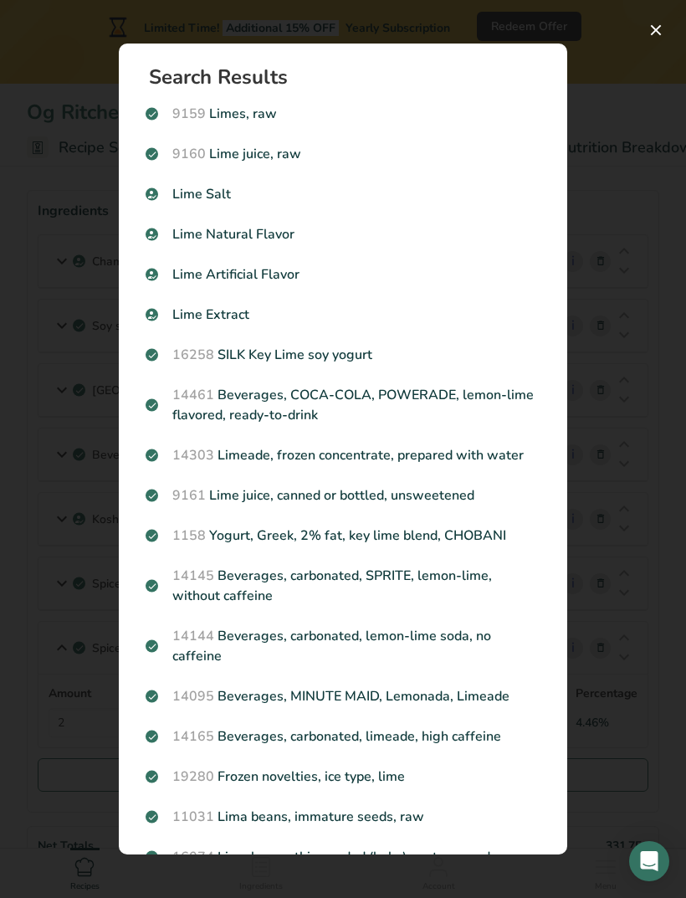
scroll to position [0, 0]
click at [211, 202] on p "Lime Salt" at bounding box center [343, 194] width 395 height 20
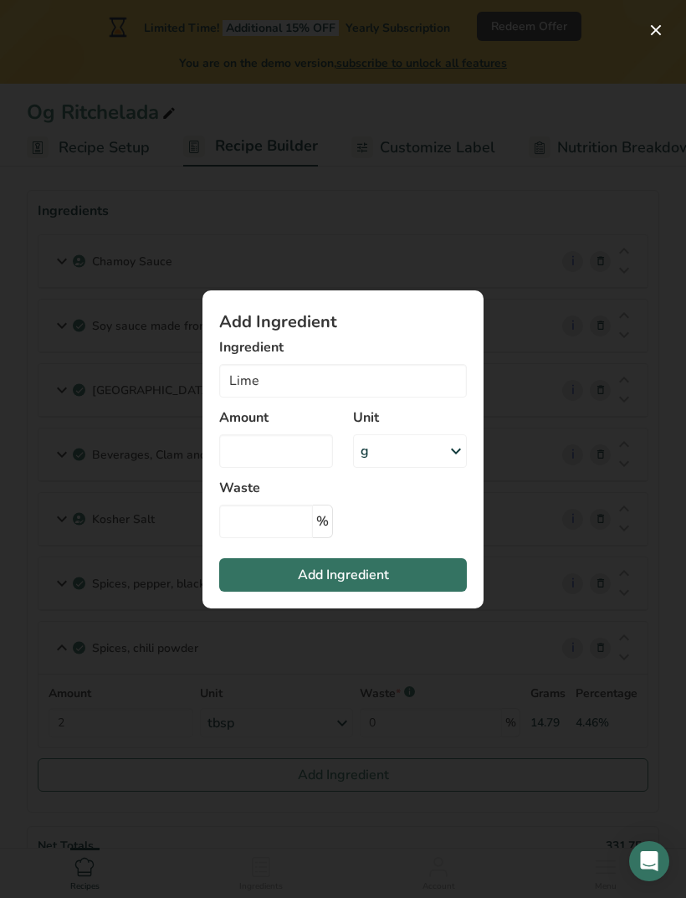
type input "Lime Salt"
click at [461, 466] on icon "Add ingredient modal" at bounding box center [456, 451] width 20 height 30
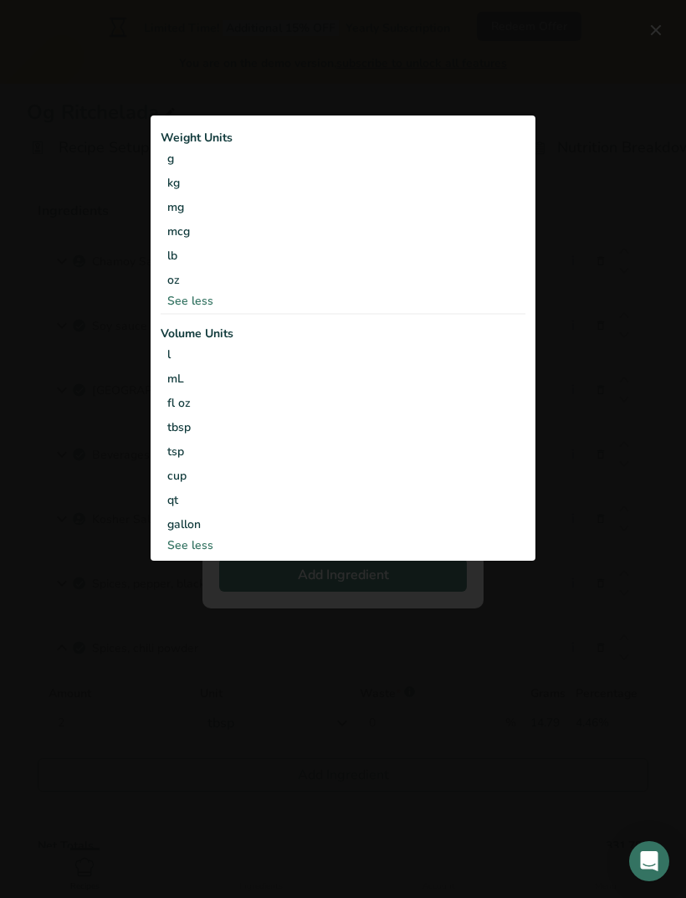
click at [175, 460] on div "tsp" at bounding box center [343, 452] width 352 height 18
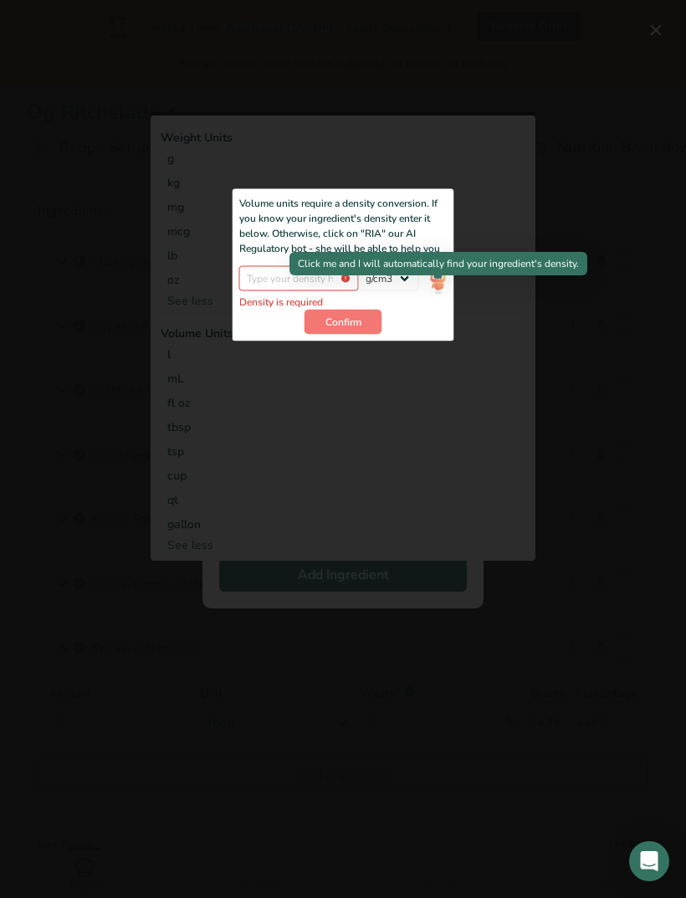
click at [445, 295] on img "Add ingredient modal" at bounding box center [438, 280] width 18 height 29
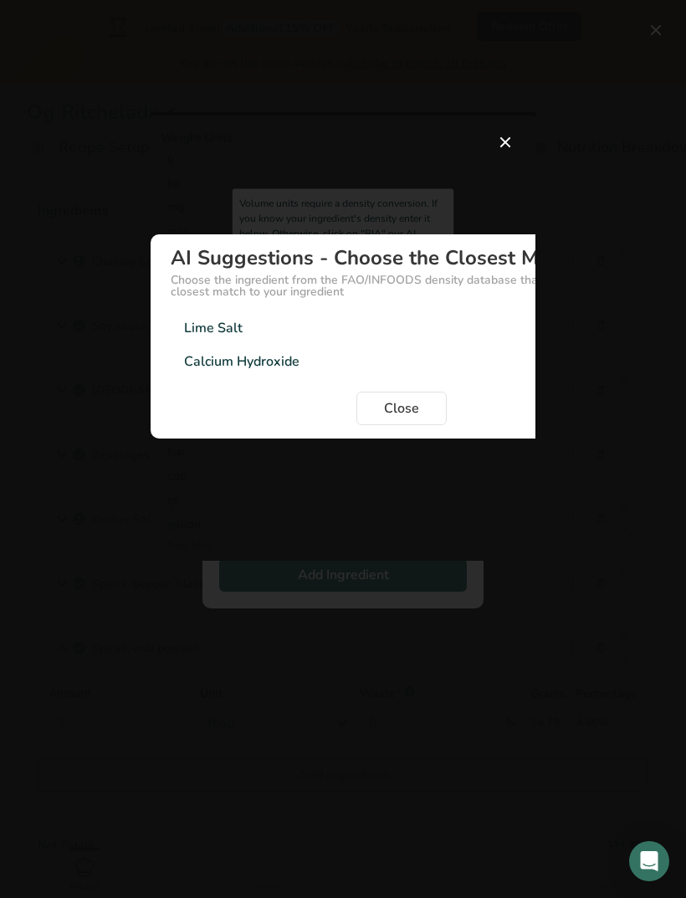
click at [208, 338] on div "Lime Salt" at bounding box center [213, 328] width 59 height 20
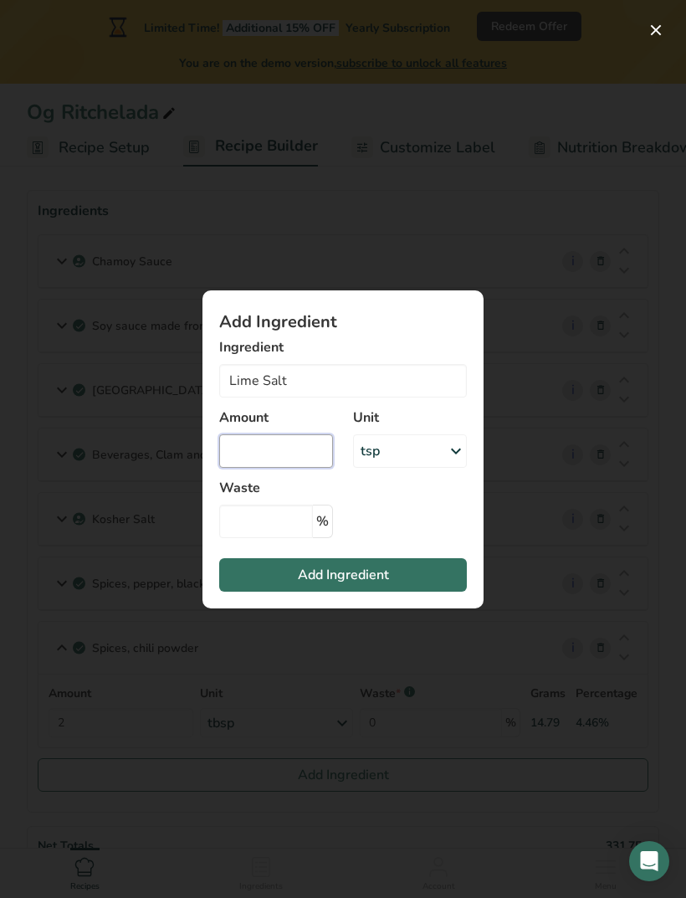
click at [290, 468] on input "Add ingredient modal" at bounding box center [276, 450] width 114 height 33
type input "0"
type input "1"
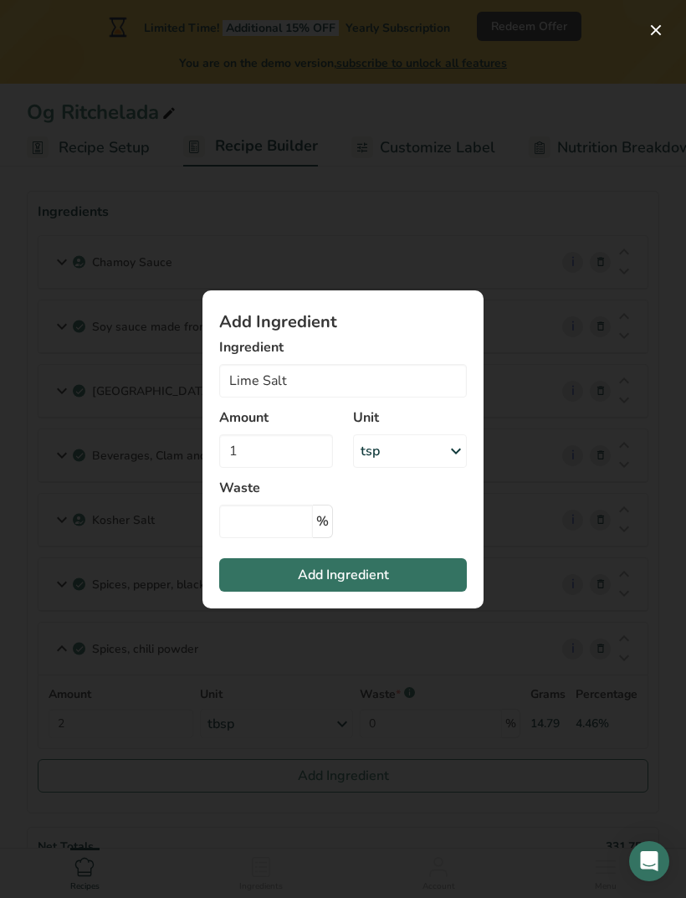
click at [408, 592] on button "Add Ingredient" at bounding box center [343, 574] width 248 height 33
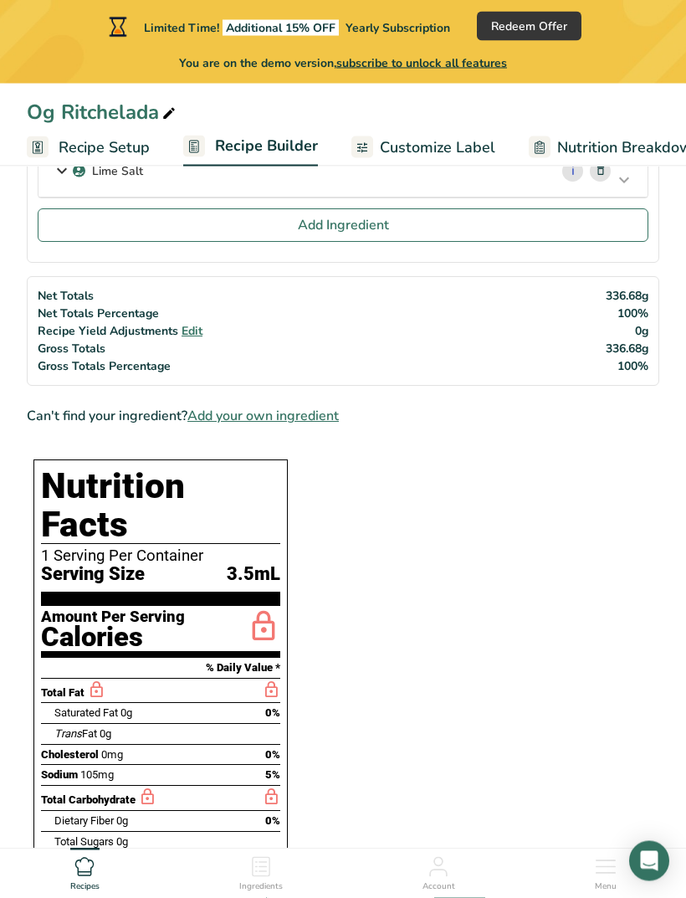
scroll to position [689, 0]
click at [328, 420] on span "Add your own ingredient" at bounding box center [262, 416] width 151 height 20
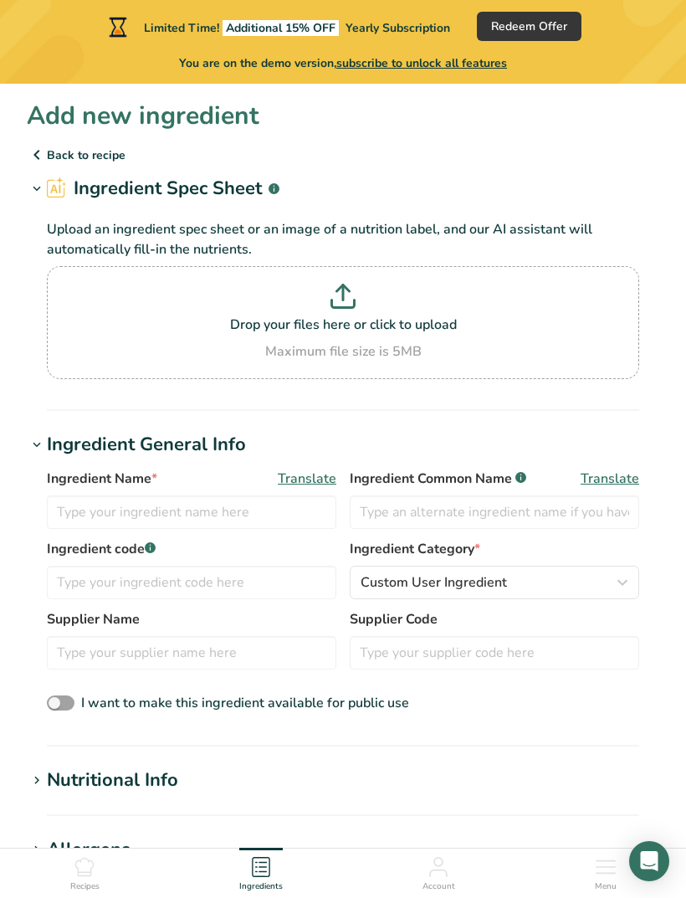
click at [343, 307] on icon at bounding box center [343, 304] width 23 height 8
click at [343, 307] on input "Drop your files here or click to upload Maximum file size is 5MB" at bounding box center [343, 322] width 593 height 113
type input "C:\fakepath\IMG_7393.jpeg"
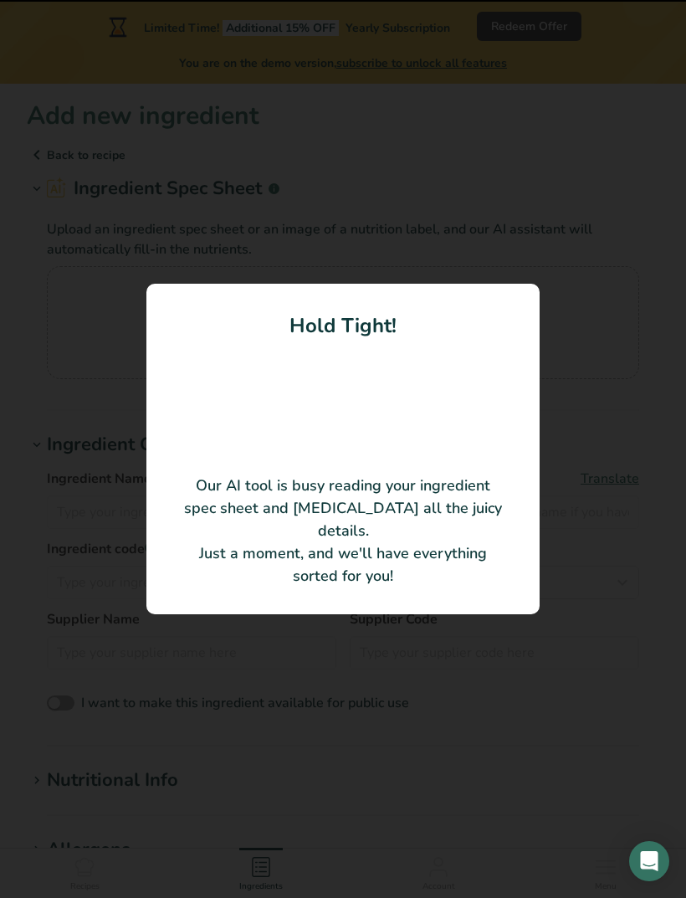
type input "Clamato 100% Chili Lime Salt"
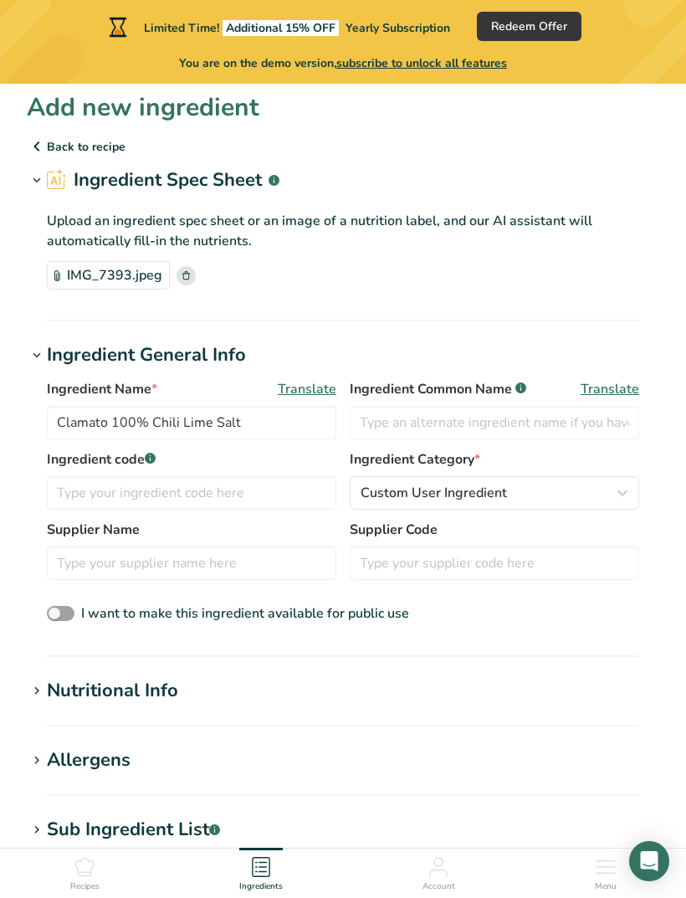
scroll to position [4, 0]
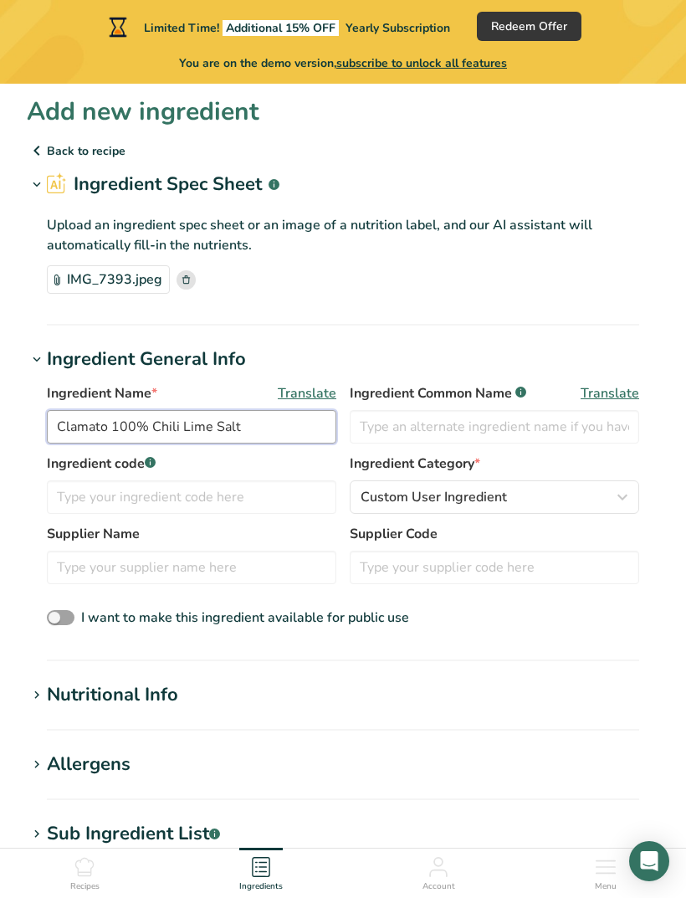
click at [309, 433] on input "Clamato 100% Chili Lime Salt" at bounding box center [192, 426] width 290 height 33
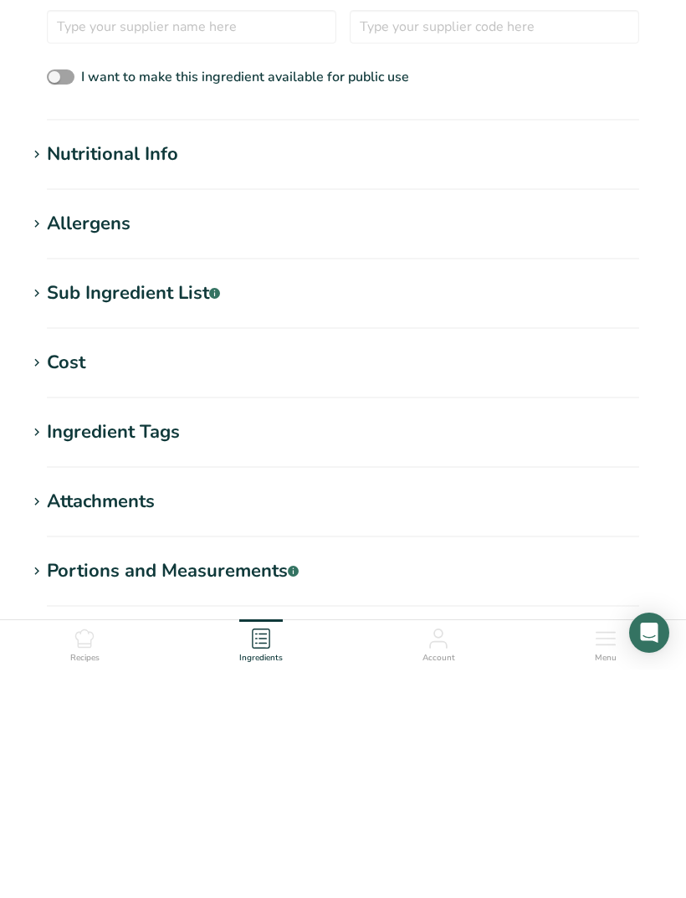
scroll to position [506, 0]
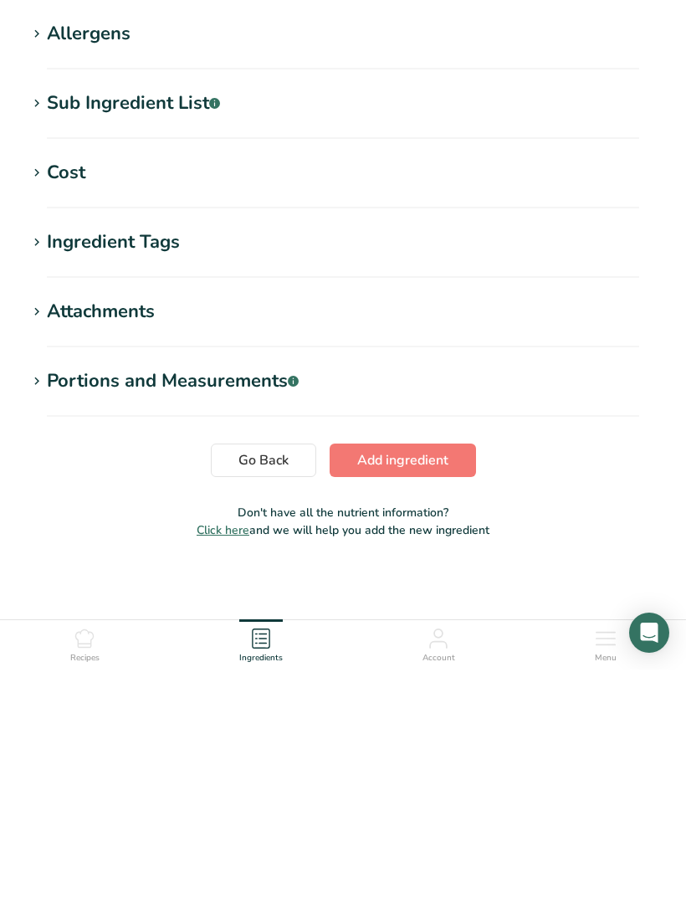
click at [457, 672] on button "Add ingredient" at bounding box center [403, 688] width 146 height 33
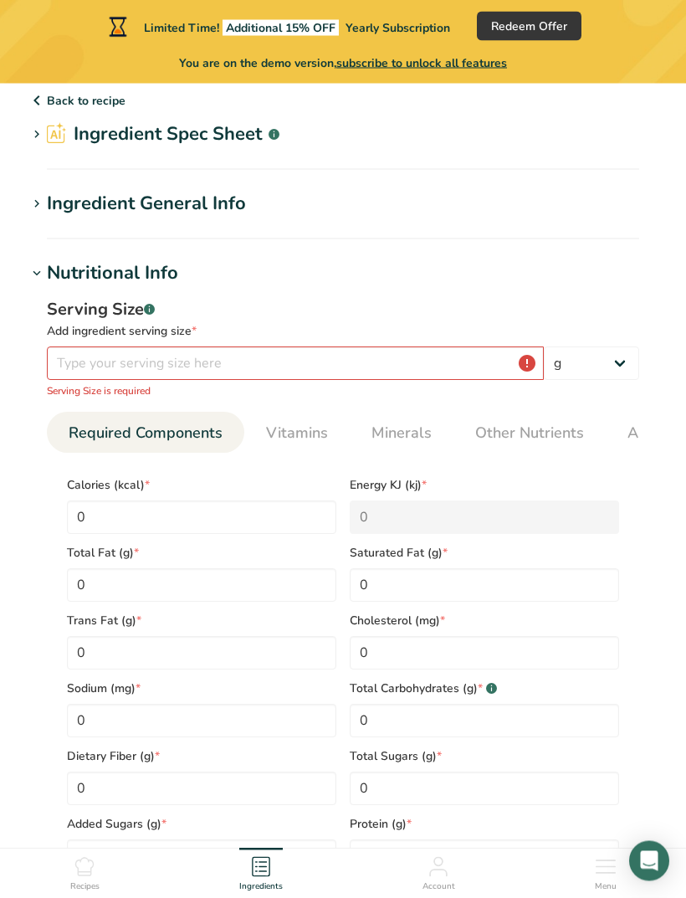
scroll to position [0, 0]
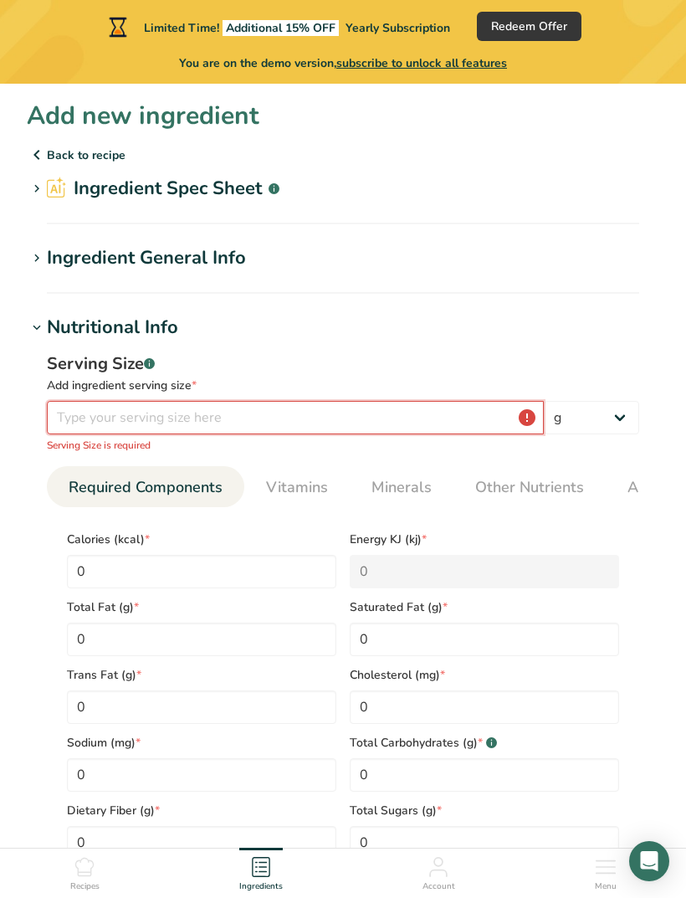
click at [468, 418] on input "number" at bounding box center [295, 417] width 497 height 33
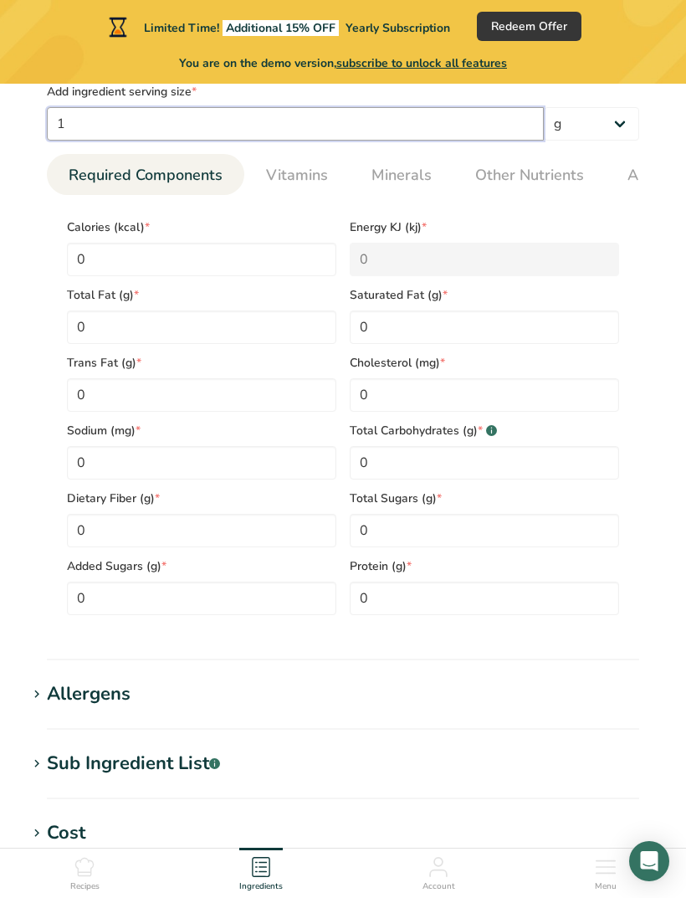
scroll to position [292, 0]
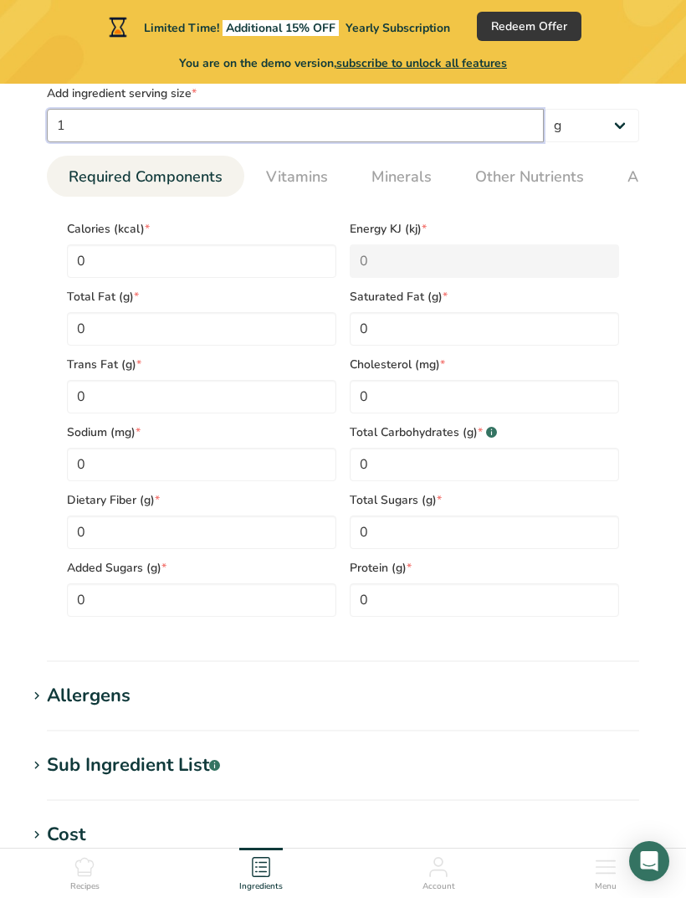
type input "1"
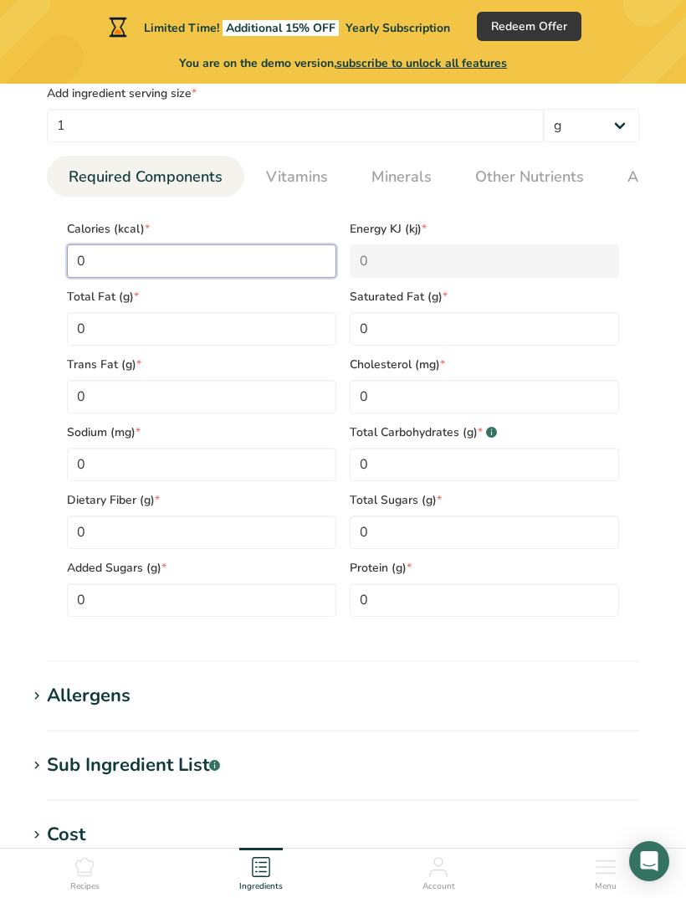
click at [102, 264] on input "0" at bounding box center [201, 260] width 269 height 33
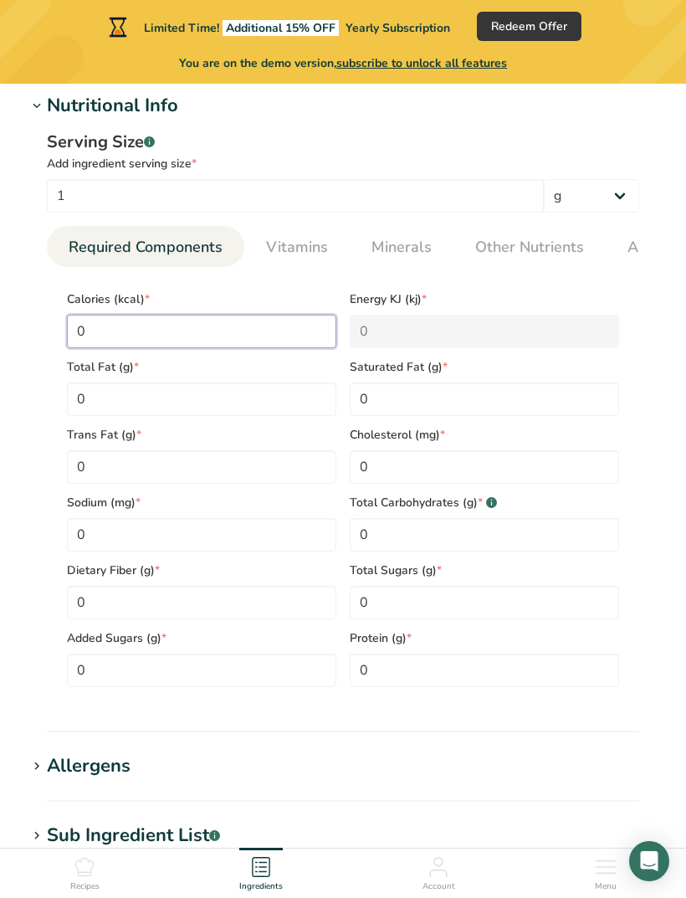
scroll to position [218, 0]
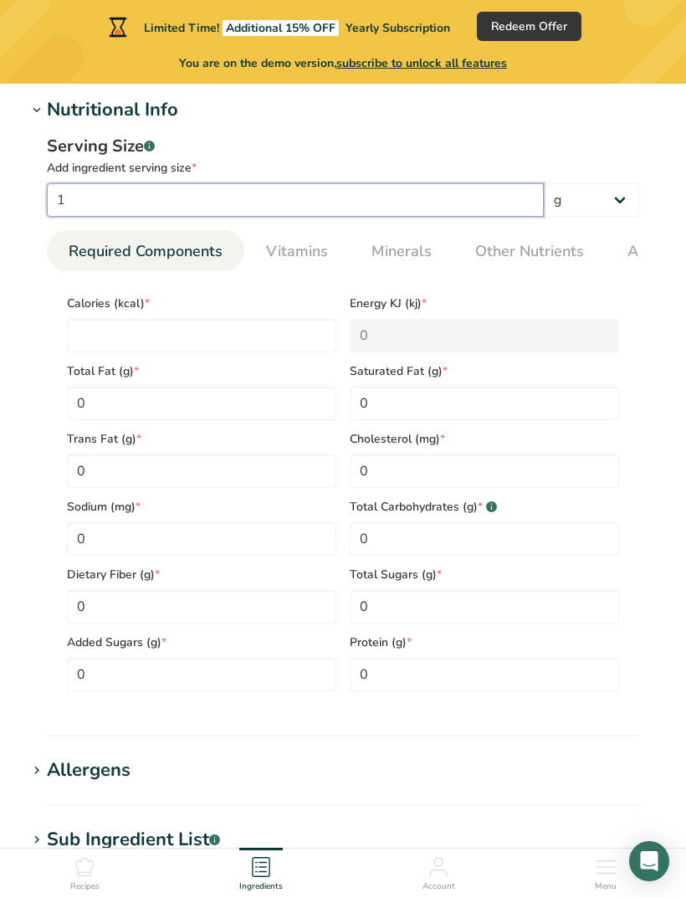
click at [455, 200] on input "1" at bounding box center [295, 199] width 497 height 33
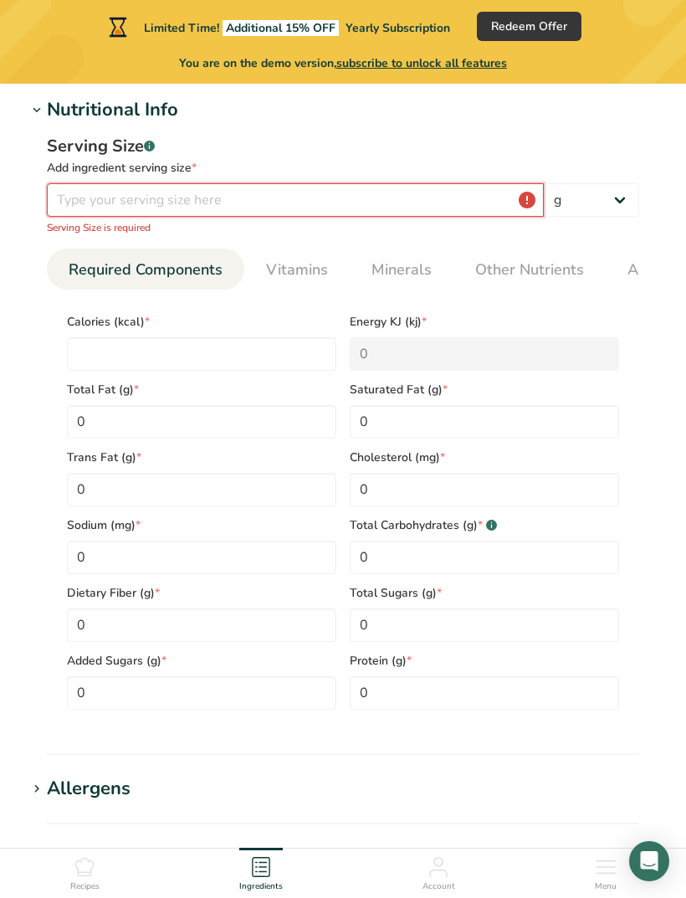
click at [536, 203] on input "number" at bounding box center [295, 199] width 497 height 33
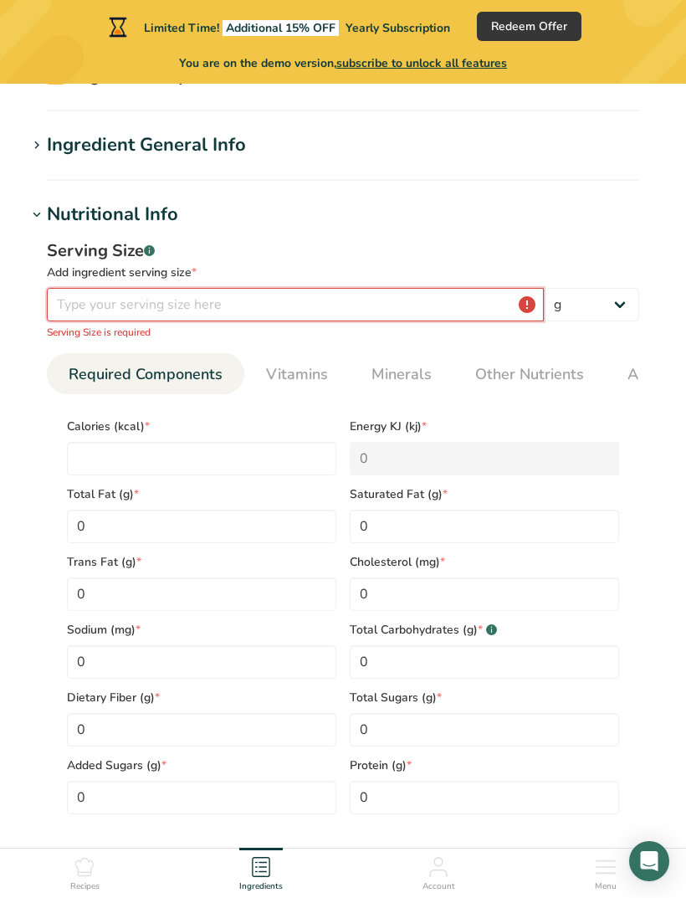
scroll to position [0, 0]
